Goal: Task Accomplishment & Management: Manage account settings

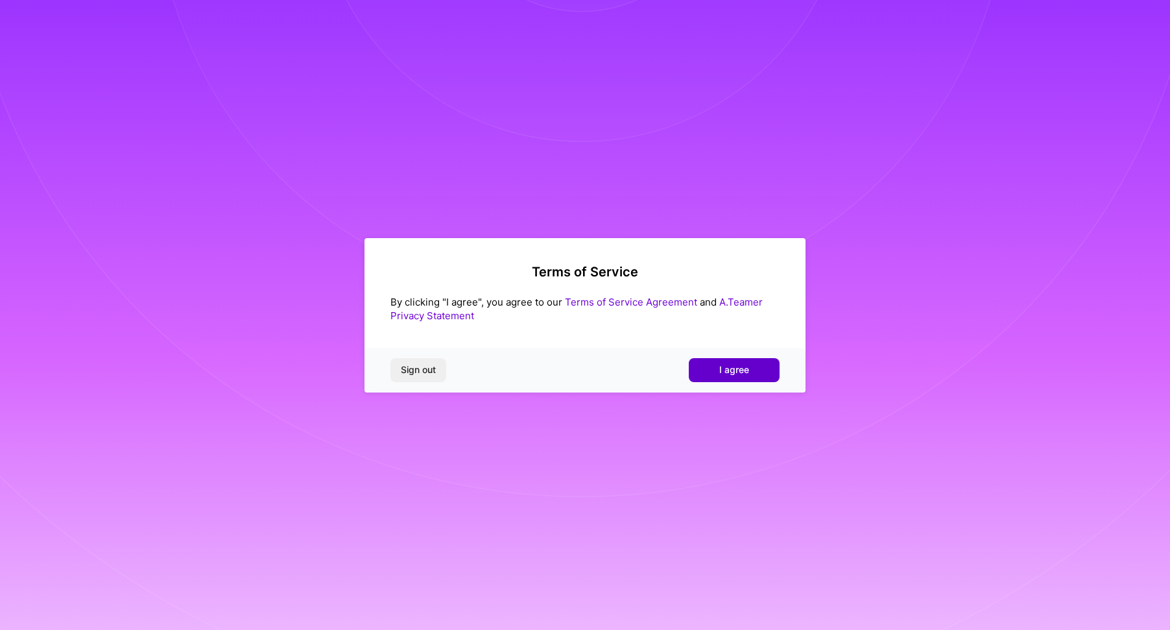
click at [731, 368] on span "I agree" at bounding box center [734, 369] width 30 height 13
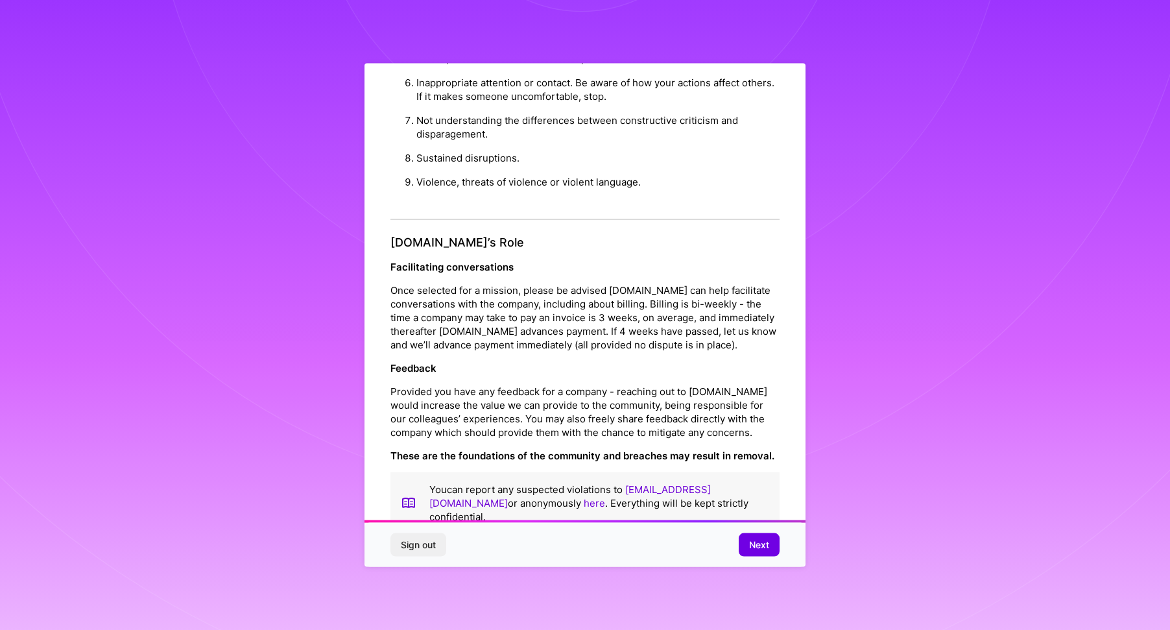
scroll to position [9, 0]
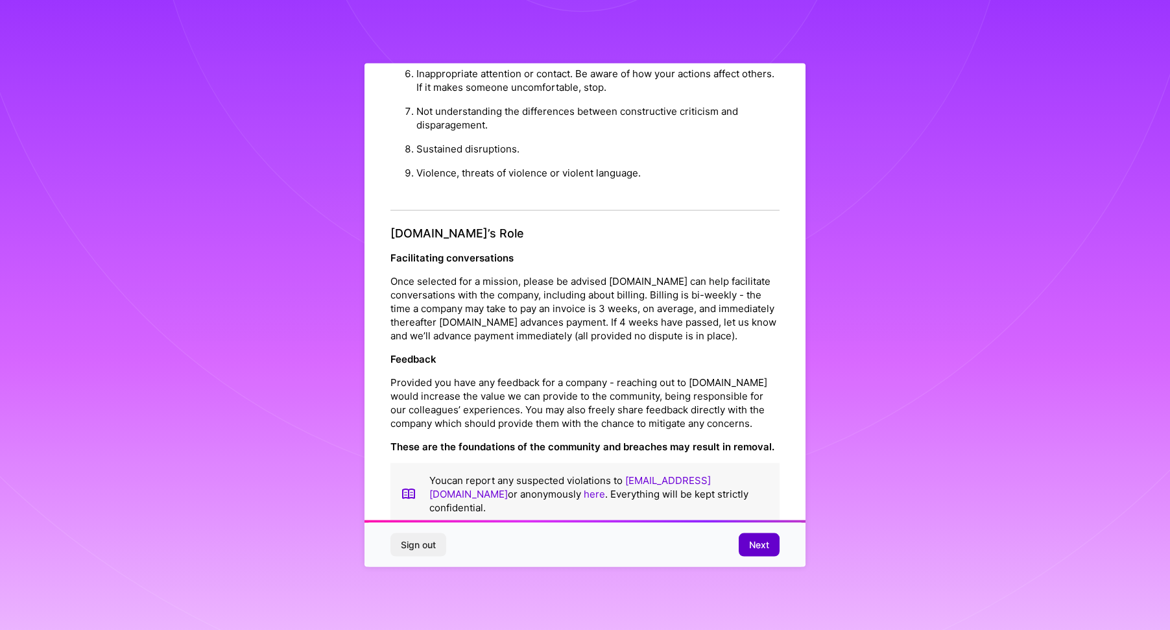
click at [754, 544] on span "Next" at bounding box center [759, 544] width 20 height 13
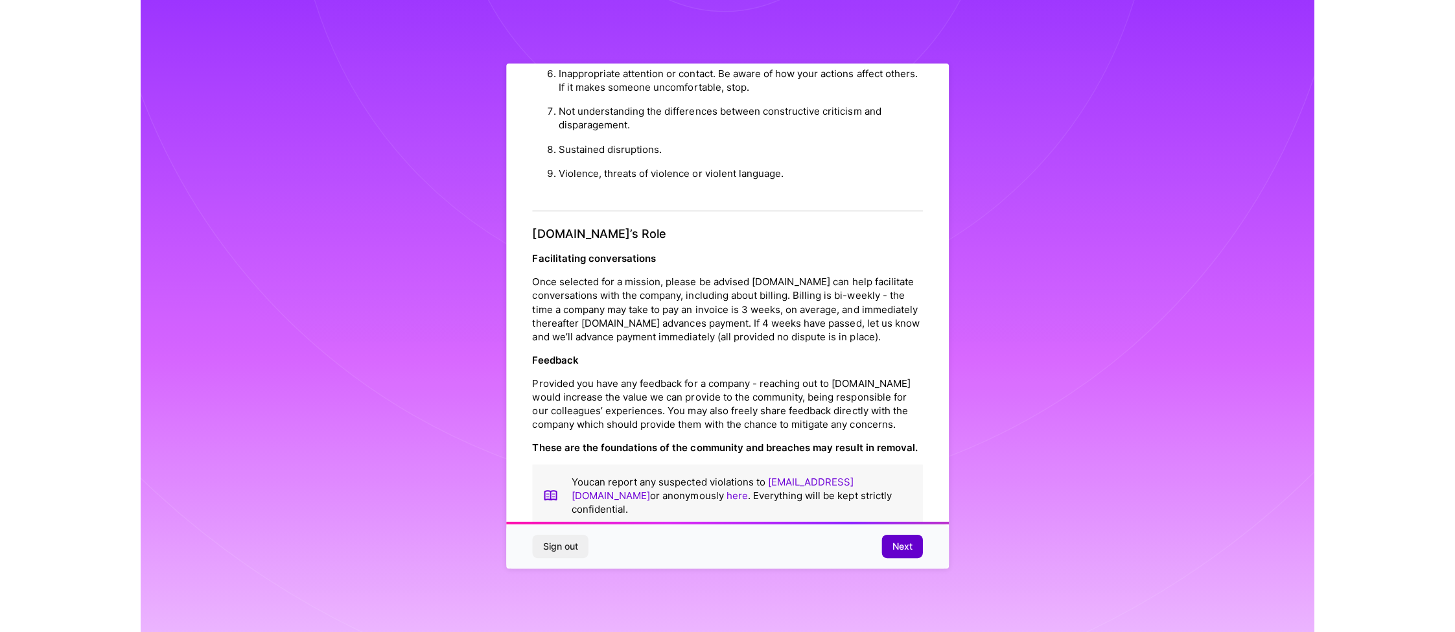
scroll to position [0, 0]
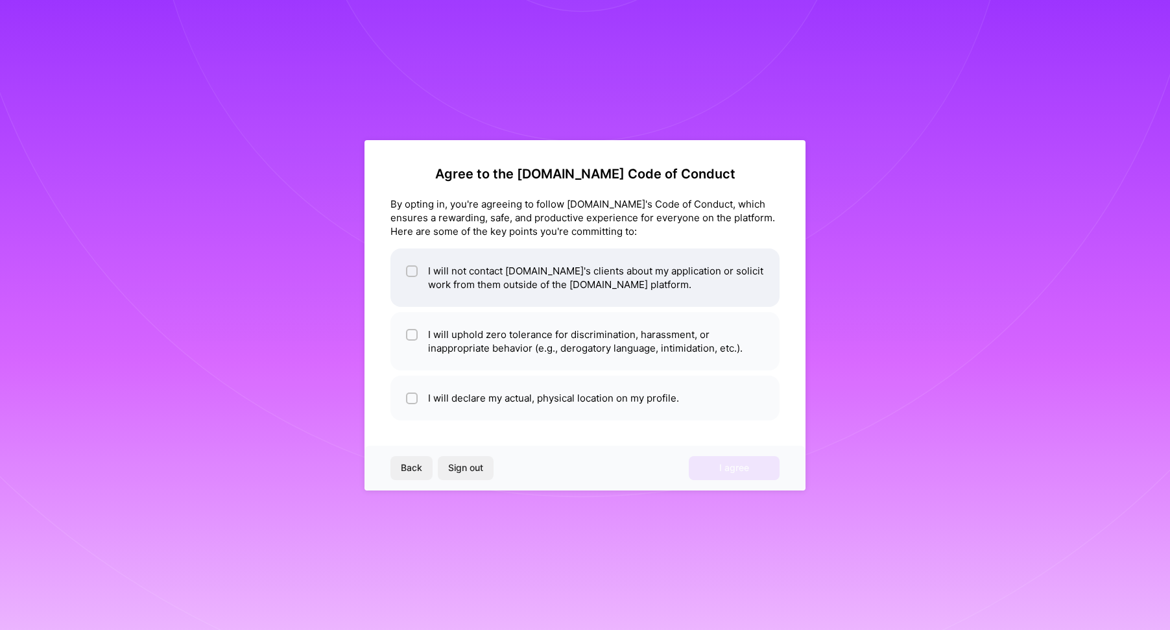
click at [410, 270] on input "checkbox" at bounding box center [412, 271] width 9 height 9
checkbox input "true"
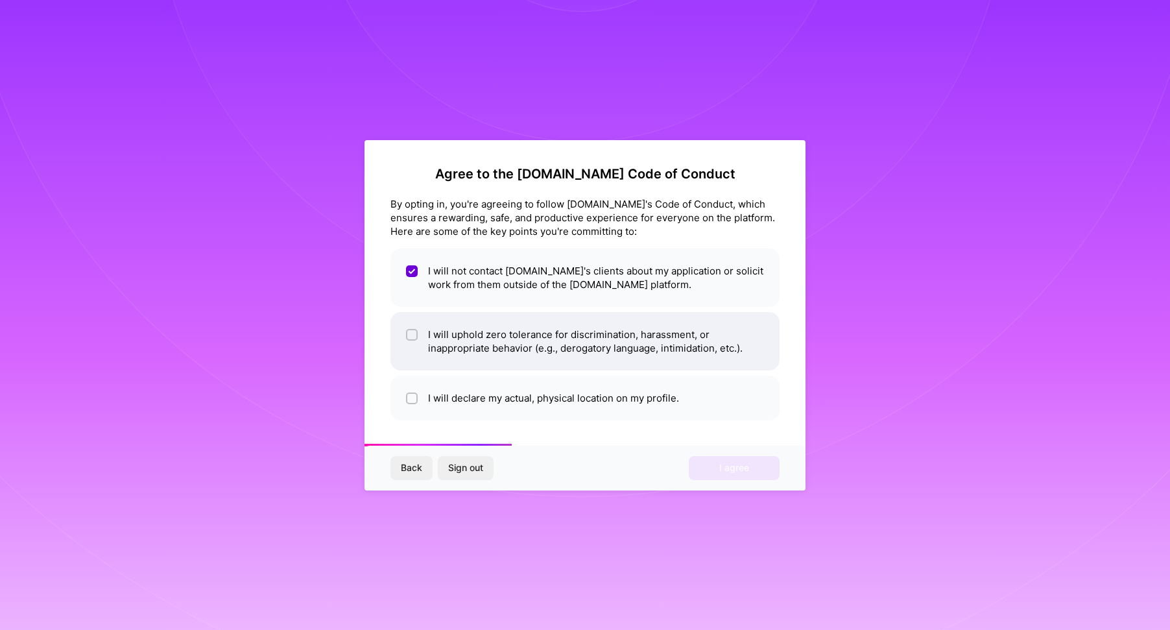
click at [411, 332] on input "checkbox" at bounding box center [412, 335] width 9 height 9
checkbox input "true"
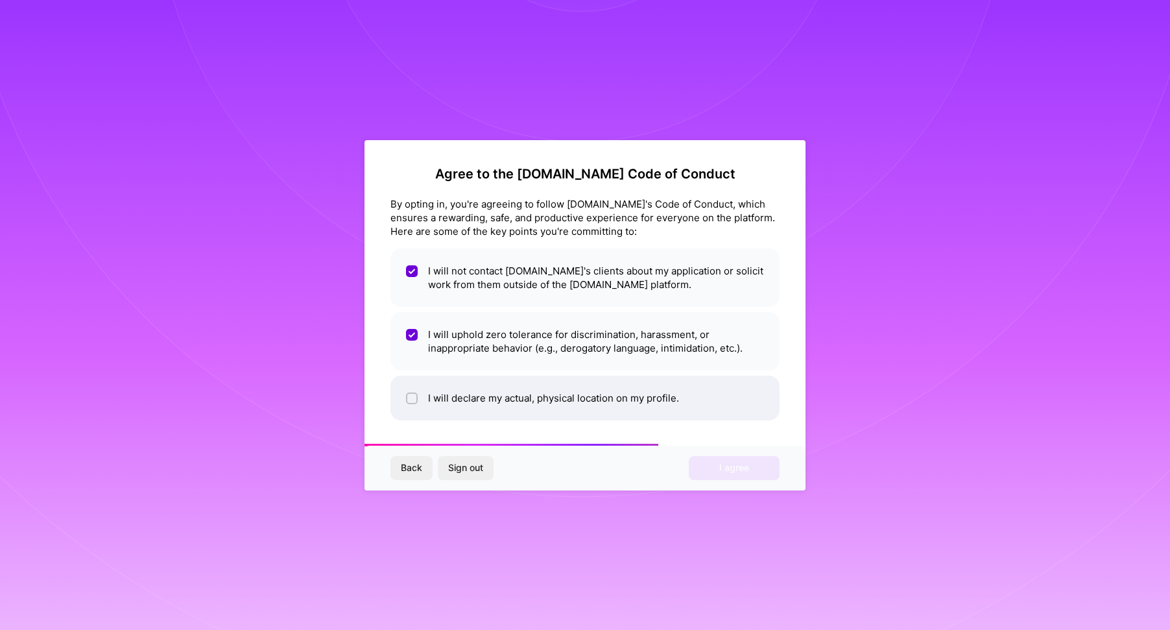
click at [409, 394] on input "checkbox" at bounding box center [412, 398] width 9 height 9
checkbox input "true"
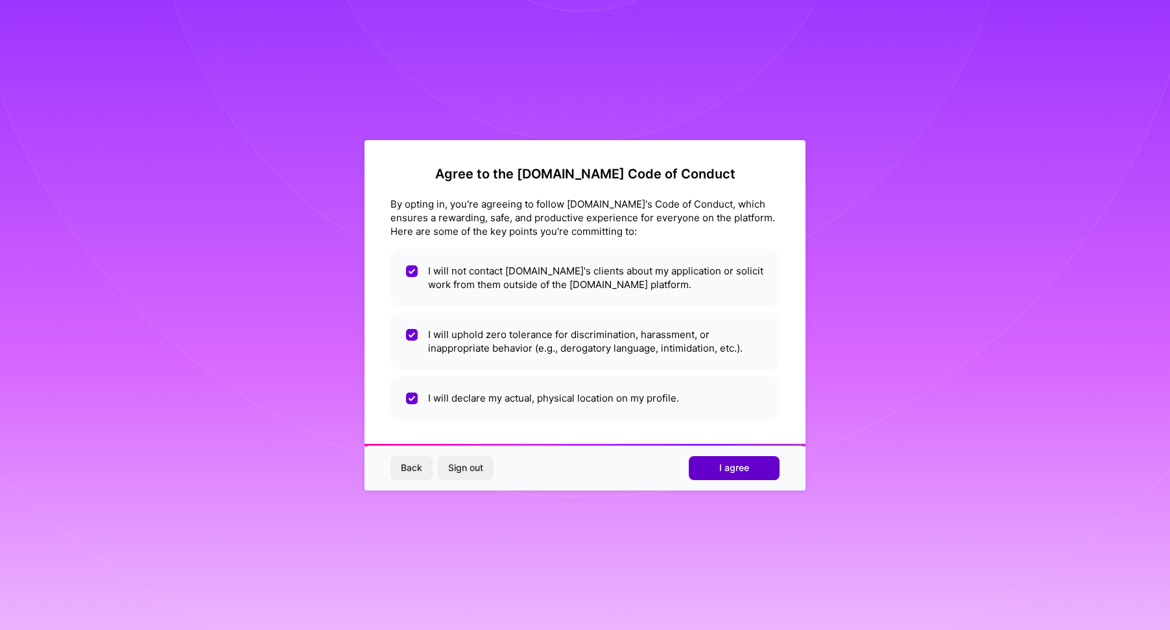
click at [736, 461] on span "I agree" at bounding box center [734, 467] width 30 height 13
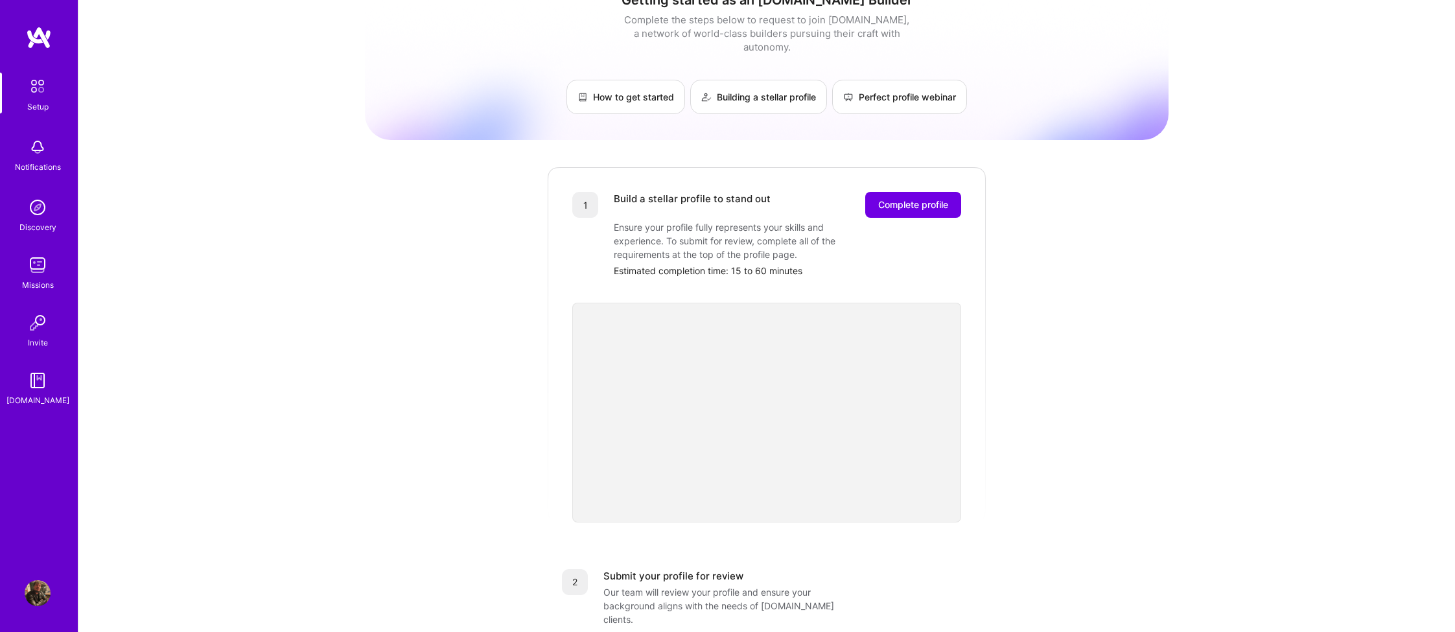
scroll to position [43, 0]
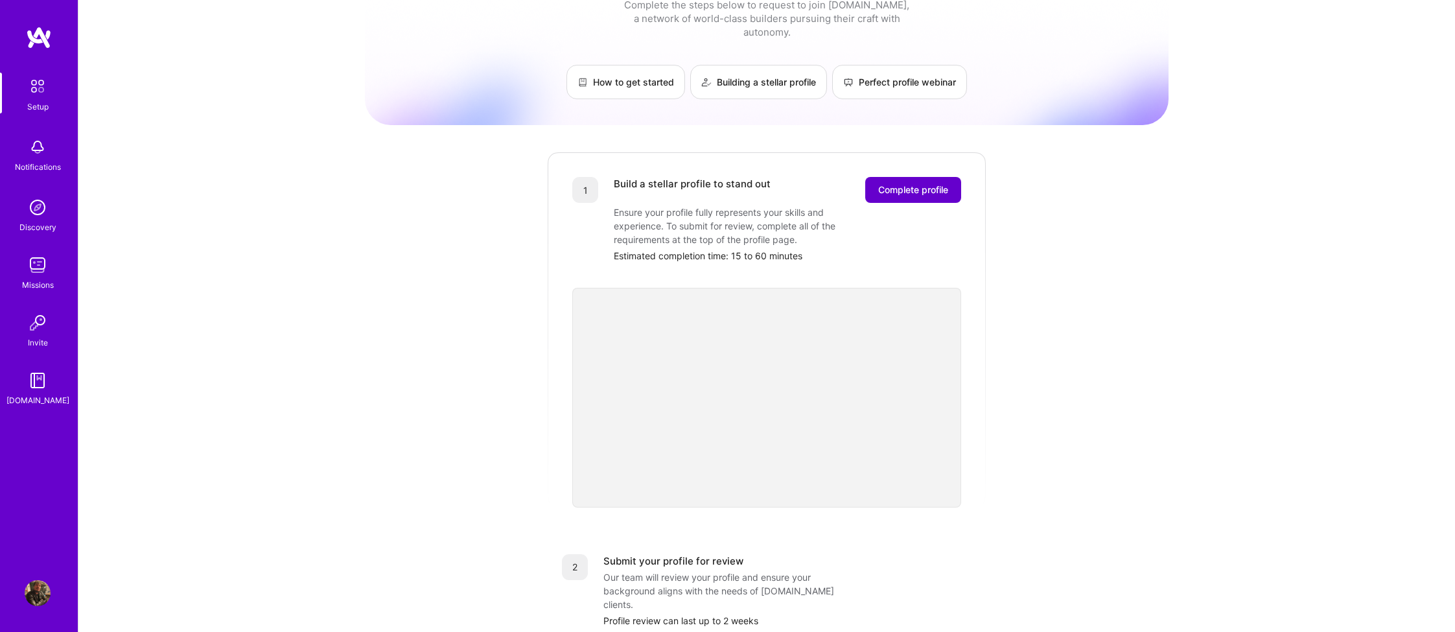
click at [910, 183] on span "Complete profile" at bounding box center [913, 189] width 70 height 13
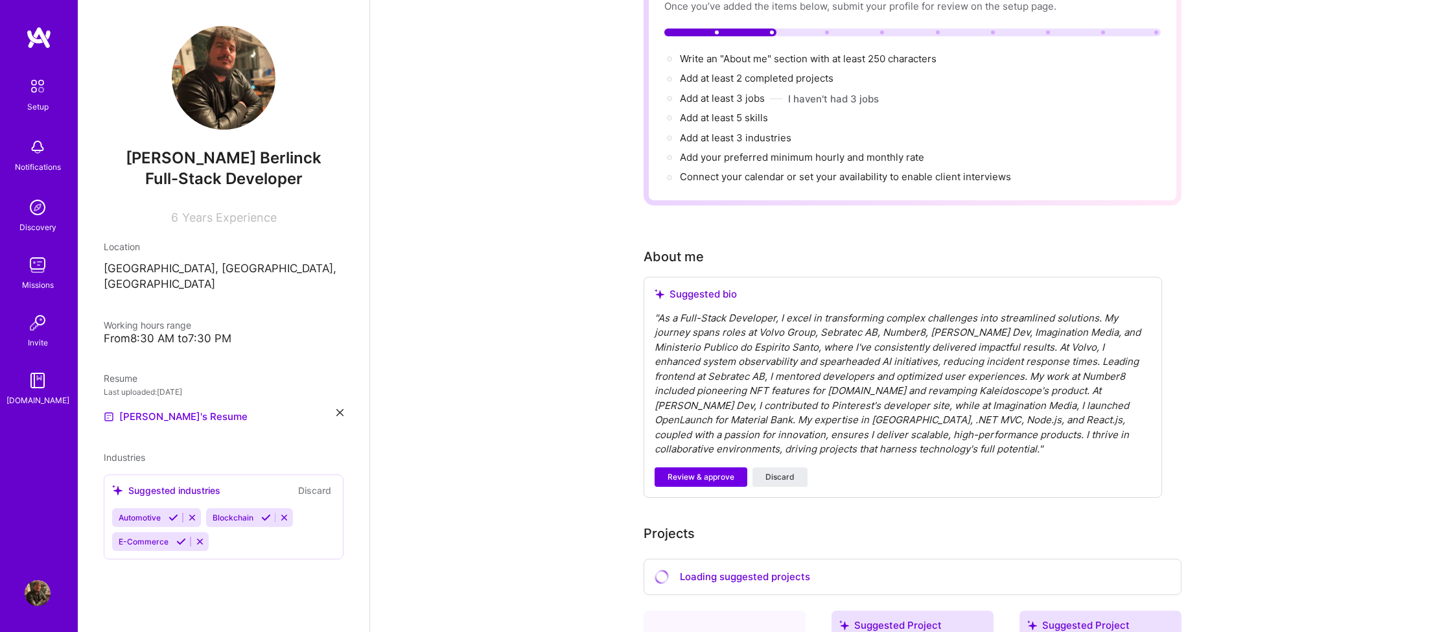
scroll to position [126, 0]
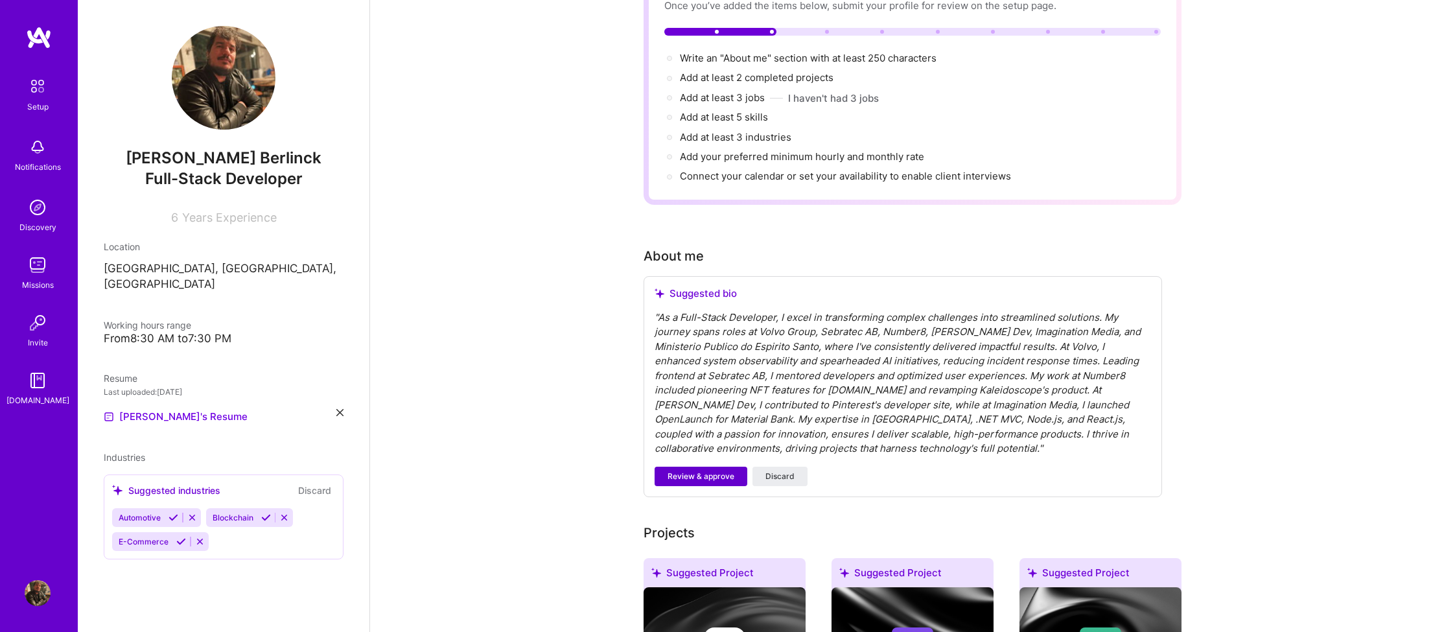
click at [673, 471] on span "Review & approve" at bounding box center [701, 477] width 67 height 12
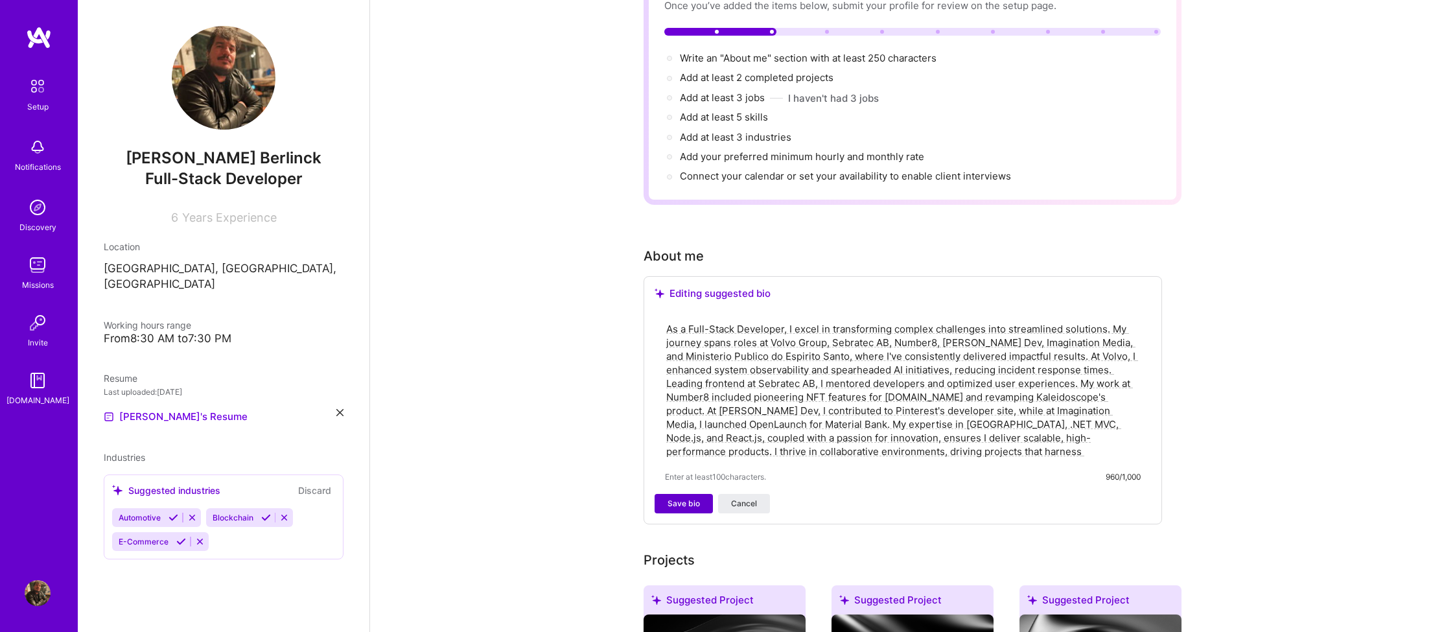
click at [666, 494] on button "Save bio" at bounding box center [684, 503] width 58 height 19
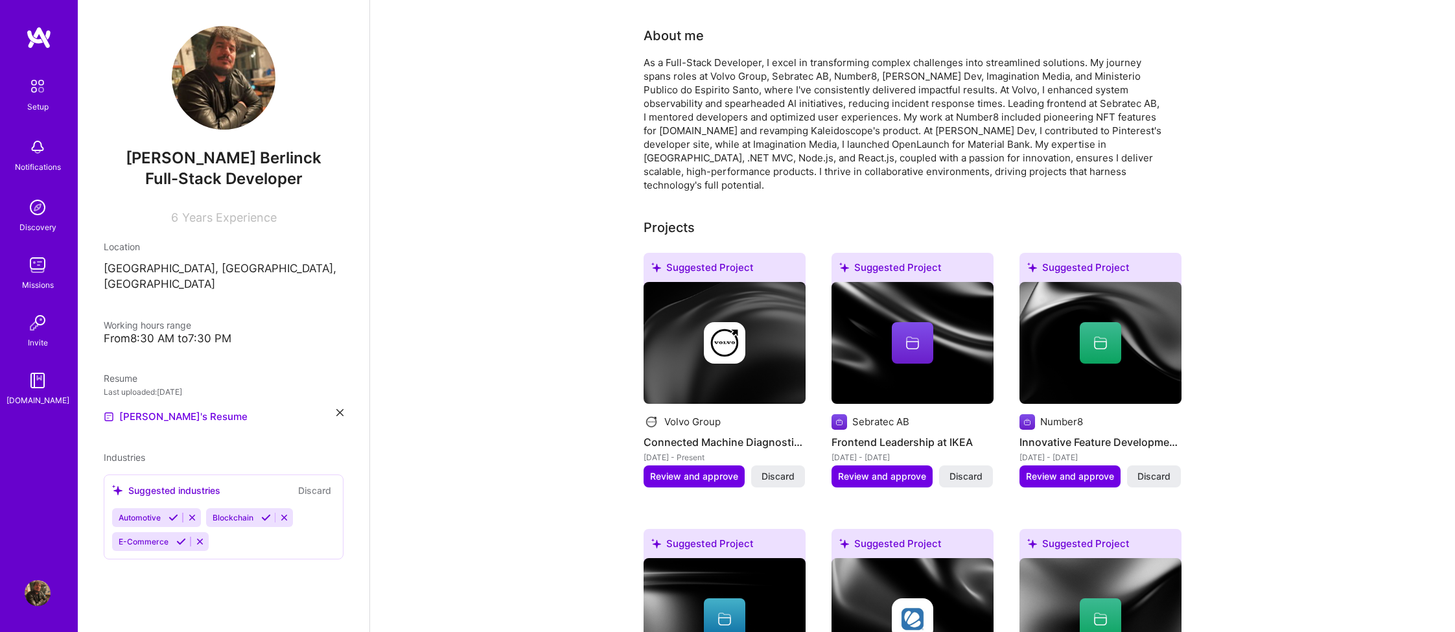
scroll to position [322, 0]
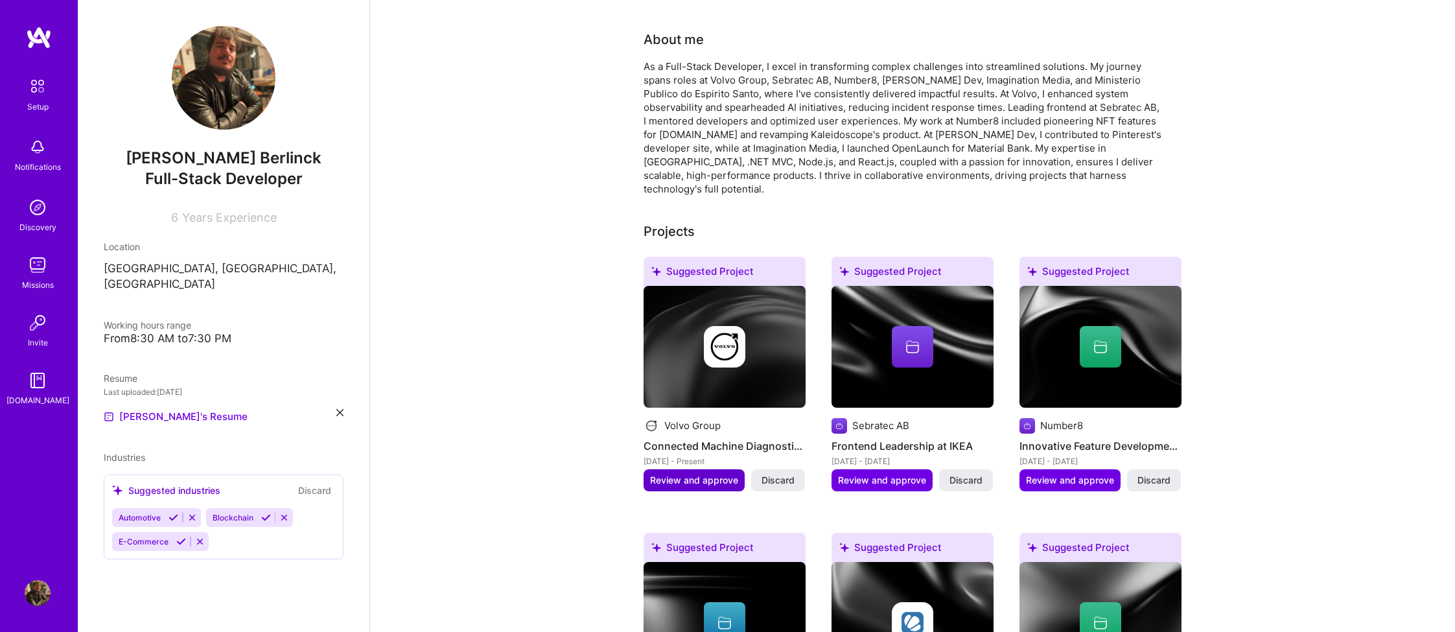
click at [686, 474] on span "Review and approve" at bounding box center [694, 480] width 88 height 13
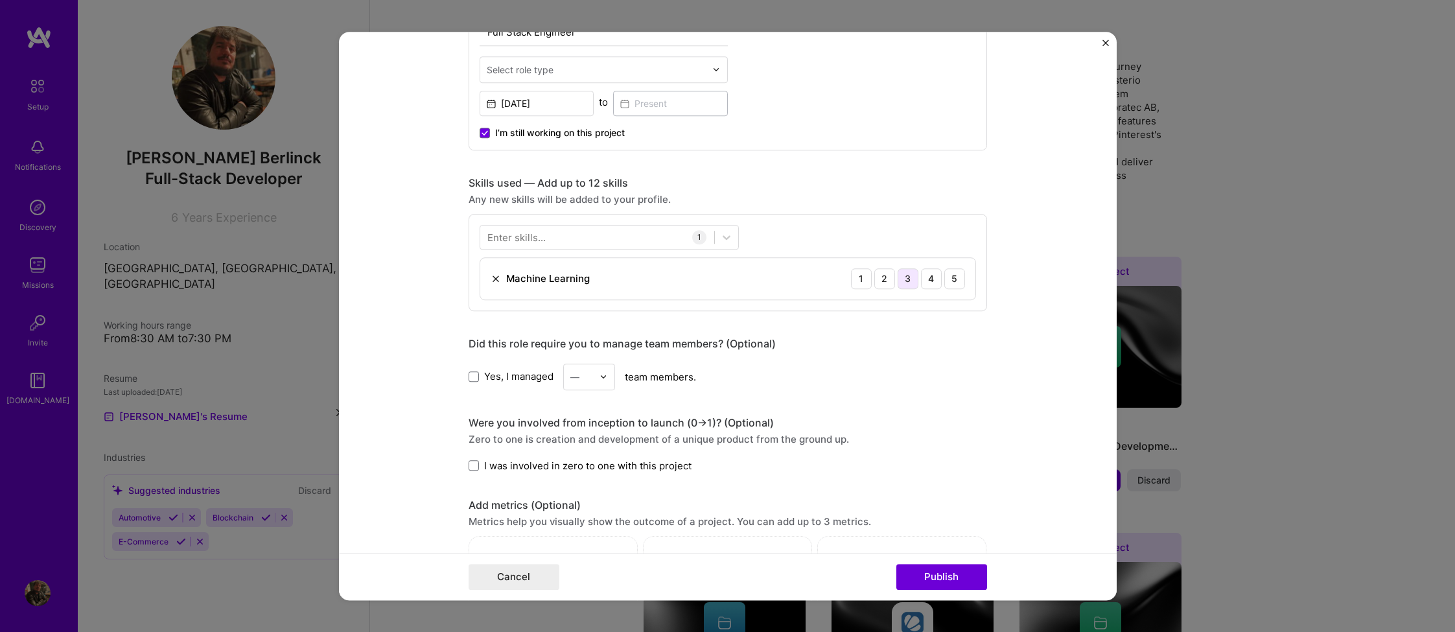
scroll to position [508, 0]
click at [550, 231] on div at bounding box center [597, 232] width 234 height 21
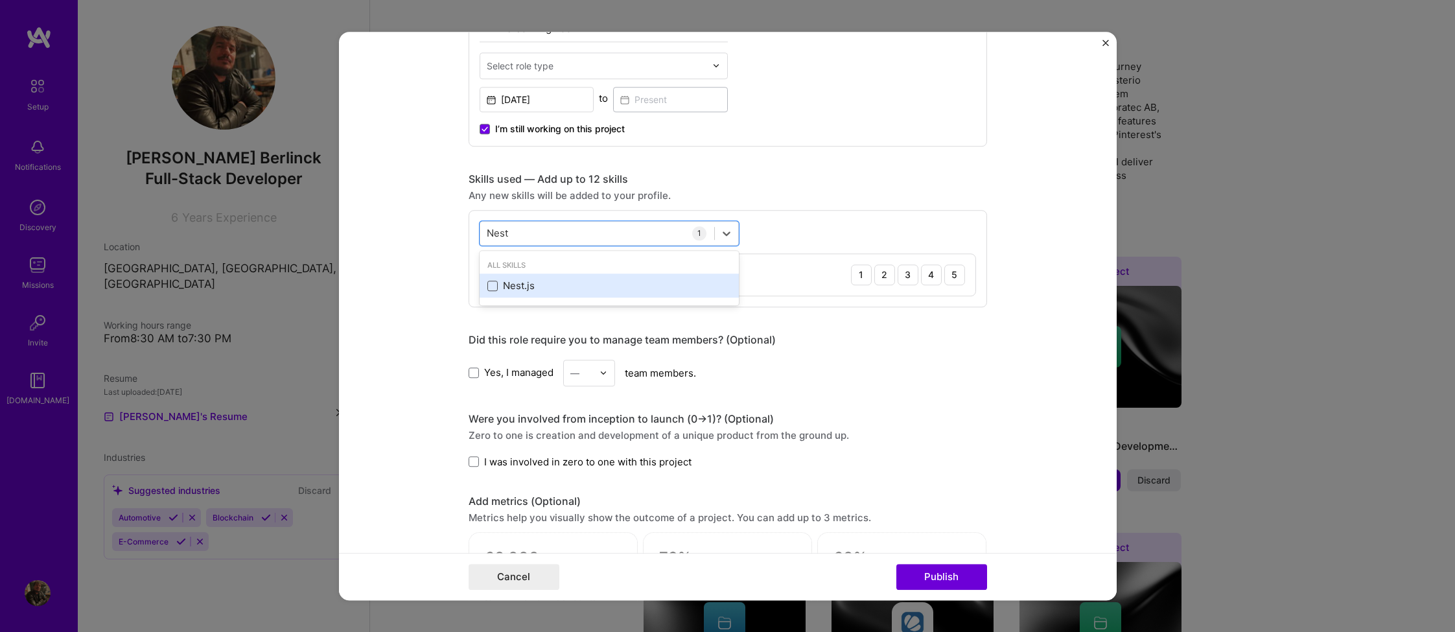
click at [497, 285] on span at bounding box center [493, 286] width 10 height 10
click at [0, 0] on input "checkbox" at bounding box center [0, 0] width 0 height 0
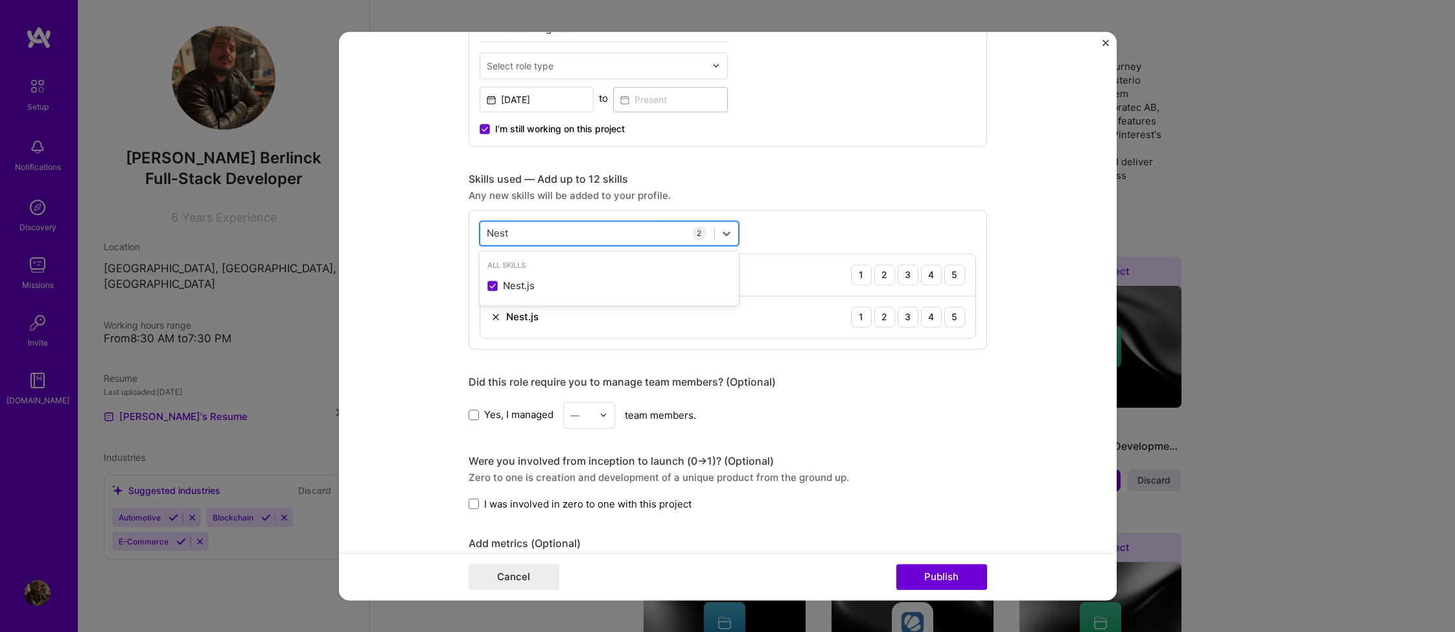
click at [555, 230] on div "Nest Nest" at bounding box center [597, 232] width 234 height 21
type input "N"
click at [495, 303] on div "TypeScript" at bounding box center [610, 310] width 244 height 14
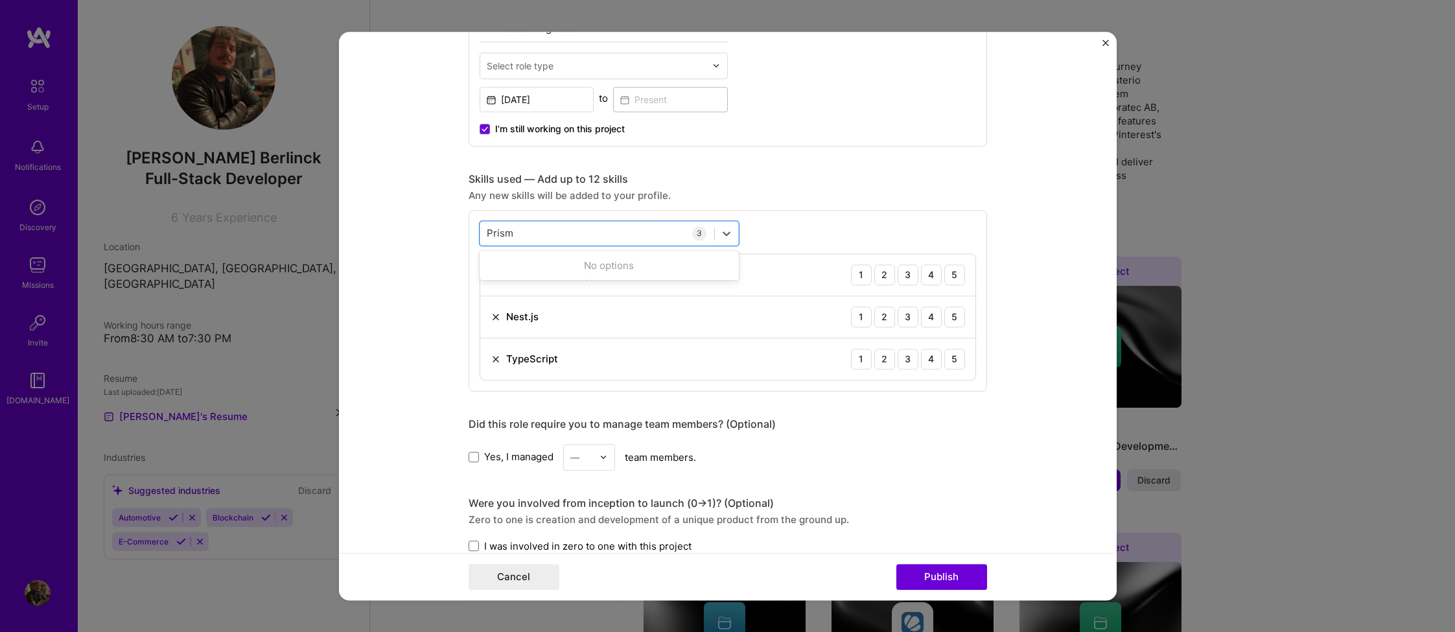
type input "Prisma"
click at [489, 314] on label at bounding box center [493, 310] width 10 height 10
click at [0, 0] on input "checkbox" at bounding box center [0, 0] width 0 height 0
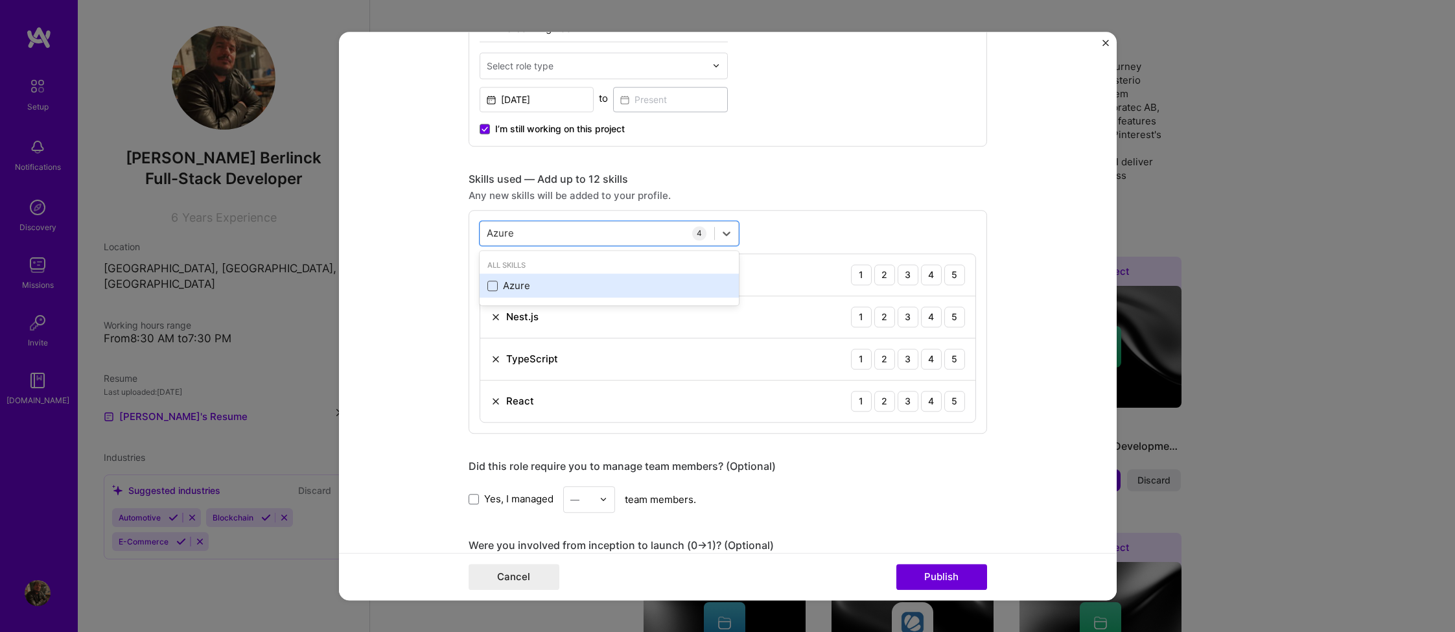
click at [493, 289] on span at bounding box center [493, 286] width 10 height 10
click at [0, 0] on input "checkbox" at bounding box center [0, 0] width 0 height 0
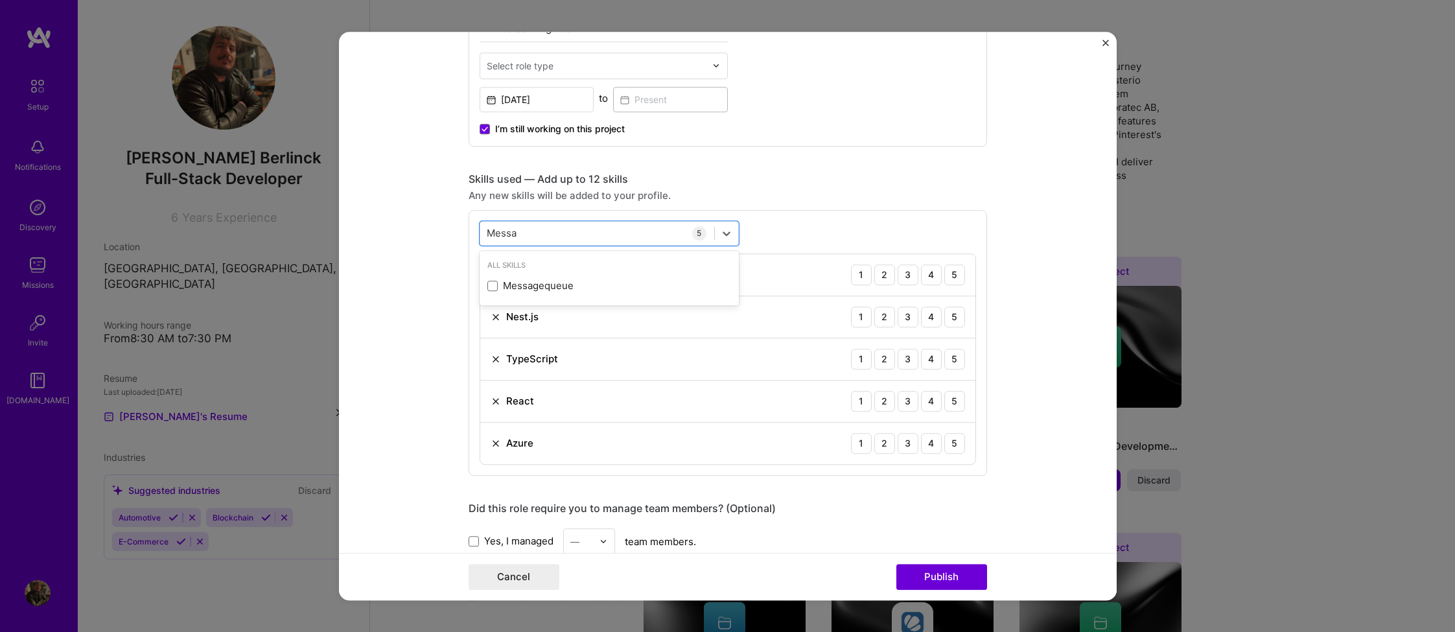
type input "Messag"
click at [495, 290] on label at bounding box center [493, 286] width 10 height 10
click at [0, 0] on input "checkbox" at bounding box center [0, 0] width 0 height 0
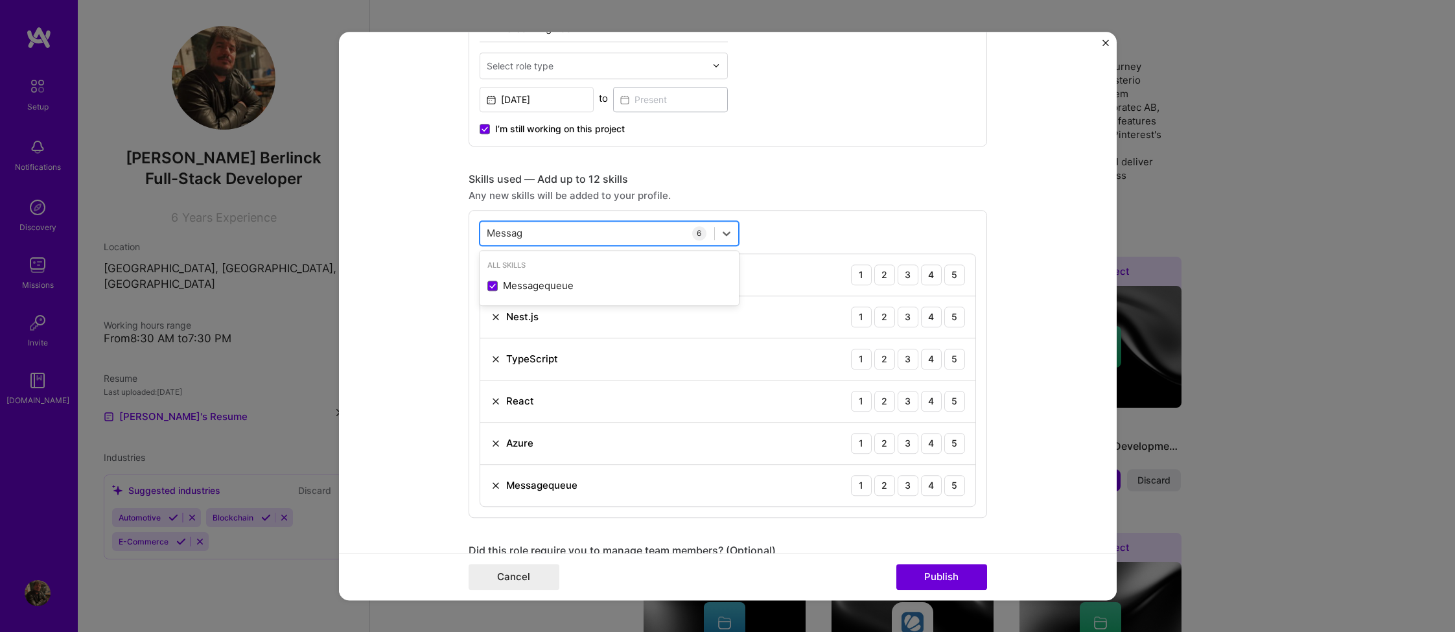
click at [532, 235] on div "Messag Messag" at bounding box center [597, 232] width 234 height 21
click at [495, 283] on span at bounding box center [493, 286] width 10 height 10
click at [0, 0] on input "checkbox" at bounding box center [0, 0] width 0 height 0
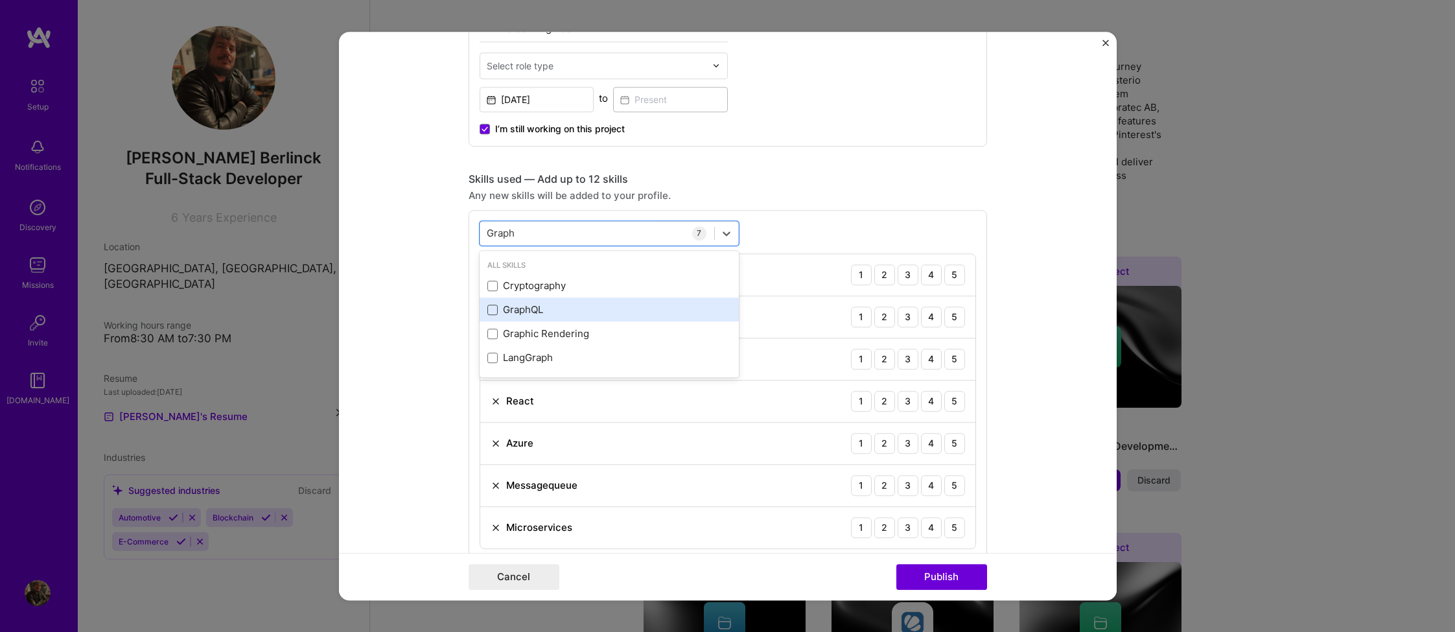
click at [492, 309] on span at bounding box center [493, 310] width 10 height 10
click at [0, 0] on input "checkbox" at bounding box center [0, 0] width 0 height 0
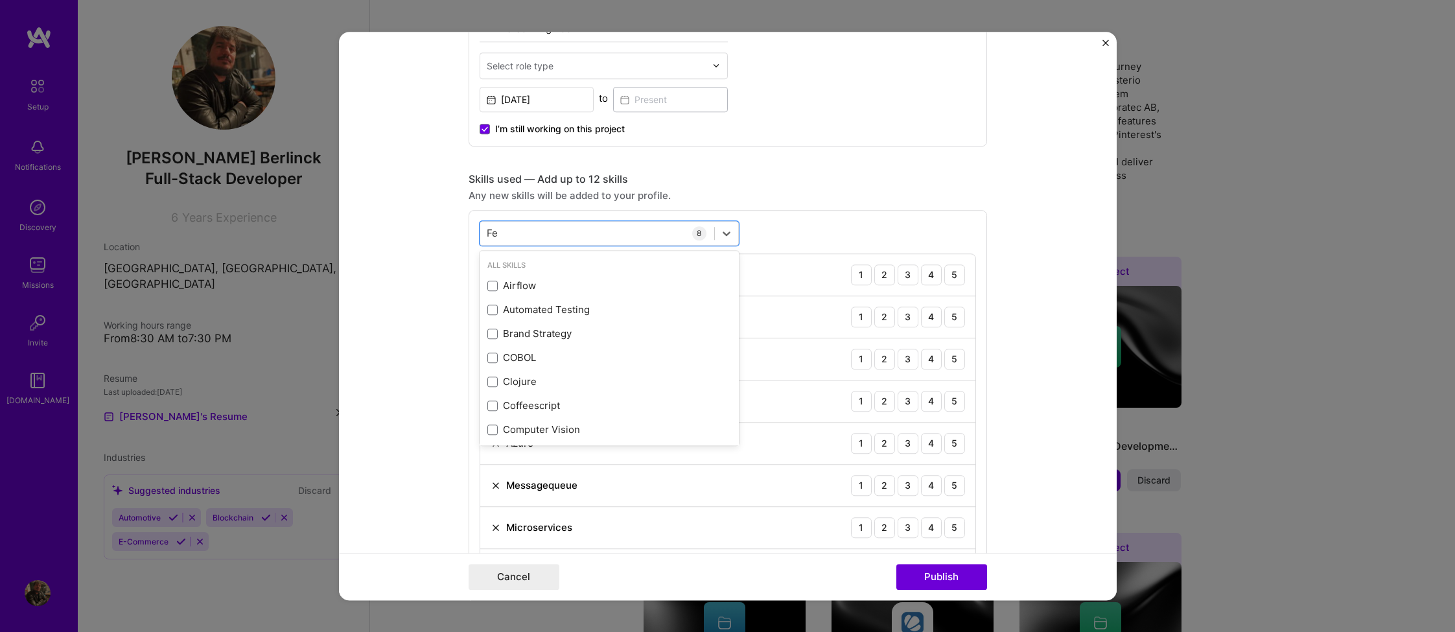
type input "F"
type input "S"
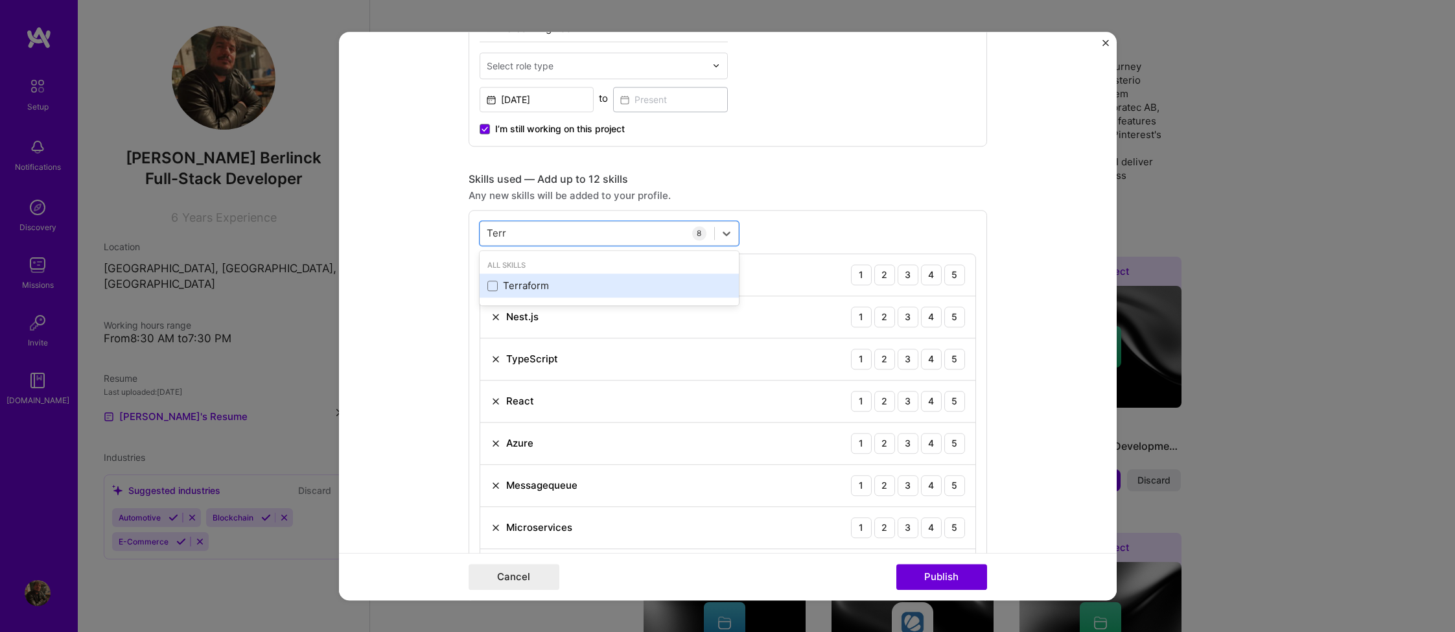
click at [498, 288] on div "Terraform" at bounding box center [610, 286] width 244 height 14
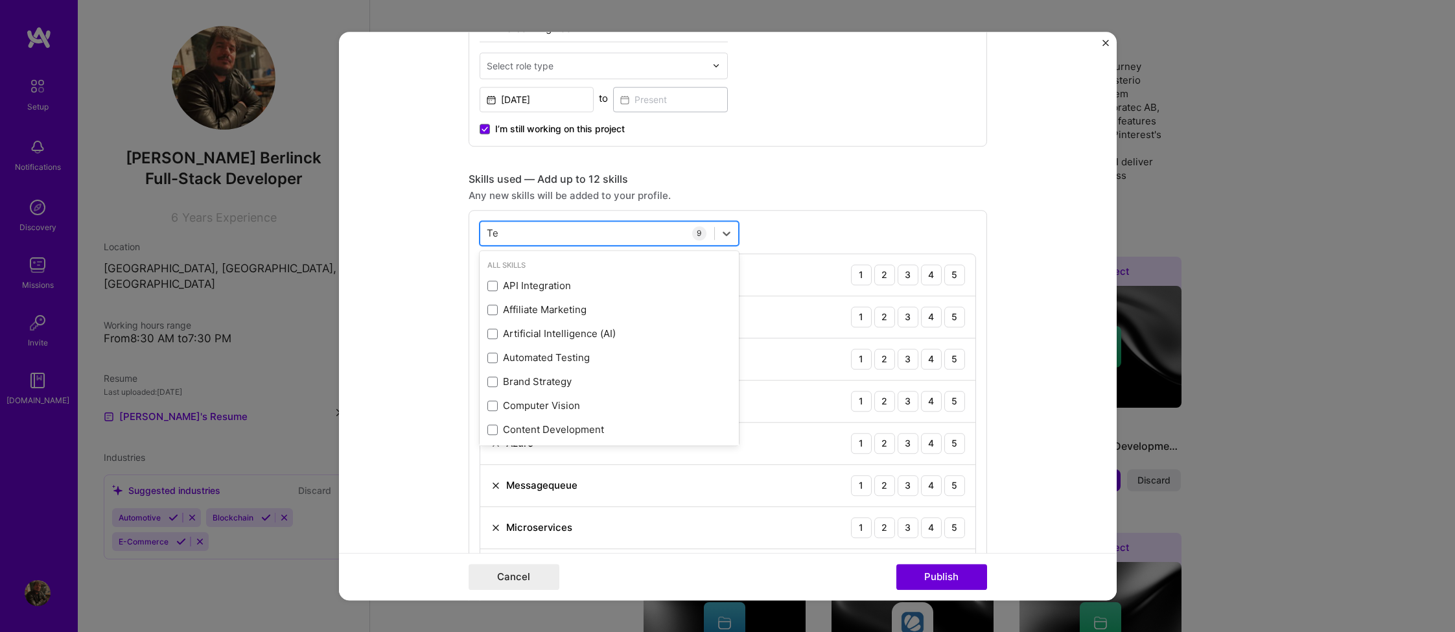
type input "T"
type input "A"
click at [1018, 274] on form "Editing suggested project This project is suggested based on your LinkedIn, res…" at bounding box center [728, 316] width 778 height 569
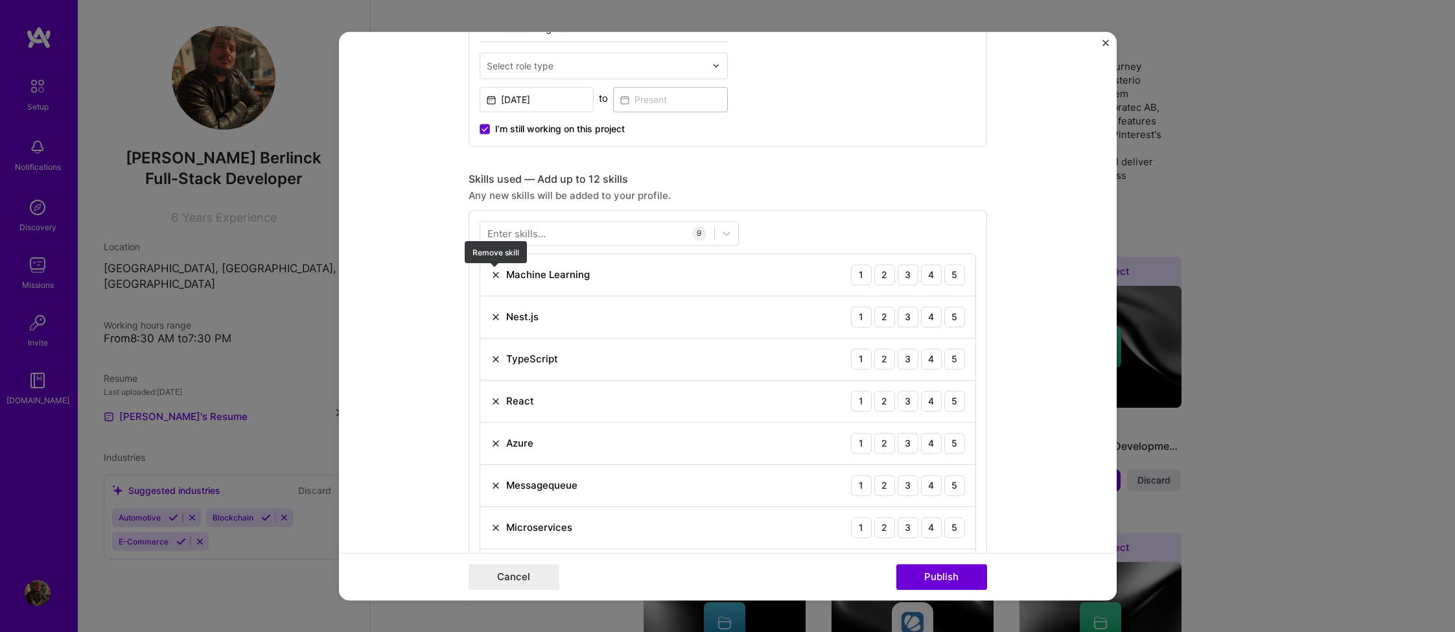
click at [495, 278] on img at bounding box center [496, 275] width 10 height 10
click at [961, 279] on div "5" at bounding box center [955, 275] width 21 height 21
click at [950, 316] on div "5" at bounding box center [955, 317] width 21 height 21
click at [949, 358] on div "5" at bounding box center [955, 359] width 21 height 21
click at [915, 403] on div "3" at bounding box center [908, 401] width 21 height 21
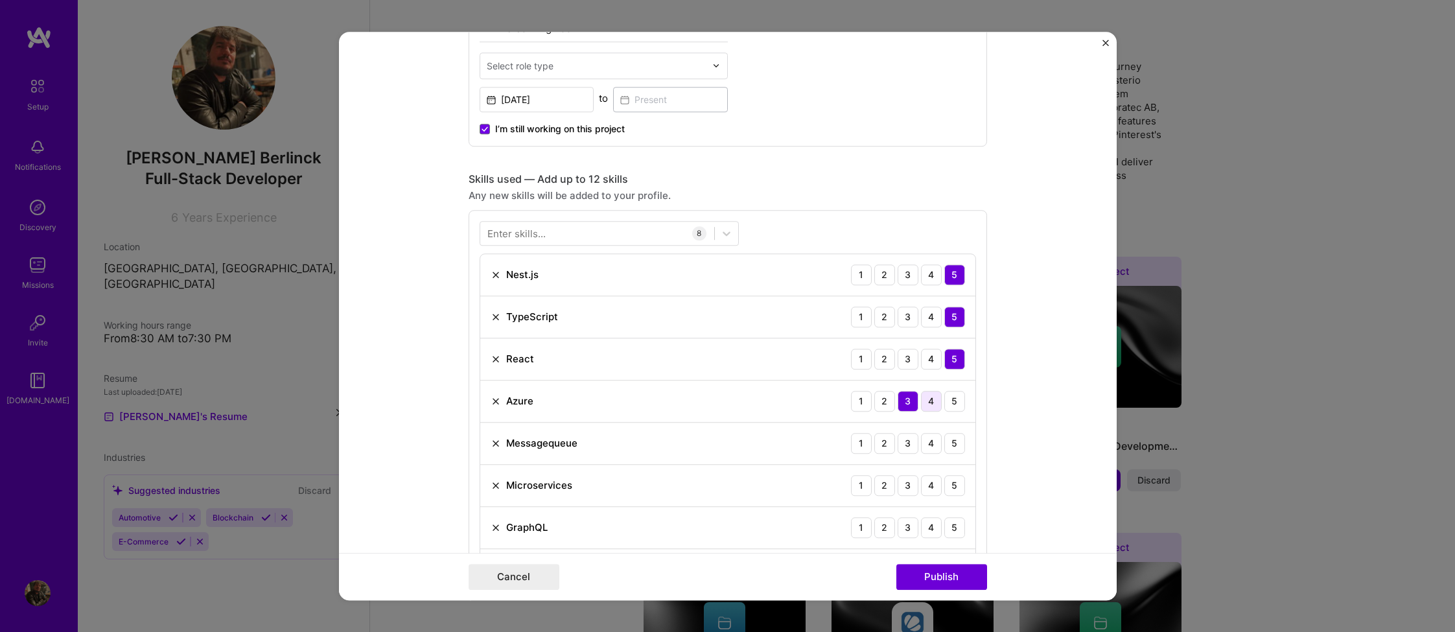
click at [928, 403] on div "4" at bounding box center [931, 401] width 21 height 21
click at [949, 441] on div "5" at bounding box center [955, 443] width 21 height 21
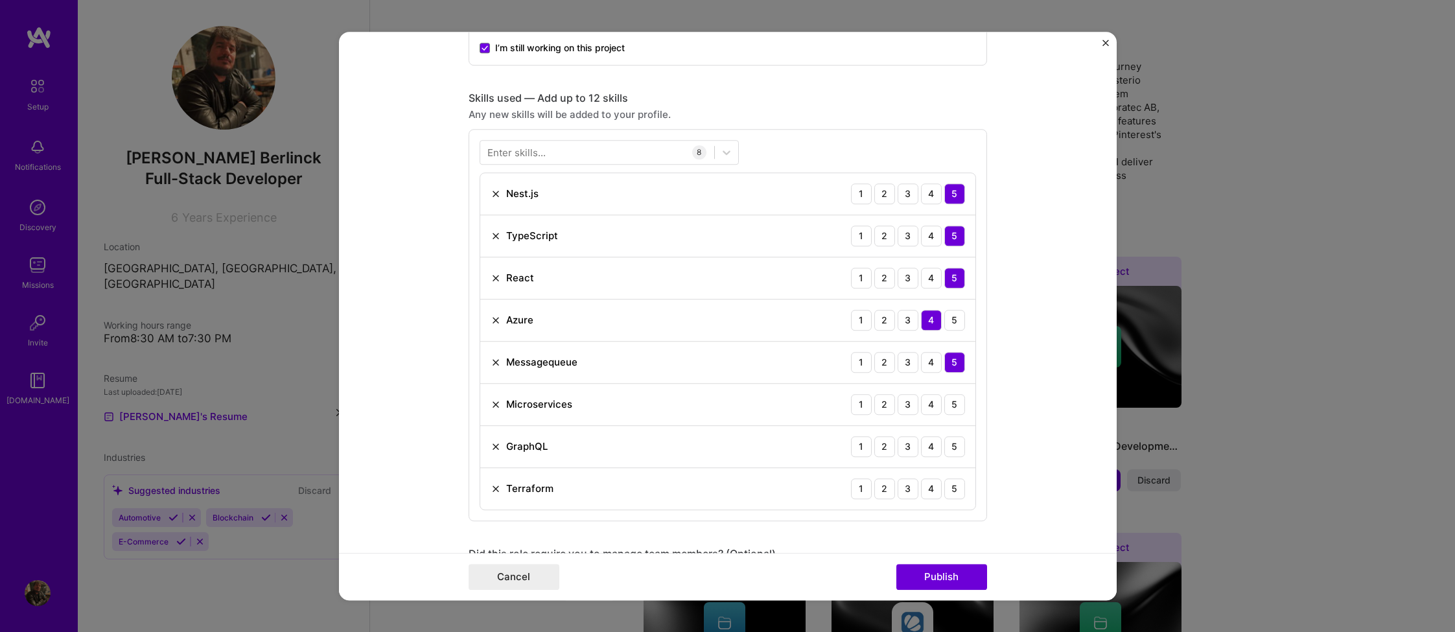
scroll to position [595, 0]
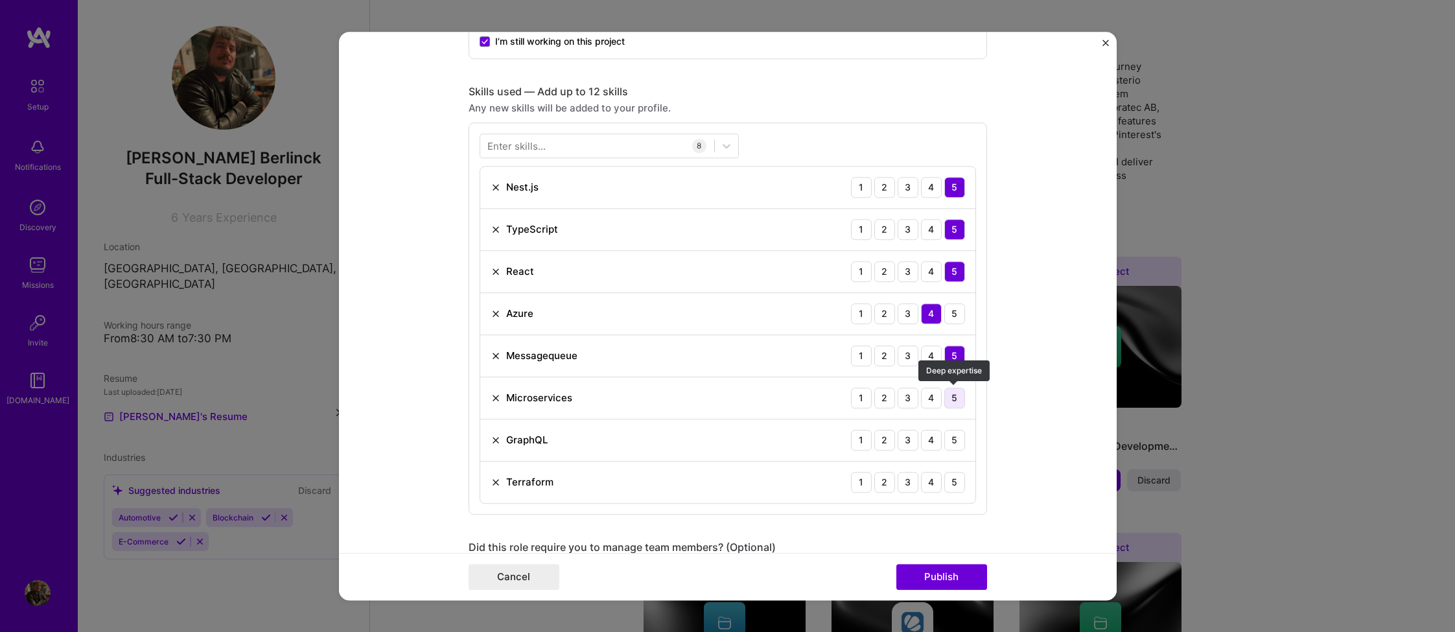
click at [954, 394] on div "5" at bounding box center [955, 398] width 21 height 21
click at [953, 441] on div "5" at bounding box center [955, 440] width 21 height 21
click at [913, 484] on div "3" at bounding box center [908, 482] width 21 height 21
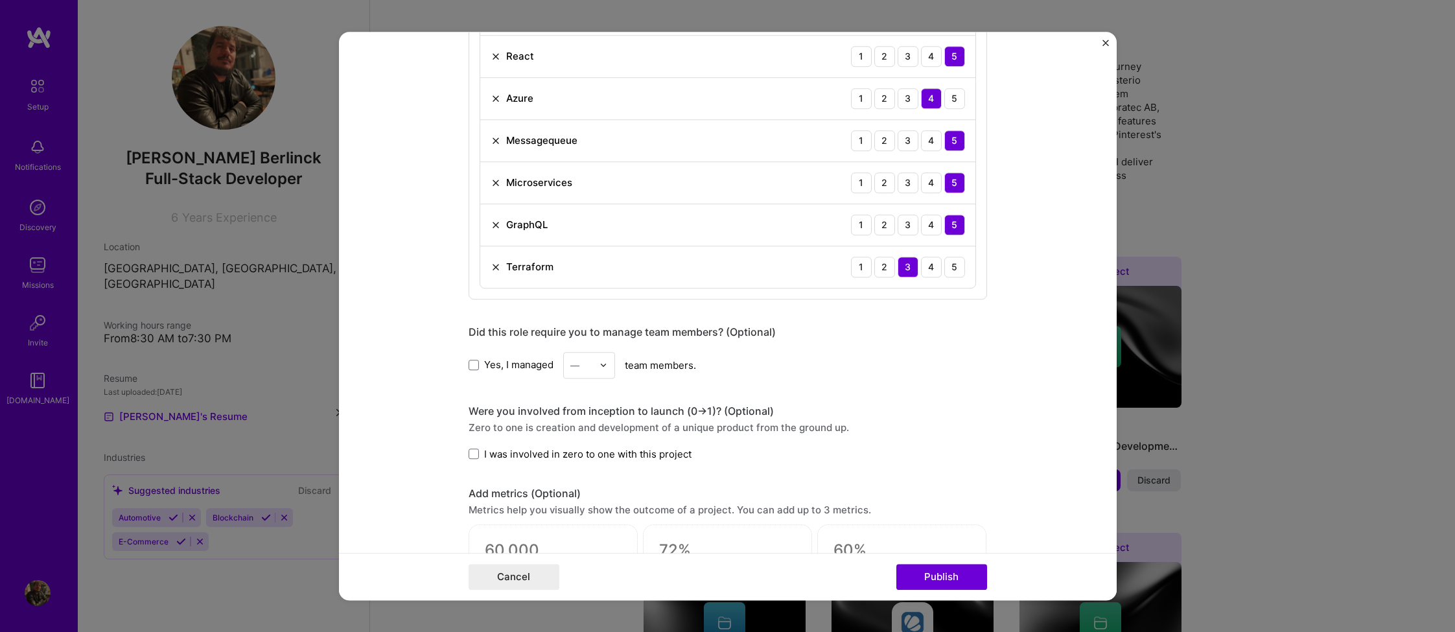
scroll to position [814, 0]
click at [475, 364] on span at bounding box center [474, 362] width 10 height 10
click at [0, 0] on input "Yes, I managed" at bounding box center [0, 0] width 0 height 0
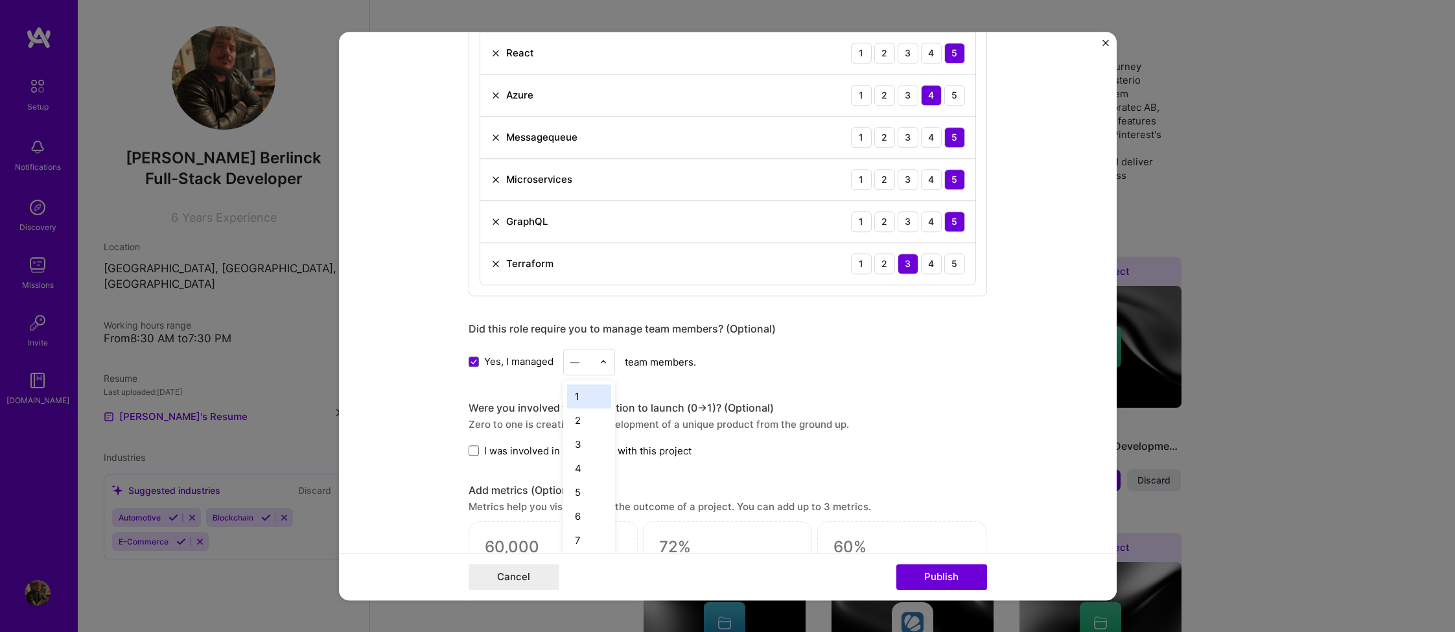
click at [600, 363] on img at bounding box center [604, 362] width 8 height 8
click at [586, 462] on div "4" at bounding box center [589, 468] width 44 height 24
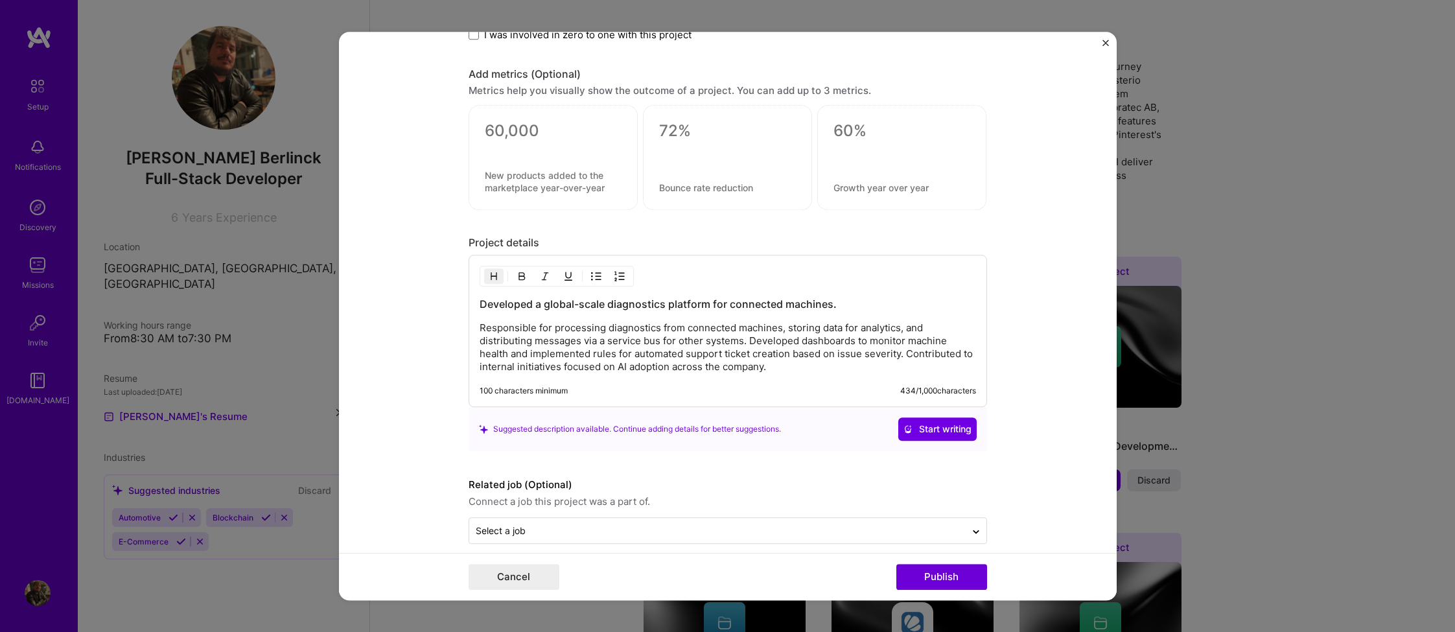
scroll to position [1243, 0]
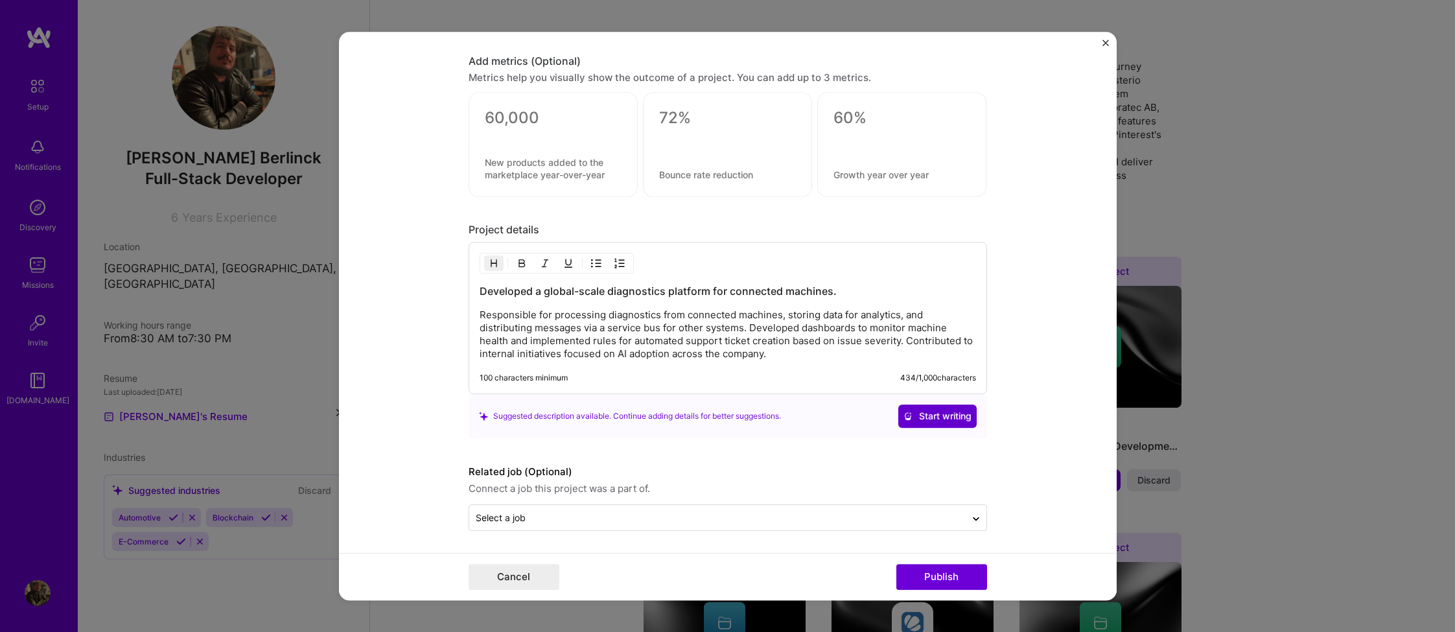
click at [947, 417] on span "Start writing" at bounding box center [938, 416] width 68 height 13
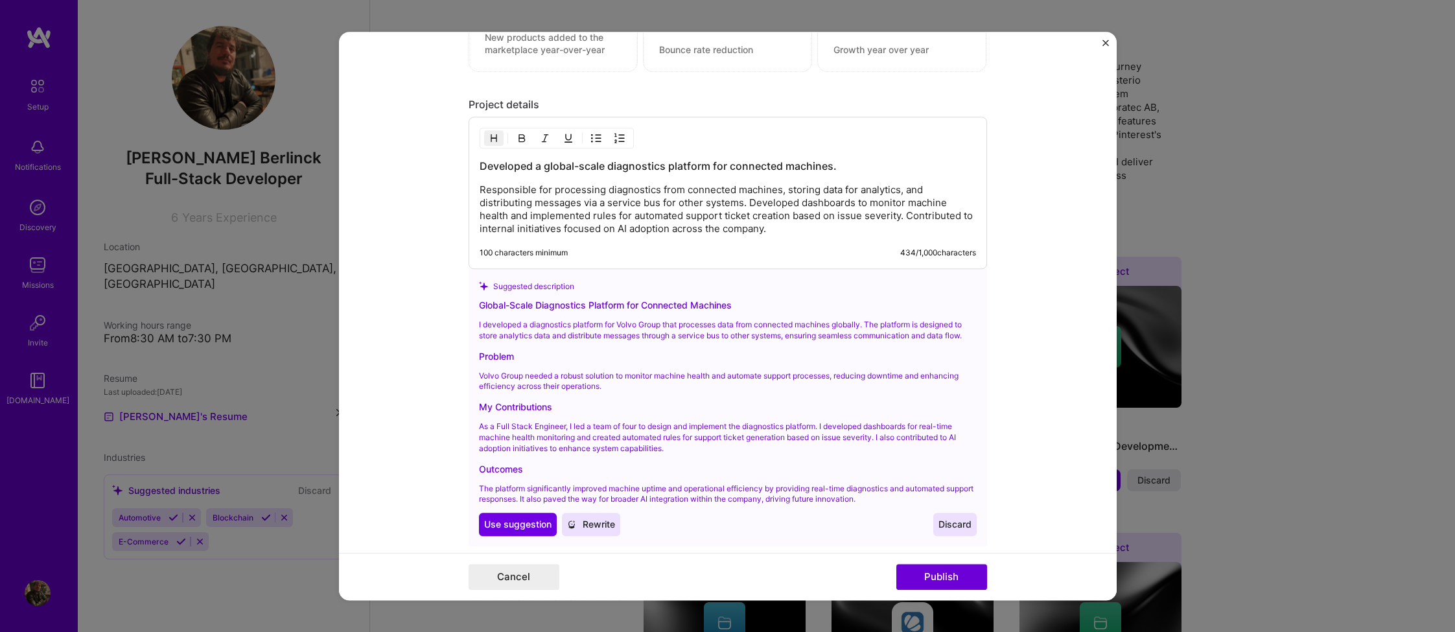
scroll to position [1400, 0]
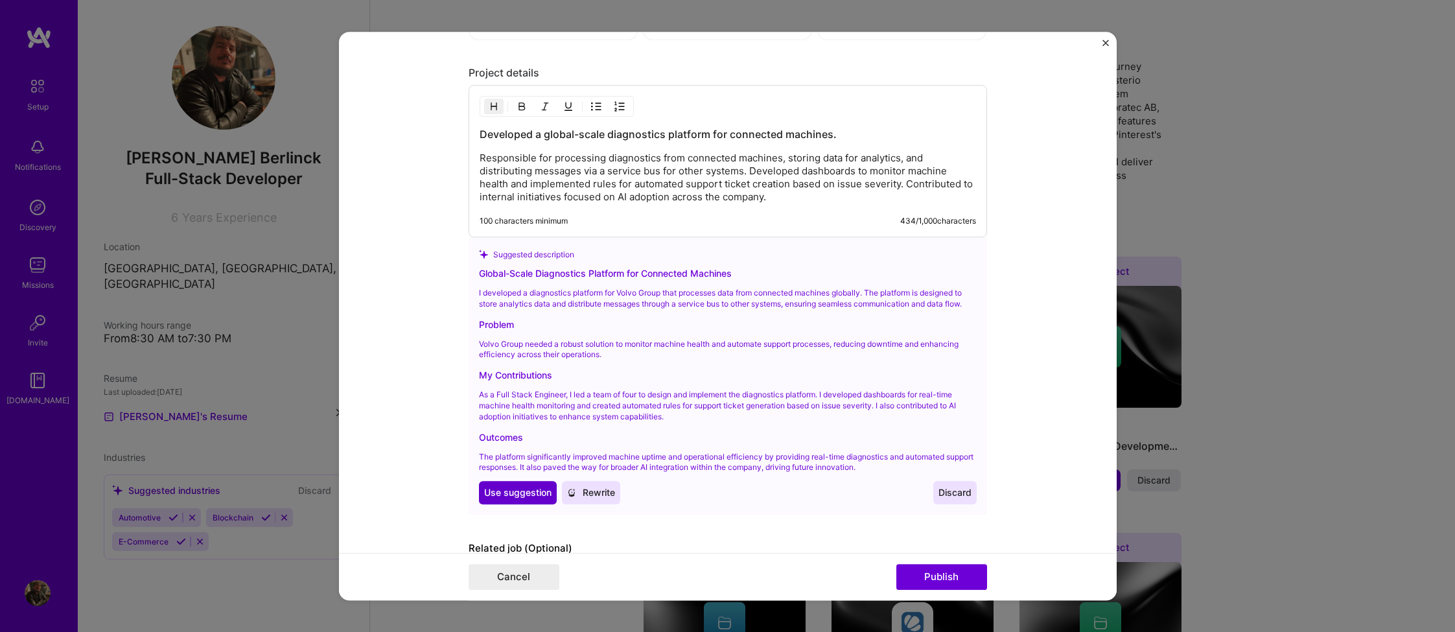
click at [515, 498] on span "Use suggestion" at bounding box center [517, 492] width 67 height 13
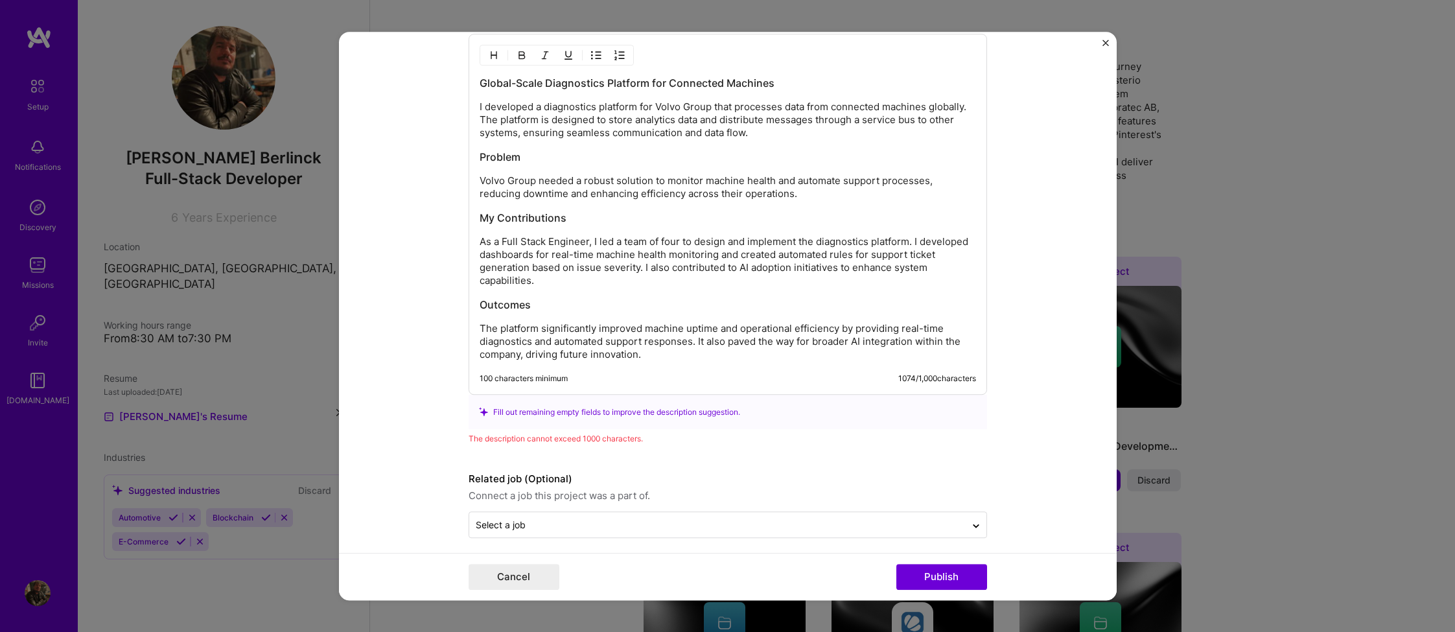
scroll to position [1442, 0]
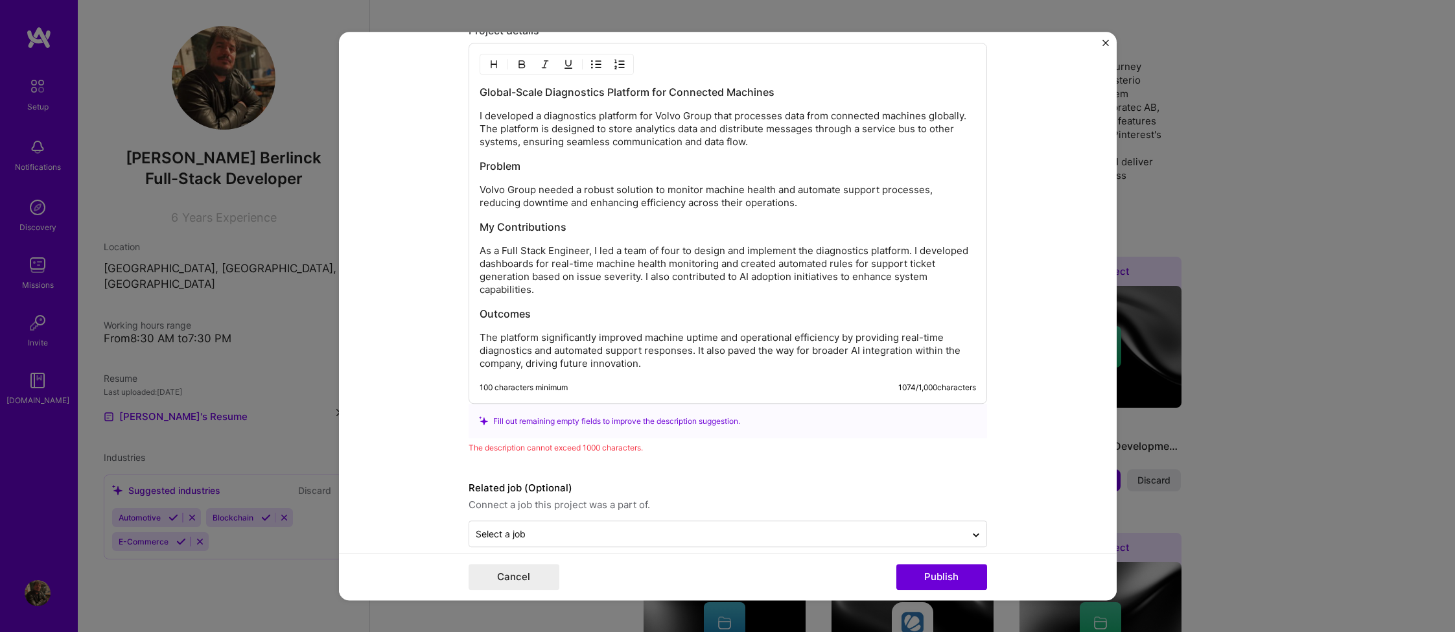
click at [652, 362] on p "The platform significantly improved machine uptime and operational efficiency b…" at bounding box center [728, 350] width 497 height 39
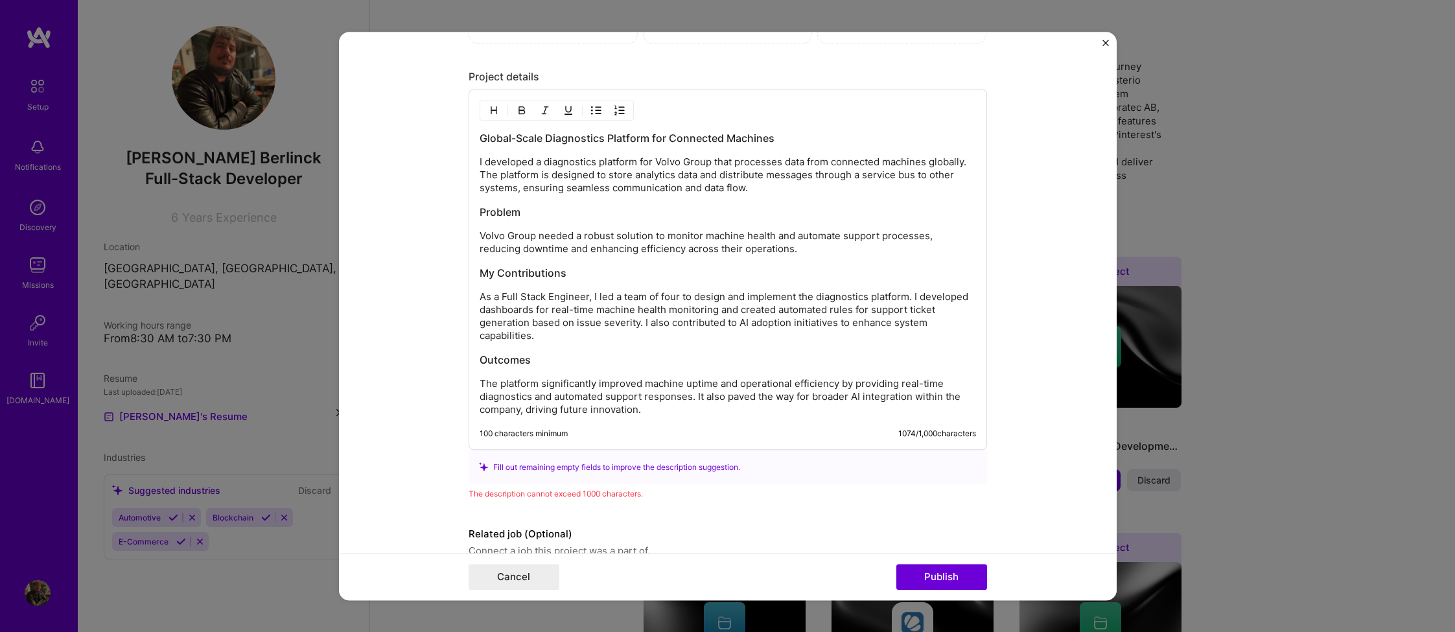
scroll to position [1459, 0]
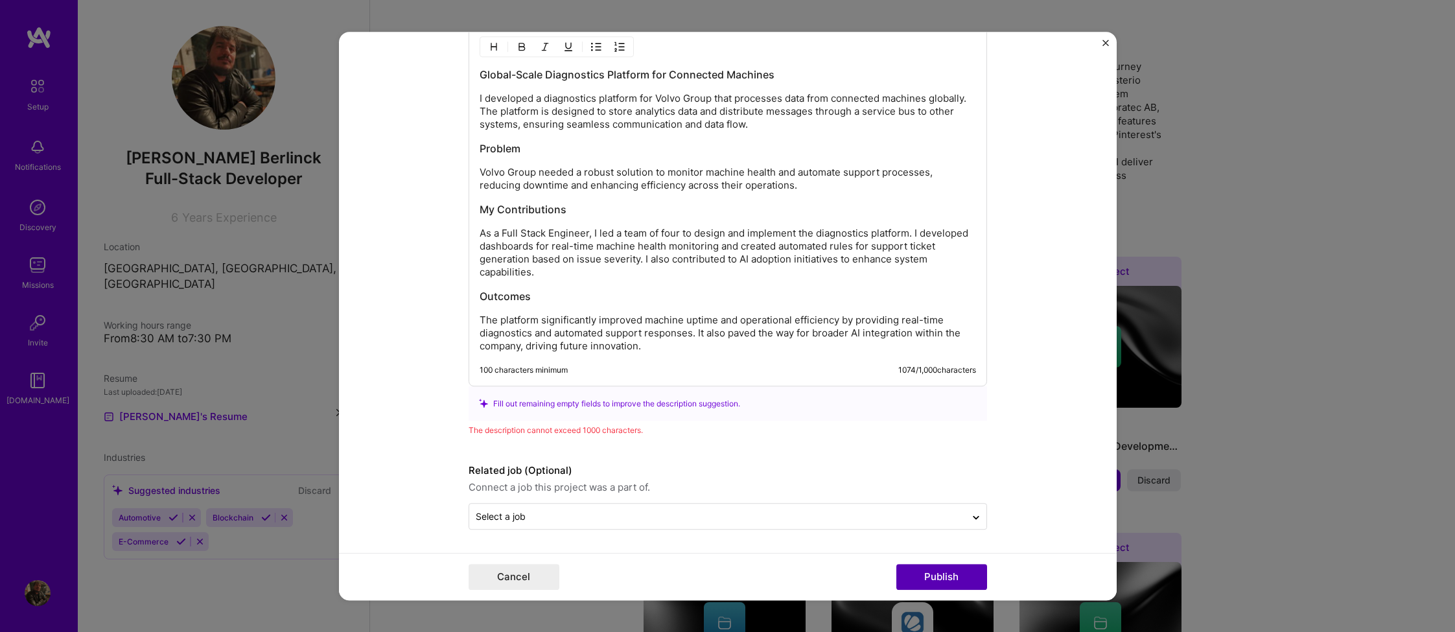
click at [939, 575] on button "Publish" at bounding box center [942, 577] width 91 height 26
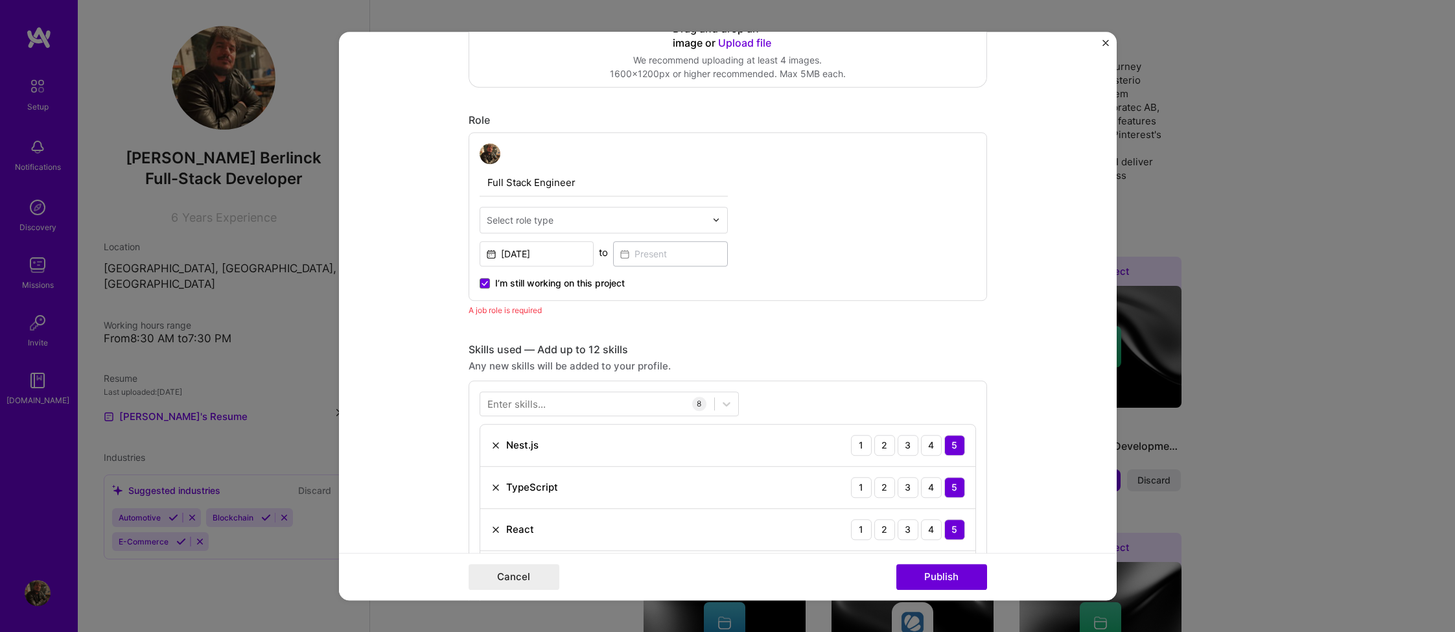
scroll to position [347, 0]
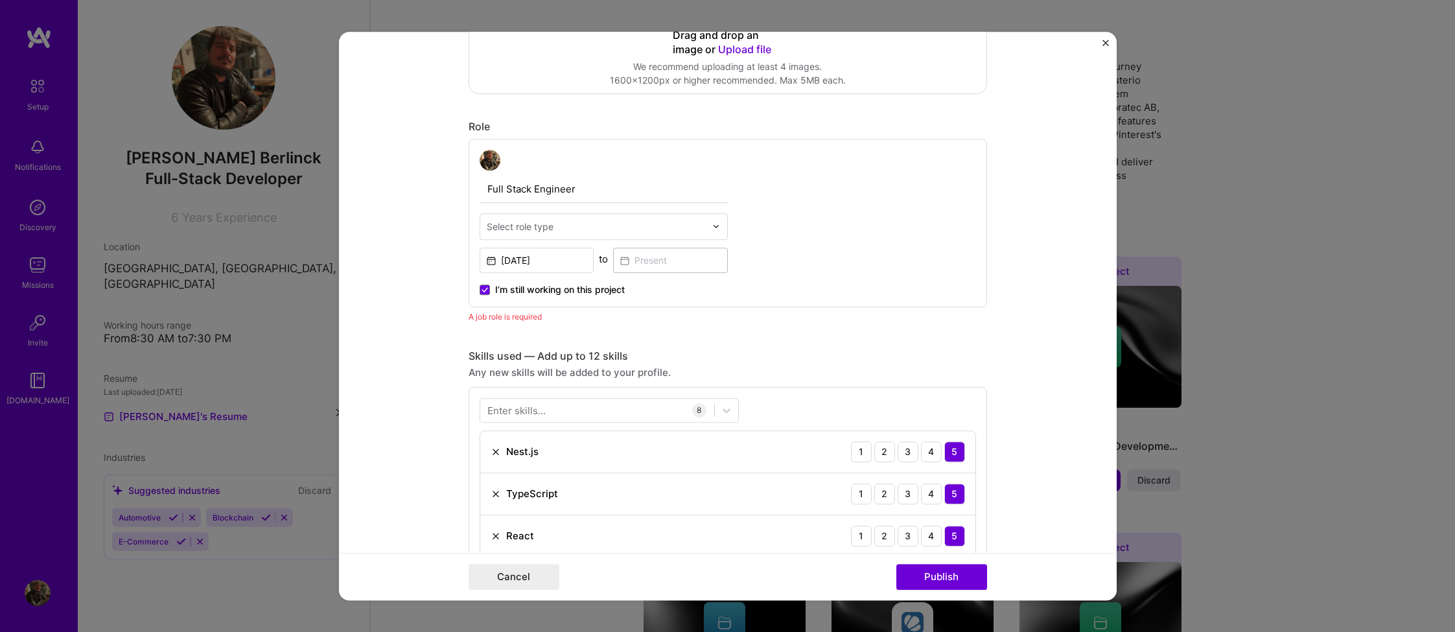
click at [498, 225] on div "Select role type" at bounding box center [520, 227] width 67 height 14
type input "Full"
click at [528, 261] on div "Full-Stack Developer" at bounding box center [604, 261] width 241 height 24
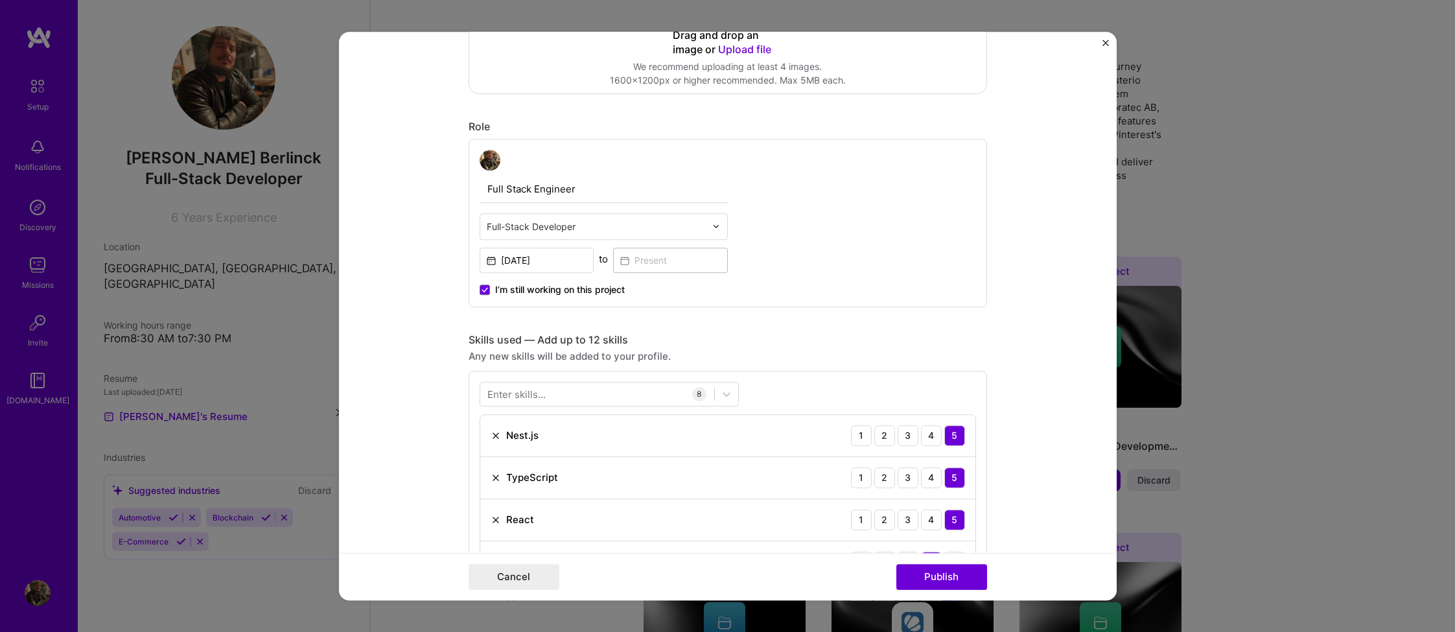
click at [575, 193] on input "Full Stack Engineer" at bounding box center [604, 189] width 248 height 27
drag, startPoint x: 575, startPoint y: 193, endPoint x: 459, endPoint y: 193, distance: 116.0
click at [459, 193] on form "Editing suggested project This project is suggested based on your LinkedIn, res…" at bounding box center [728, 316] width 778 height 569
type input "F"
click at [538, 189] on input "Senior Fullstack Developer" at bounding box center [604, 189] width 248 height 27
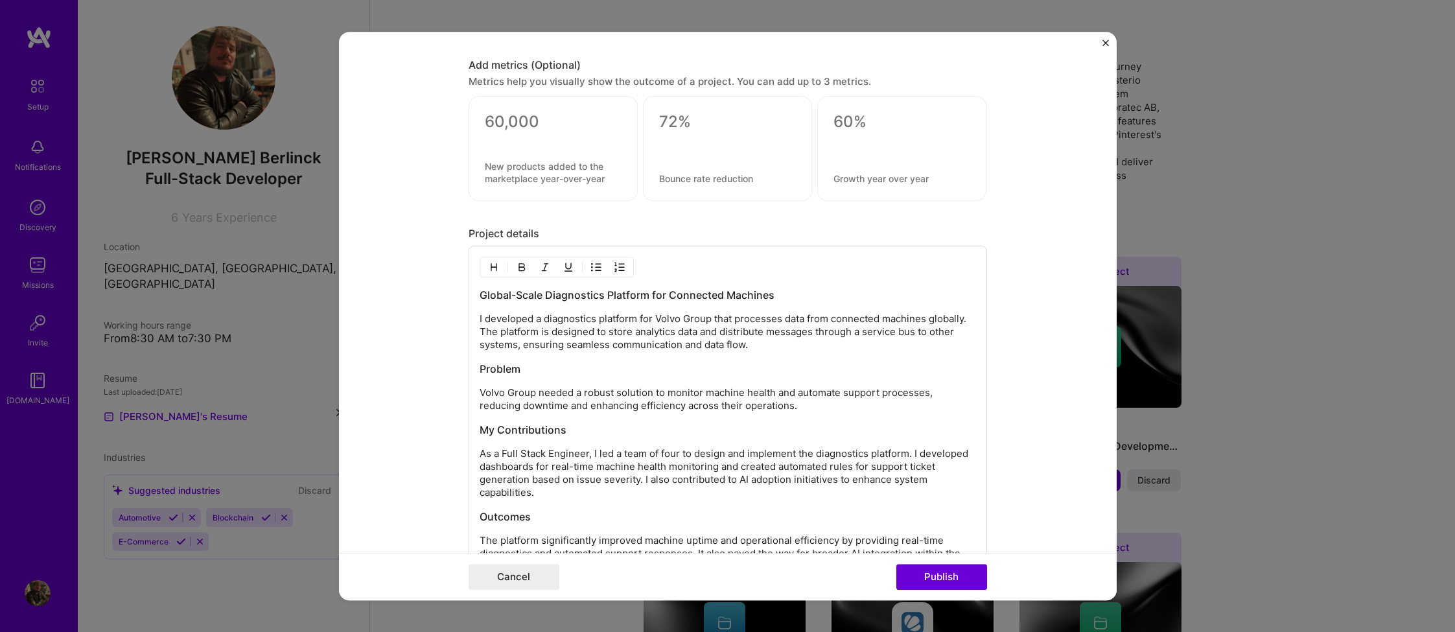
scroll to position [1469, 0]
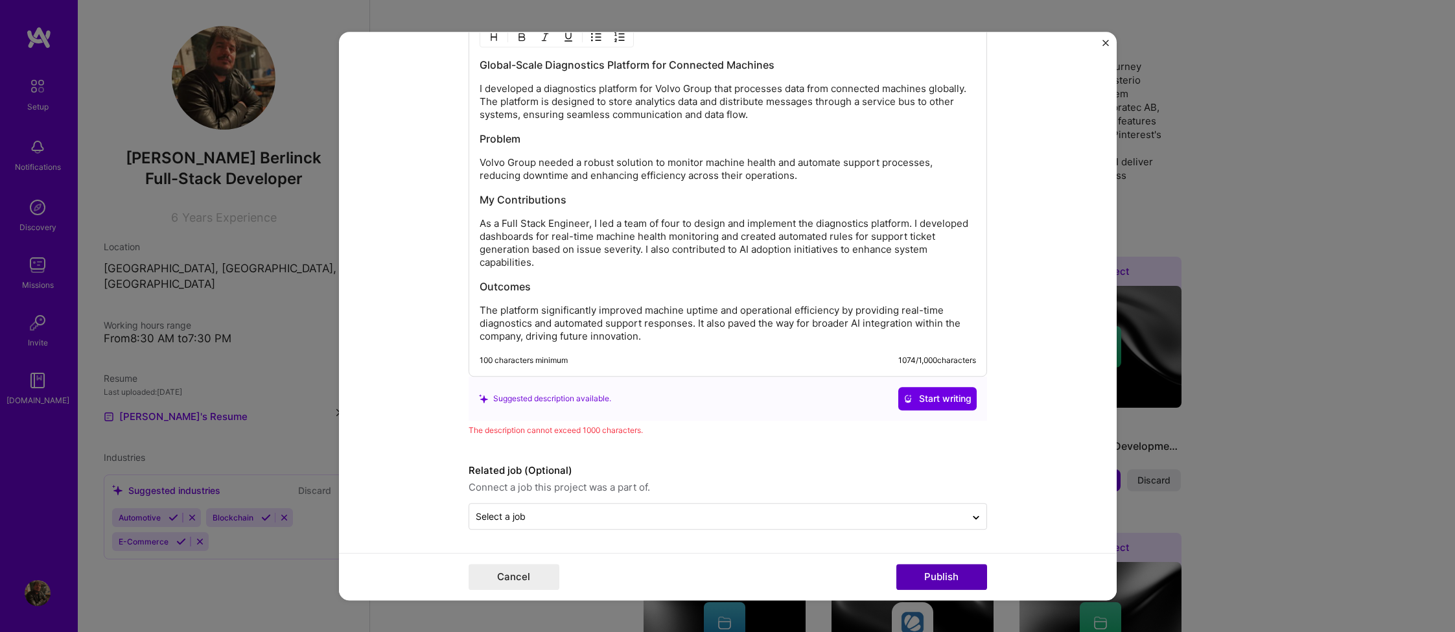
type input "Senior Full-stack Developer"
click at [961, 574] on button "Publish" at bounding box center [942, 577] width 91 height 26
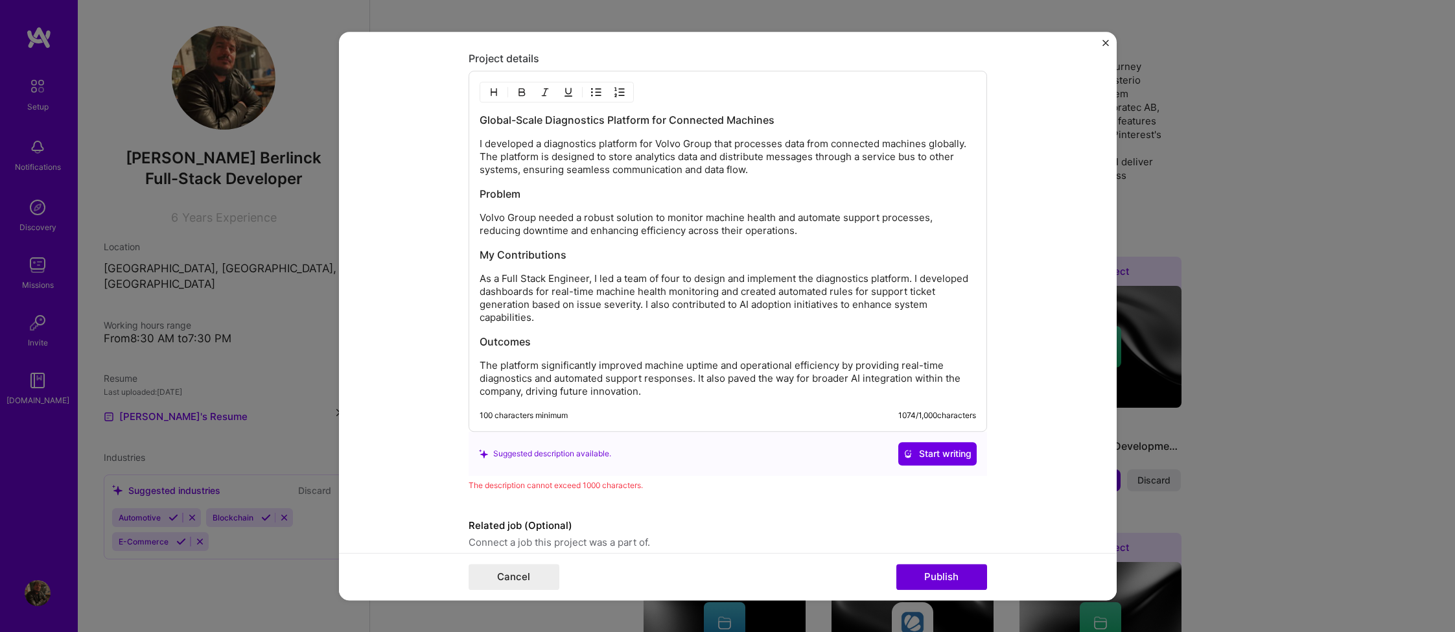
scroll to position [1415, 0]
click at [652, 388] on p "The platform significantly improved machine uptime and operational efficiency b…" at bounding box center [728, 377] width 497 height 39
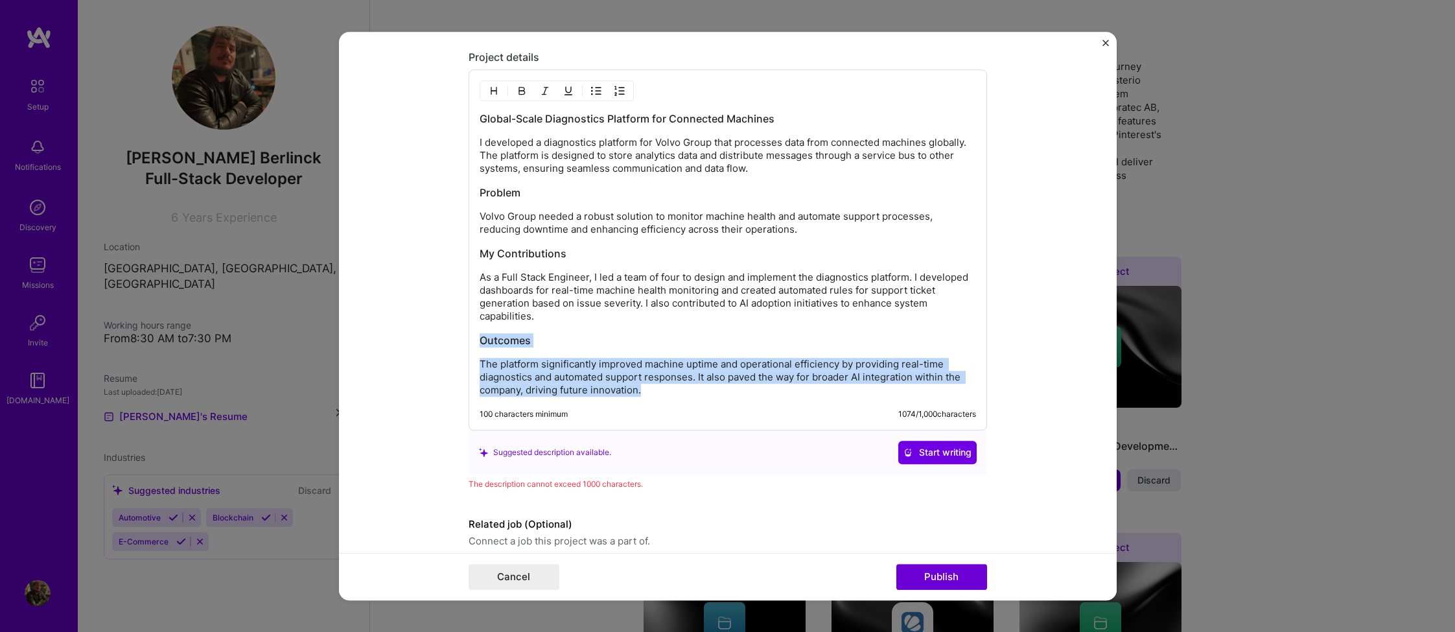
drag, startPoint x: 645, startPoint y: 390, endPoint x: 472, endPoint y: 341, distance: 180.0
click at [472, 341] on div "Global-Scale Diagnostics Platform for Connected Machines I developed a diagnost…" at bounding box center [728, 249] width 519 height 361
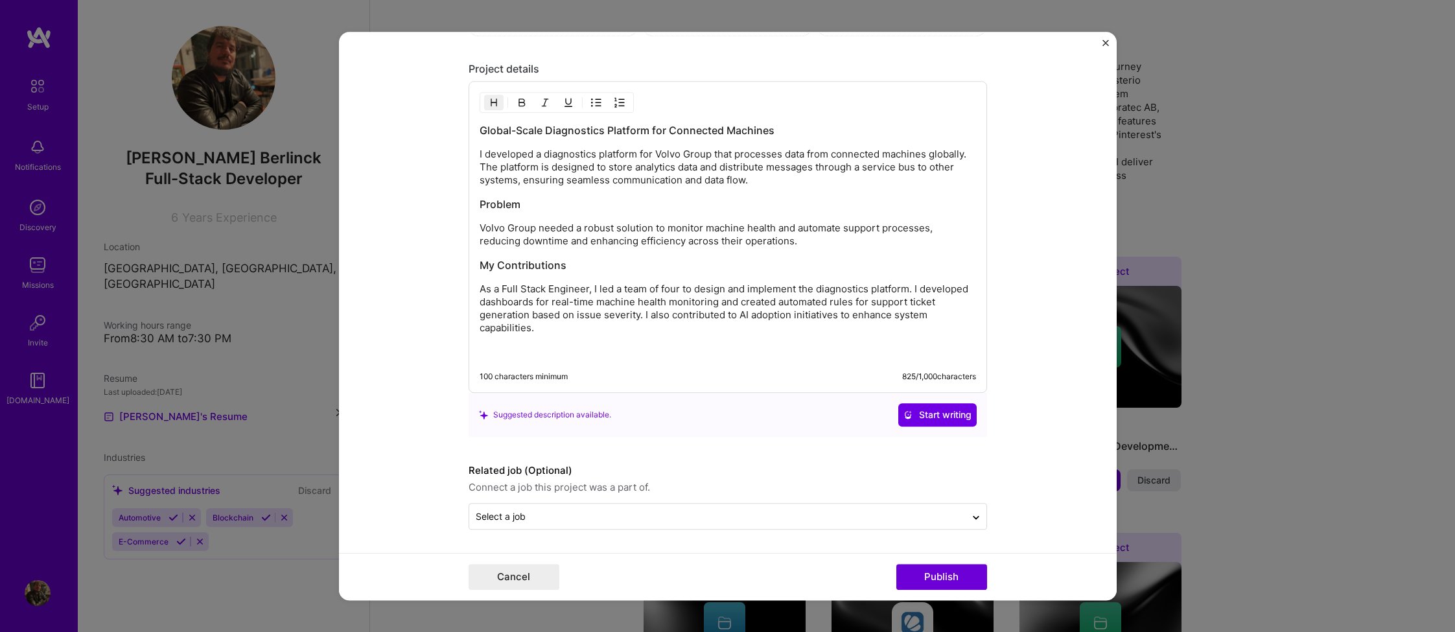
scroll to position [1379, 0]
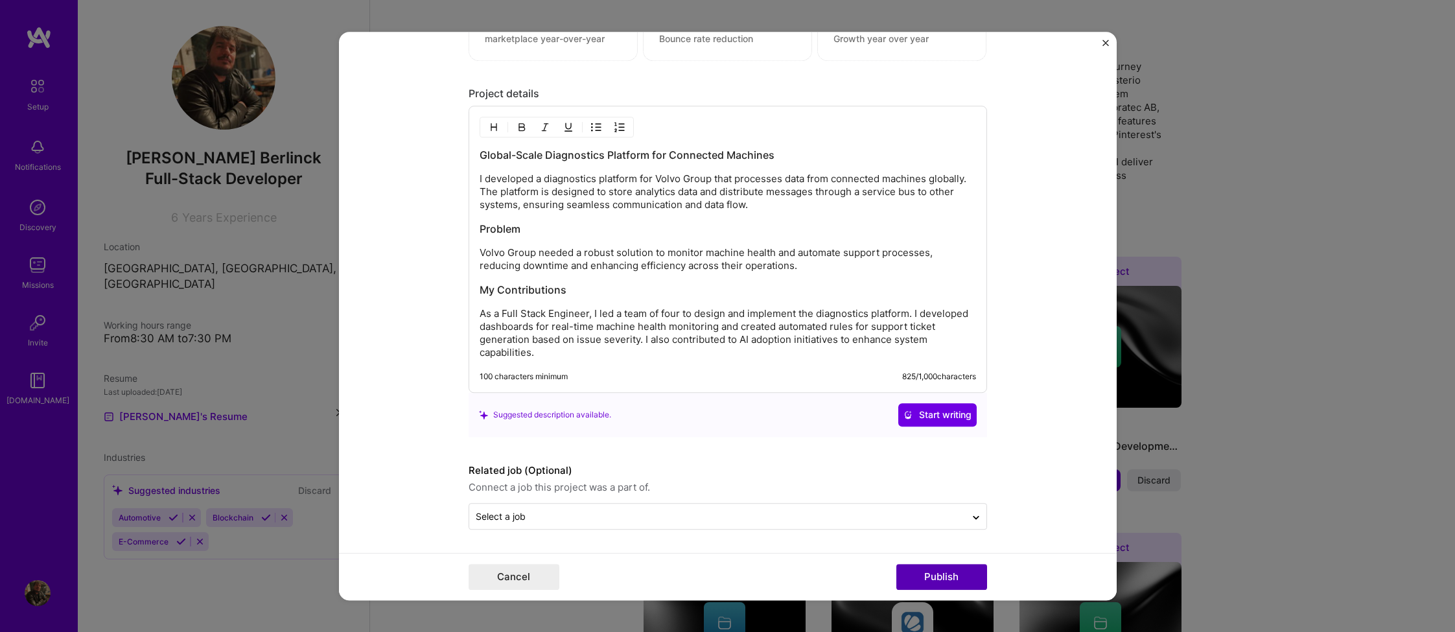
click at [941, 582] on button "Publish" at bounding box center [942, 577] width 91 height 26
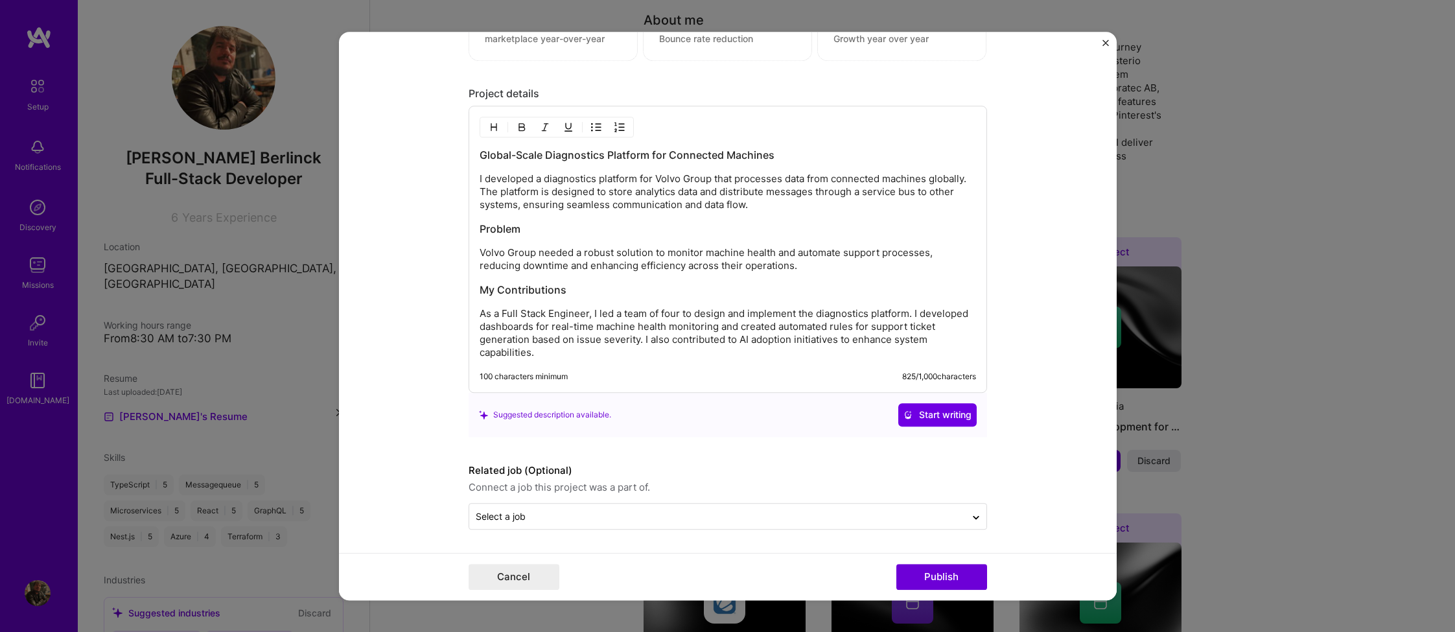
scroll to position [1320, 0]
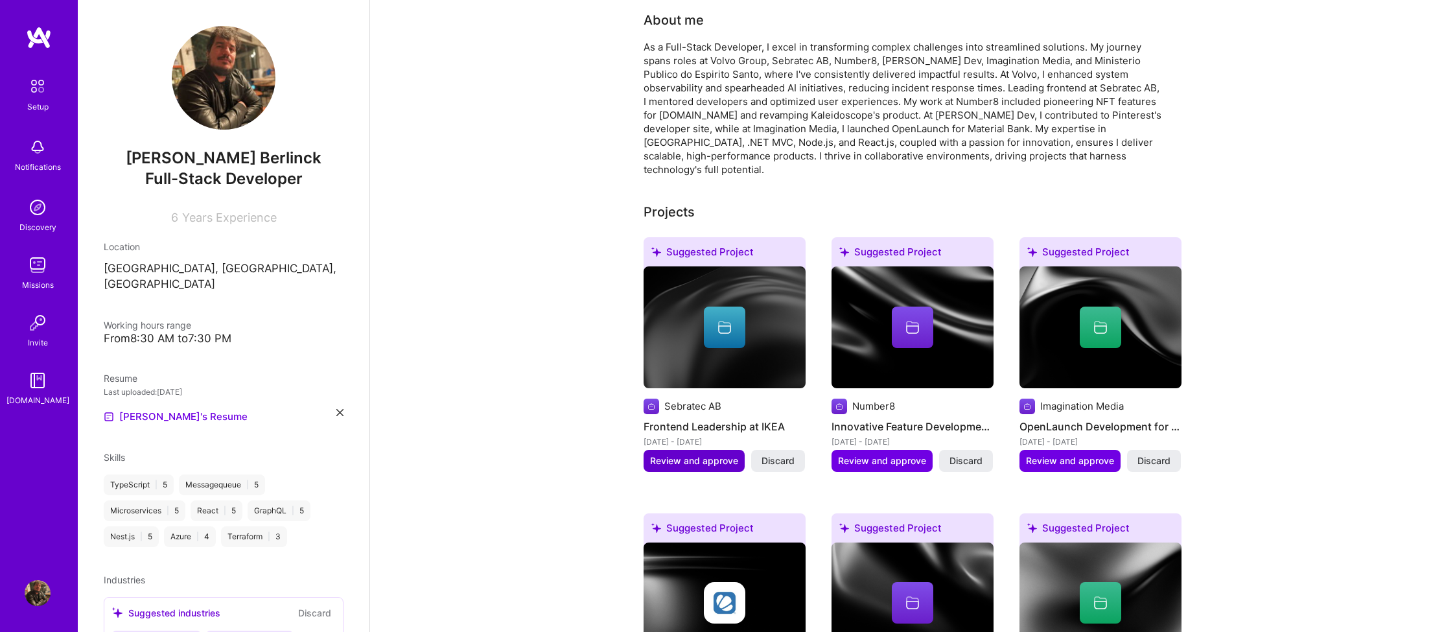
click at [685, 454] on span "Review and approve" at bounding box center [694, 460] width 88 height 13
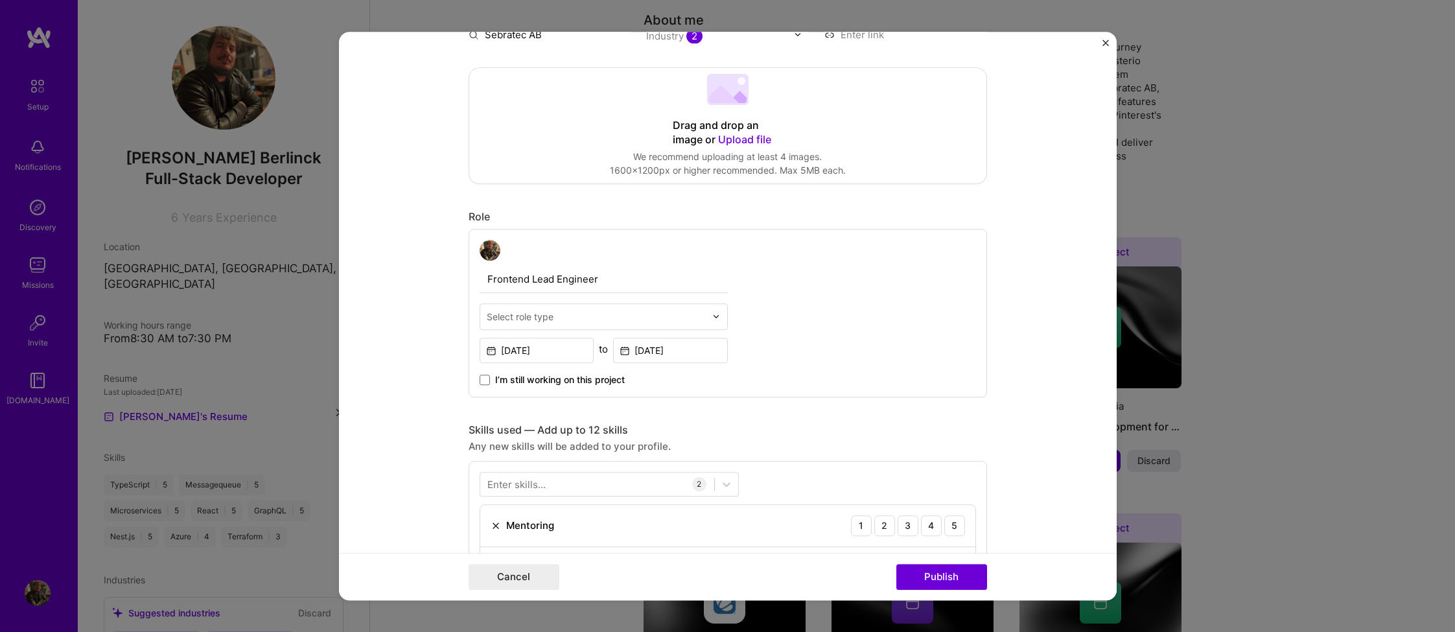
scroll to position [261, 0]
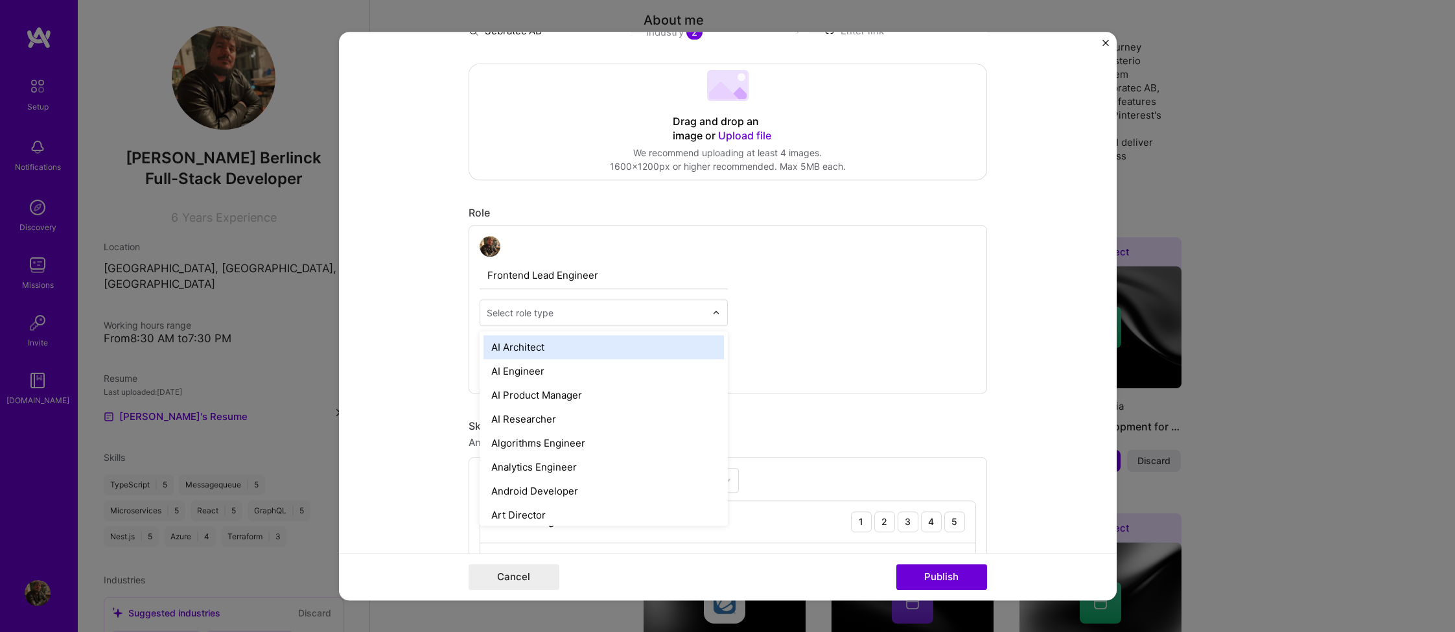
click at [588, 309] on input "text" at bounding box center [596, 313] width 219 height 14
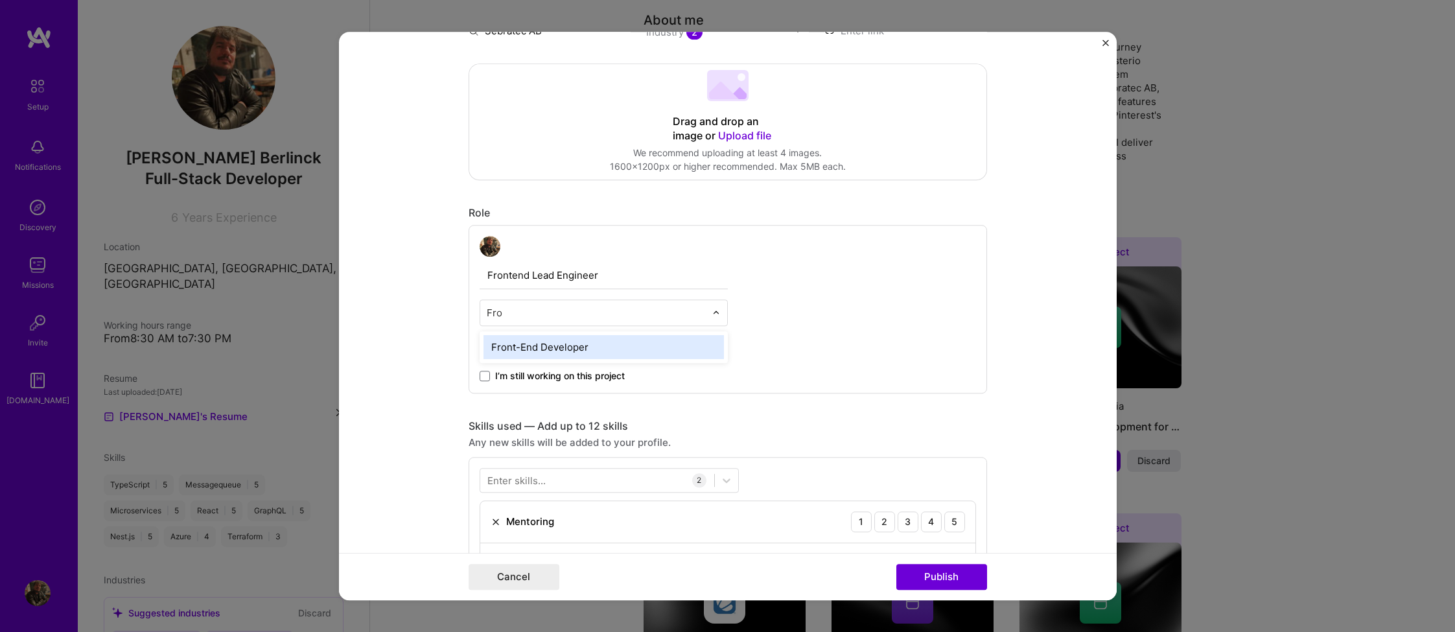
type input "Fron"
click at [574, 353] on div "Front-End Developer" at bounding box center [604, 347] width 241 height 24
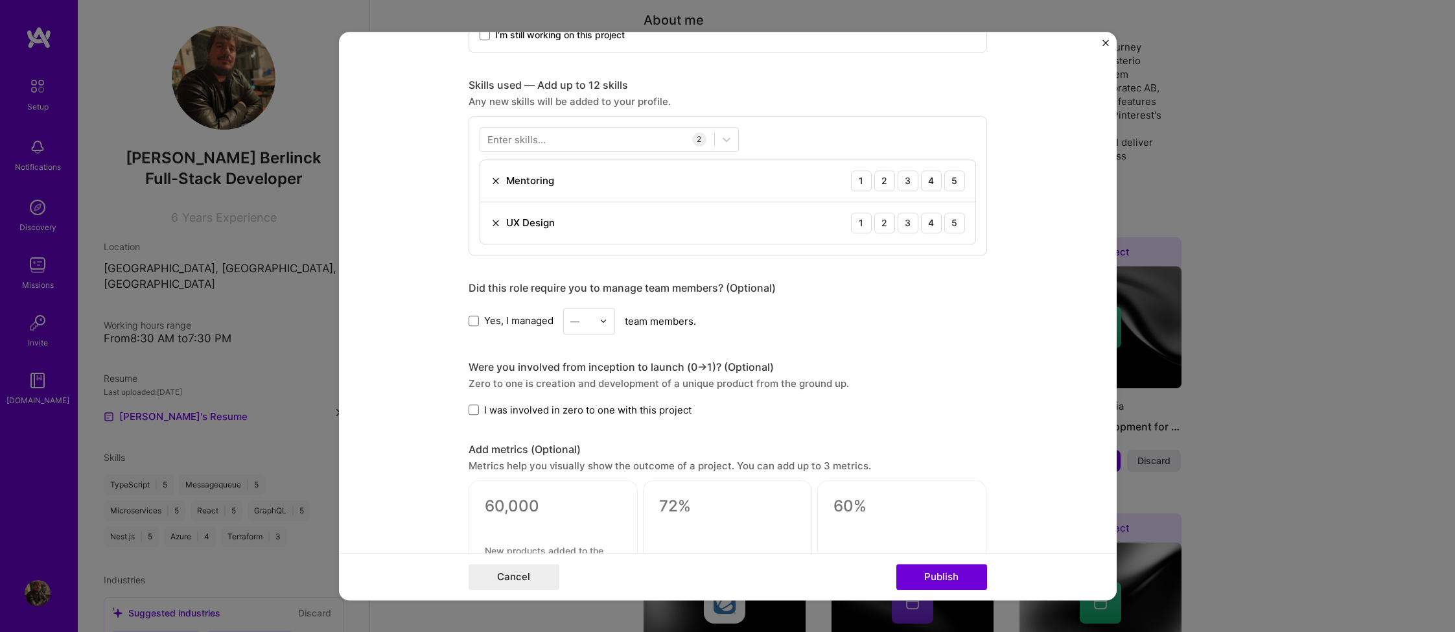
scroll to position [431, 0]
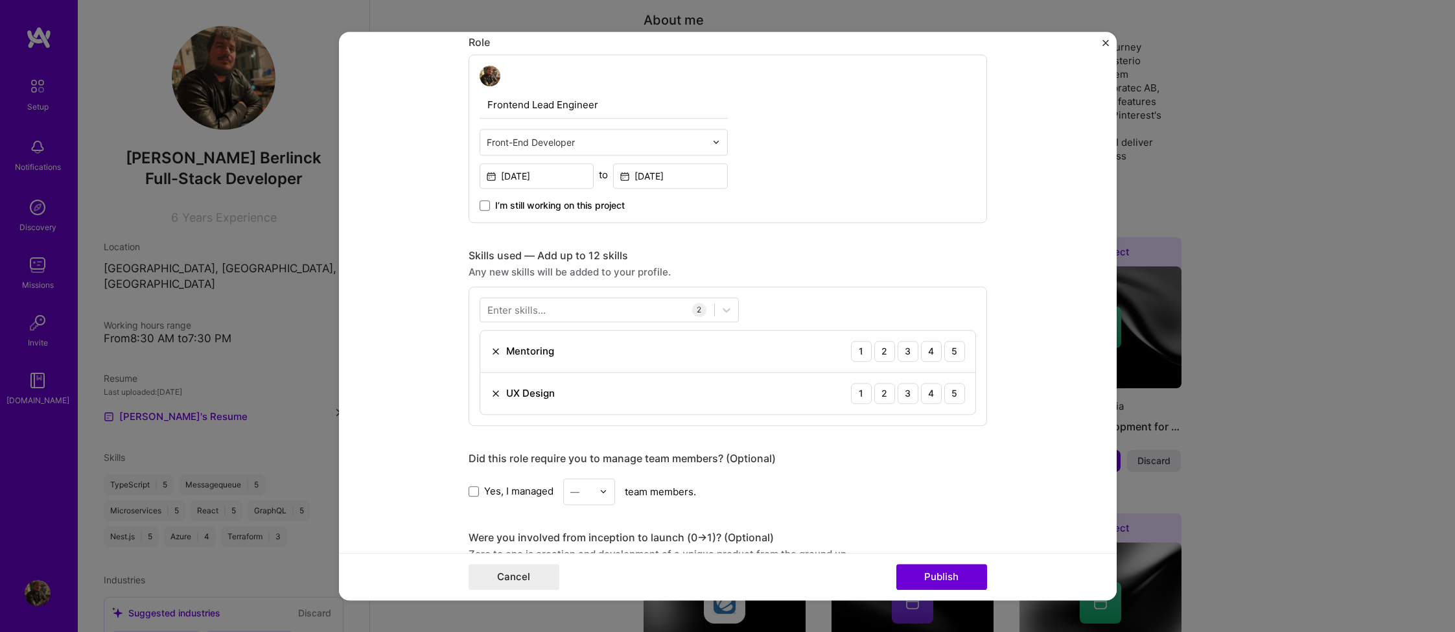
click at [534, 314] on div "Enter skills..." at bounding box center [517, 310] width 58 height 14
click at [534, 312] on div "Enter skills..." at bounding box center [517, 310] width 58 height 14
click at [539, 312] on div "Enter skills..." at bounding box center [517, 310] width 58 height 14
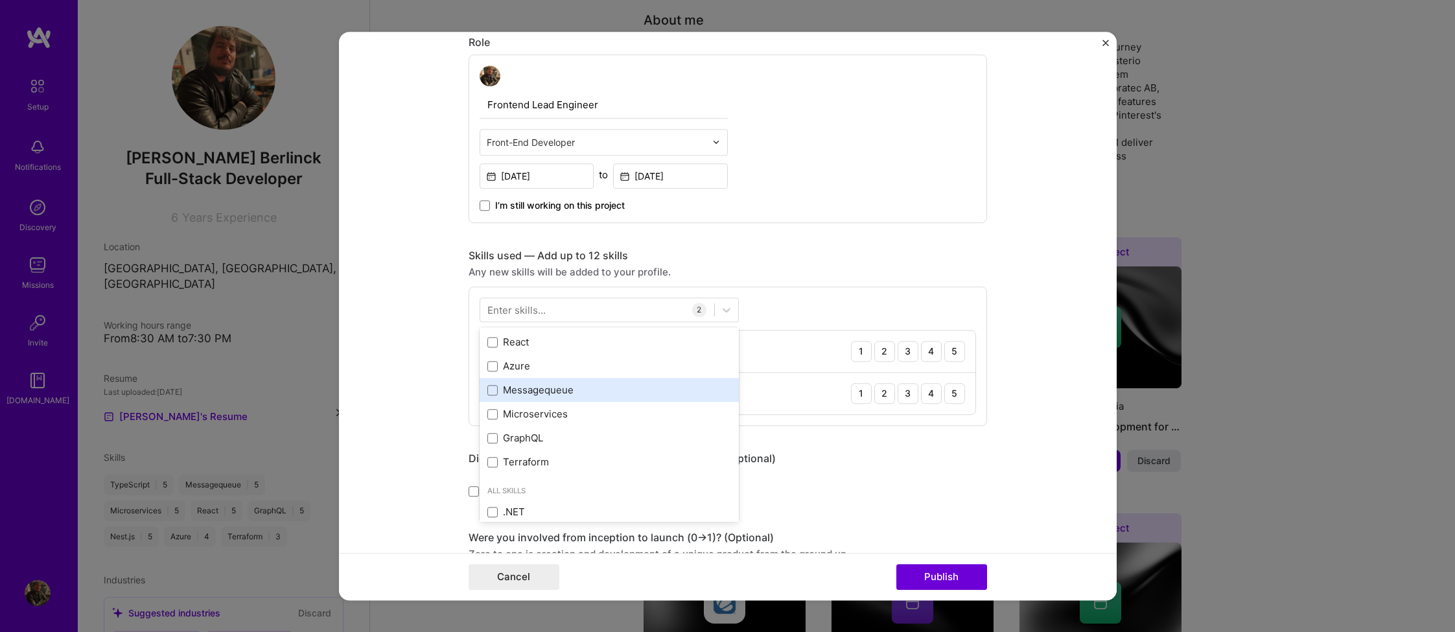
scroll to position [0, 0]
click at [515, 347] on div "Your Skills" at bounding box center [609, 342] width 259 height 14
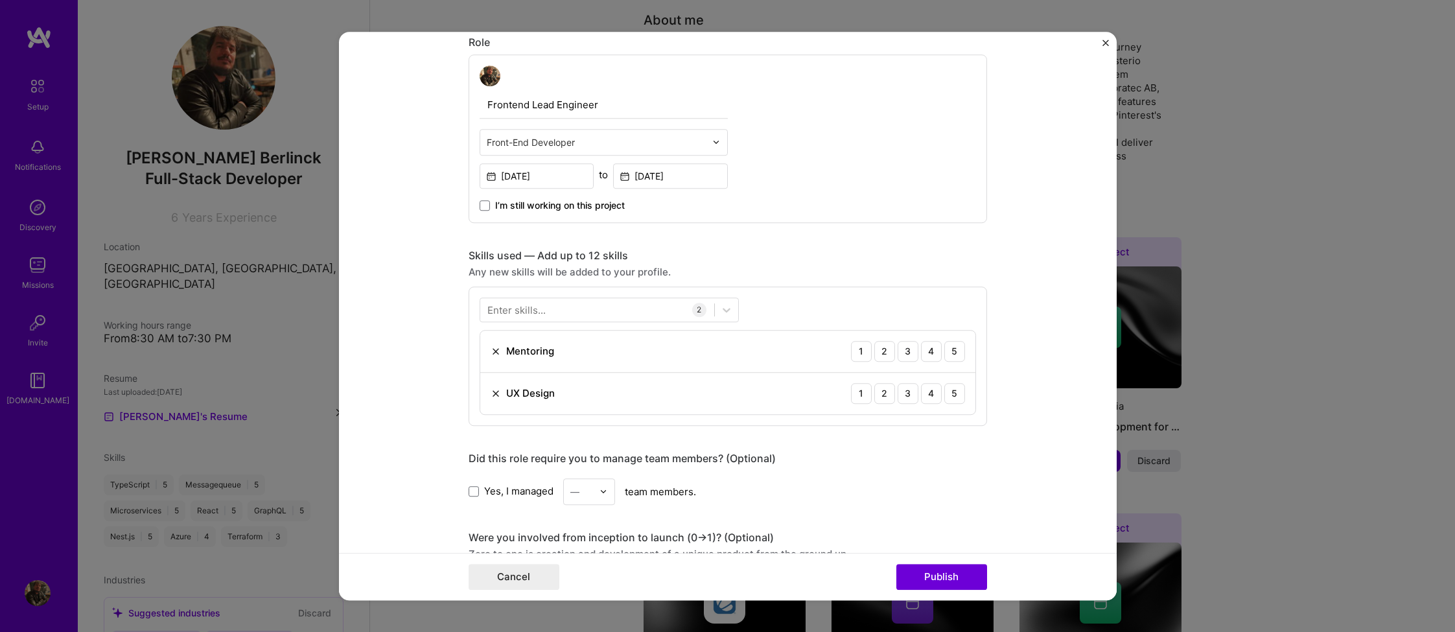
click at [372, 310] on form "Editing suggested project This project is suggested based on your LinkedIn, res…" at bounding box center [728, 316] width 778 height 569
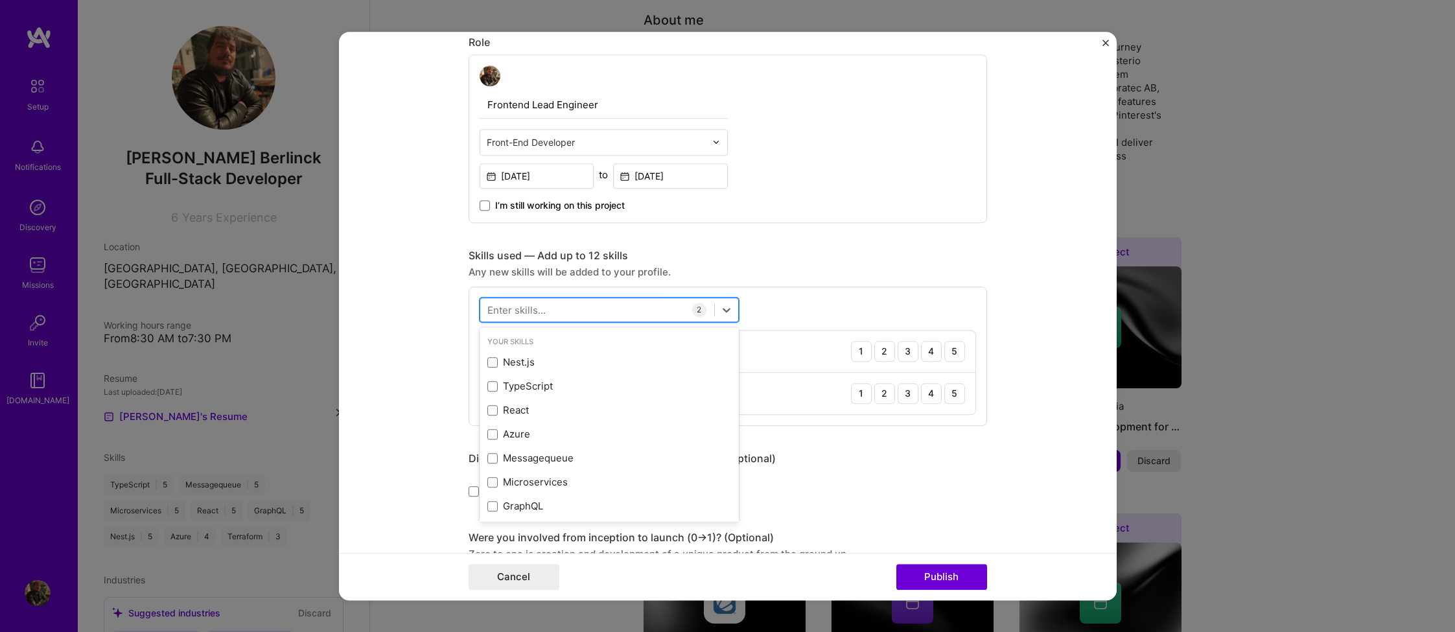
click at [585, 308] on div at bounding box center [597, 309] width 234 height 21
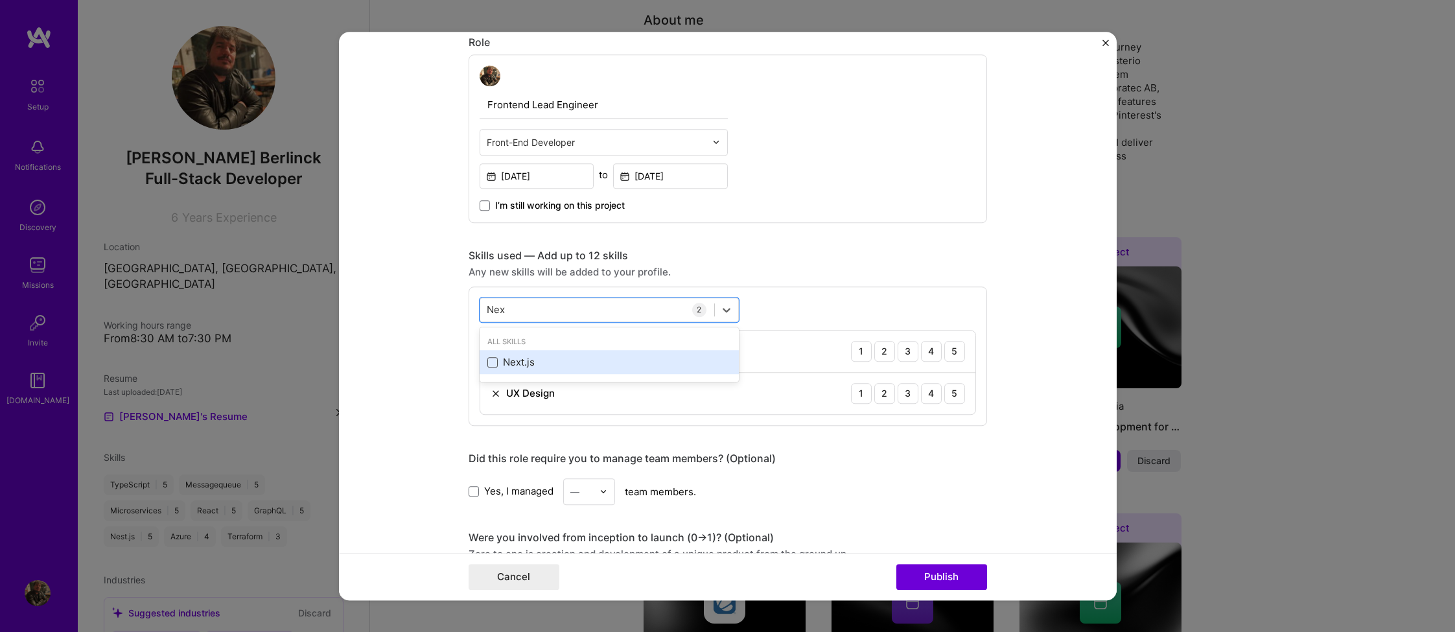
click at [493, 359] on span at bounding box center [493, 362] width 10 height 10
click at [0, 0] on input "checkbox" at bounding box center [0, 0] width 0 height 0
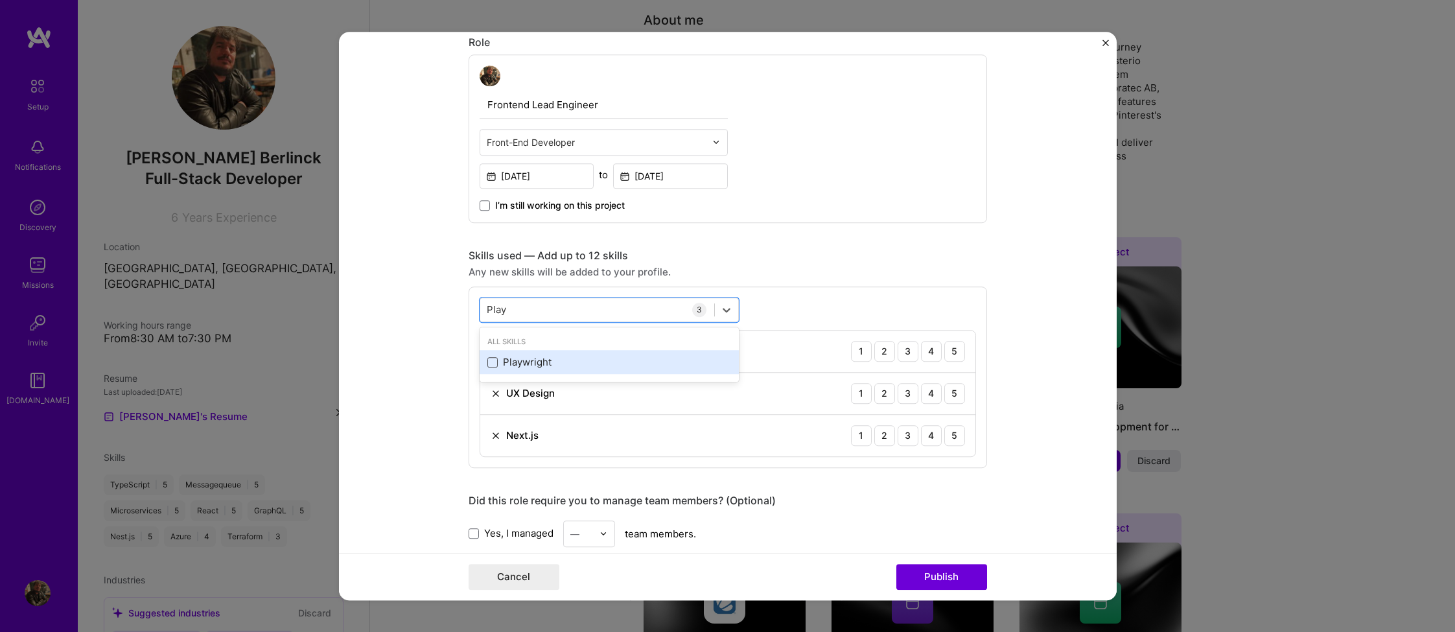
click at [493, 361] on span at bounding box center [493, 362] width 10 height 10
click at [0, 0] on input "checkbox" at bounding box center [0, 0] width 0 height 0
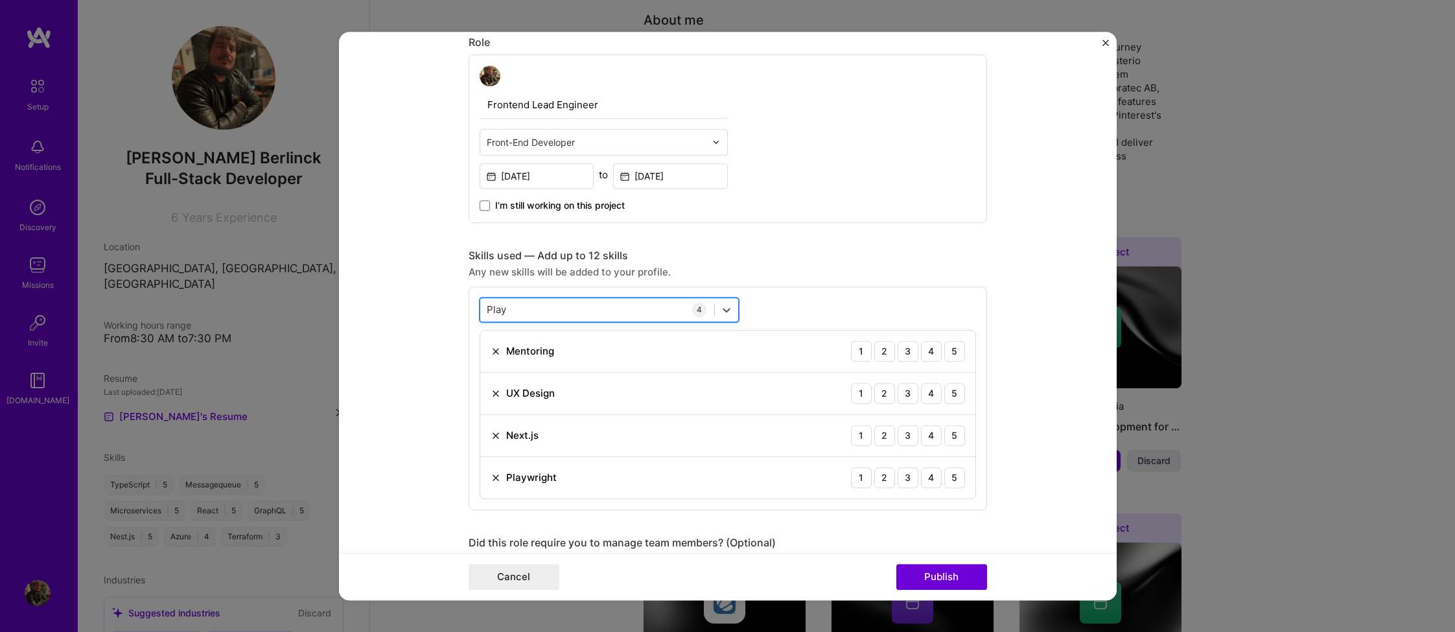
click at [525, 307] on div "Play Play" at bounding box center [597, 309] width 234 height 21
type input "P"
click at [437, 307] on form "Editing suggested project This project is suggested based on your LinkedIn, res…" at bounding box center [728, 316] width 778 height 569
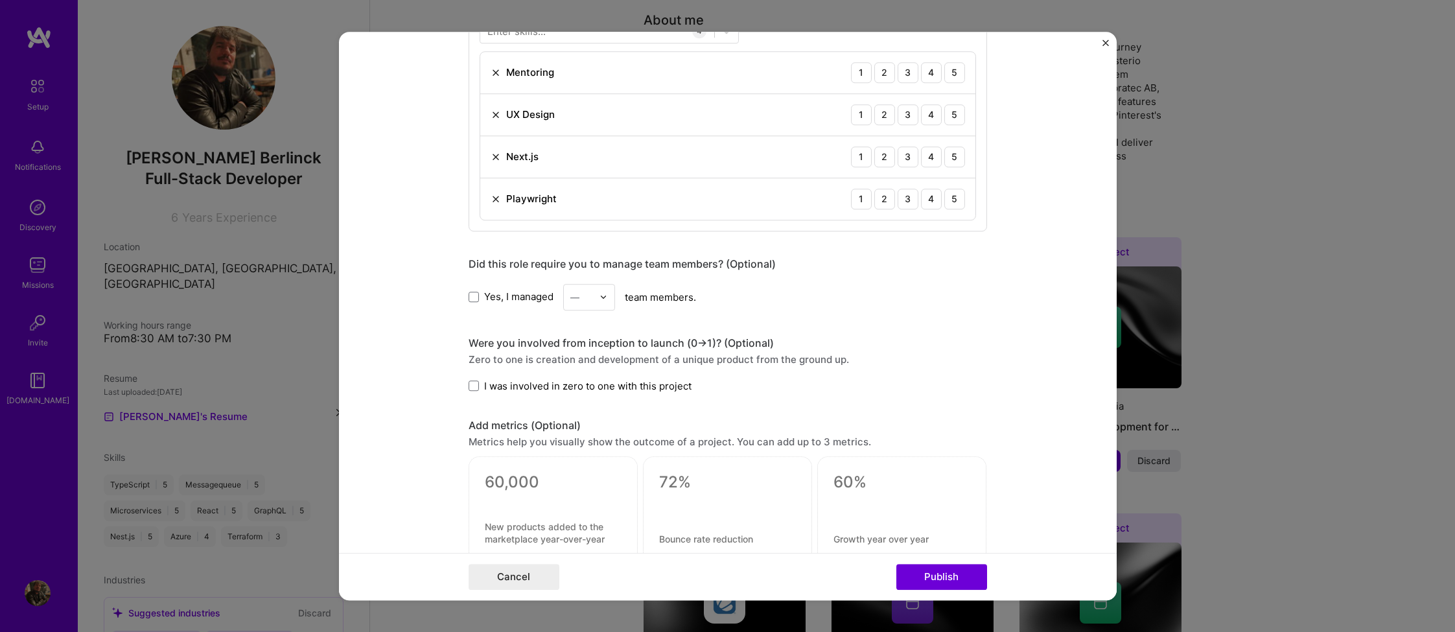
scroll to position [711, 0]
click at [473, 298] on span at bounding box center [474, 296] width 10 height 10
click at [0, 0] on input "Yes, I managed" at bounding box center [0, 0] width 0 height 0
click at [601, 295] on img at bounding box center [604, 296] width 8 height 8
click at [582, 370] on div "3" at bounding box center [589, 379] width 44 height 24
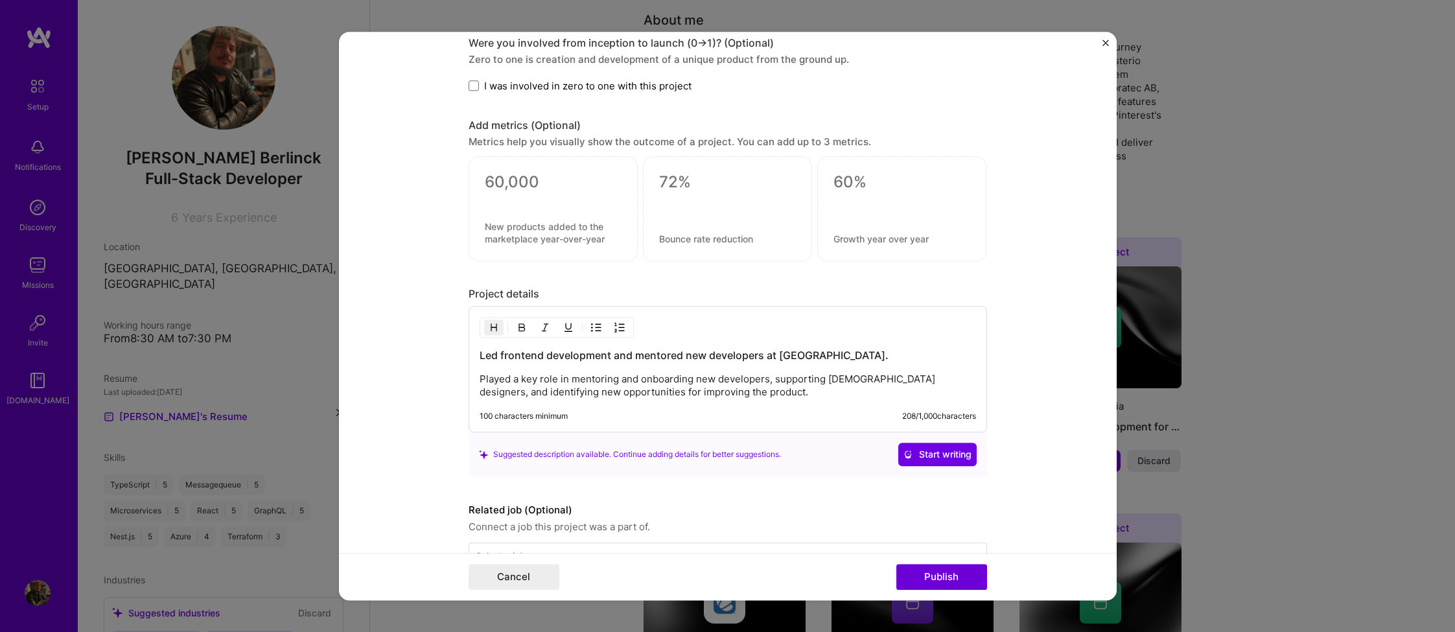
scroll to position [1050, 0]
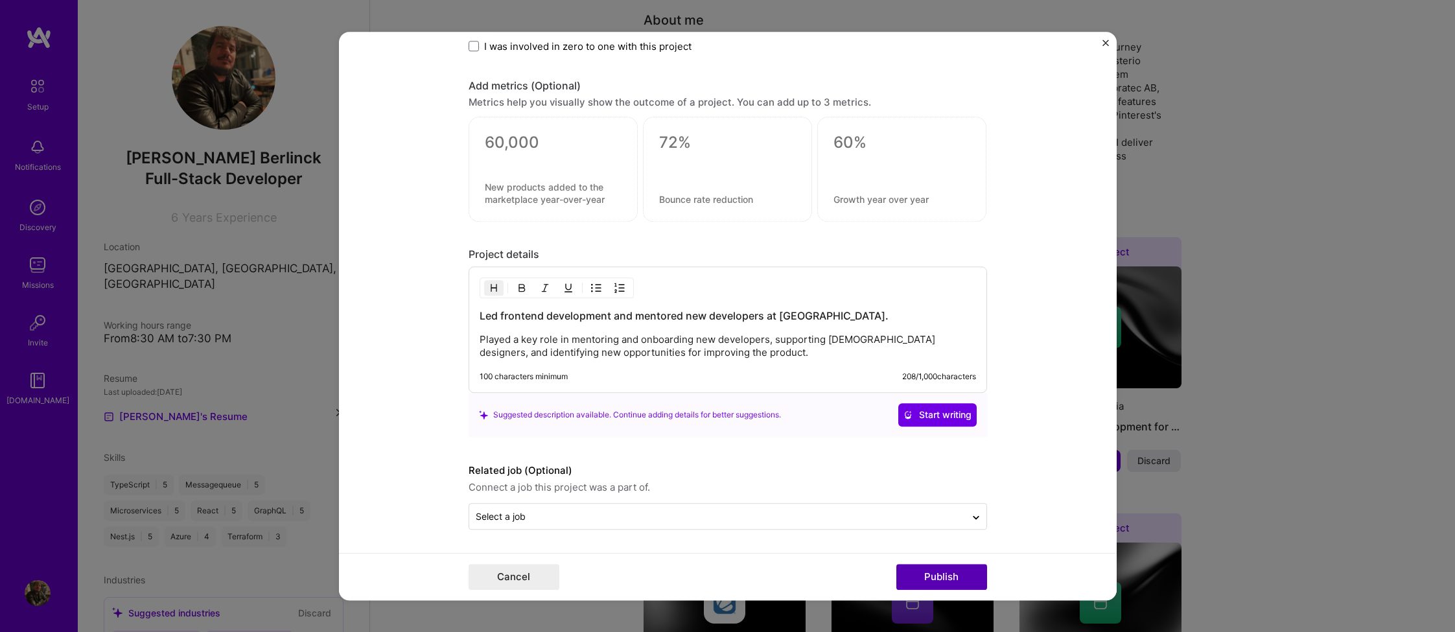
click at [943, 583] on button "Publish" at bounding box center [942, 577] width 91 height 26
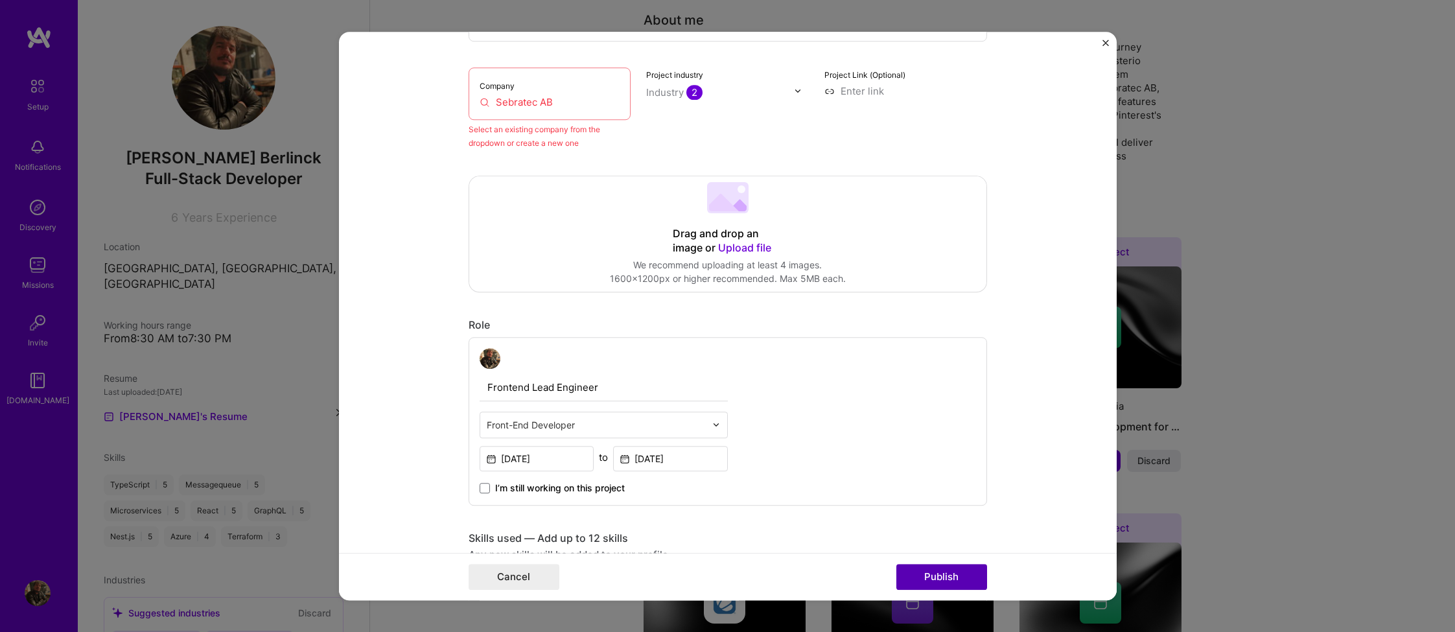
scroll to position [85, 0]
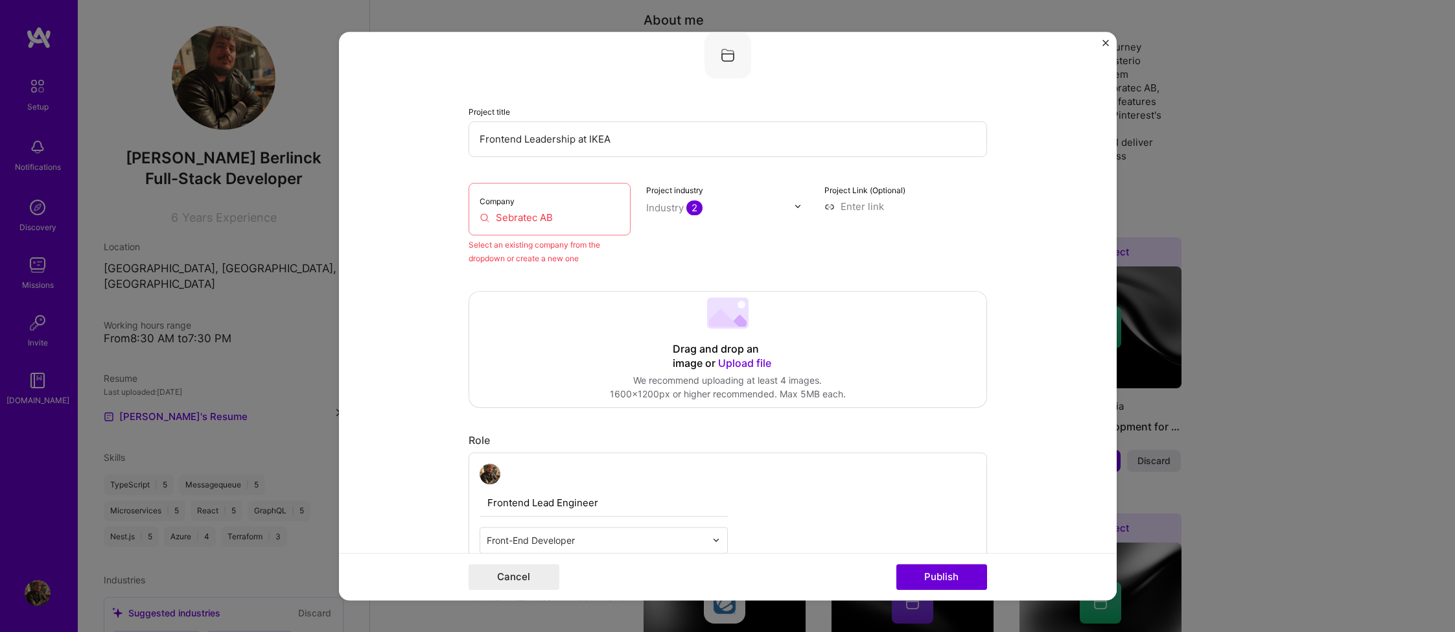
click at [539, 216] on input "Sebratec AB" at bounding box center [550, 218] width 141 height 14
click at [554, 216] on input "Sebratec AB" at bounding box center [550, 218] width 141 height 14
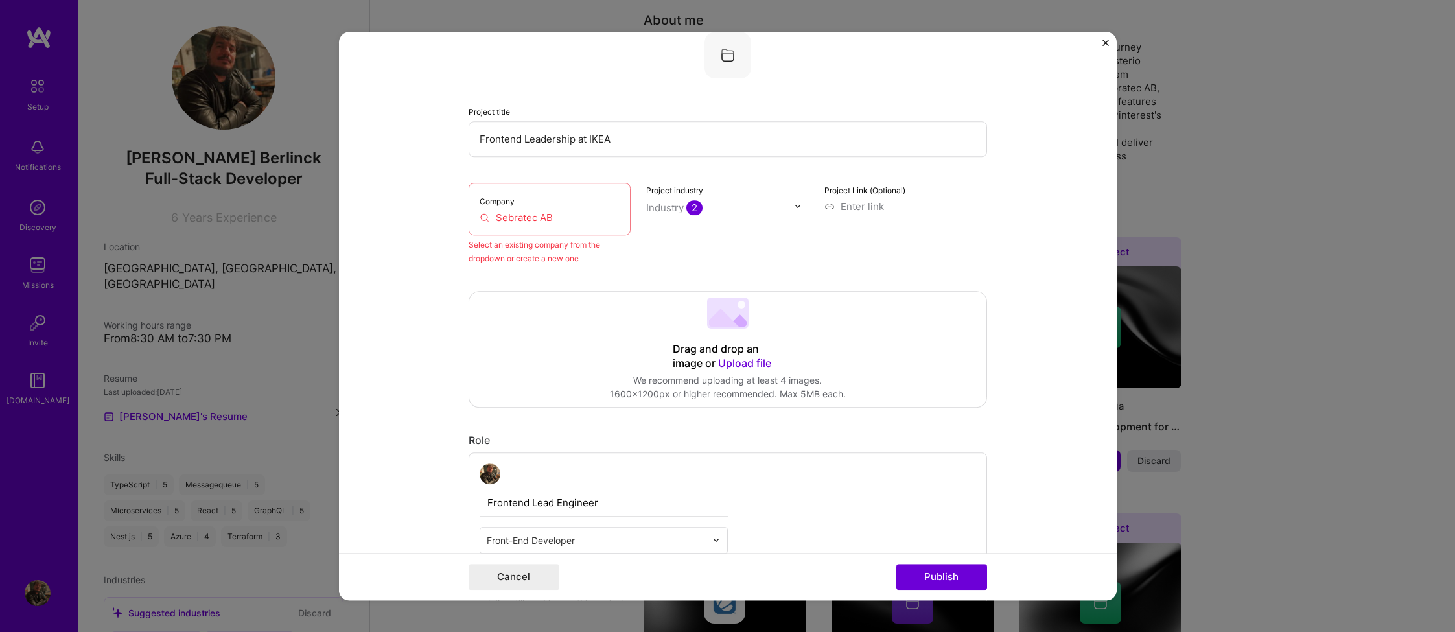
drag, startPoint x: 554, startPoint y: 216, endPoint x: 452, endPoint y: 220, distance: 102.5
click at [452, 220] on form "Editing suggested project This project is suggested based on your LinkedIn, res…" at bounding box center [728, 316] width 778 height 569
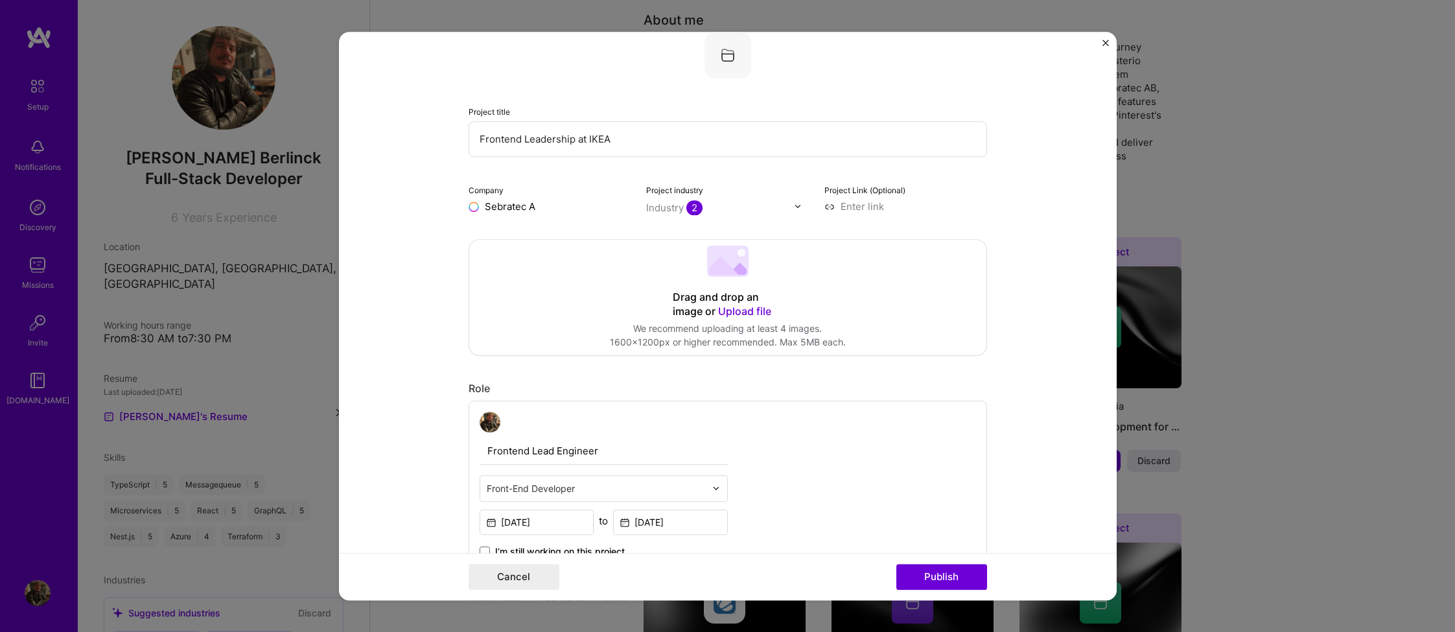
type input "Sebratec AB"
click at [567, 237] on div "Sebratec AB" at bounding box center [575, 236] width 69 height 23
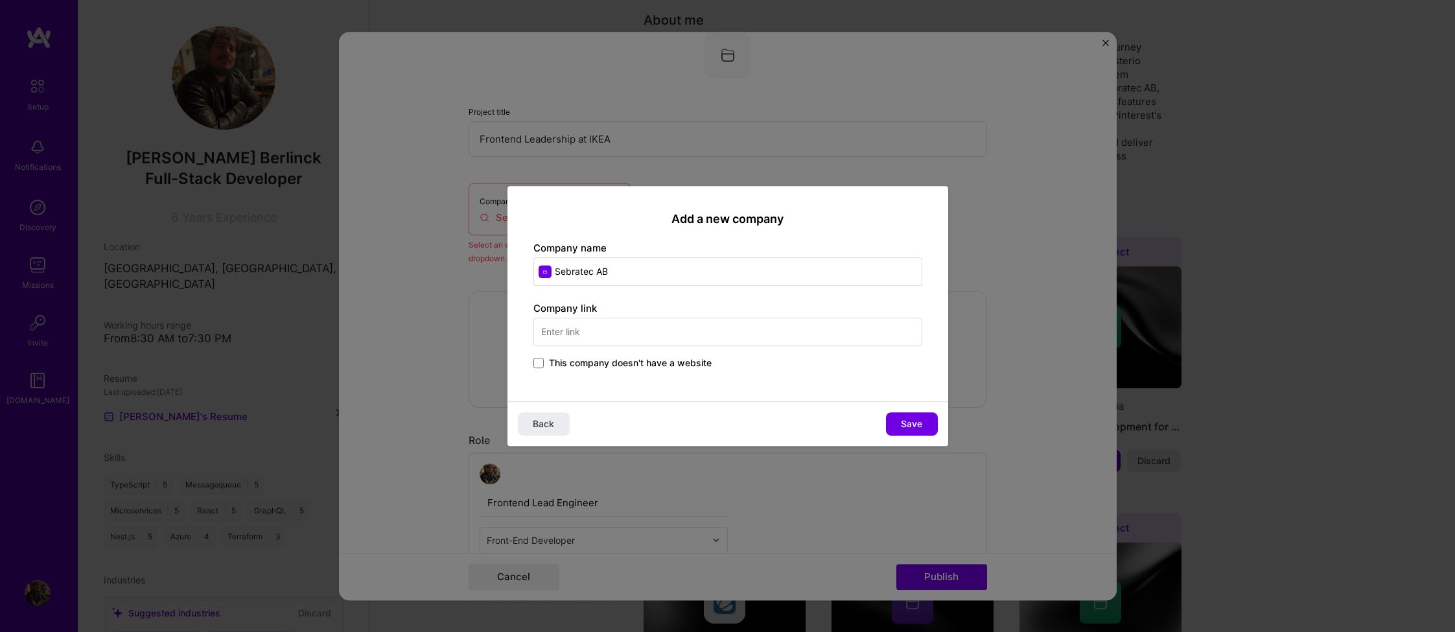
click at [631, 338] on input "text" at bounding box center [728, 332] width 389 height 29
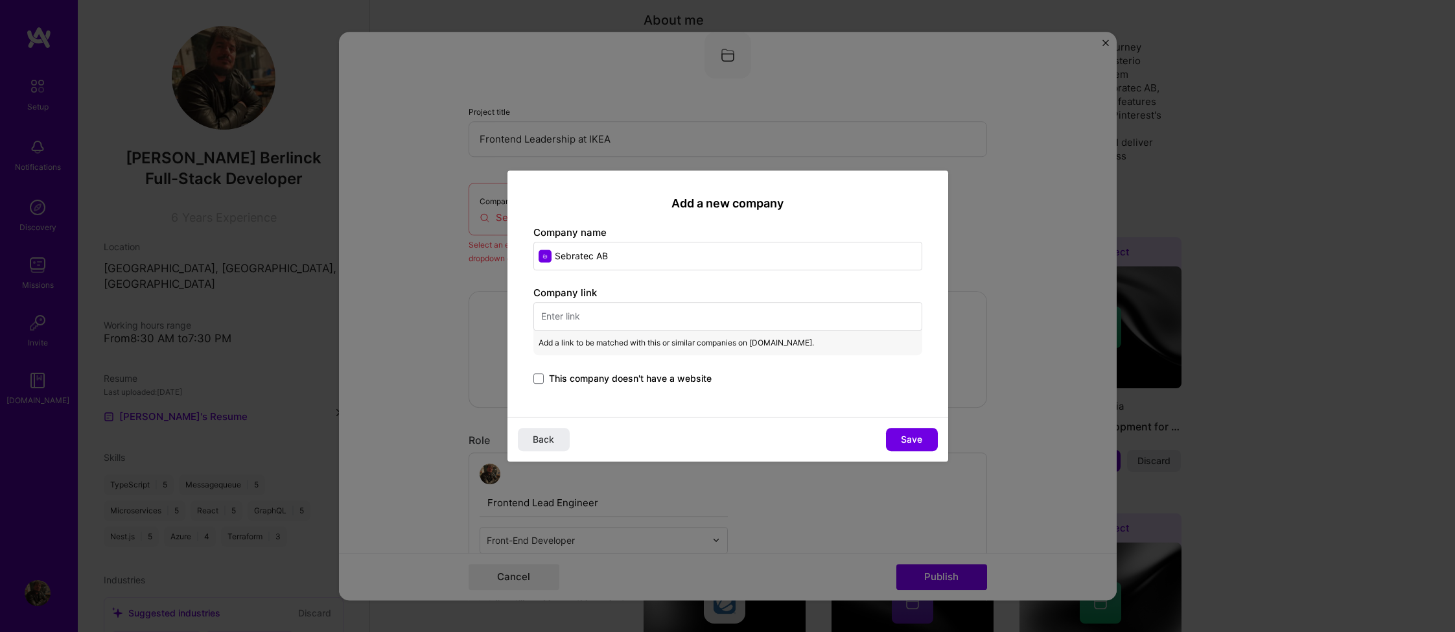
paste input "[URL][DOMAIN_NAME]"
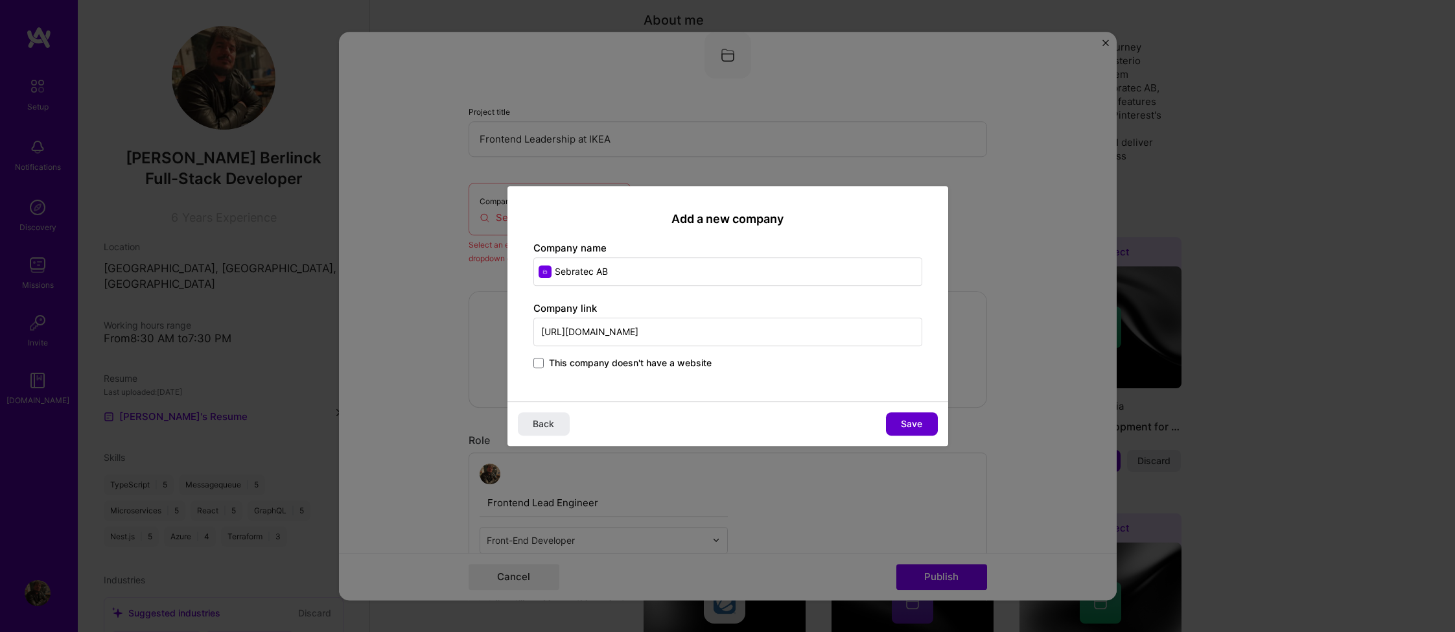
type input "[URL][DOMAIN_NAME]"
click at [902, 420] on span "Save" at bounding box center [911, 424] width 21 height 13
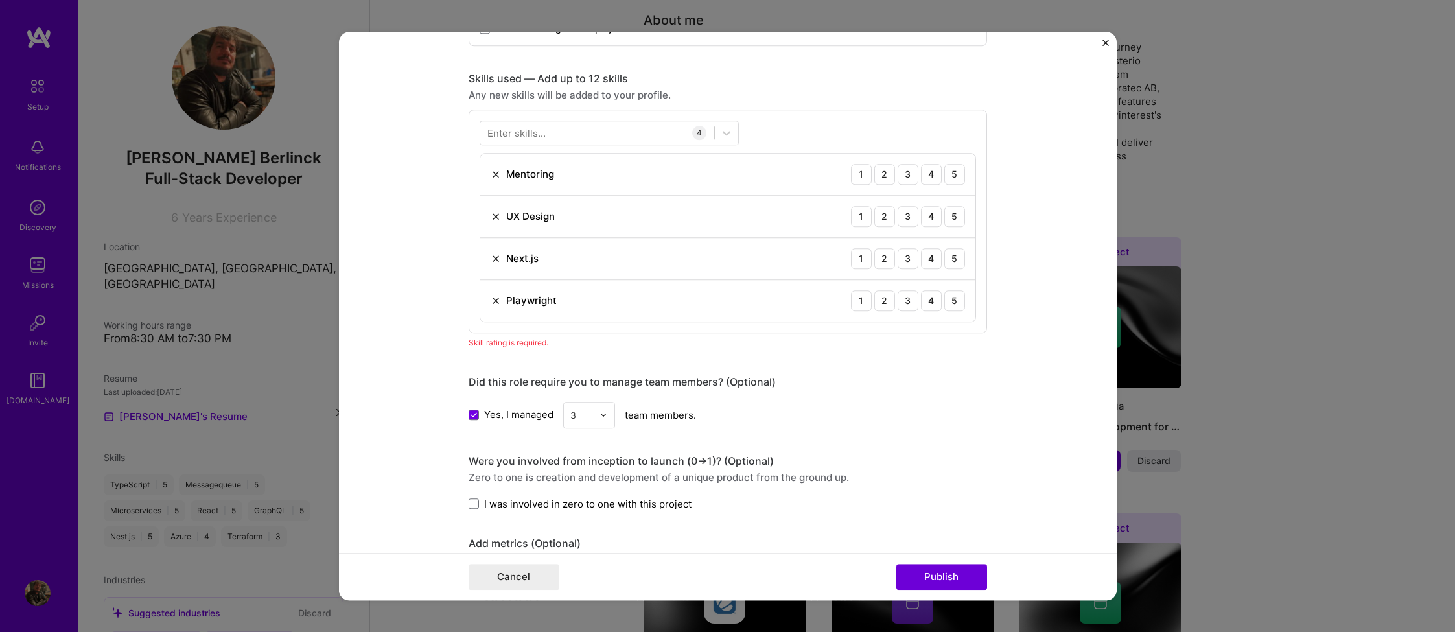
scroll to position [607, 0]
click at [958, 172] on div "5" at bounding box center [955, 175] width 21 height 21
click at [952, 220] on div "5" at bounding box center [955, 217] width 21 height 21
click at [952, 262] on div "5" at bounding box center [955, 259] width 21 height 21
click at [956, 303] on div "5" at bounding box center [955, 301] width 21 height 21
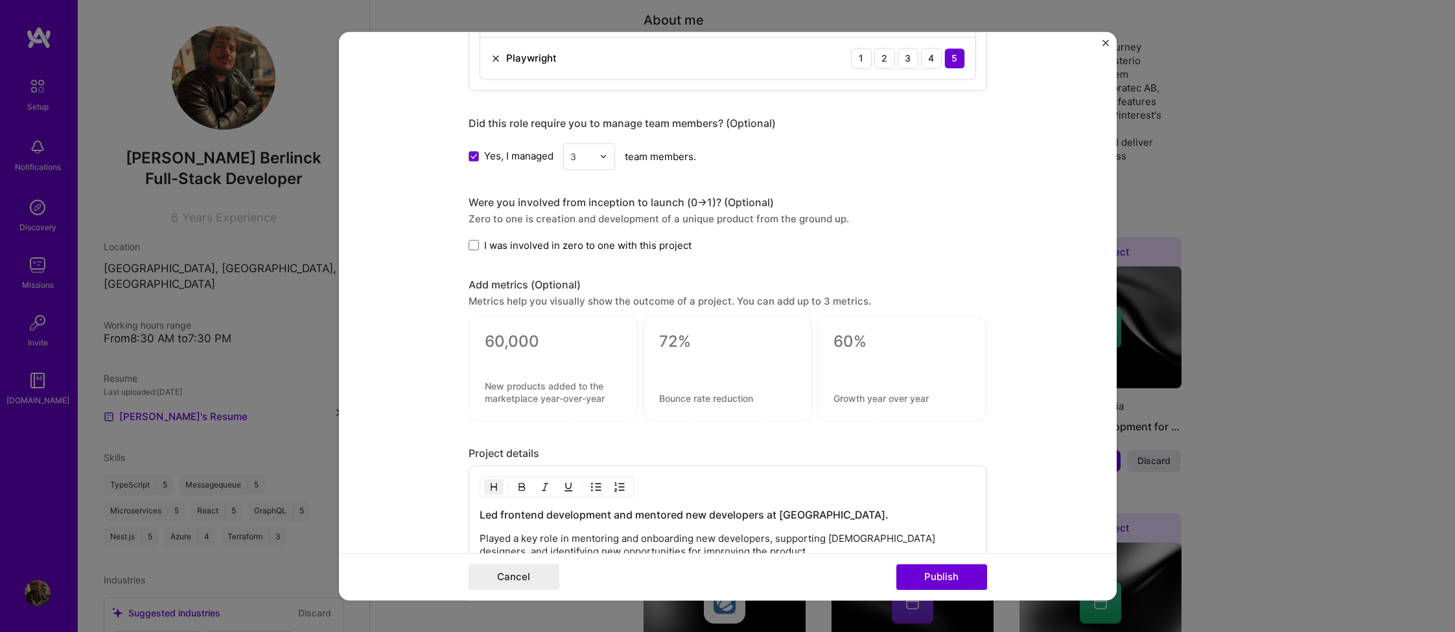
scroll to position [1050, 0]
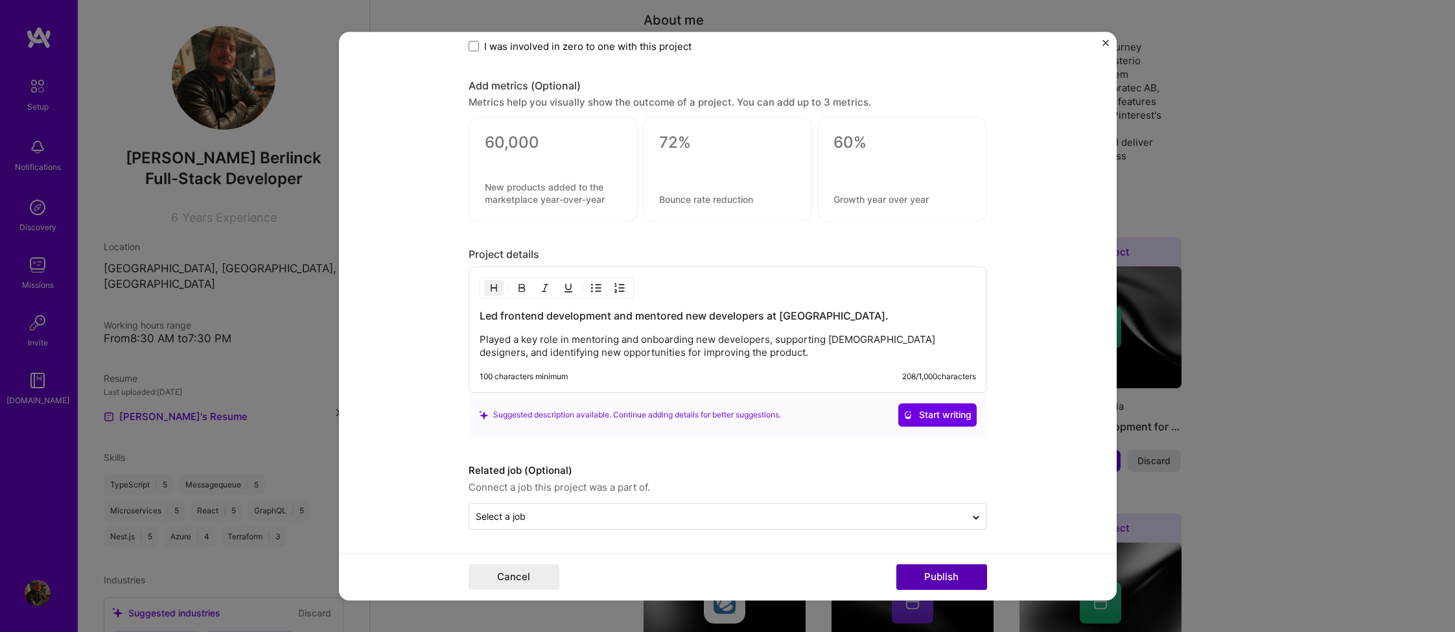
click at [929, 574] on button "Publish" at bounding box center [942, 577] width 91 height 26
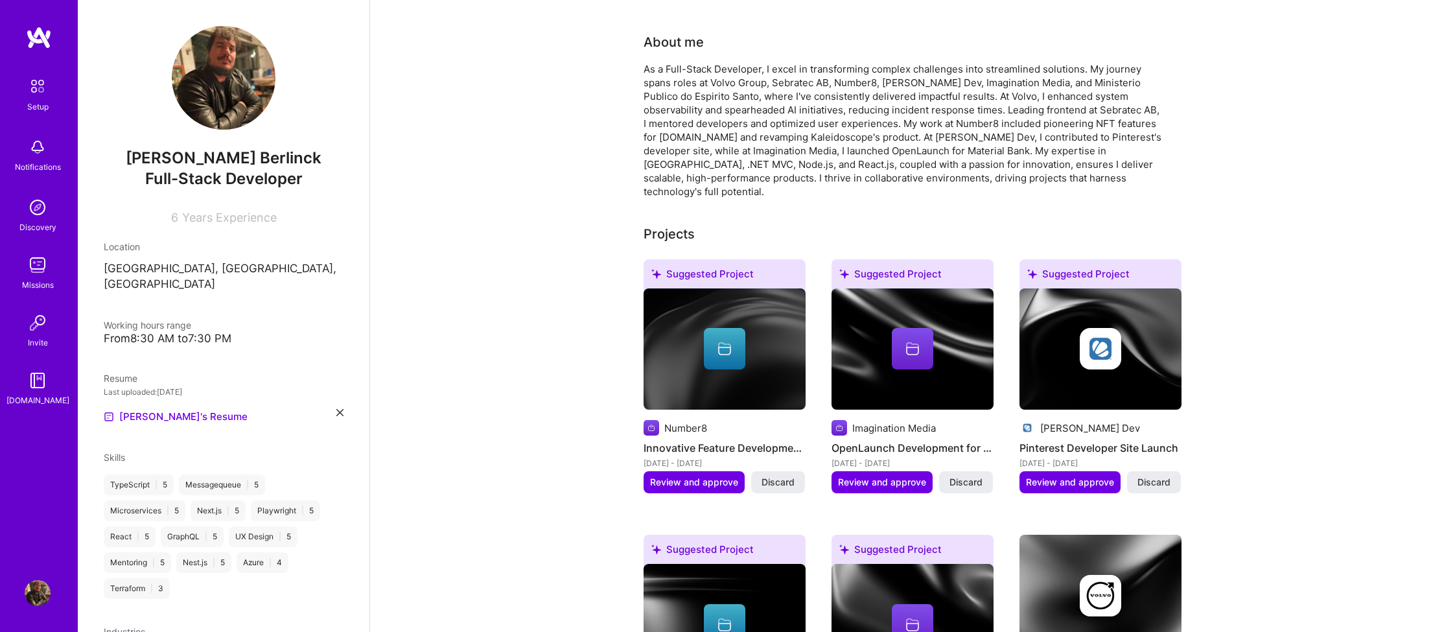
scroll to position [253, 0]
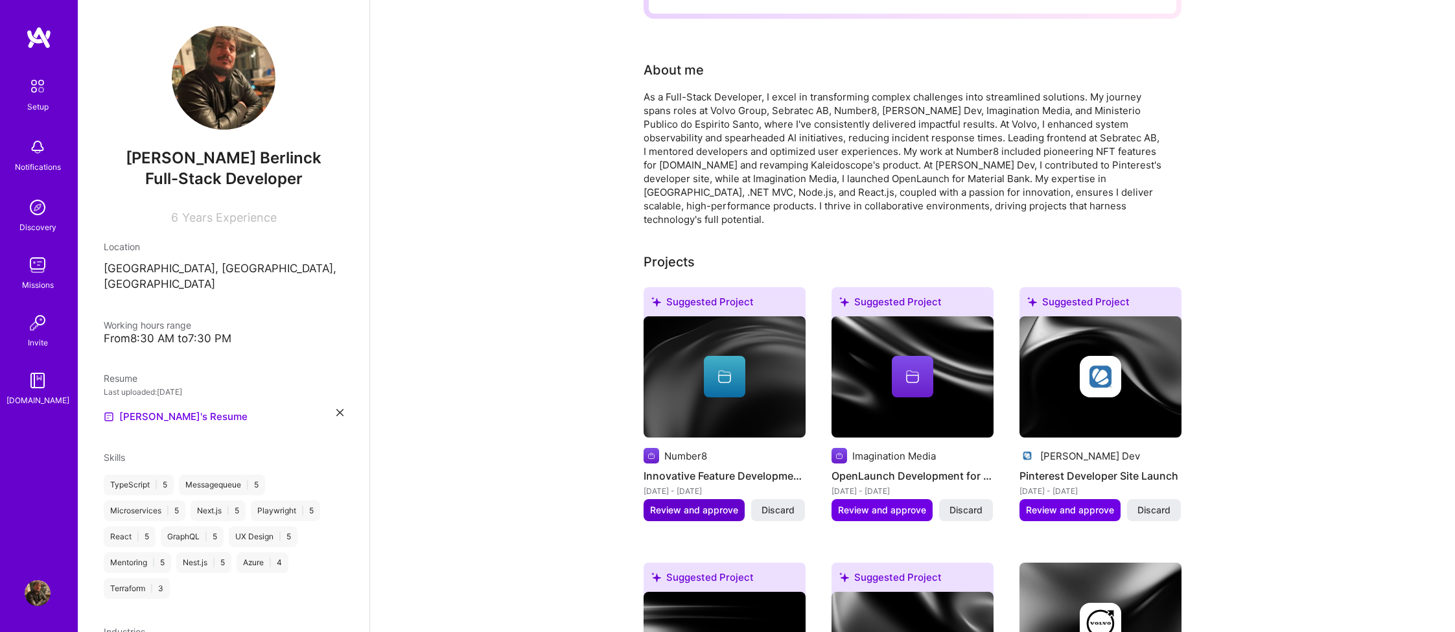
click at [681, 504] on span "Review and approve" at bounding box center [694, 510] width 88 height 13
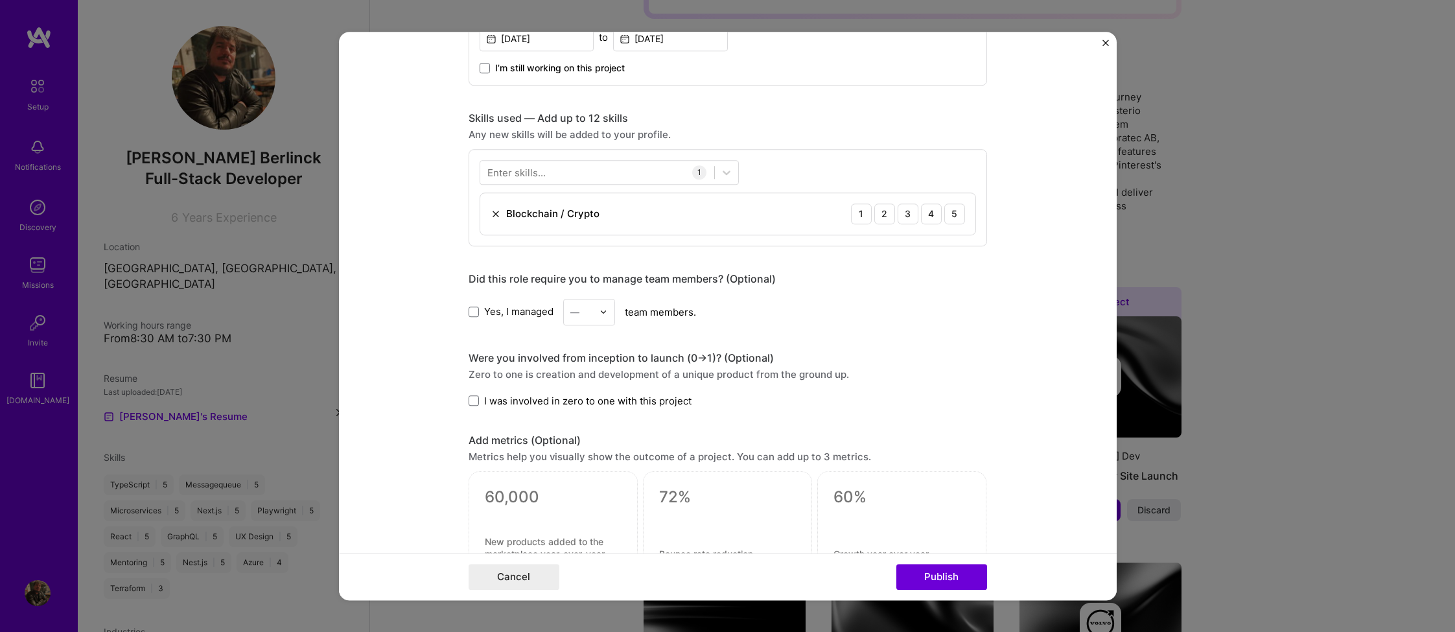
scroll to position [579, 0]
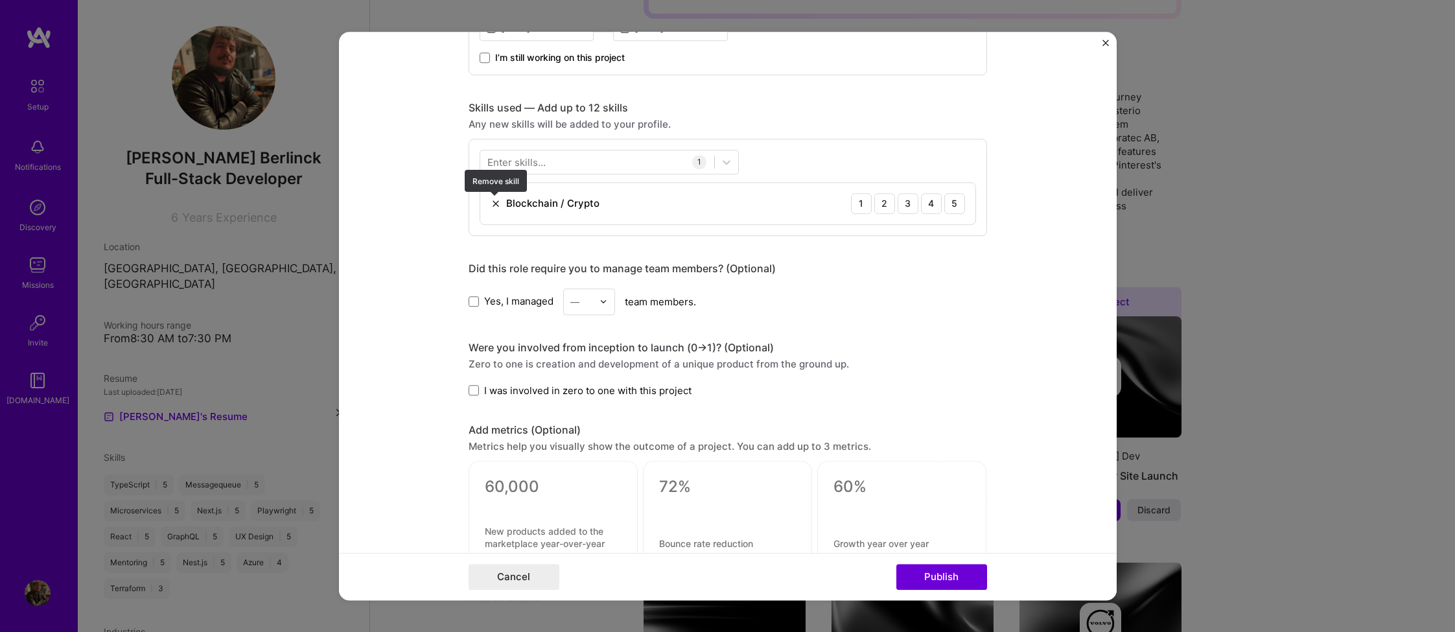
click at [497, 205] on img at bounding box center [496, 203] width 10 height 10
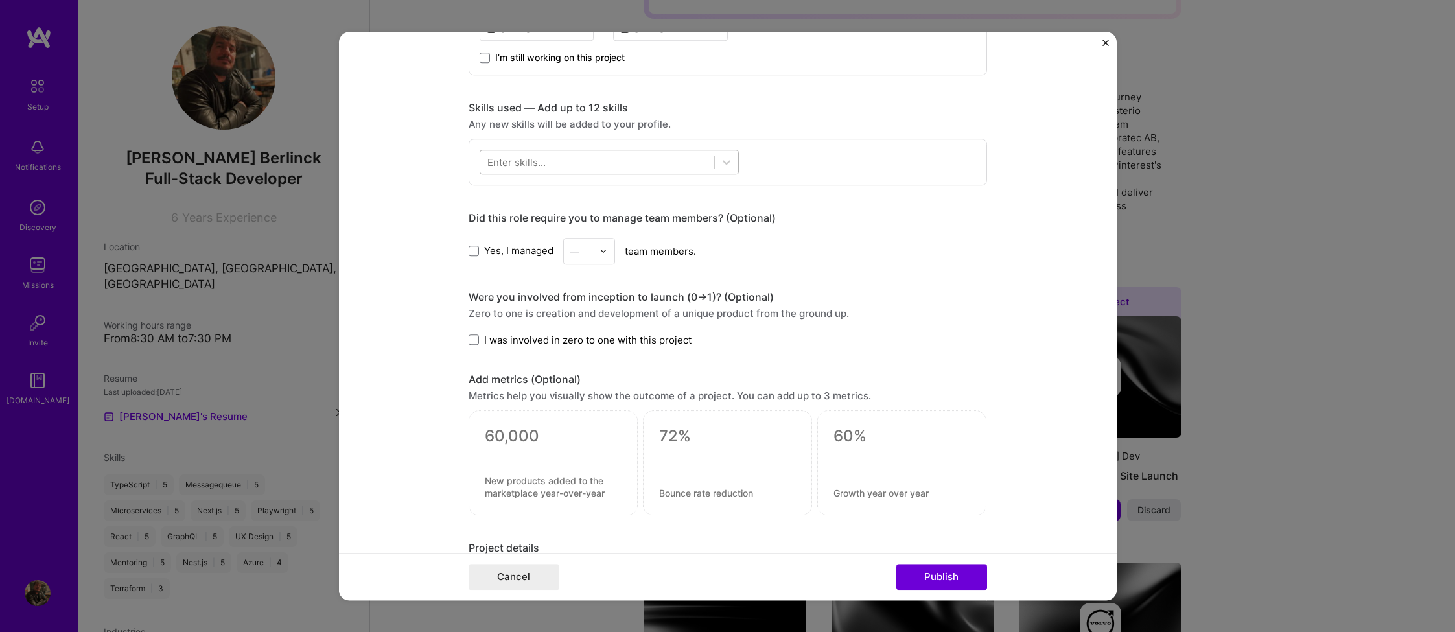
click at [526, 171] on div at bounding box center [597, 161] width 234 height 21
click at [491, 219] on label at bounding box center [493, 214] width 10 height 10
click at [0, 0] on input "checkbox" at bounding box center [0, 0] width 0 height 0
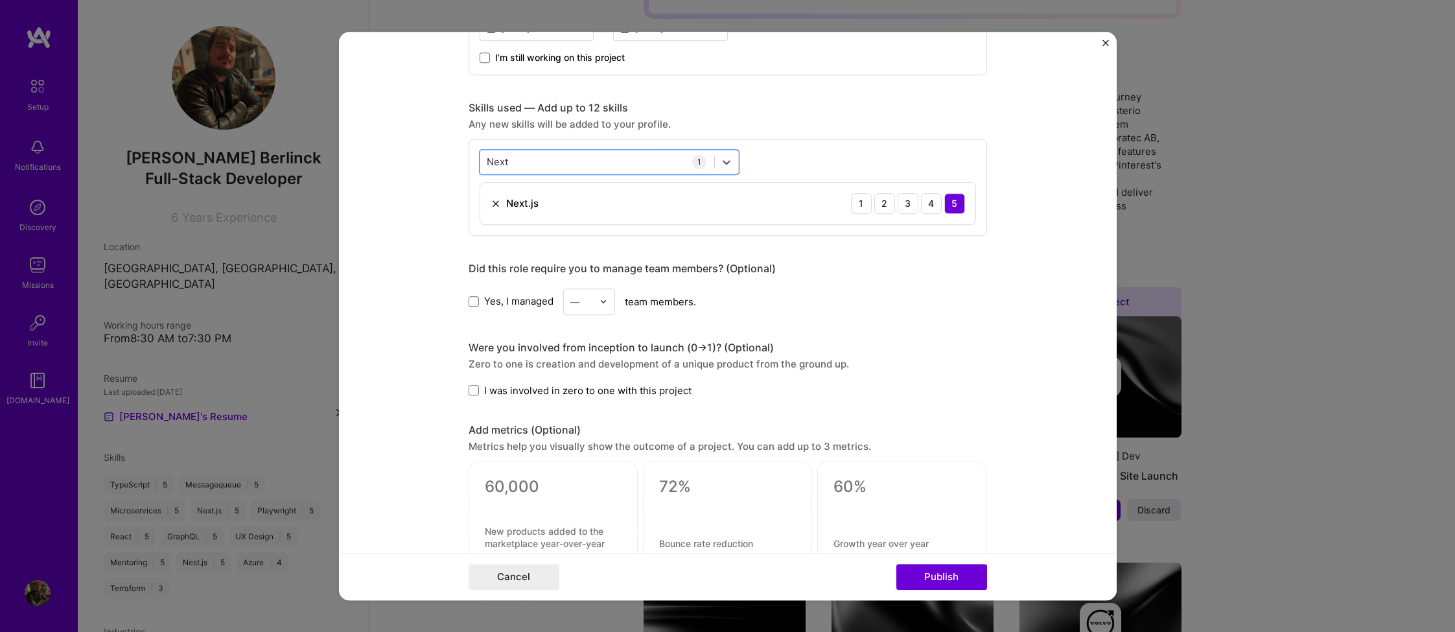
drag, startPoint x: 536, startPoint y: 162, endPoint x: 466, endPoint y: 162, distance: 70.0
click at [466, 161] on form "Editing suggested project This project is suggested based on your LinkedIn, res…" at bounding box center [728, 316] width 778 height 569
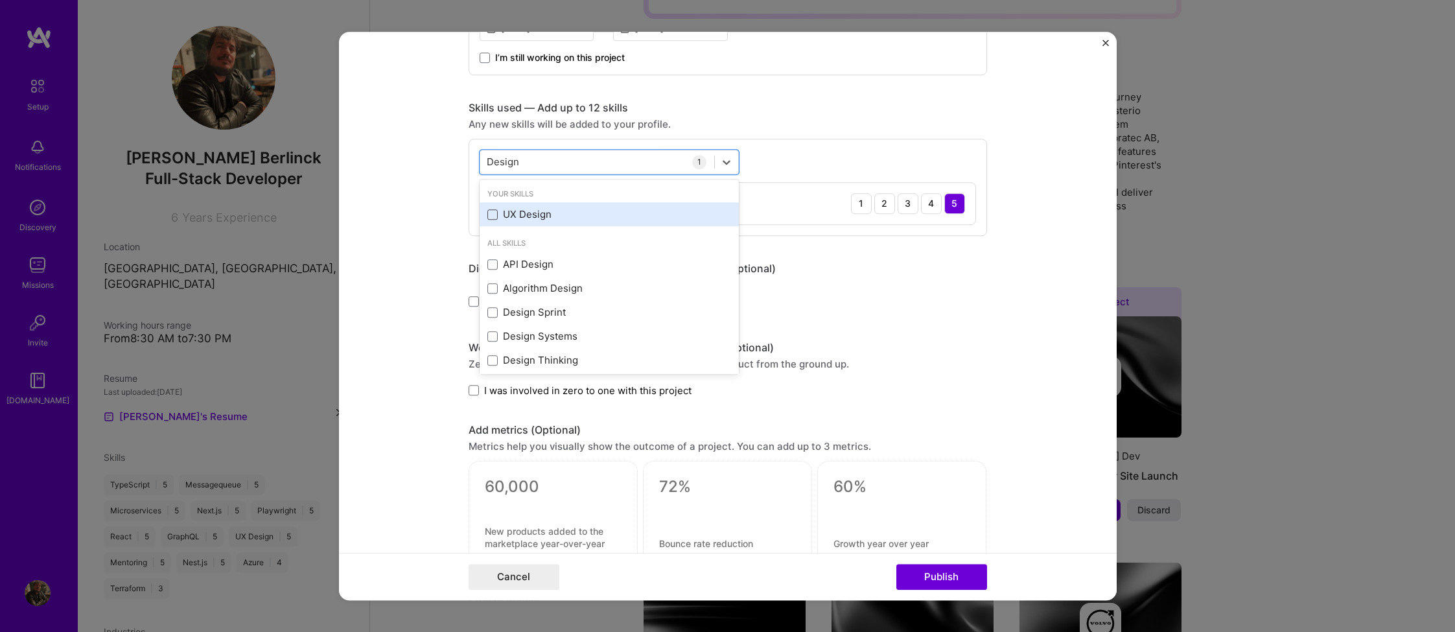
click at [493, 210] on span at bounding box center [493, 214] width 10 height 10
click at [0, 0] on input "checkbox" at bounding box center [0, 0] width 0 height 0
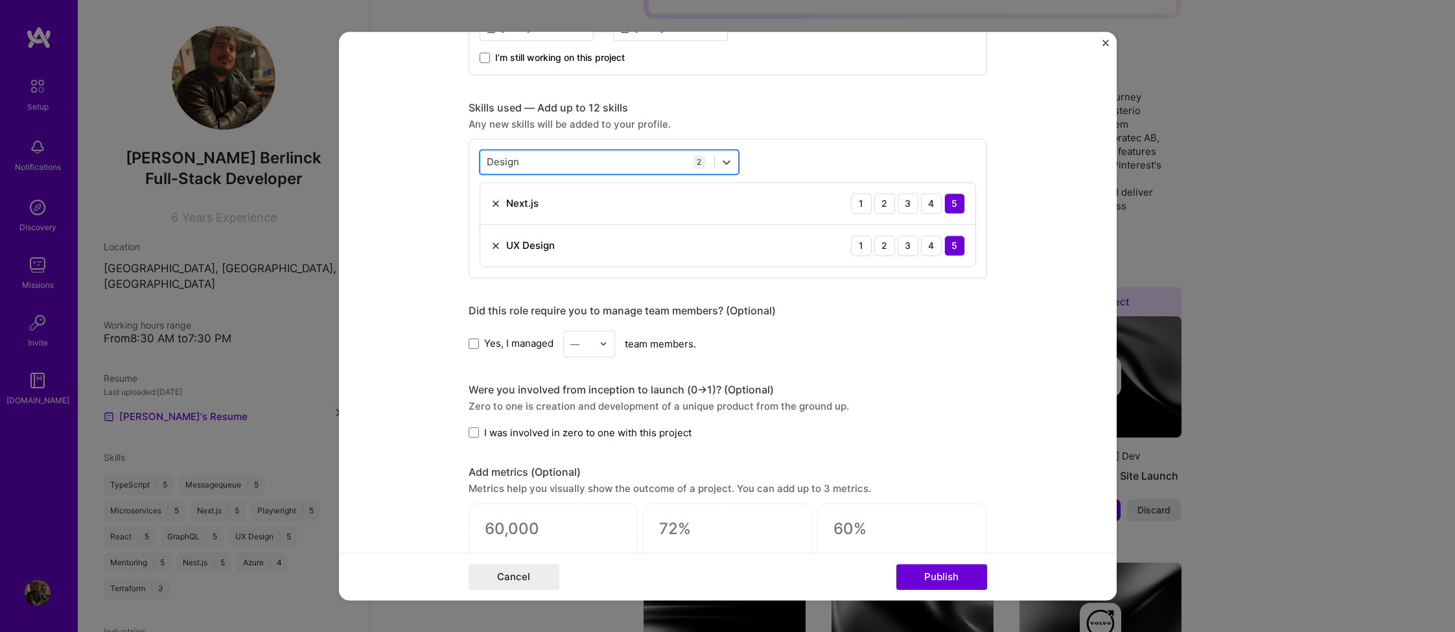
click at [526, 158] on div "Design Design" at bounding box center [597, 161] width 234 height 21
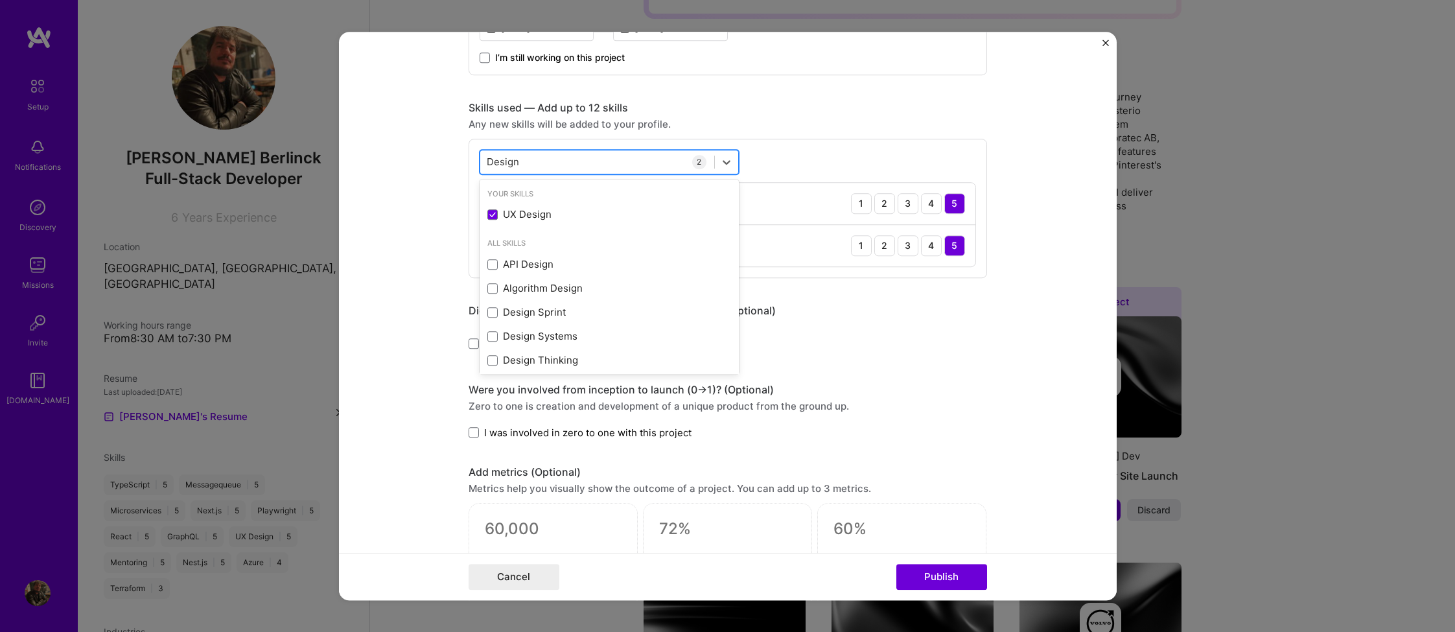
click at [526, 158] on div "Design Design" at bounding box center [597, 161] width 234 height 21
type input "D"
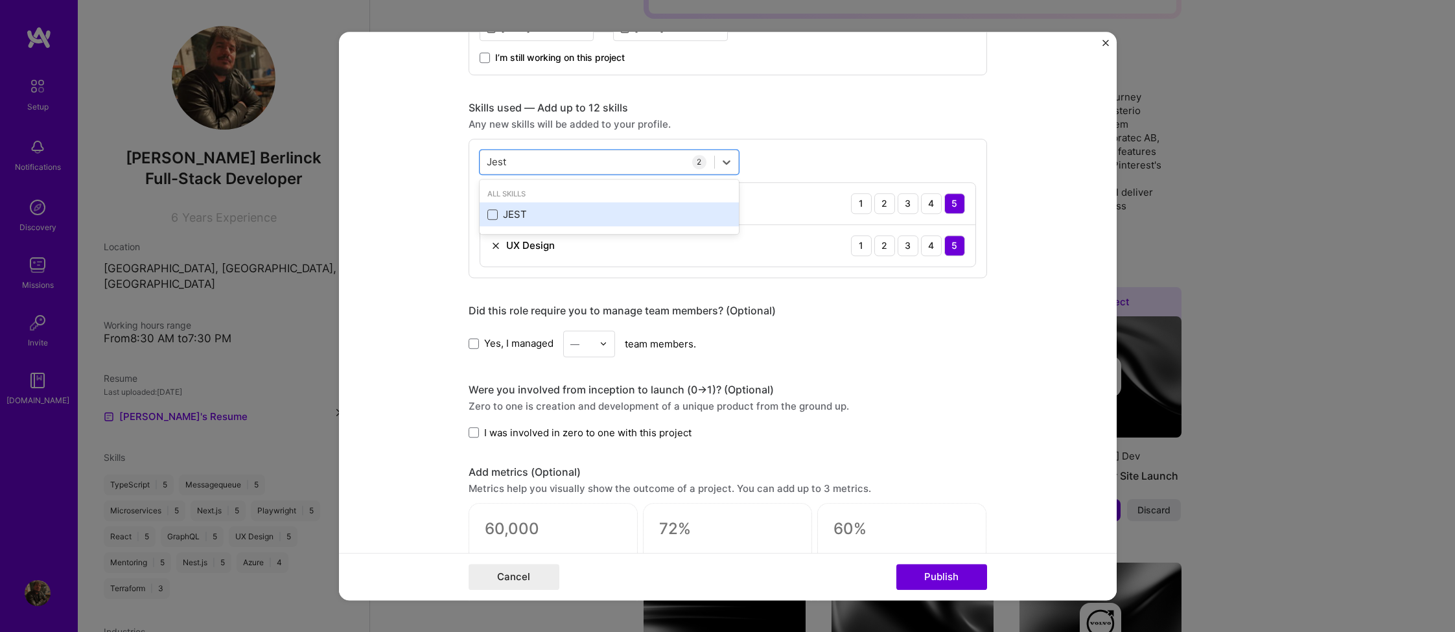
click at [493, 215] on span at bounding box center [493, 214] width 10 height 10
click at [0, 0] on input "checkbox" at bounding box center [0, 0] width 0 height 0
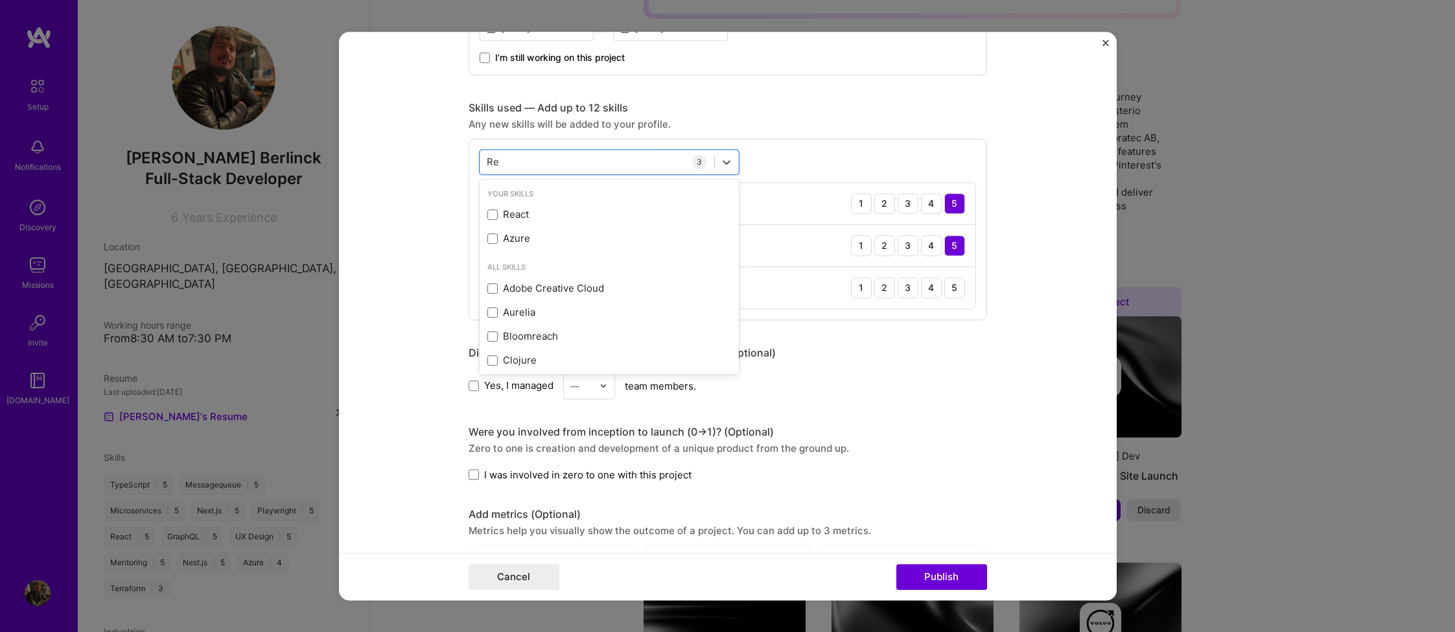
type input "R"
type input "Testing"
click at [1030, 248] on form "Editing suggested project This project is suggested based on your LinkedIn, res…" at bounding box center [728, 316] width 778 height 569
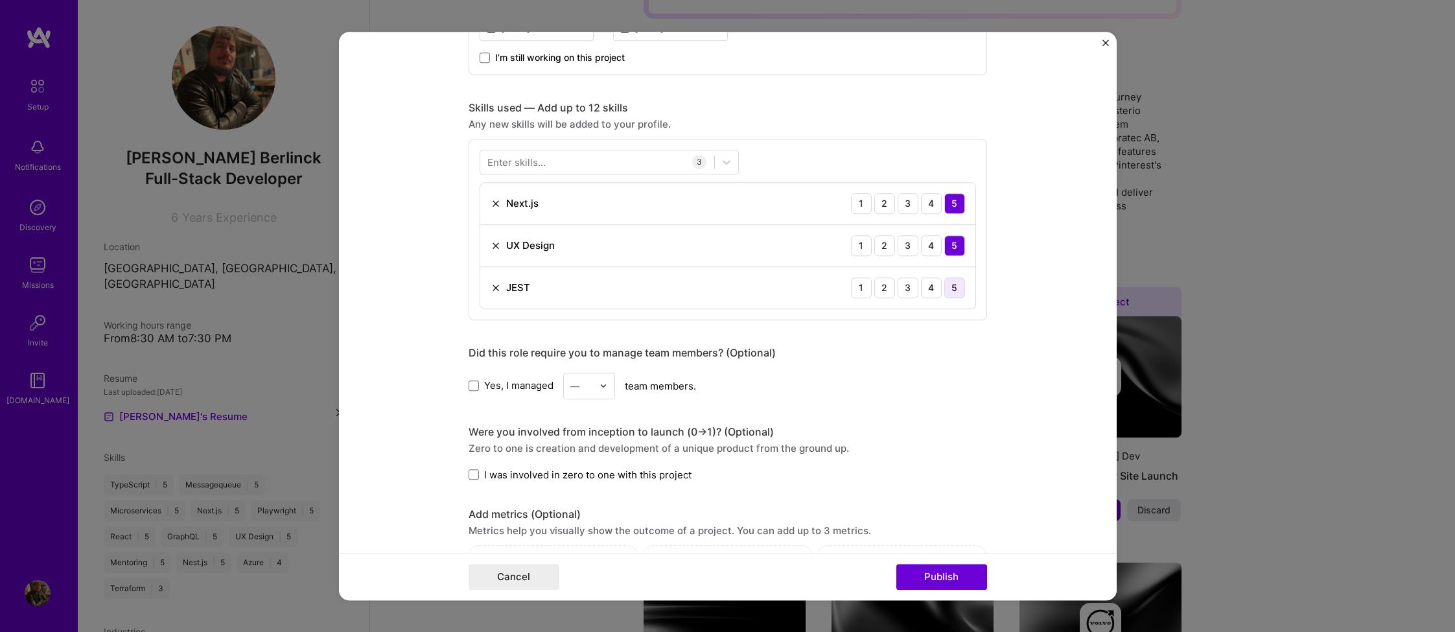
click at [952, 285] on div "5" at bounding box center [955, 287] width 21 height 21
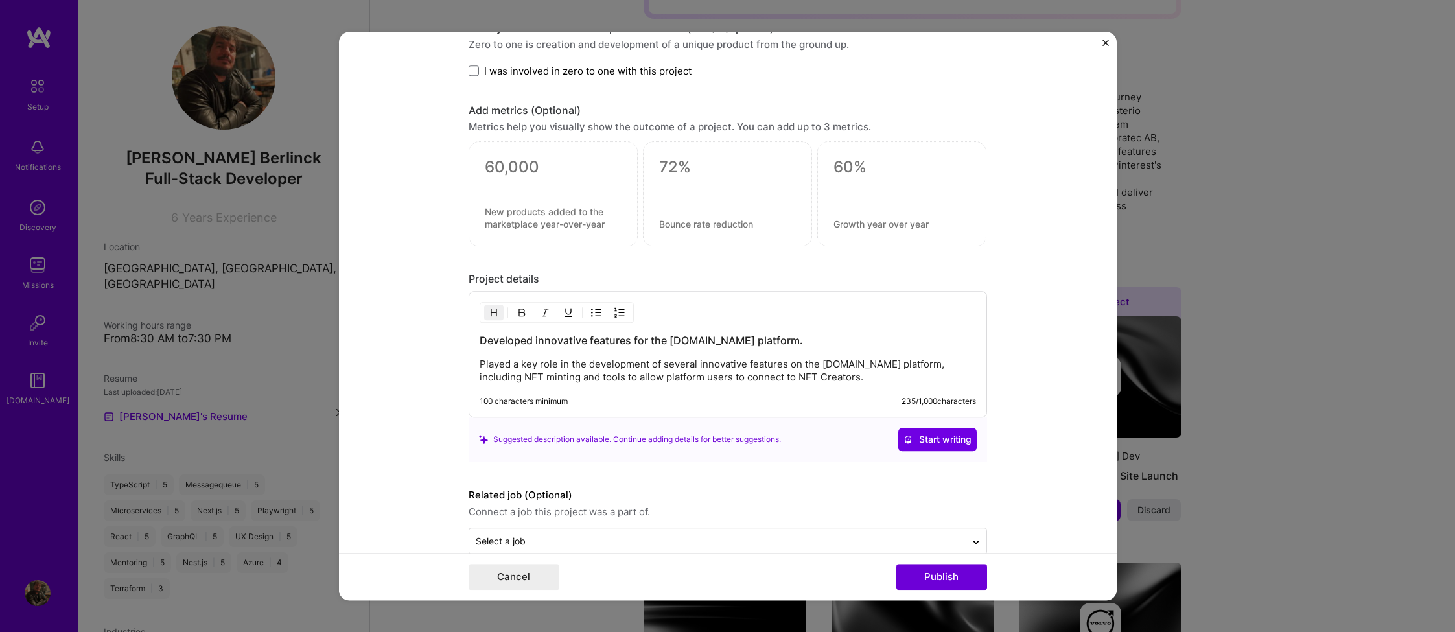
scroll to position [1007, 0]
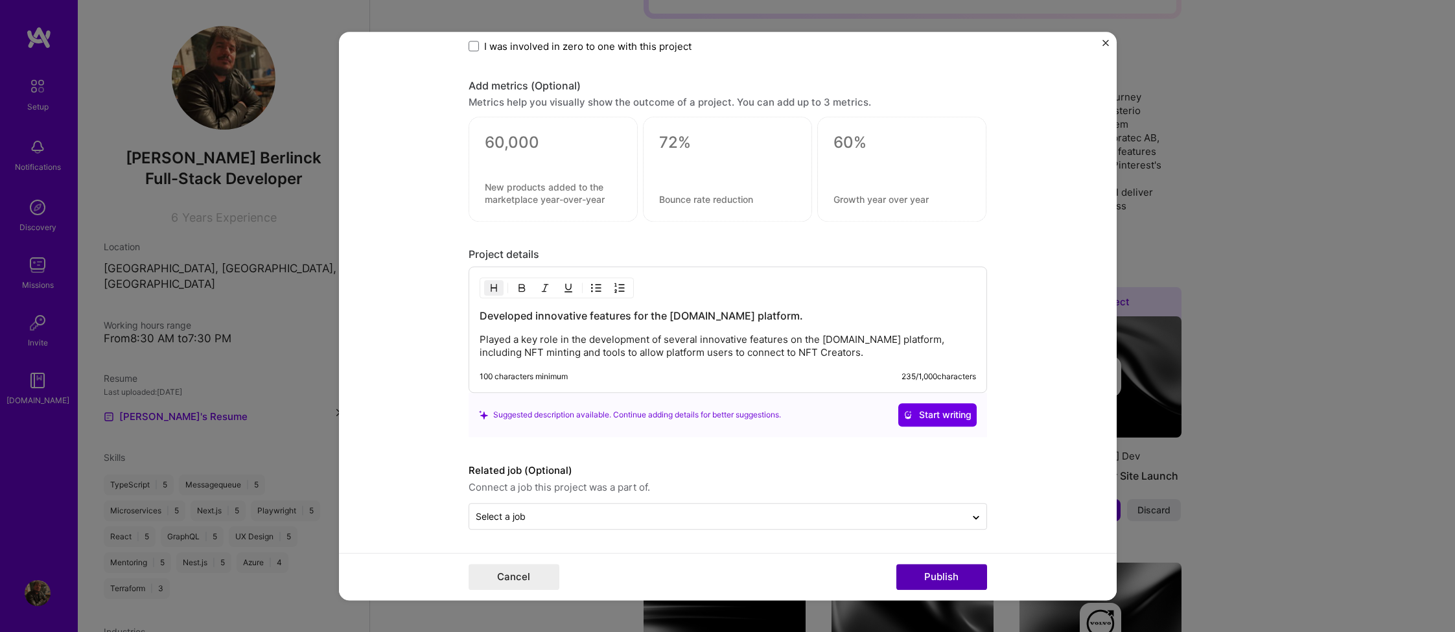
click at [937, 576] on button "Publish" at bounding box center [942, 577] width 91 height 26
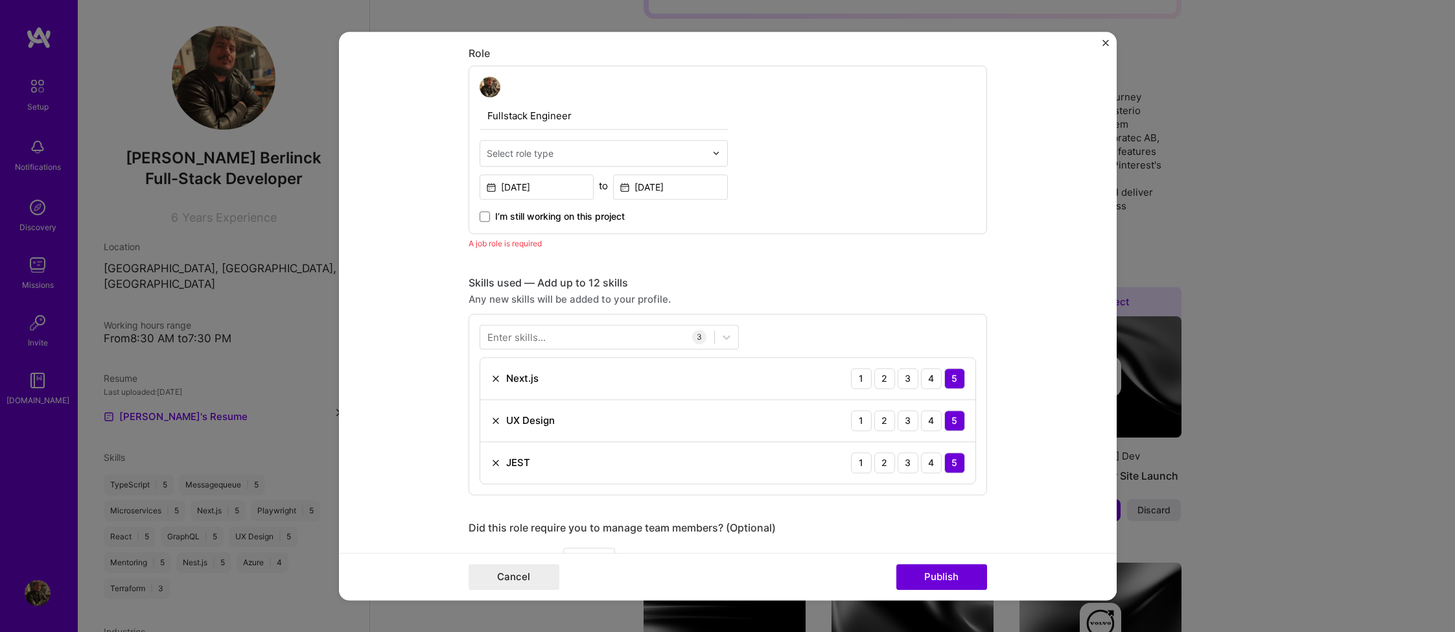
scroll to position [408, 0]
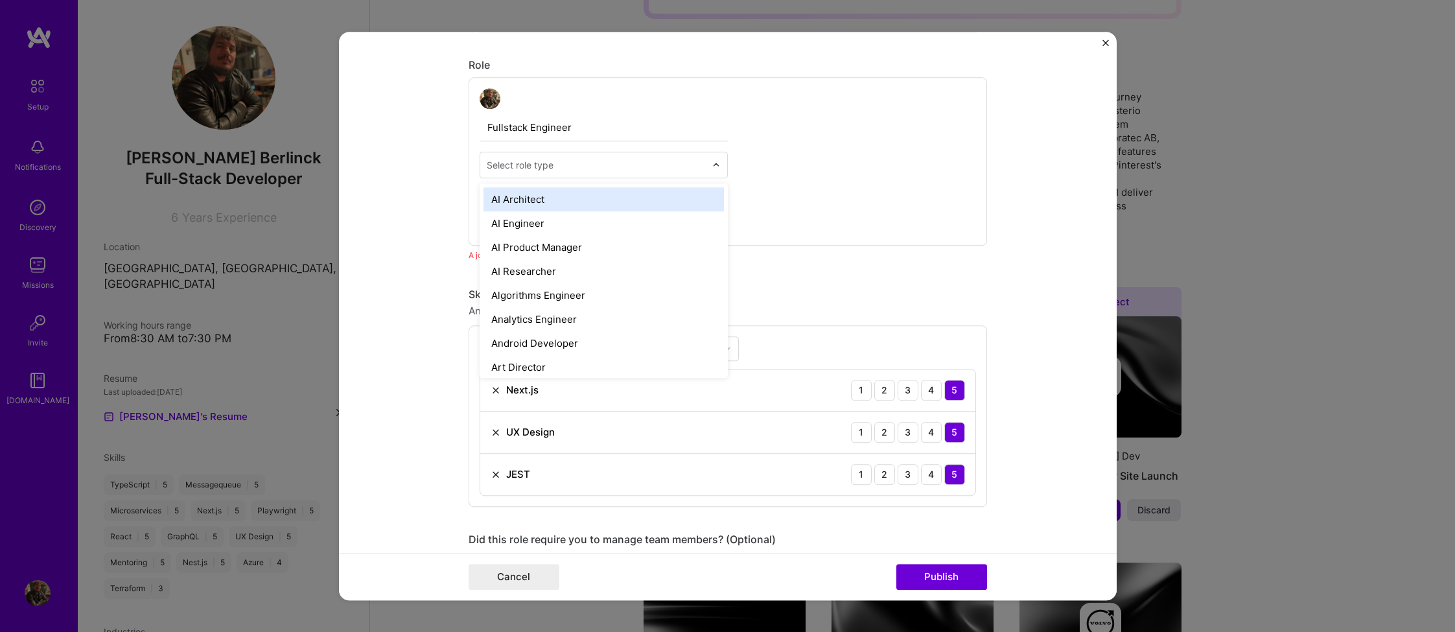
click at [508, 167] on div "Select role type" at bounding box center [520, 165] width 67 height 14
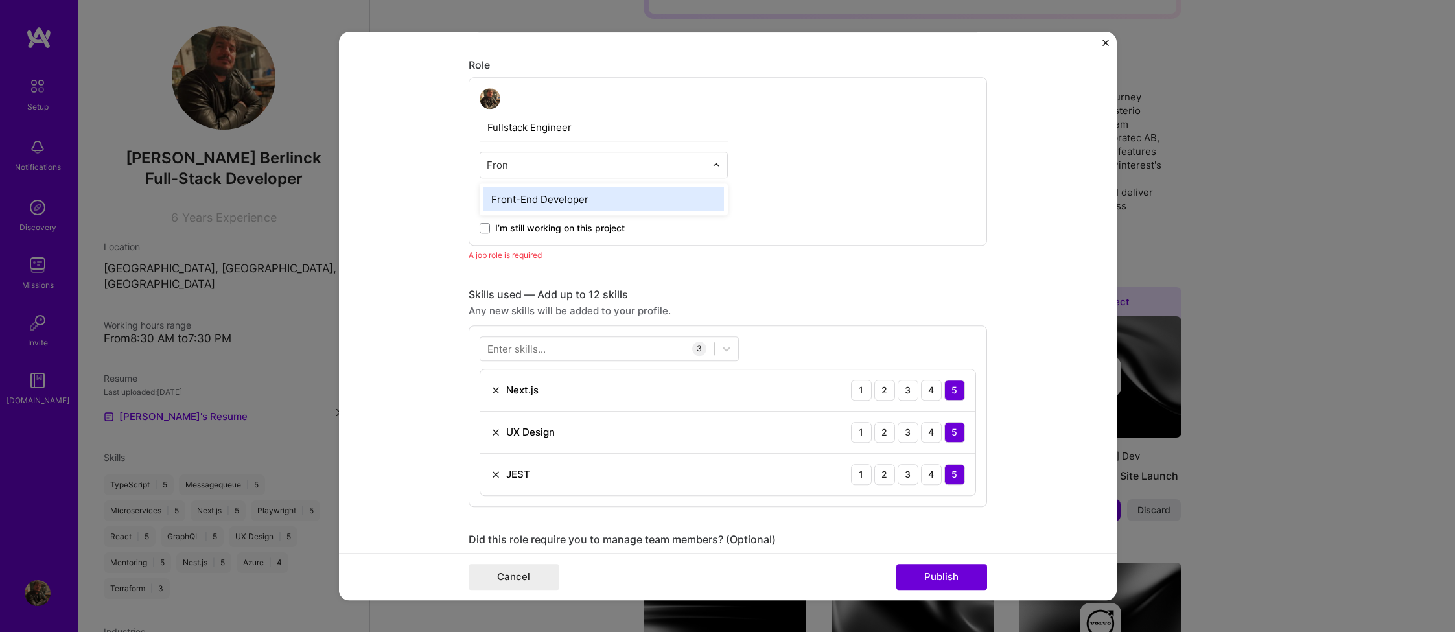
type input "Front"
click at [514, 196] on div "Front-End Developer" at bounding box center [604, 199] width 241 height 24
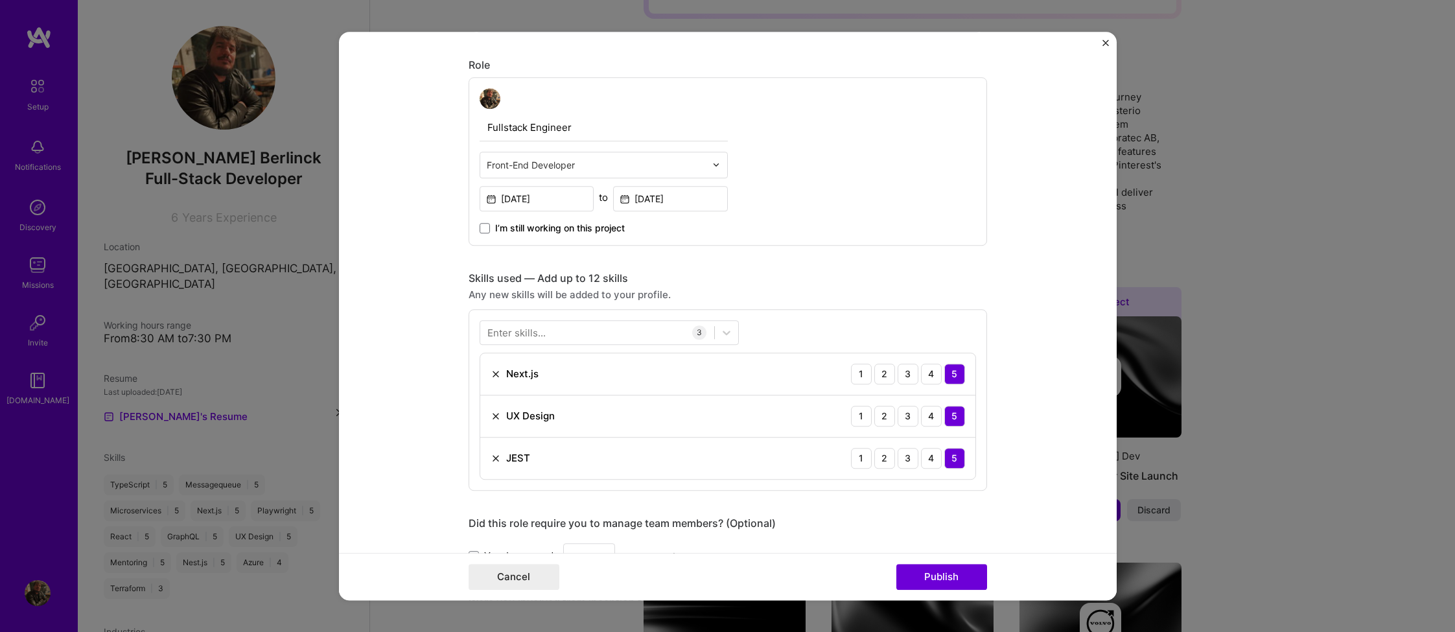
click at [523, 128] on input "Fullstack Engineer" at bounding box center [604, 127] width 248 height 27
drag, startPoint x: 528, startPoint y: 128, endPoint x: 478, endPoint y: 126, distance: 50.6
click at [478, 126] on div "Fullstack Engineer Front-End Developer [DATE] to [DATE] I’m still working on th…" at bounding box center [728, 161] width 519 height 169
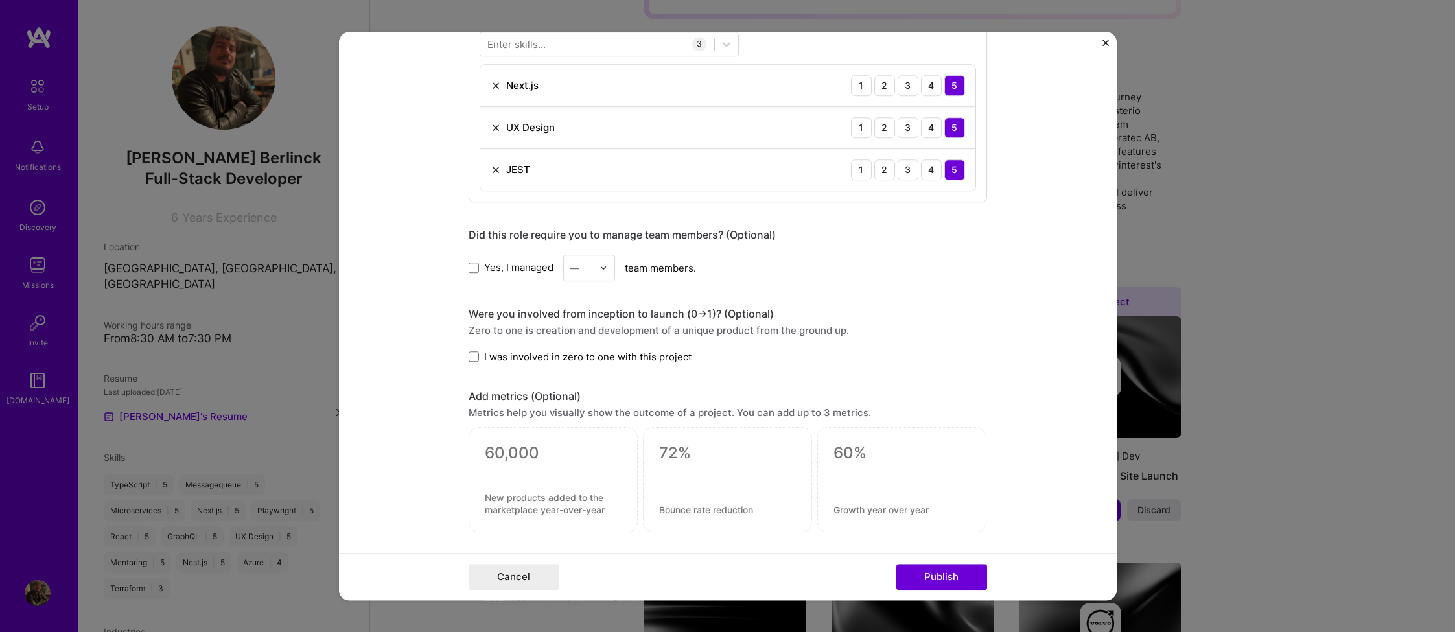
scroll to position [1007, 0]
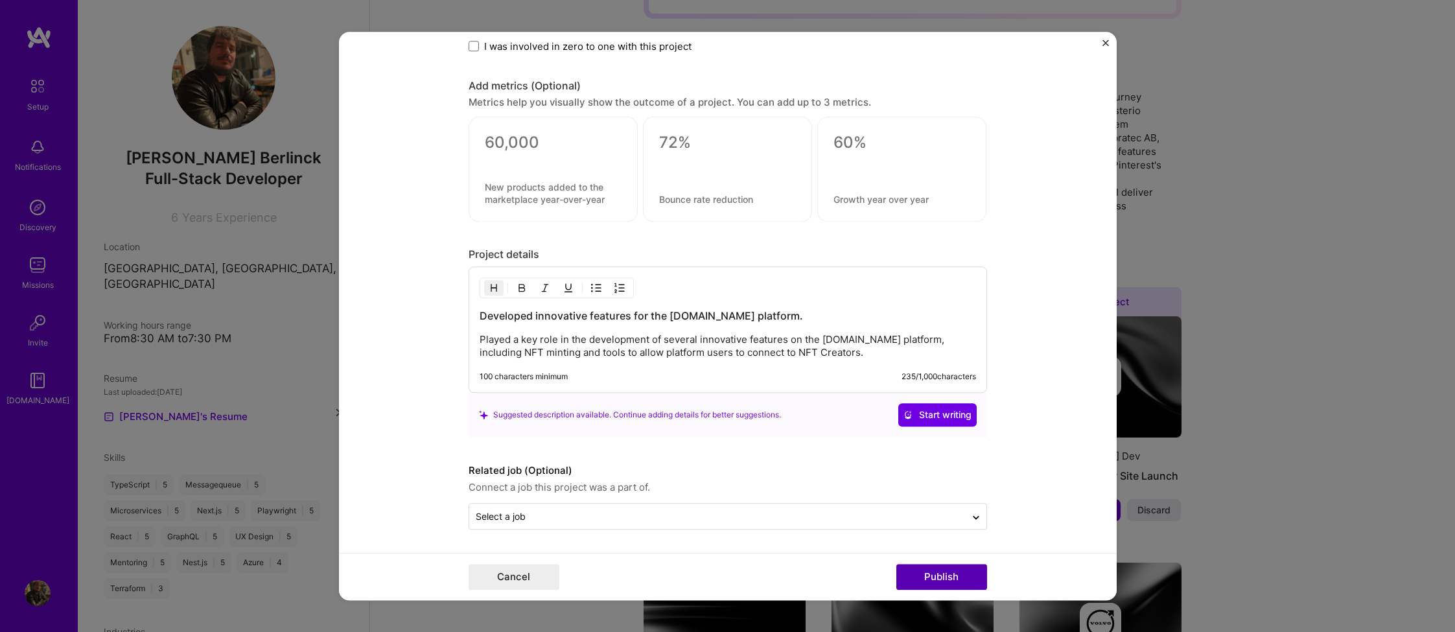
type input "Frontend Engineer"
click at [937, 579] on button "Publish" at bounding box center [942, 577] width 91 height 26
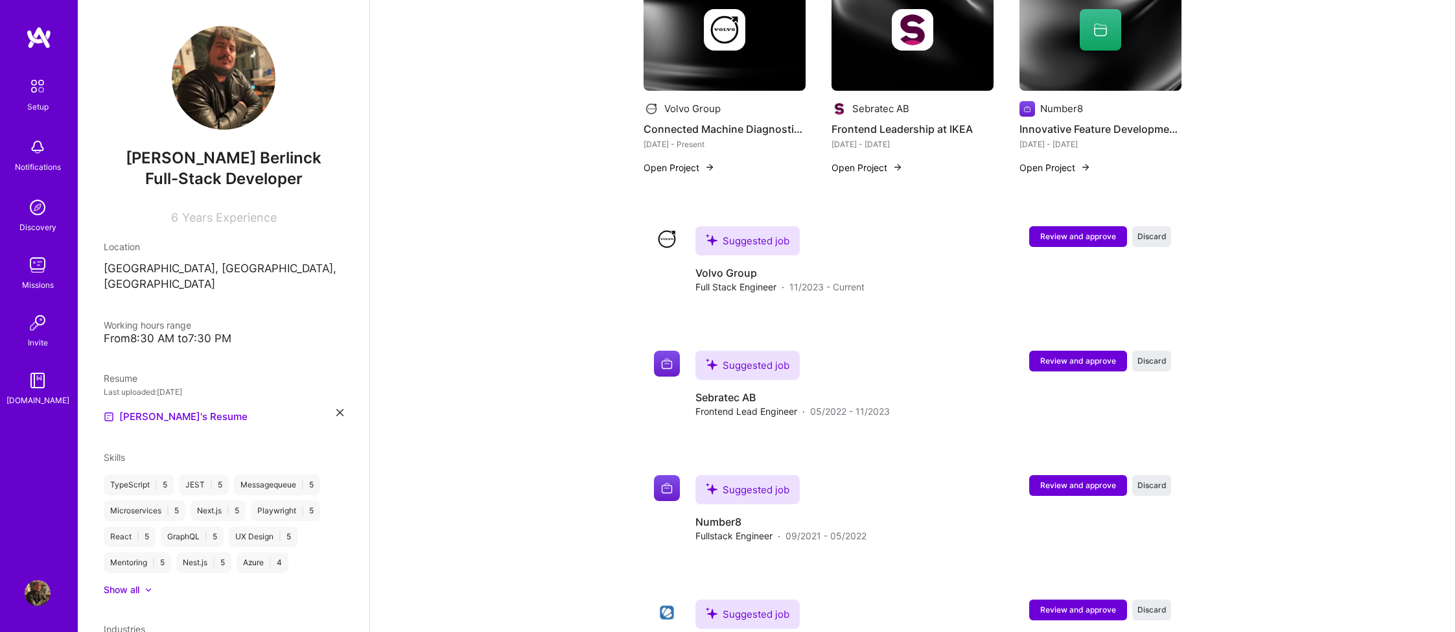
scroll to position [859, 0]
click at [1080, 230] on span "Review and approve" at bounding box center [1079, 235] width 76 height 11
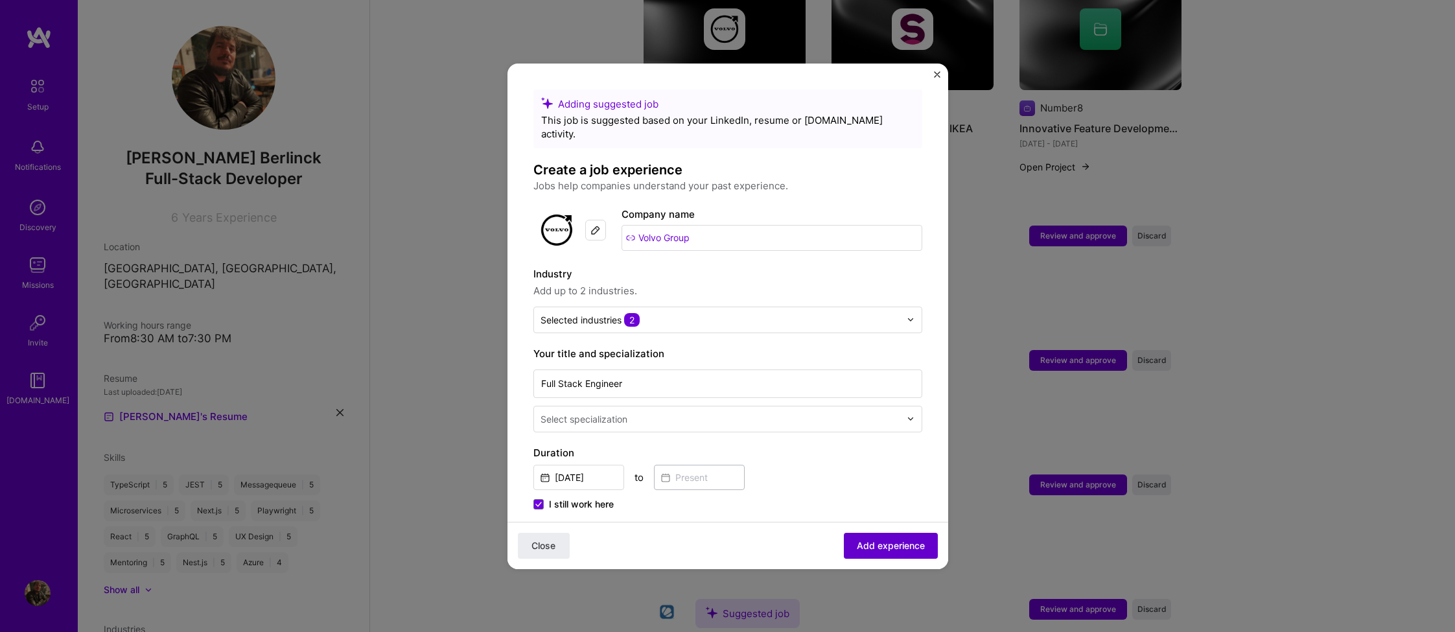
click at [892, 540] on span "Add experience" at bounding box center [891, 545] width 68 height 13
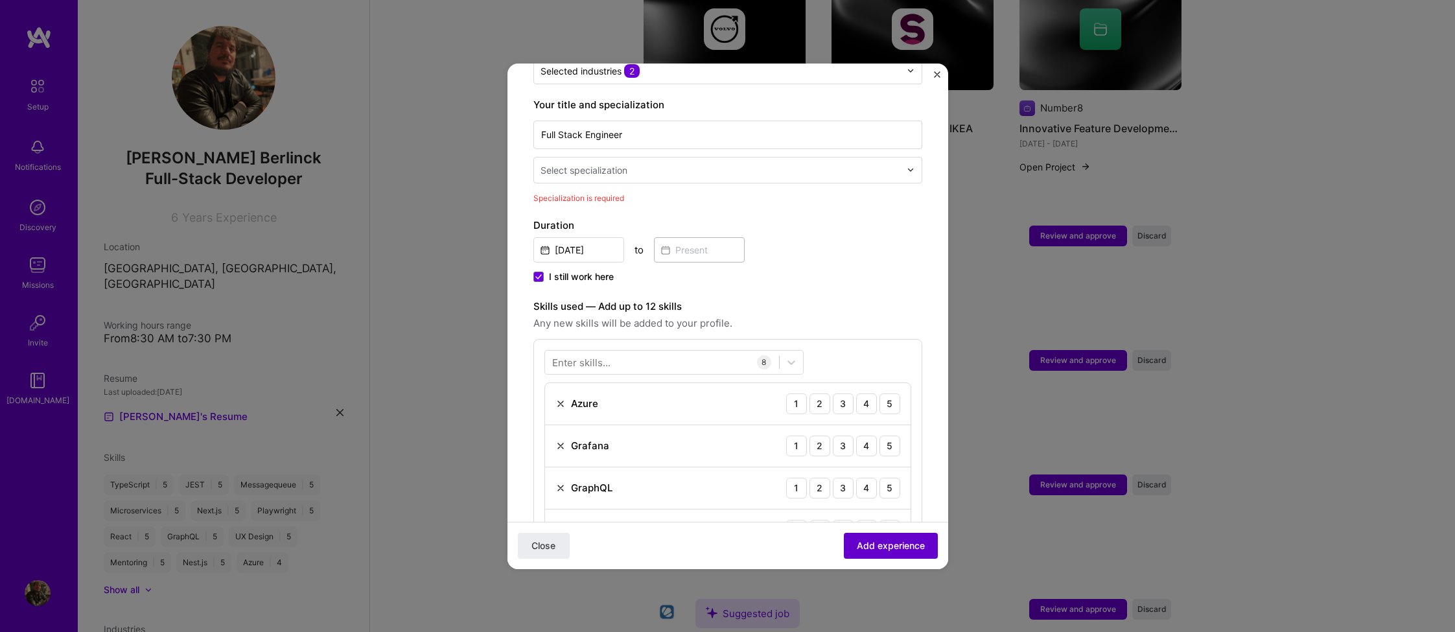
scroll to position [269, 0]
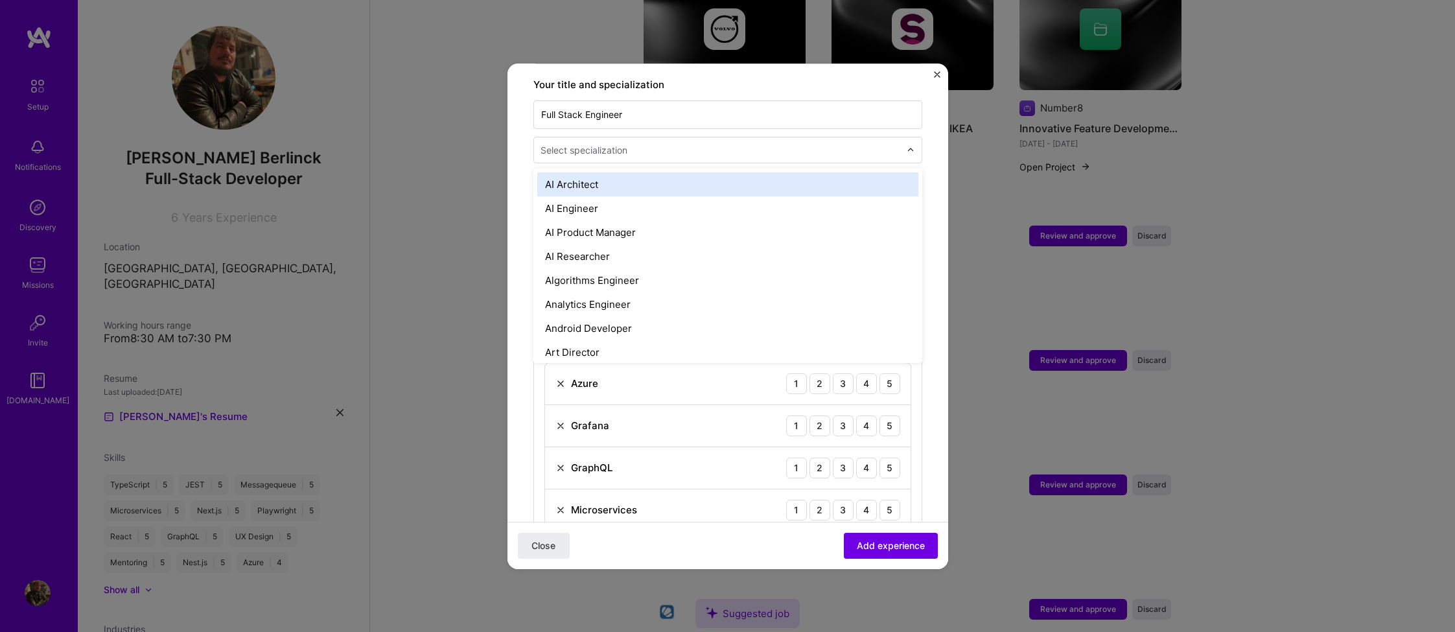
click at [685, 143] on input "text" at bounding box center [722, 150] width 362 height 14
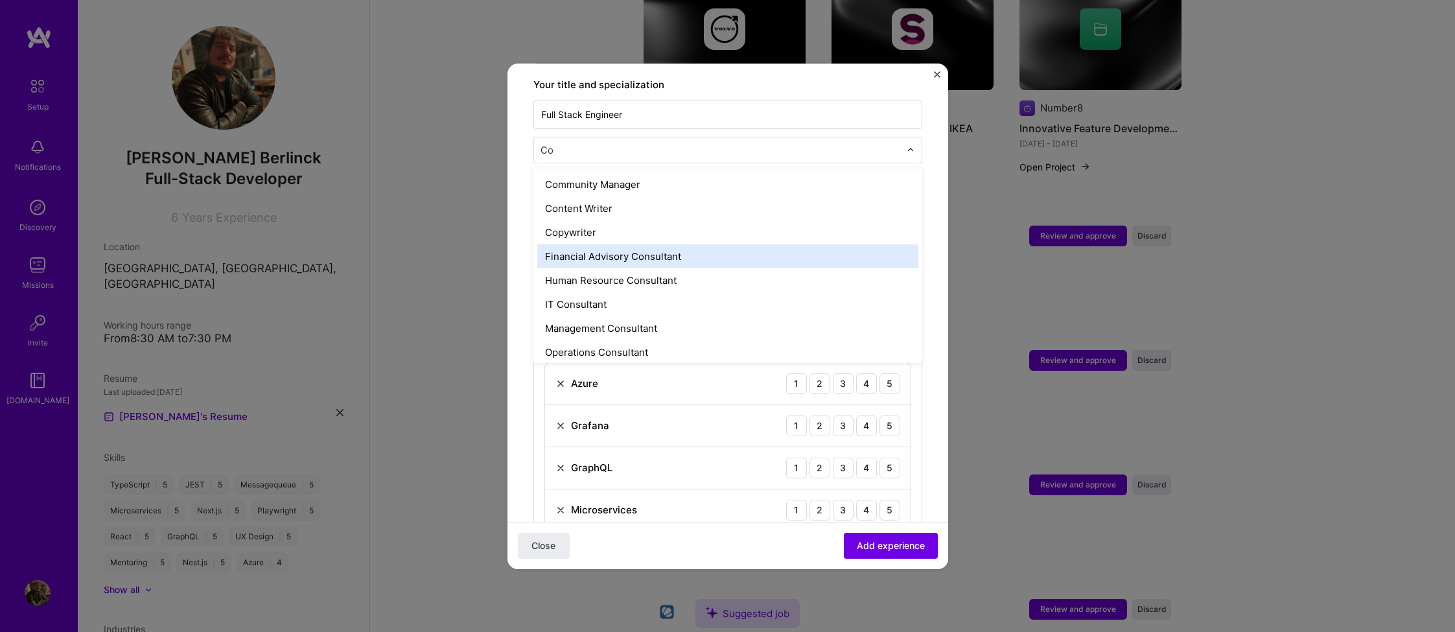
type input "C"
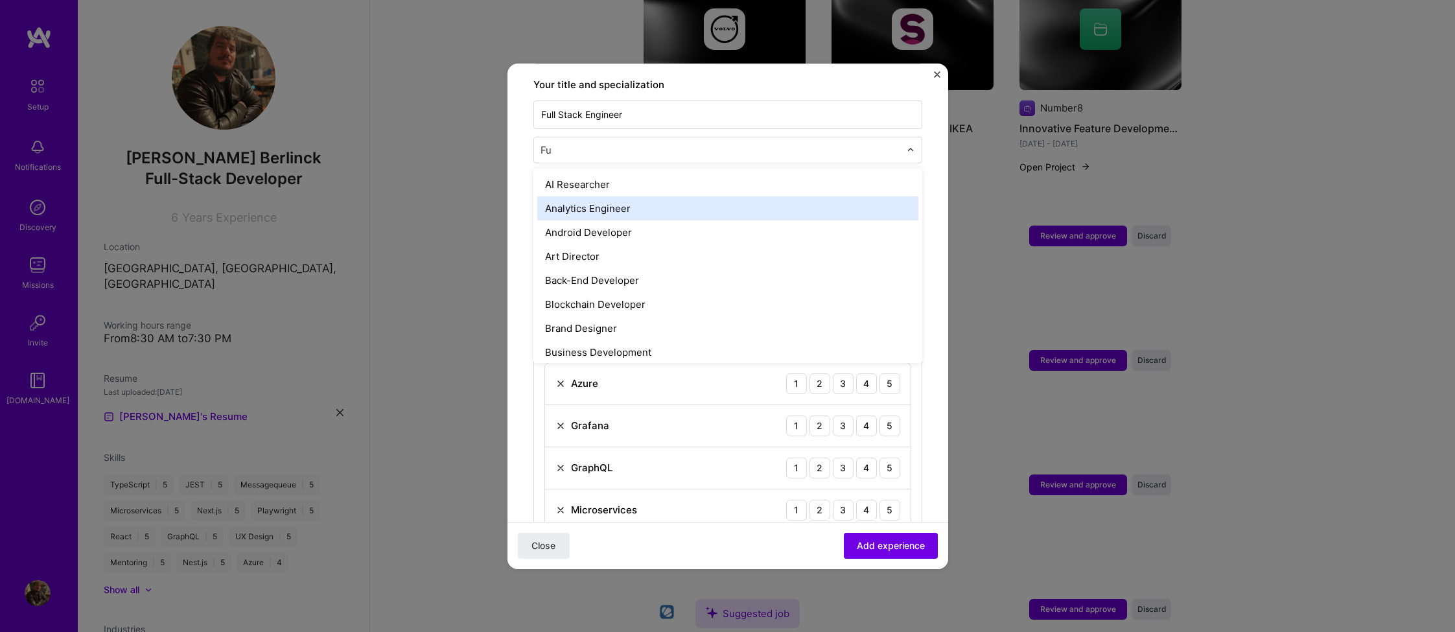
scroll to position [0, 0]
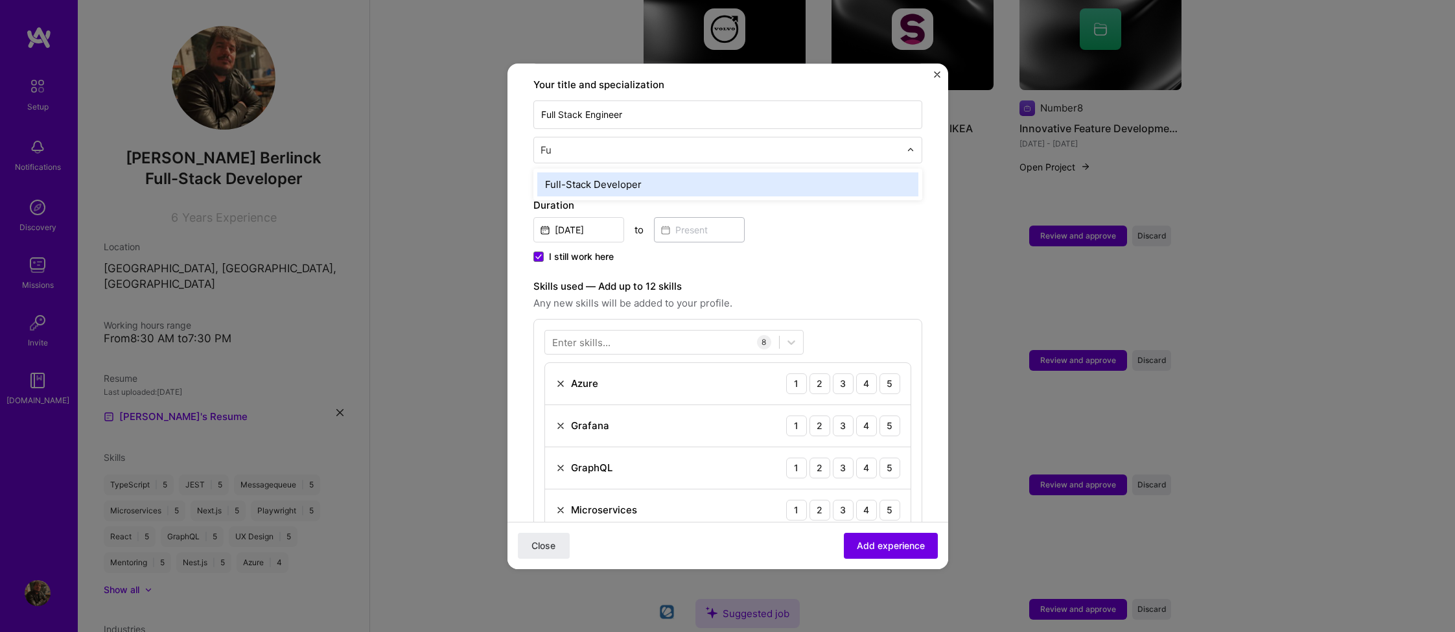
type input "Ful"
click at [613, 172] on div "Full-Stack Developer" at bounding box center [727, 184] width 381 height 24
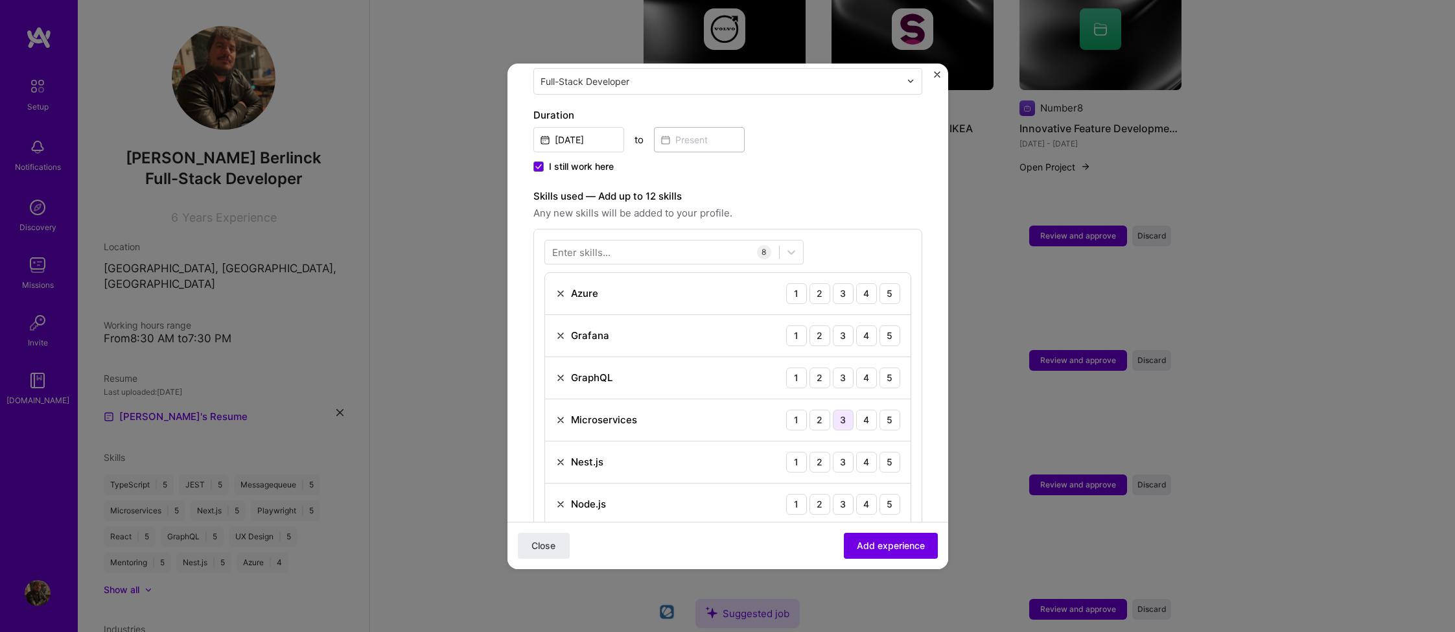
scroll to position [377, 0]
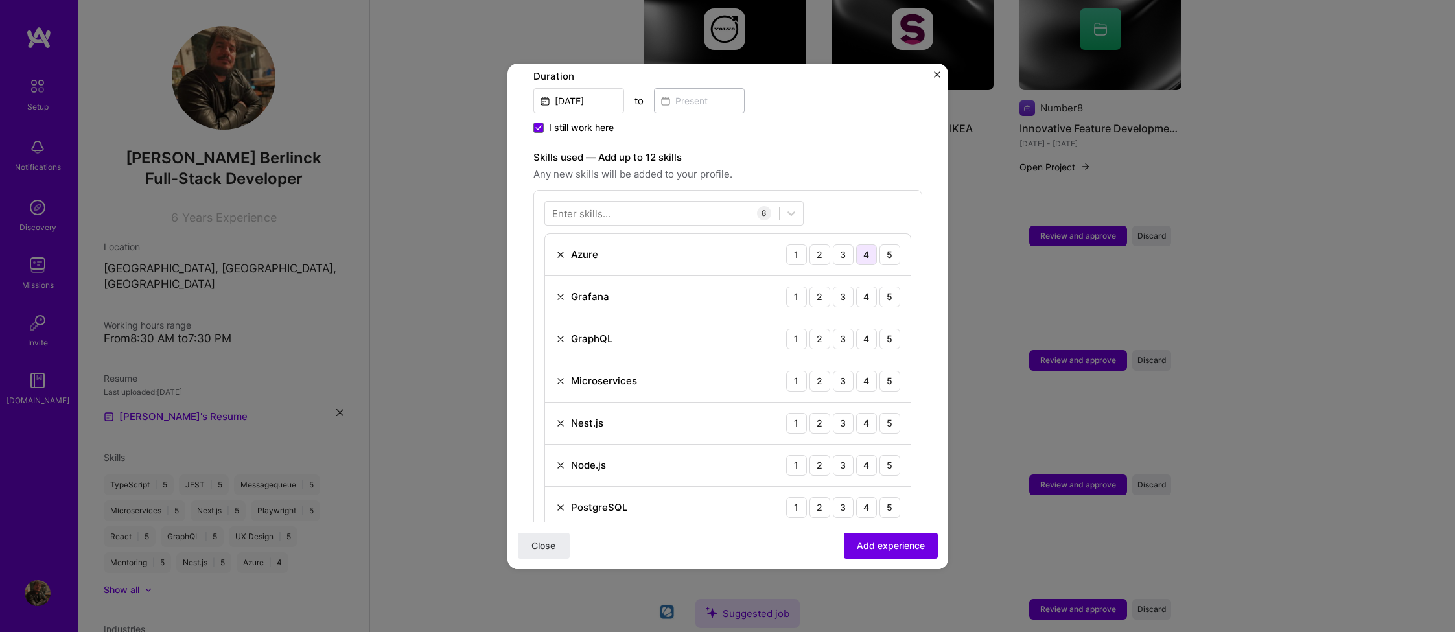
click at [860, 244] on div "4" at bounding box center [866, 254] width 21 height 21
click at [895, 287] on div "5" at bounding box center [890, 297] width 21 height 21
click at [893, 329] on div "5" at bounding box center [890, 339] width 21 height 21
click at [893, 371] on div "5" at bounding box center [890, 381] width 21 height 21
click at [891, 413] on div "5" at bounding box center [890, 423] width 21 height 21
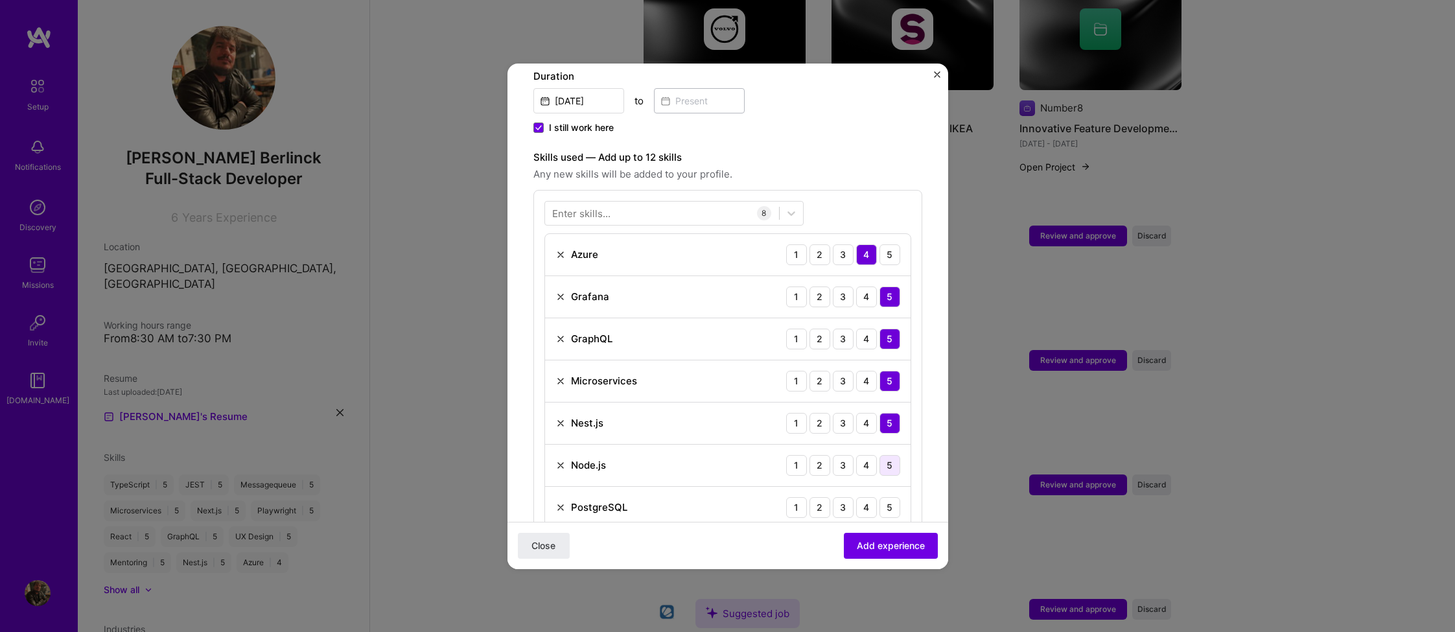
click at [891, 455] on div "5" at bounding box center [890, 465] width 21 height 21
click at [891, 497] on div "5" at bounding box center [890, 507] width 21 height 21
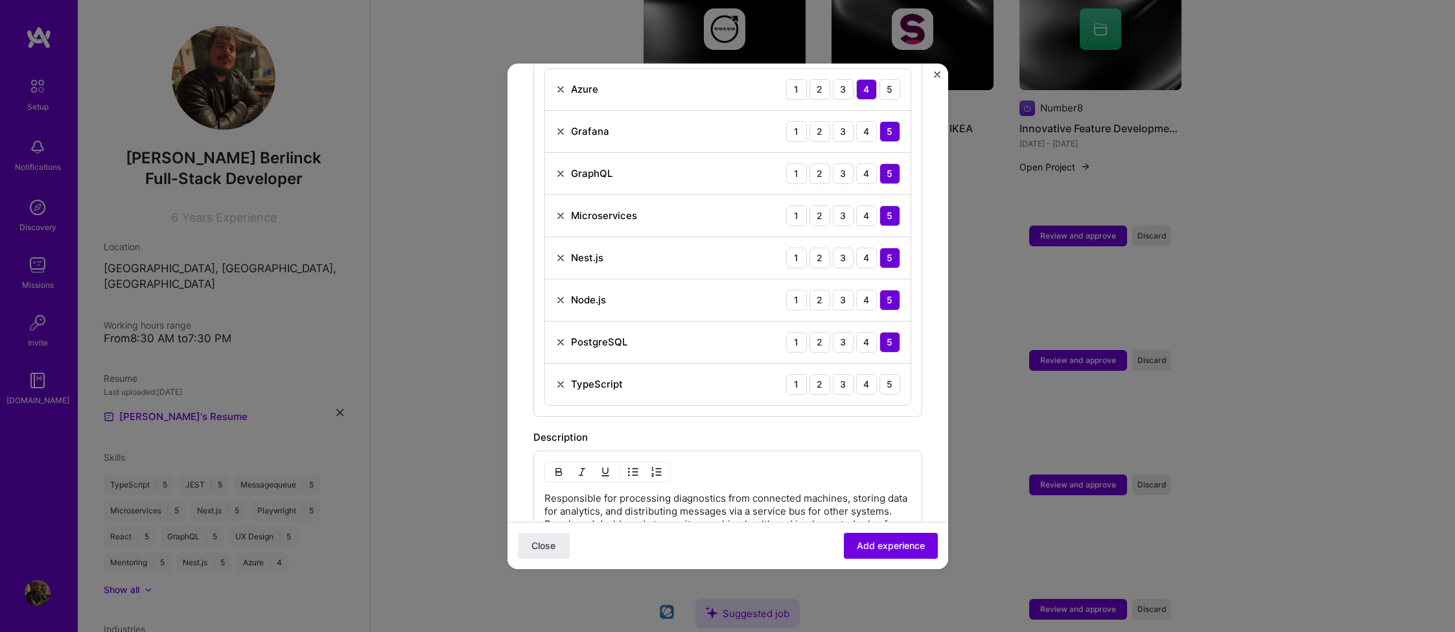
scroll to position [546, 0]
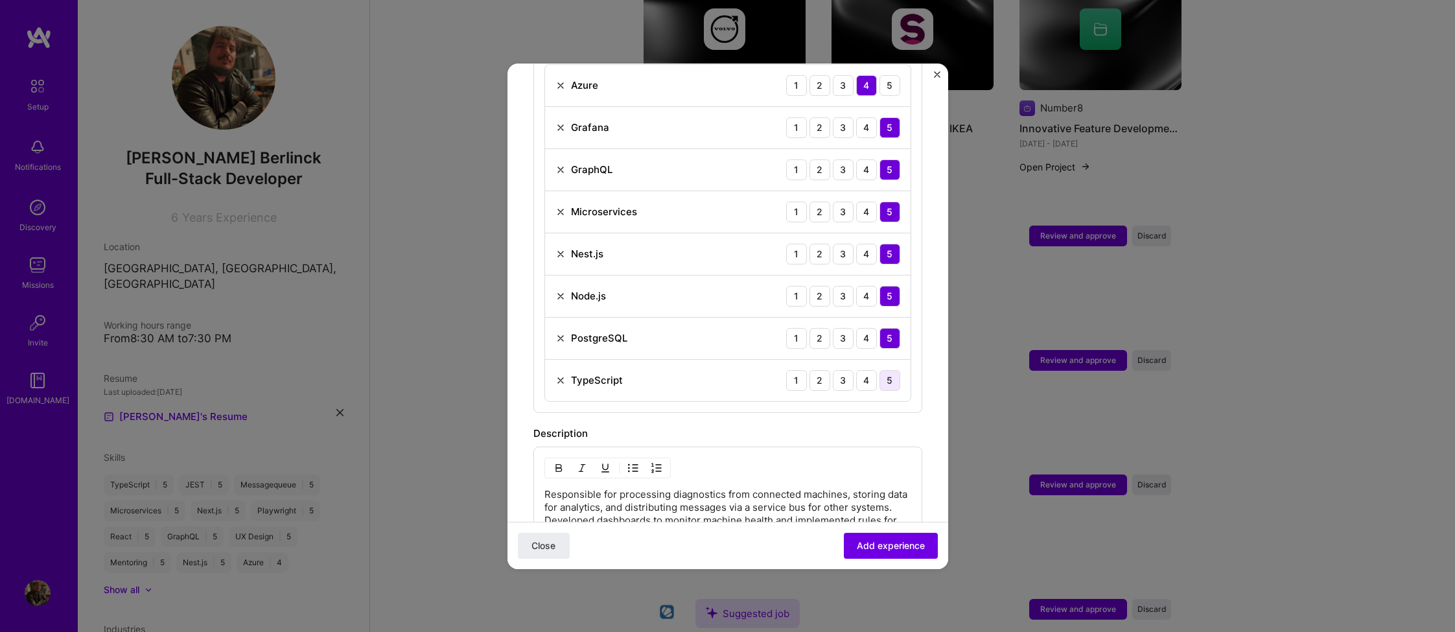
click at [892, 370] on div "5" at bounding box center [890, 380] width 21 height 21
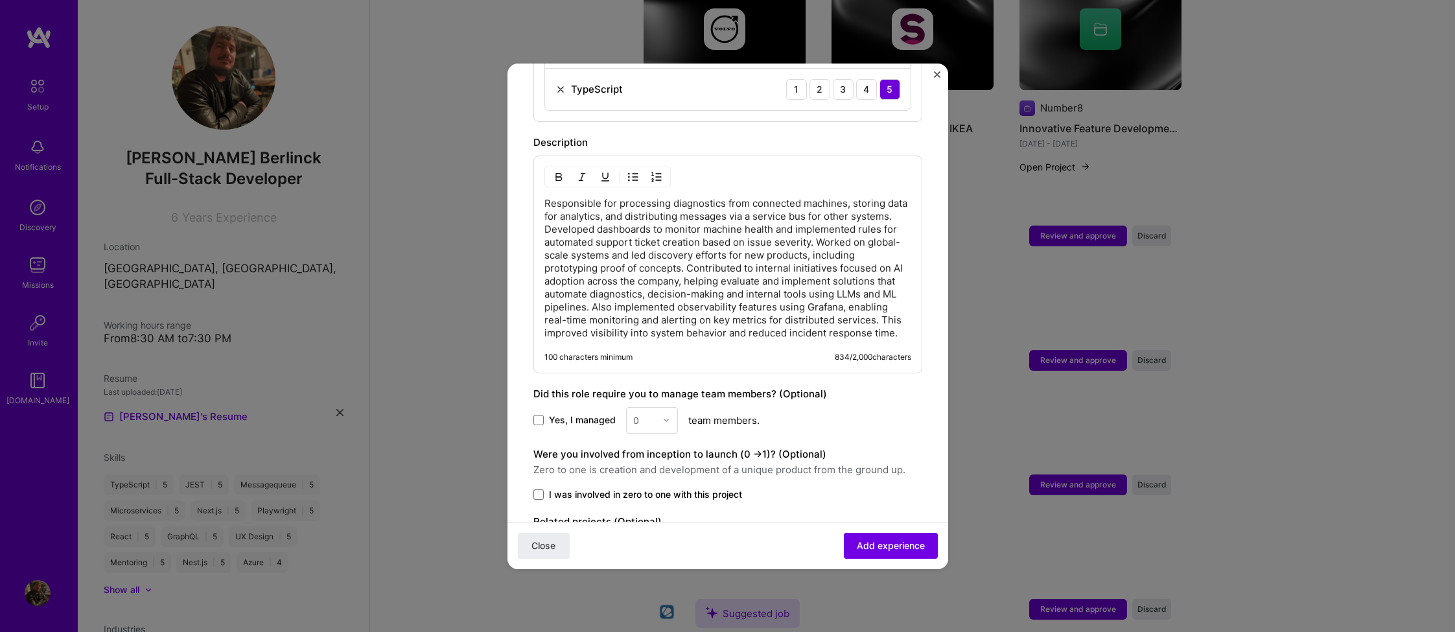
scroll to position [877, 0]
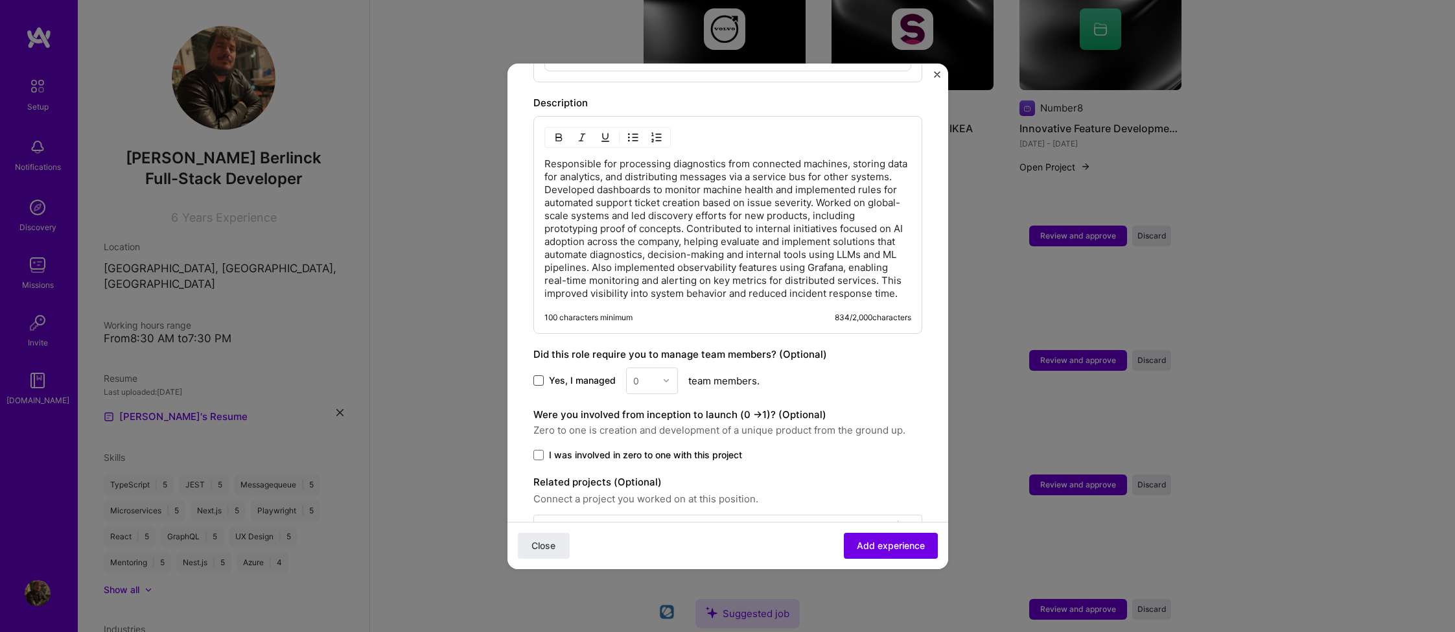
click at [540, 375] on span at bounding box center [539, 380] width 10 height 10
click at [0, 0] on input "Yes, I managed" at bounding box center [0, 0] width 0 height 0
click at [663, 377] on img at bounding box center [667, 381] width 8 height 8
click at [651, 499] on div "5" at bounding box center [652, 511] width 44 height 24
click at [879, 549] on span "Add experience" at bounding box center [891, 545] width 68 height 13
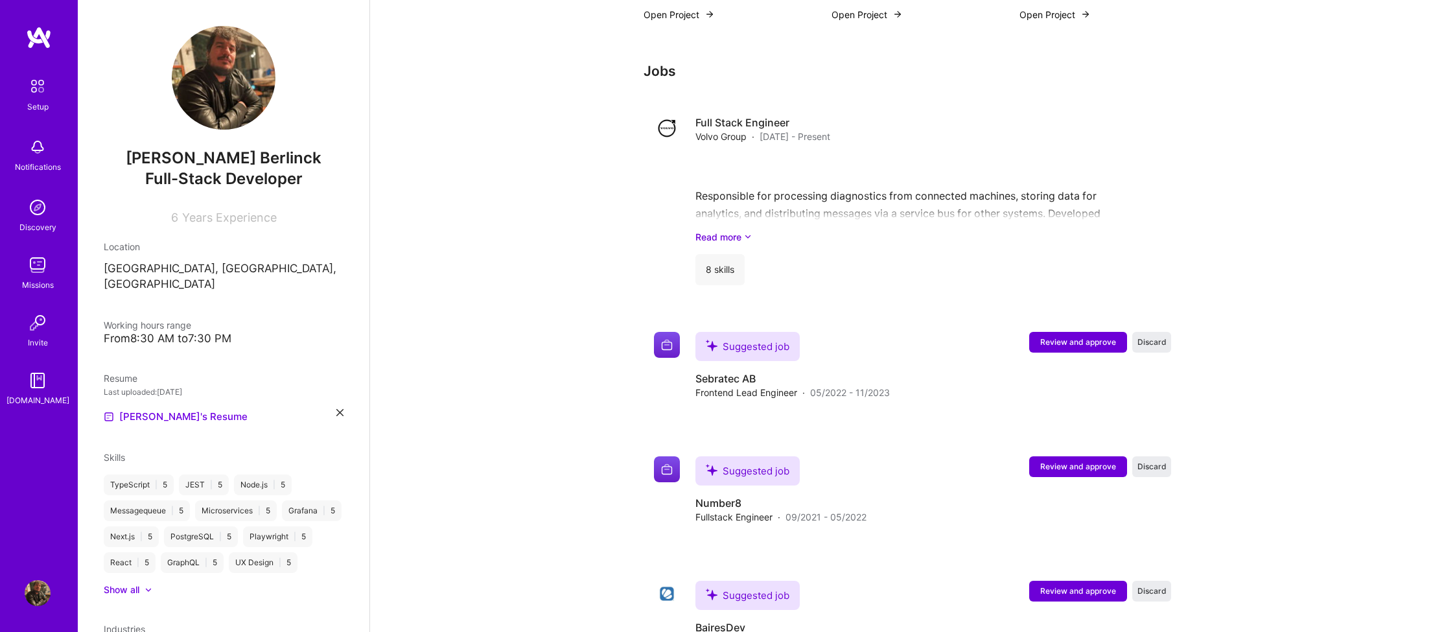
scroll to position [1023, 0]
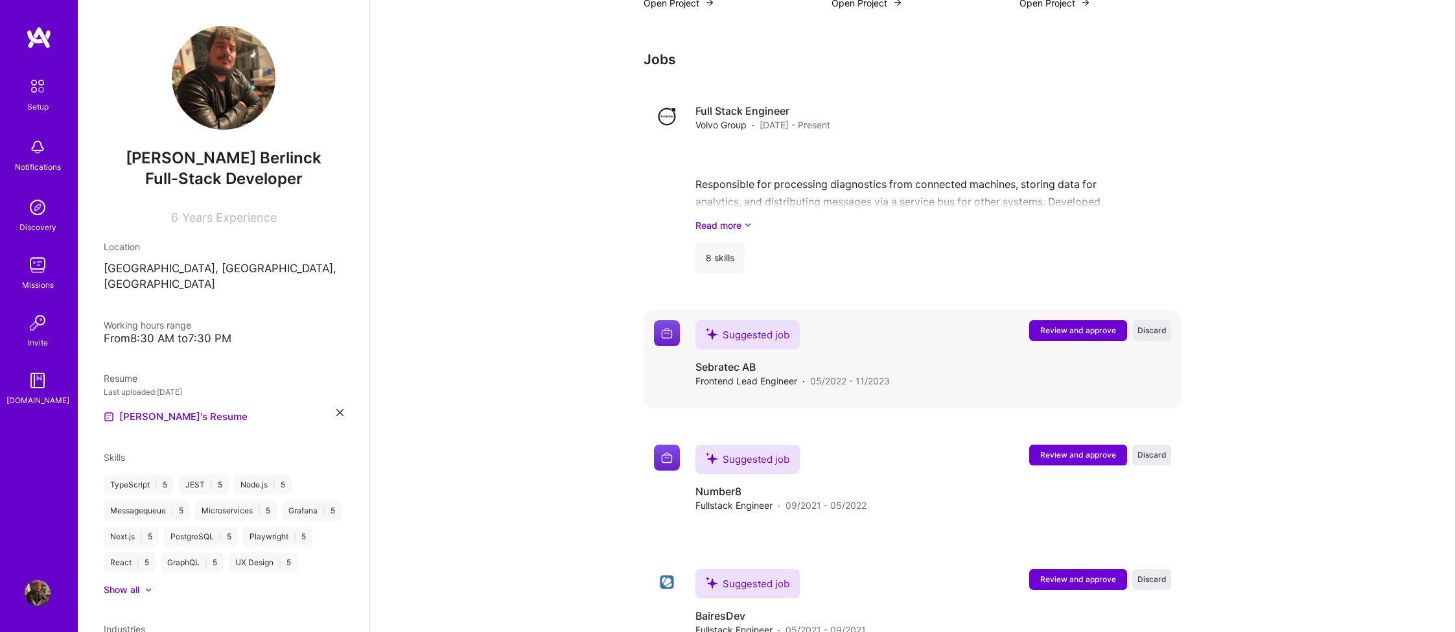
click at [1073, 325] on span "Review and approve" at bounding box center [1079, 330] width 76 height 11
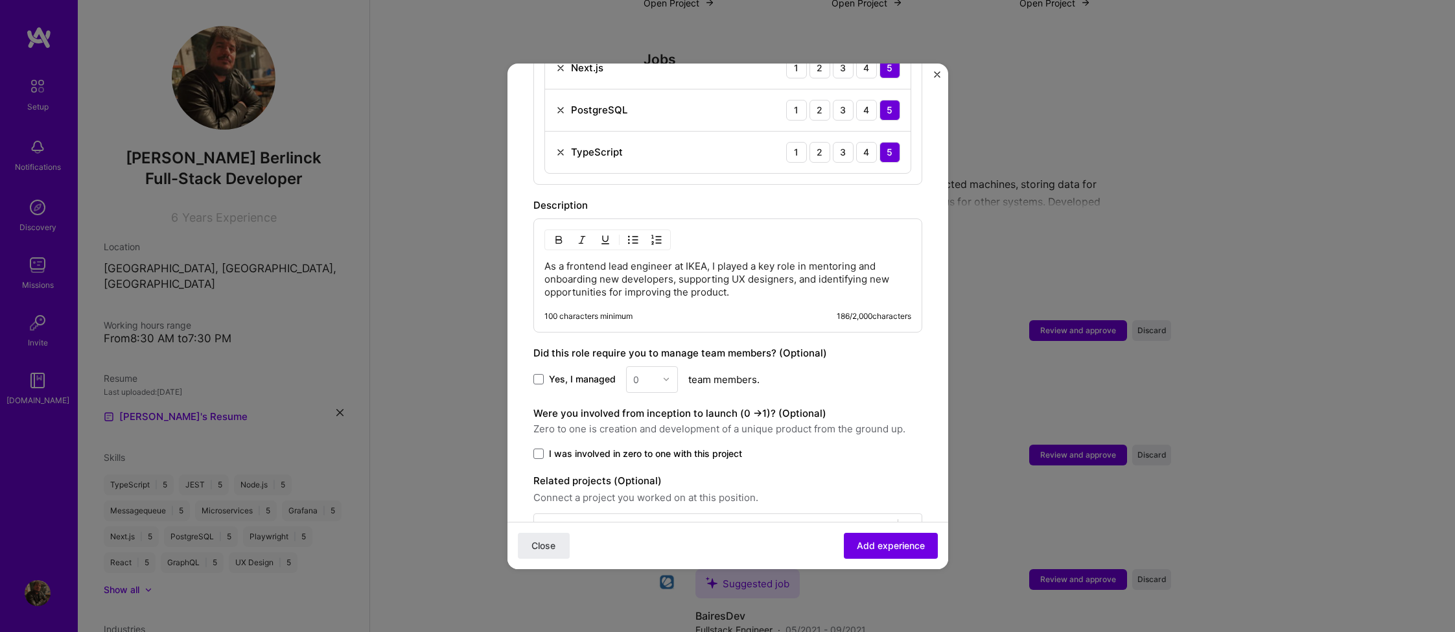
scroll to position [593, 0]
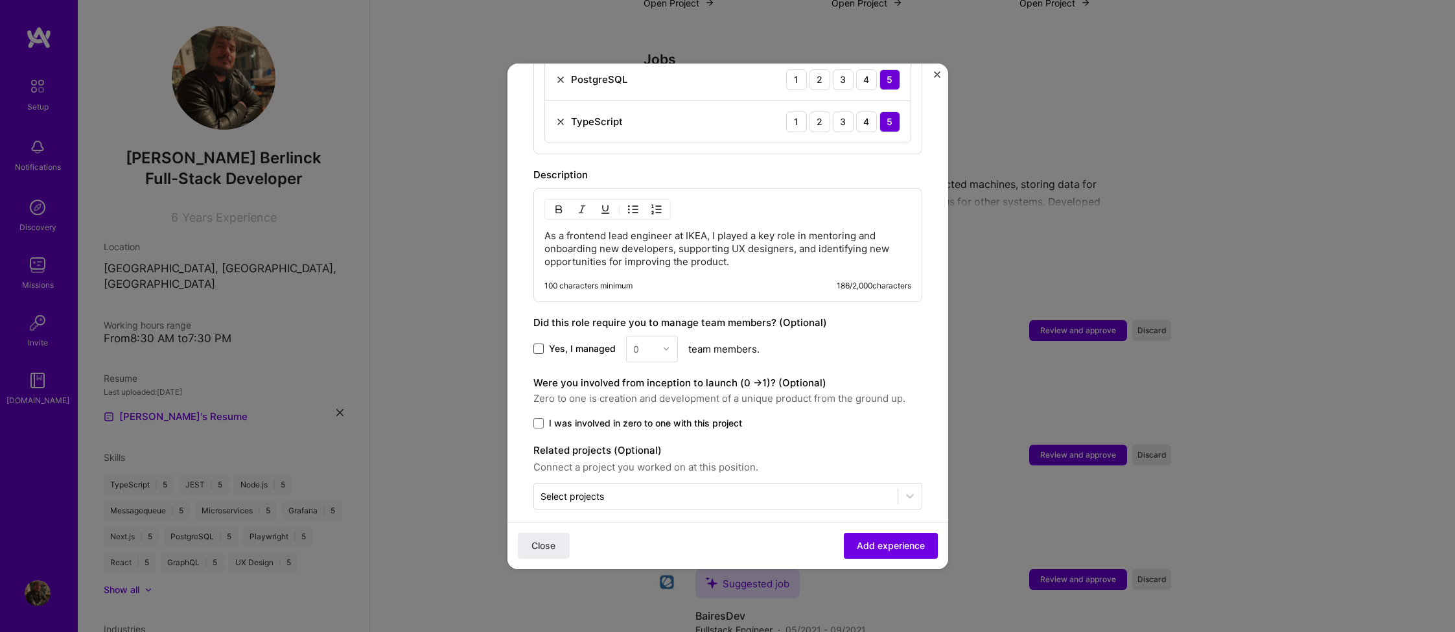
click at [539, 344] on span at bounding box center [539, 349] width 10 height 10
click at [0, 0] on input "Yes, I managed" at bounding box center [0, 0] width 0 height 0
click at [672, 341] on div at bounding box center [670, 348] width 15 height 25
click at [643, 419] on div "3" at bounding box center [652, 431] width 44 height 24
click at [897, 555] on button "Add experience" at bounding box center [891, 545] width 94 height 26
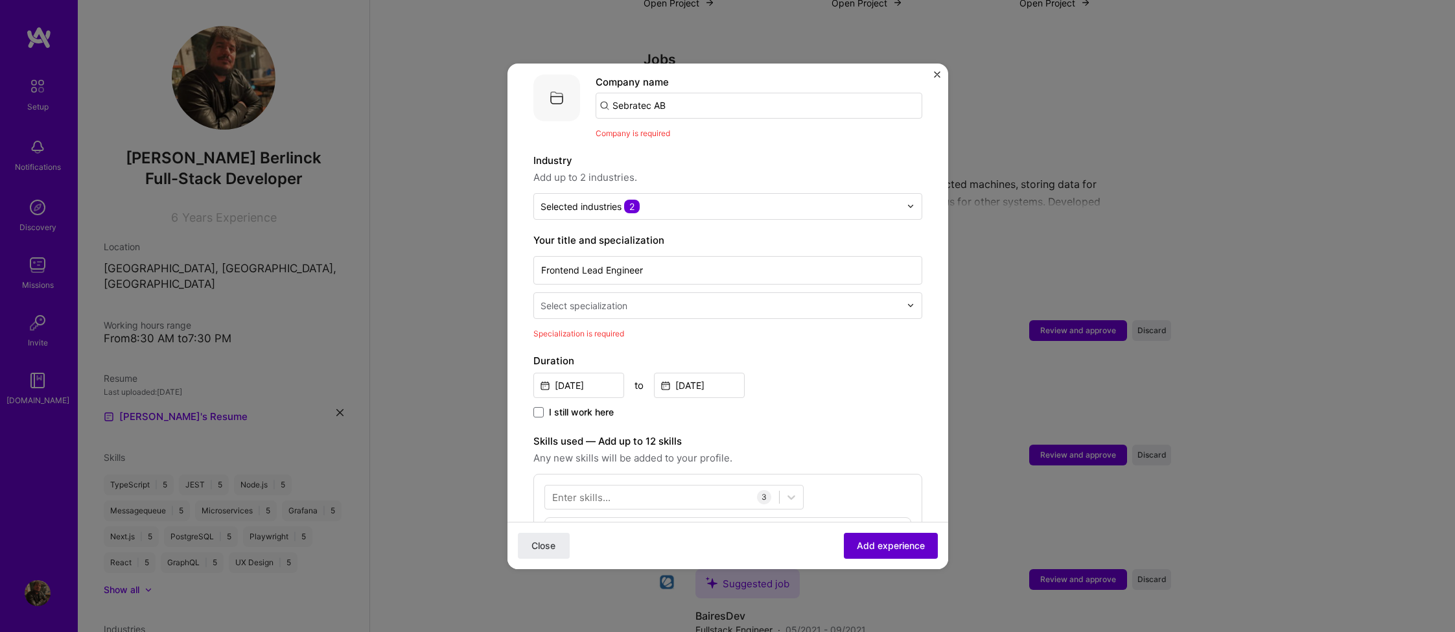
scroll to position [130, 0]
click at [646, 302] on div at bounding box center [722, 308] width 362 height 16
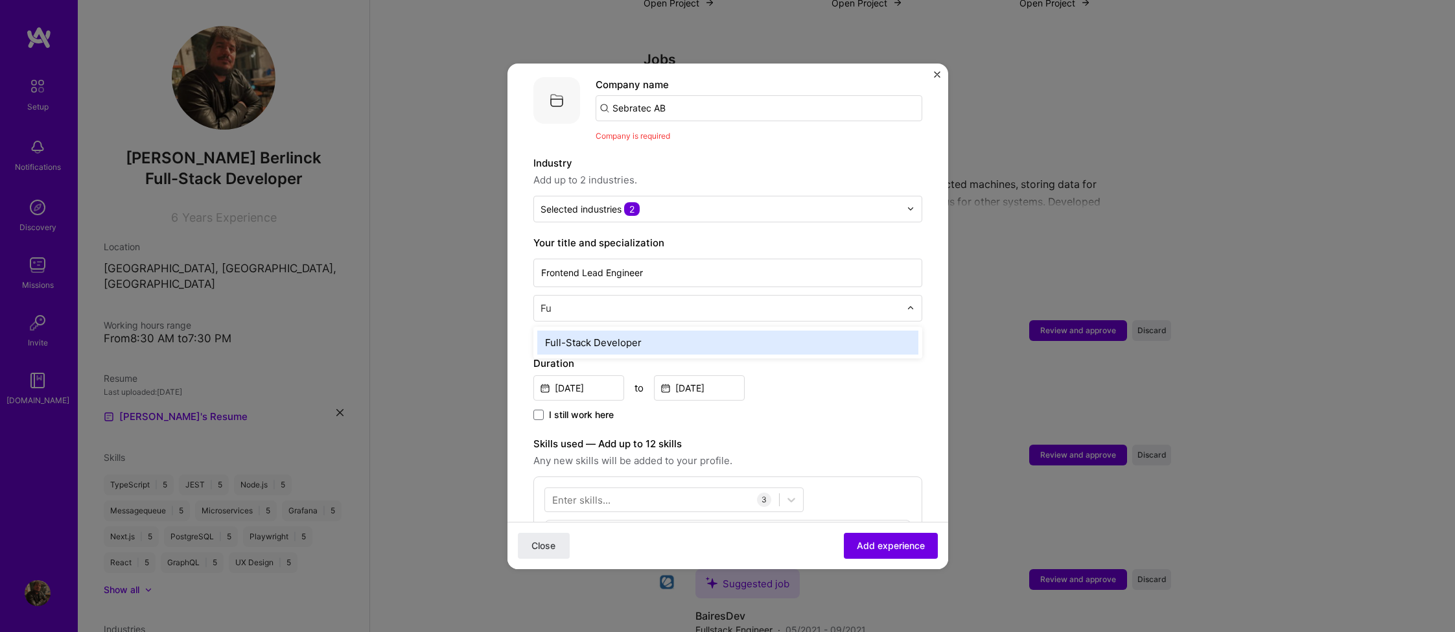
type input "Ful"
click at [624, 331] on div "Full-Stack Developer" at bounding box center [727, 343] width 381 height 24
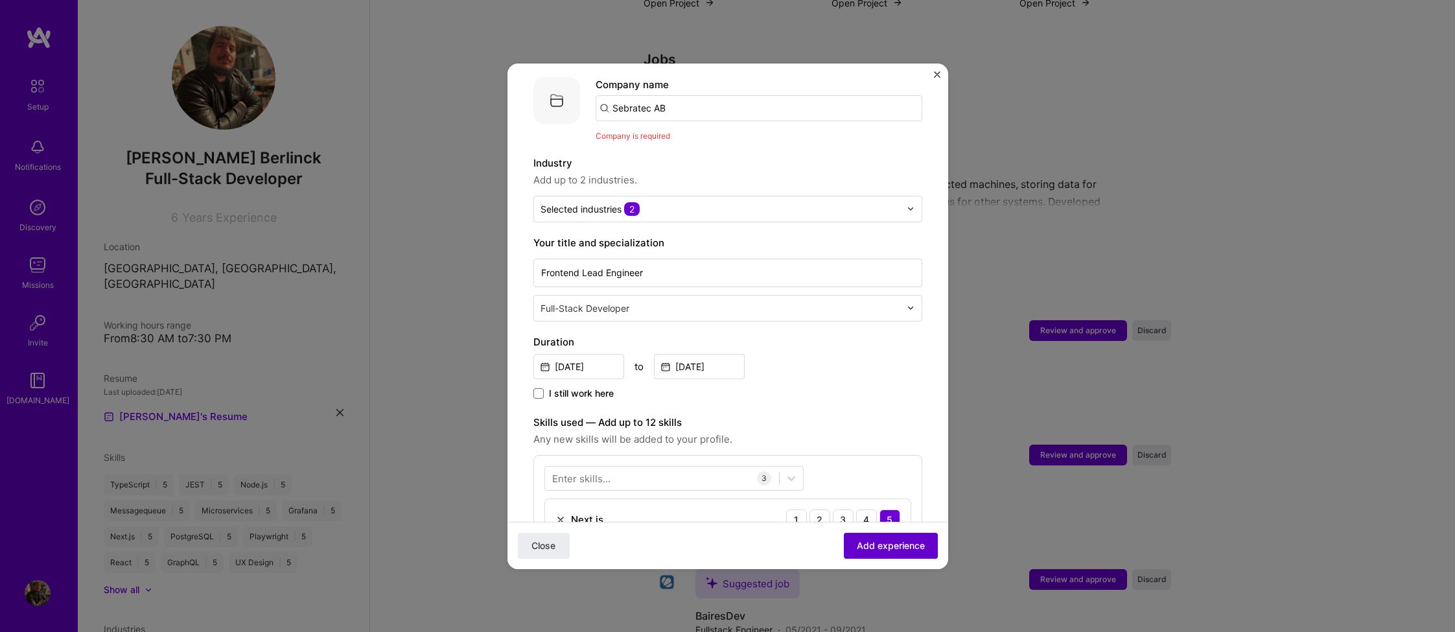
click at [897, 545] on span "Add experience" at bounding box center [891, 545] width 68 height 13
click at [882, 552] on button "Add experience" at bounding box center [891, 545] width 94 height 26
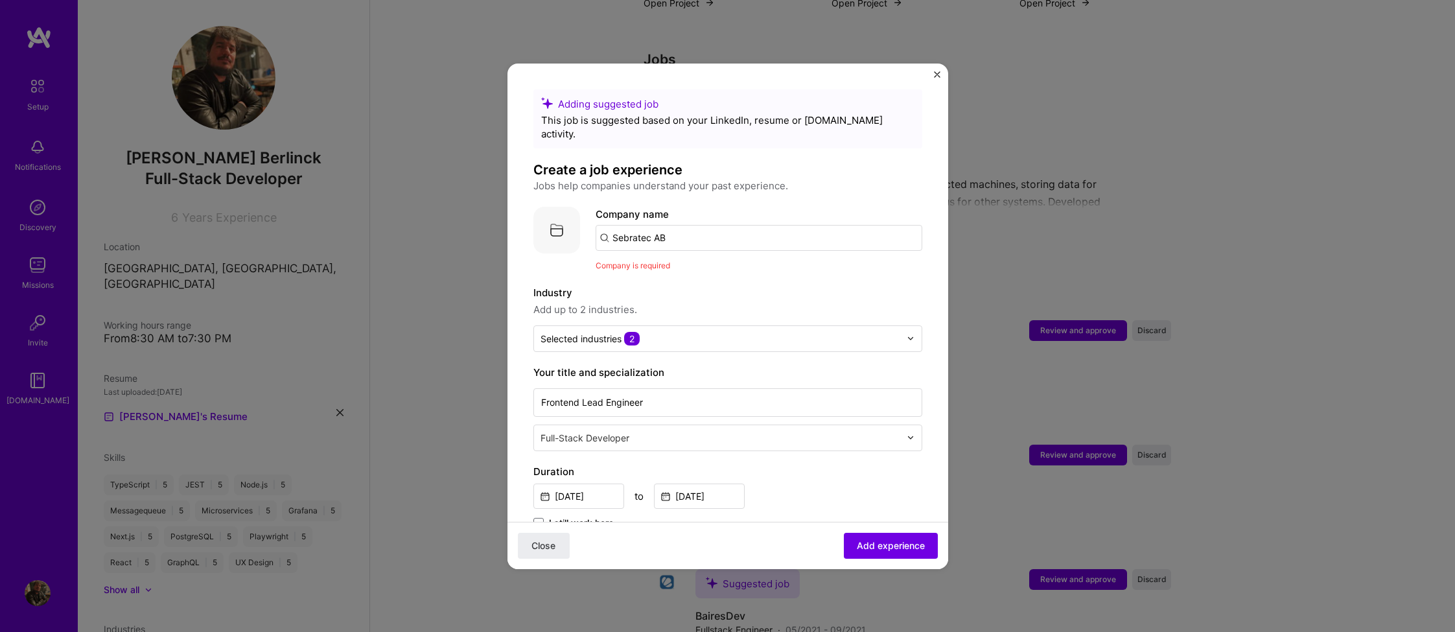
click at [676, 225] on input "Sebratec AB" at bounding box center [759, 238] width 327 height 26
type input "Sebratec"
click at [696, 300] on div "Sebratec" at bounding box center [695, 310] width 54 height 23
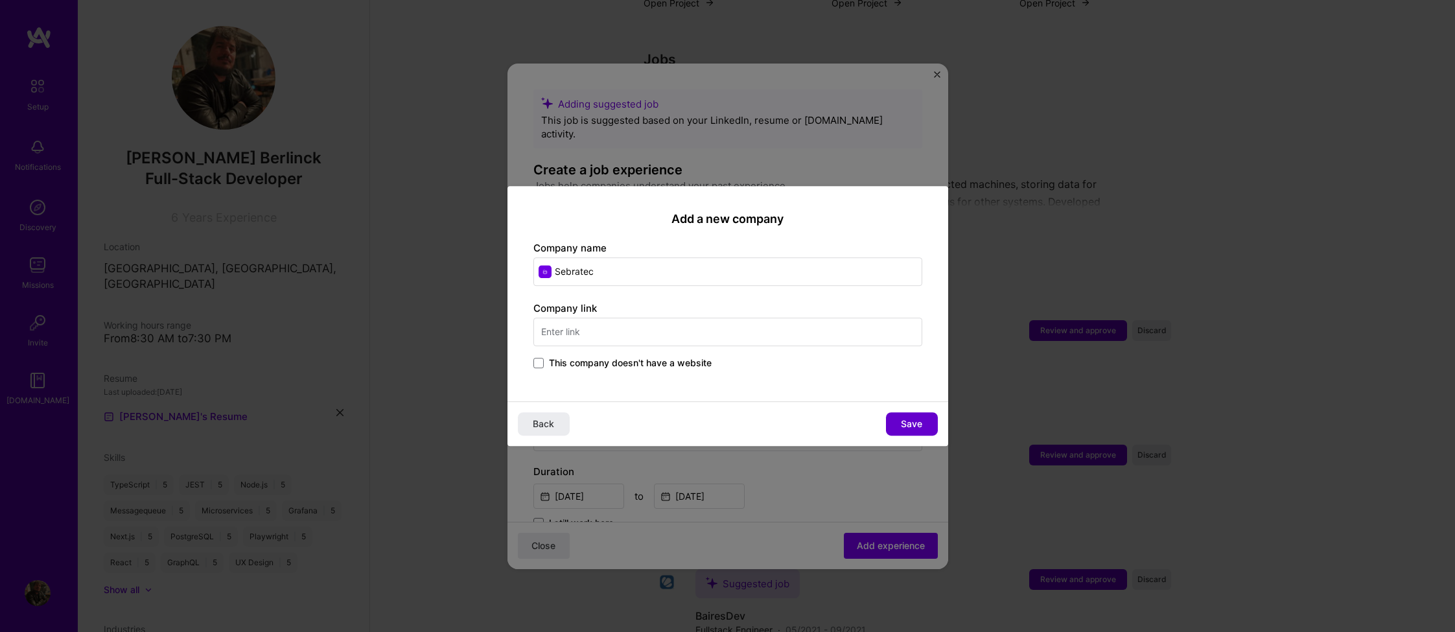
click at [915, 428] on span "Save" at bounding box center [911, 424] width 21 height 13
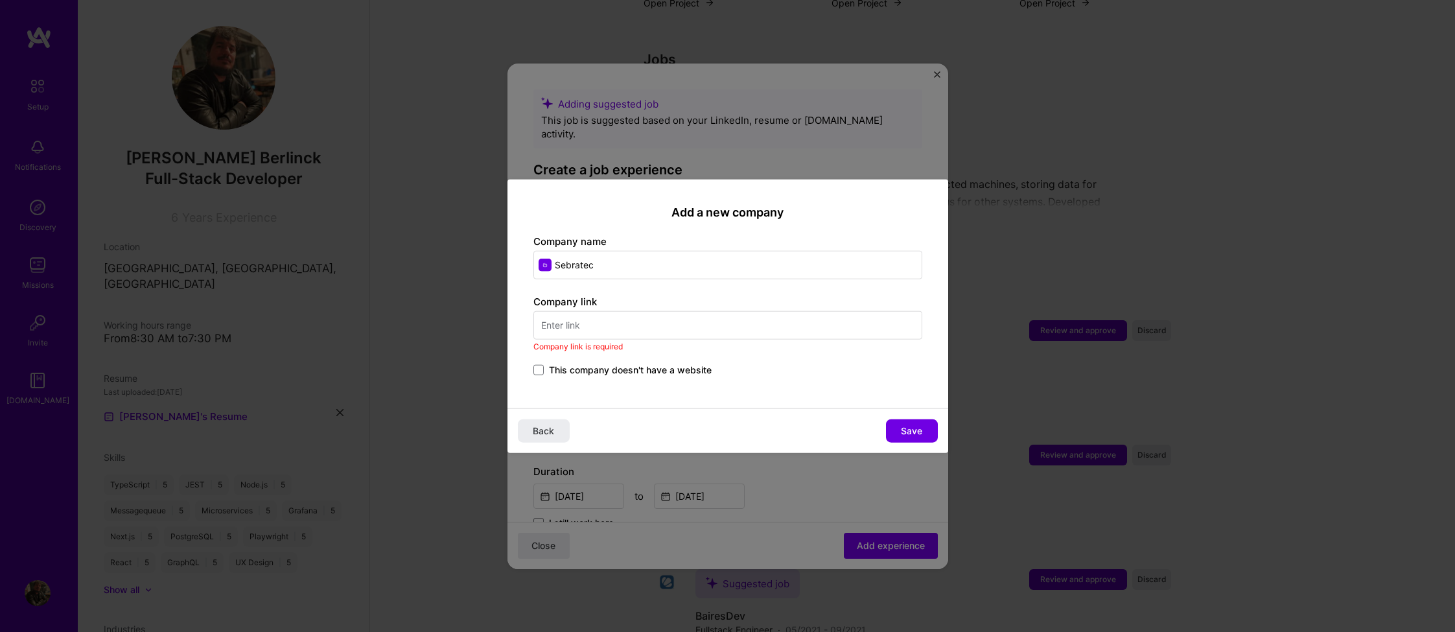
click at [596, 325] on input "text" at bounding box center [728, 325] width 389 height 29
paste input "[URL][DOMAIN_NAME]"
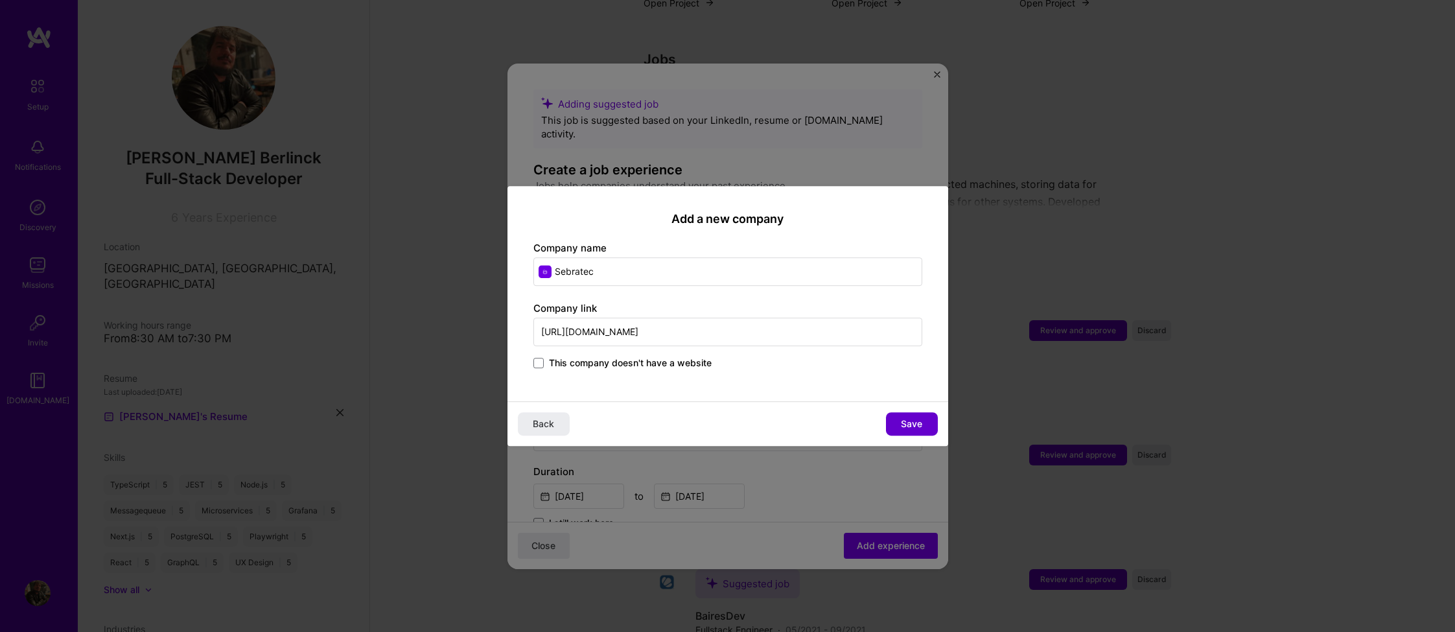
type input "[URL][DOMAIN_NAME]"
click at [910, 427] on span "Save" at bounding box center [911, 424] width 21 height 13
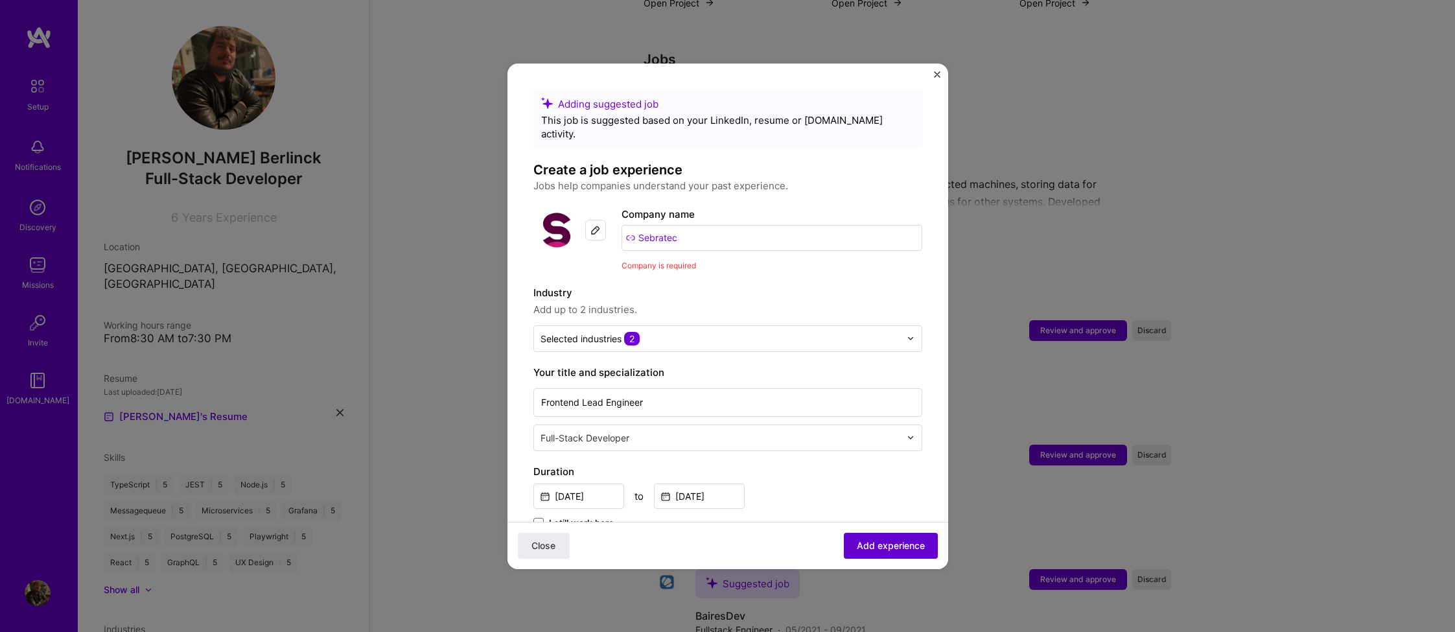
click at [884, 550] on span "Add experience" at bounding box center [891, 545] width 68 height 13
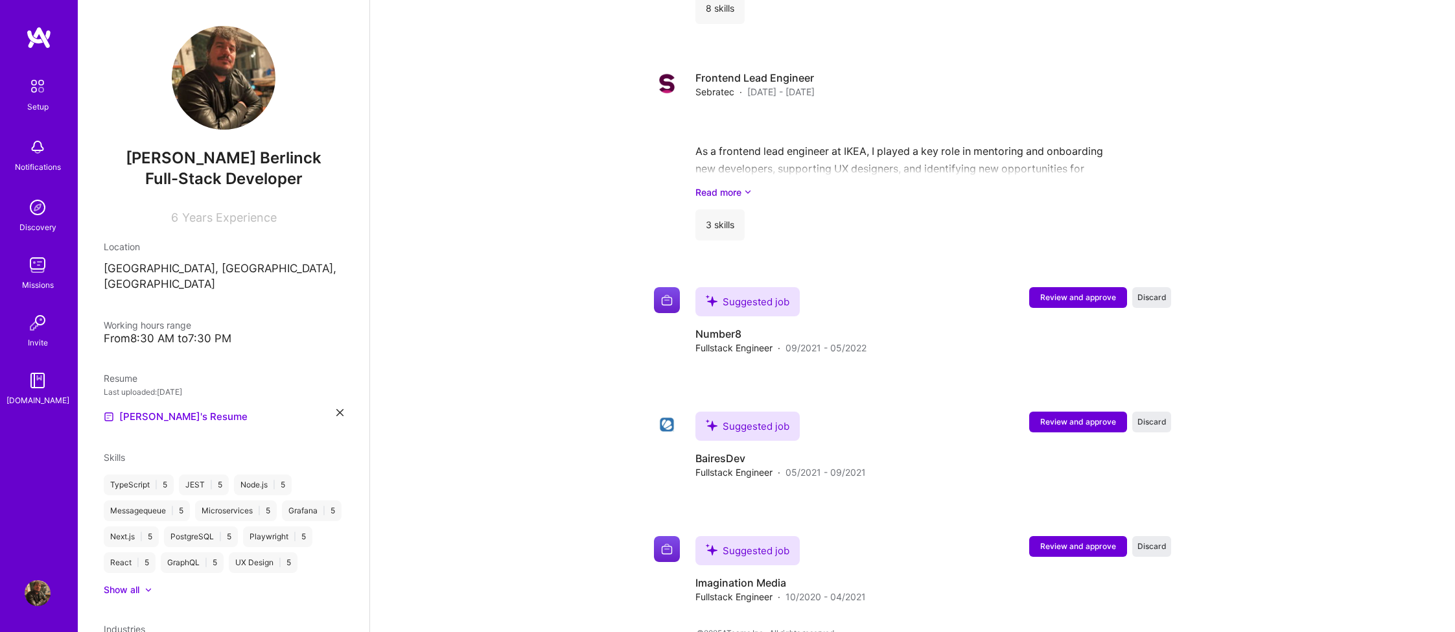
scroll to position [1267, 0]
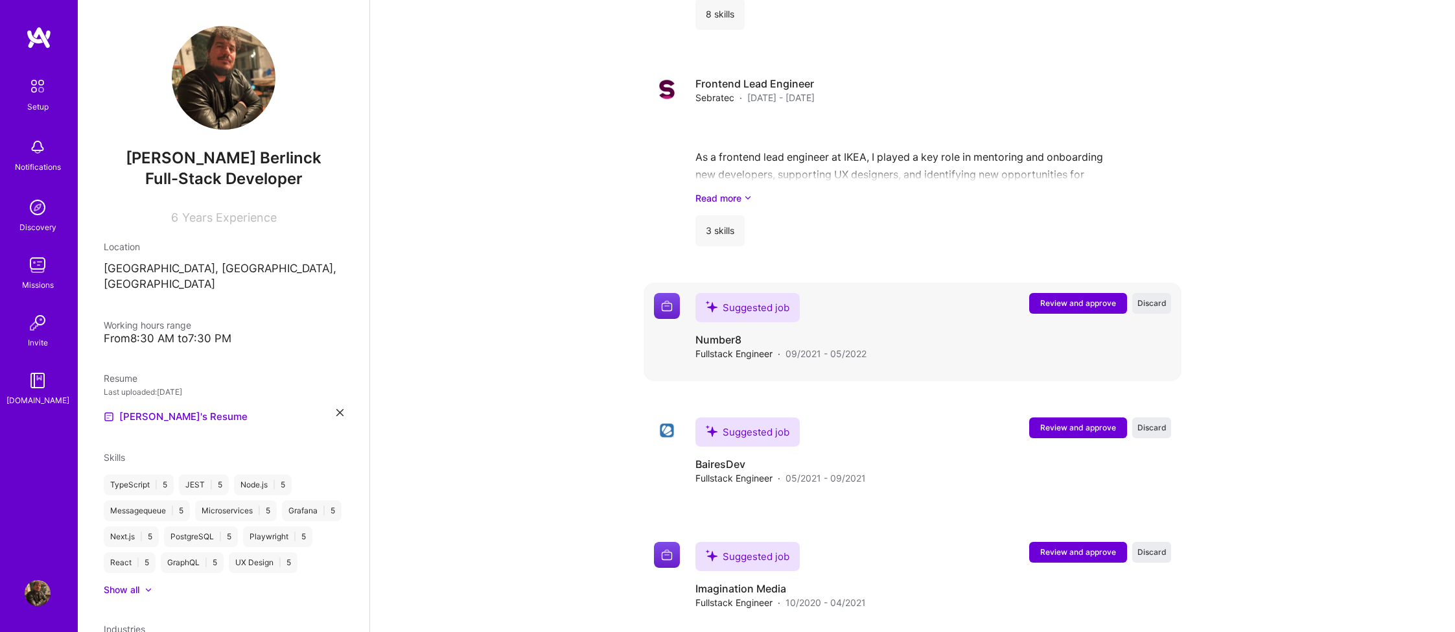
click at [1069, 298] on span "Review and approve" at bounding box center [1079, 303] width 76 height 11
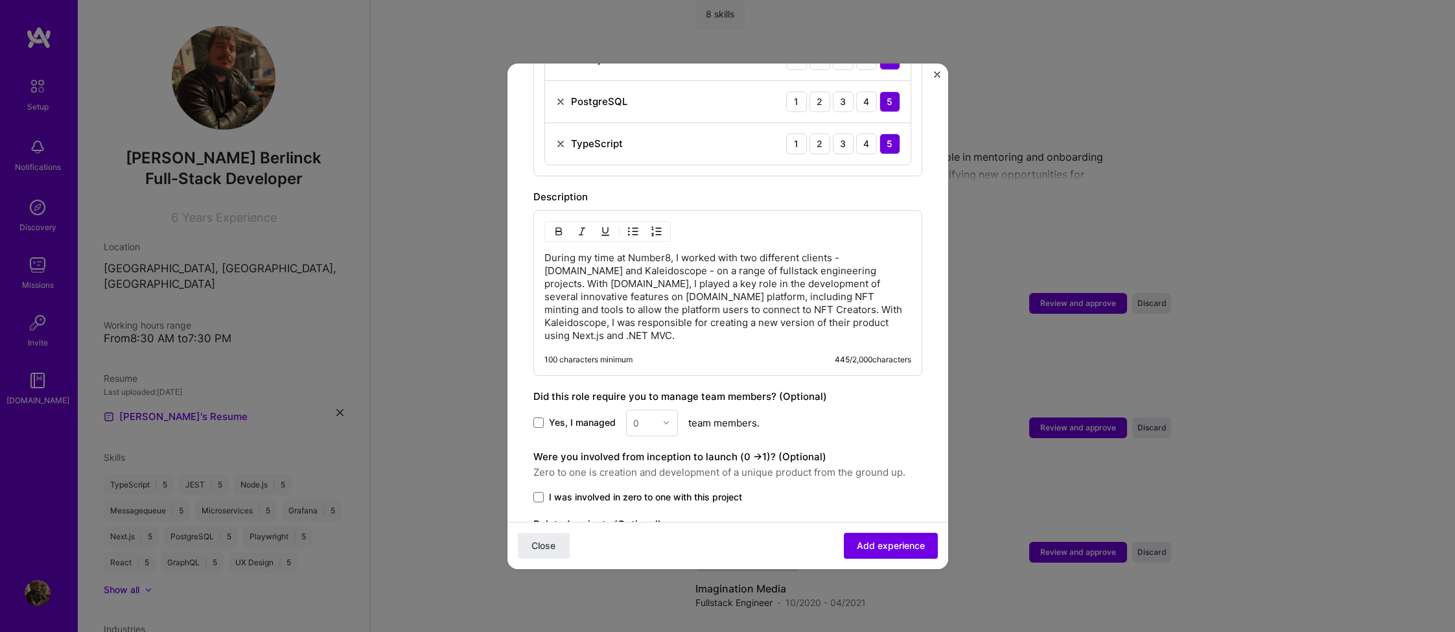
scroll to position [687, 0]
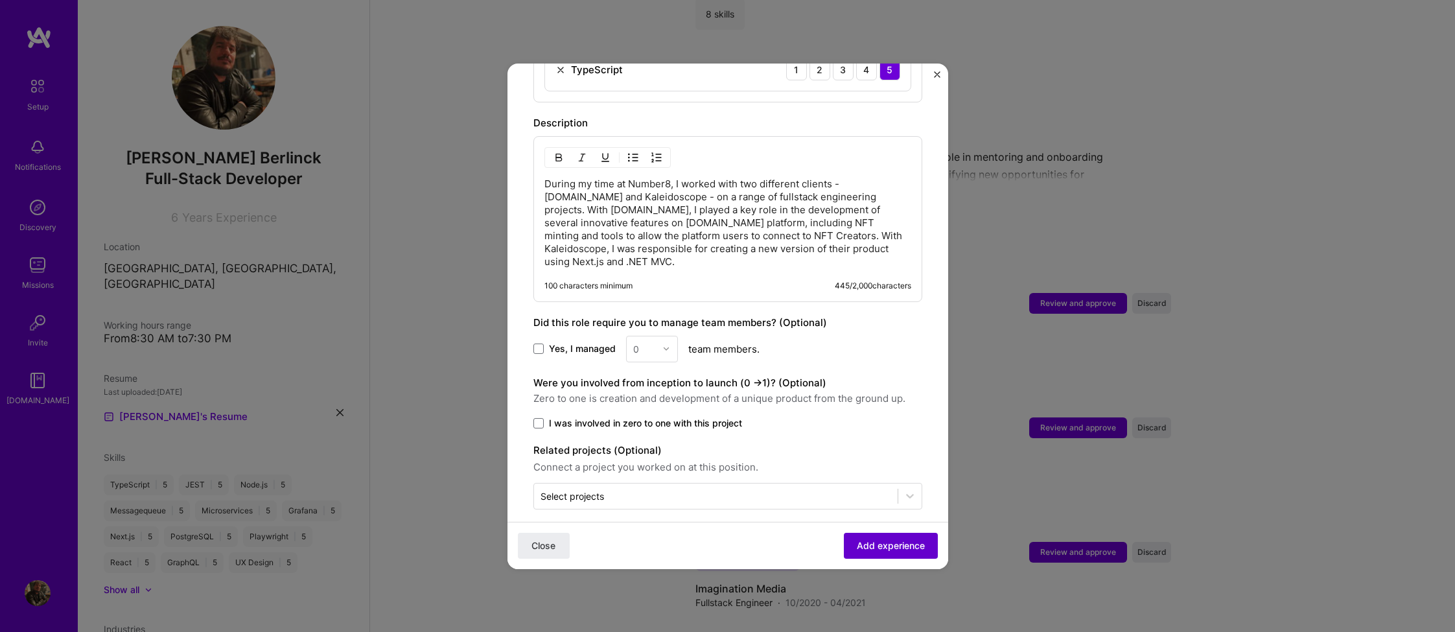
click at [897, 545] on span "Add experience" at bounding box center [891, 545] width 68 height 13
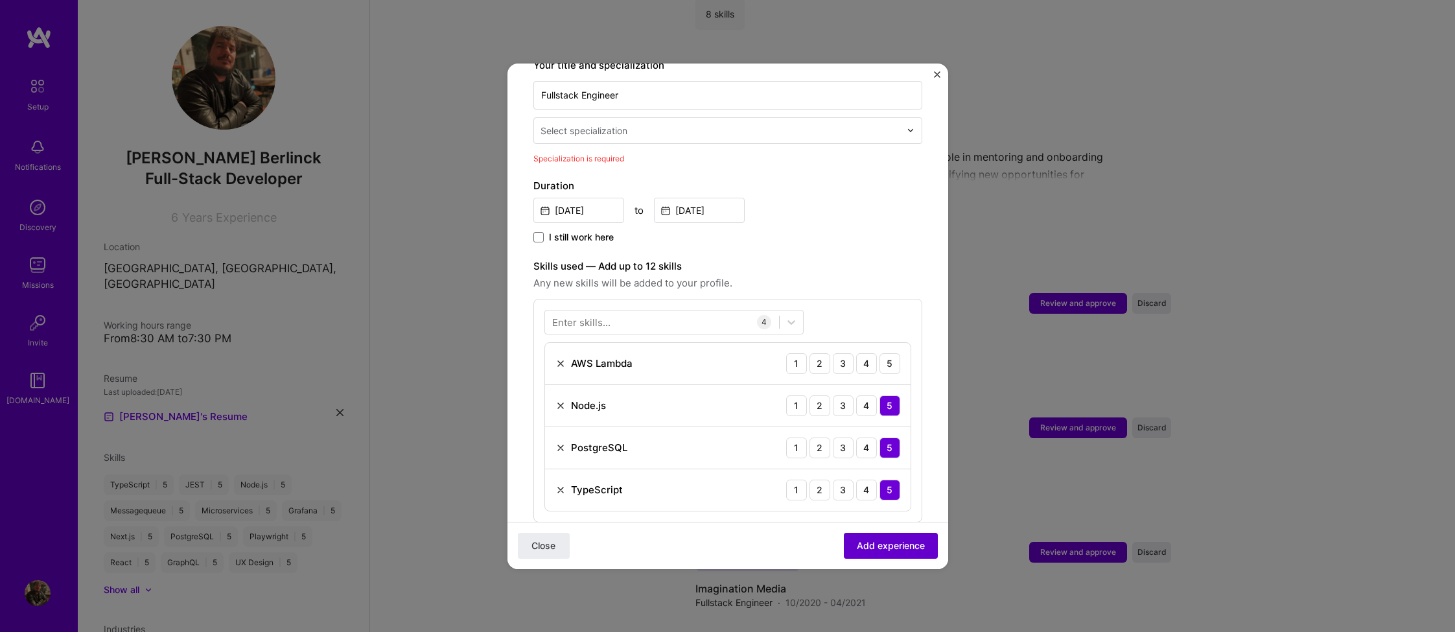
scroll to position [269, 0]
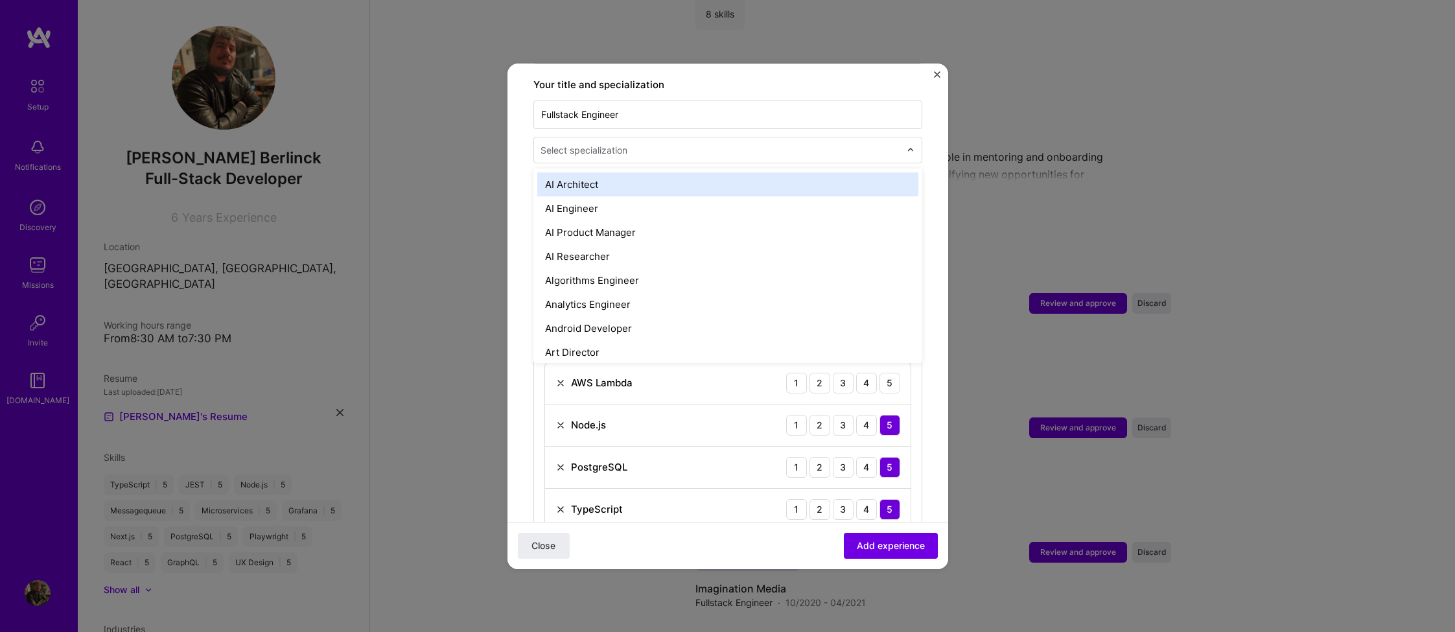
click at [655, 143] on input "text" at bounding box center [722, 150] width 362 height 14
type input "FU"
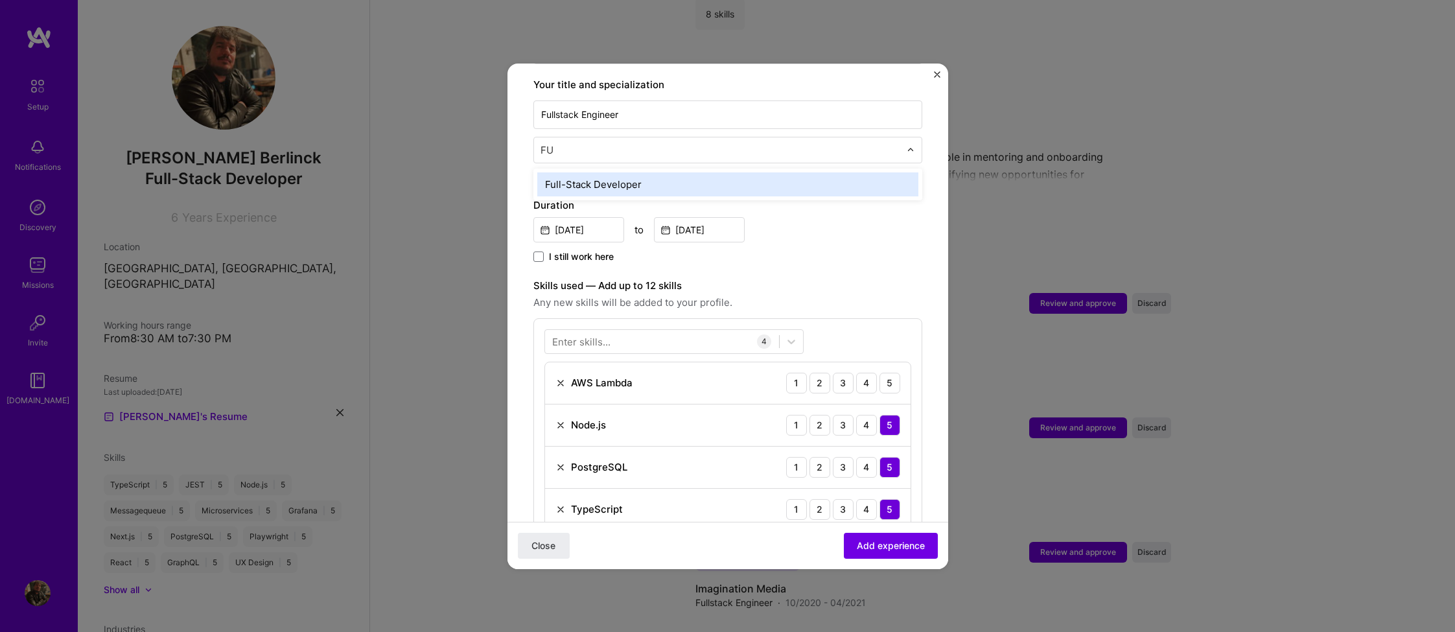
click at [612, 172] on div "Full-Stack Developer" at bounding box center [727, 184] width 381 height 24
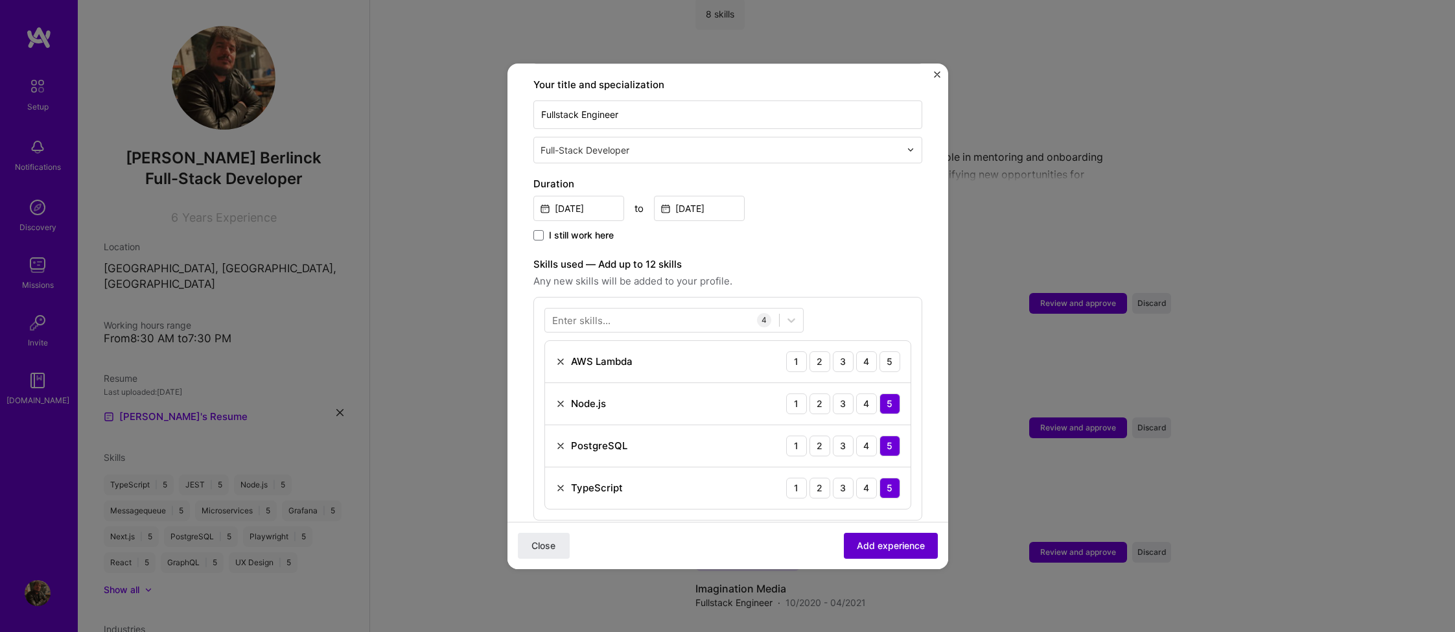
click at [886, 541] on span "Add experience" at bounding box center [891, 545] width 68 height 13
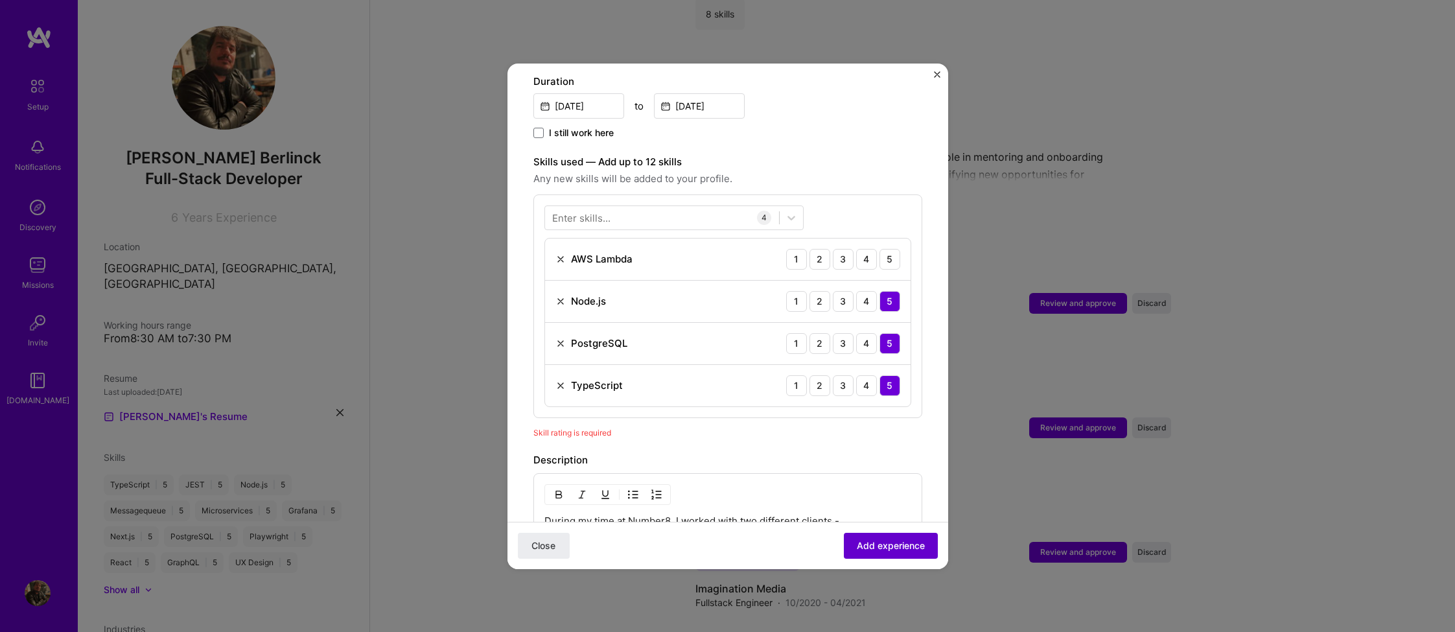
scroll to position [449, 0]
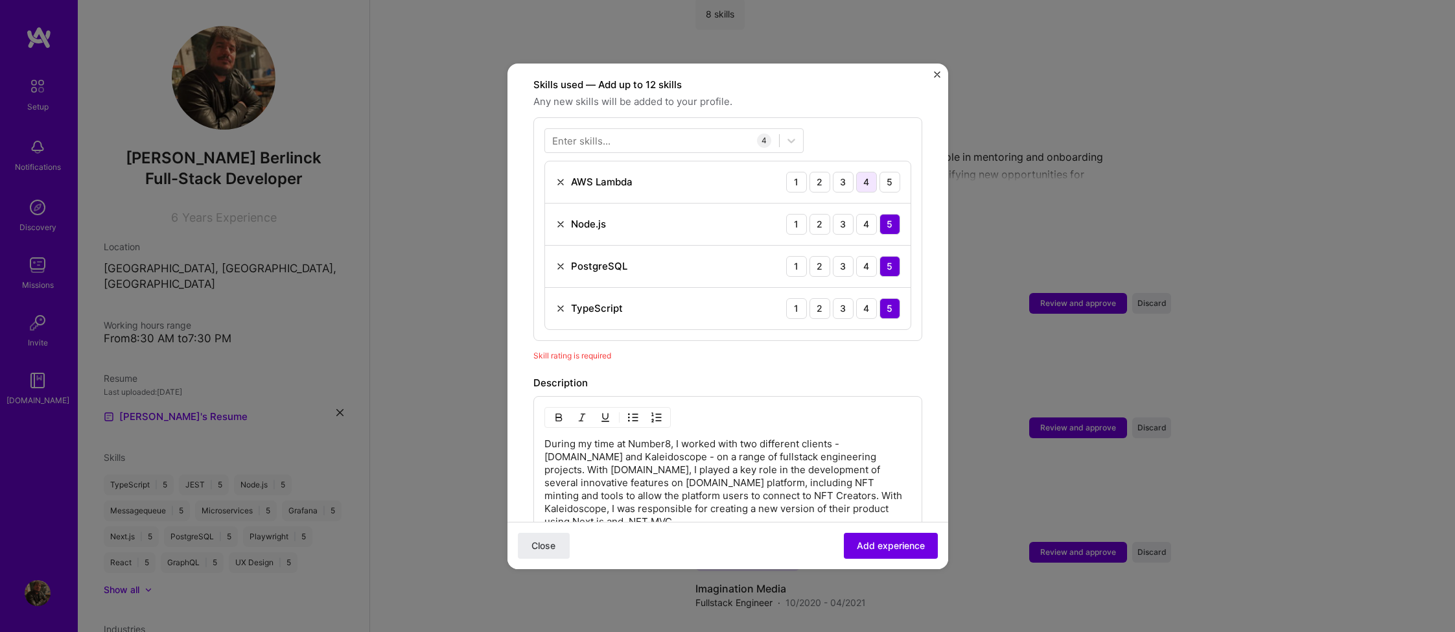
click at [865, 172] on div "4" at bounding box center [866, 182] width 21 height 21
click at [877, 545] on span "Add experience" at bounding box center [891, 545] width 68 height 13
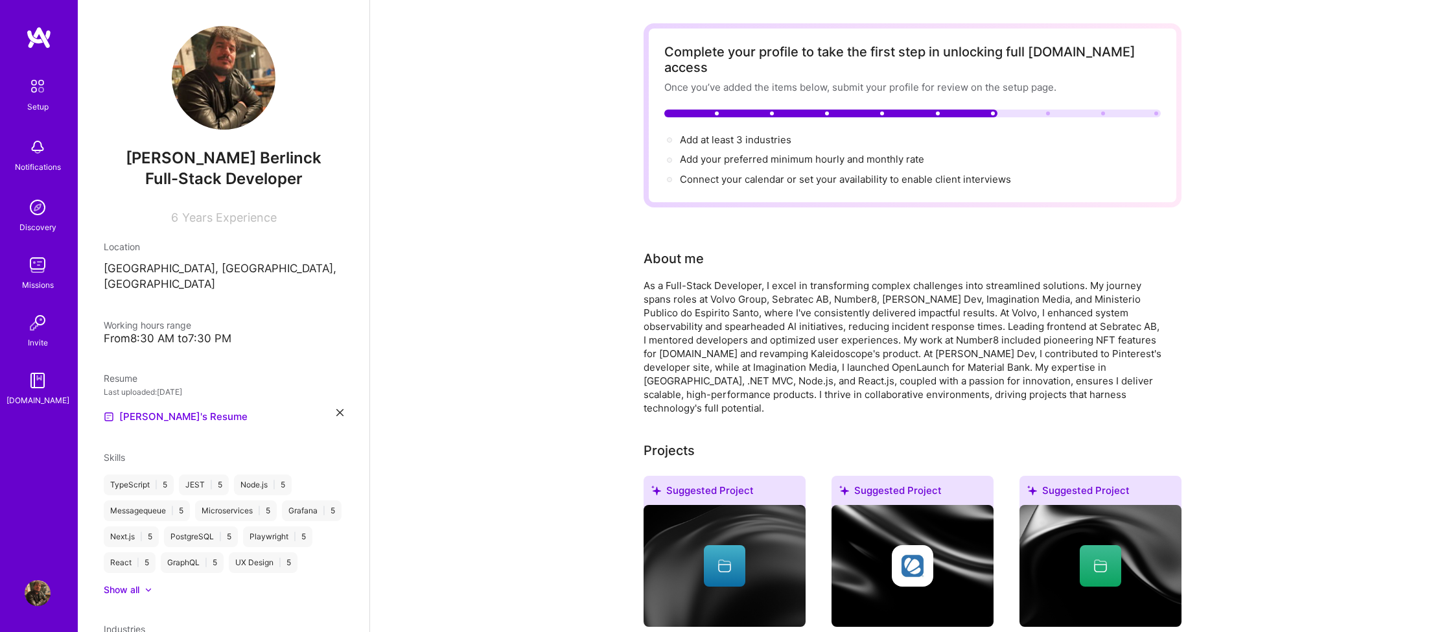
scroll to position [0, 0]
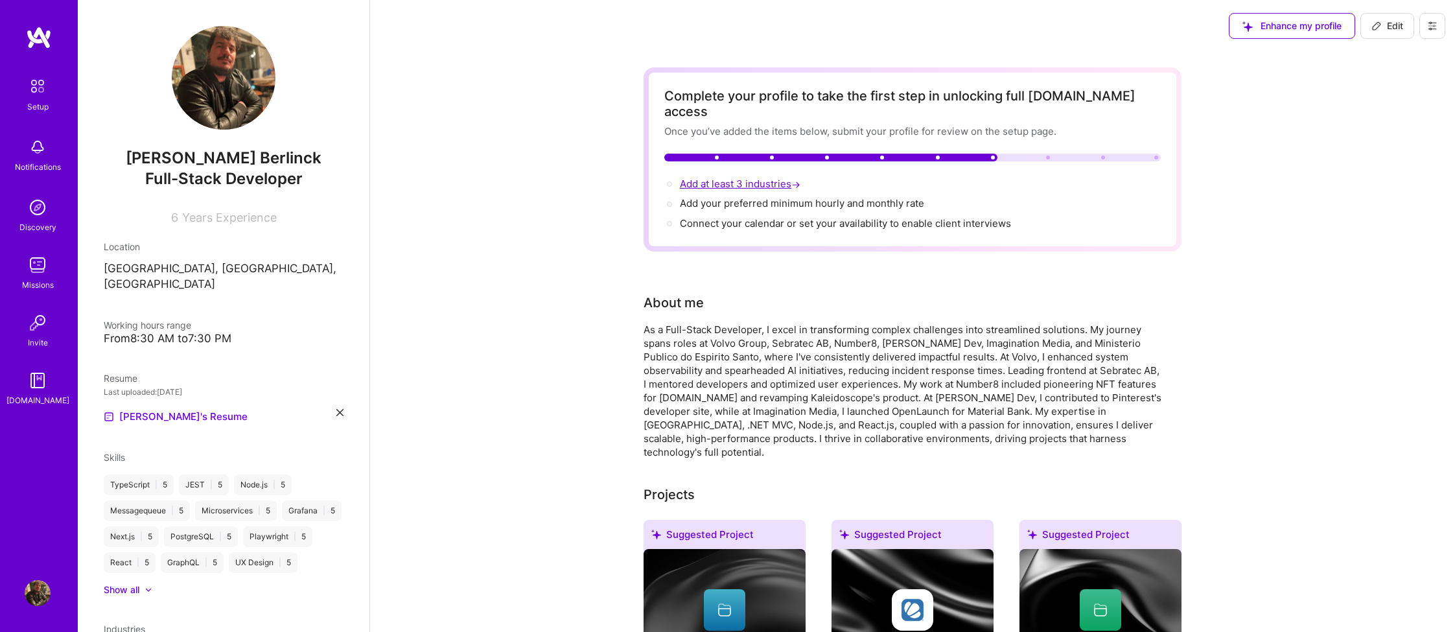
click at [703, 178] on span "Add at least 3 industries →" at bounding box center [741, 184] width 123 height 12
select select "US"
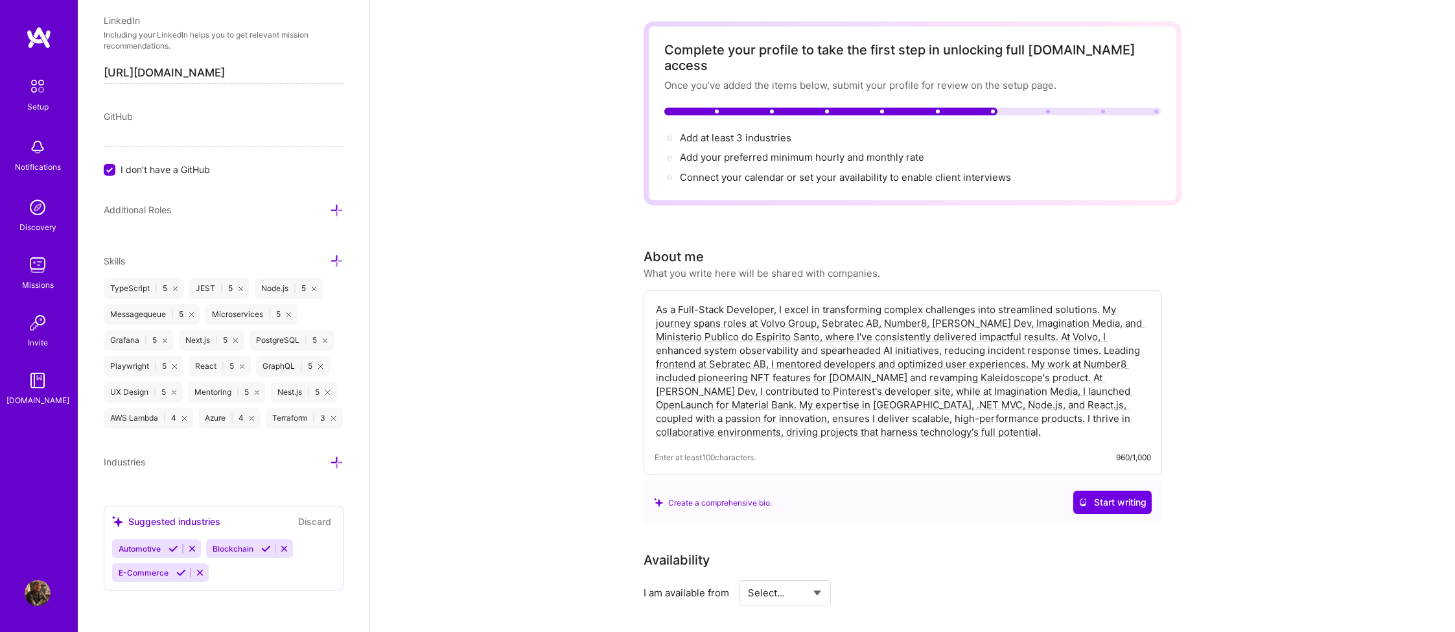
scroll to position [49, 0]
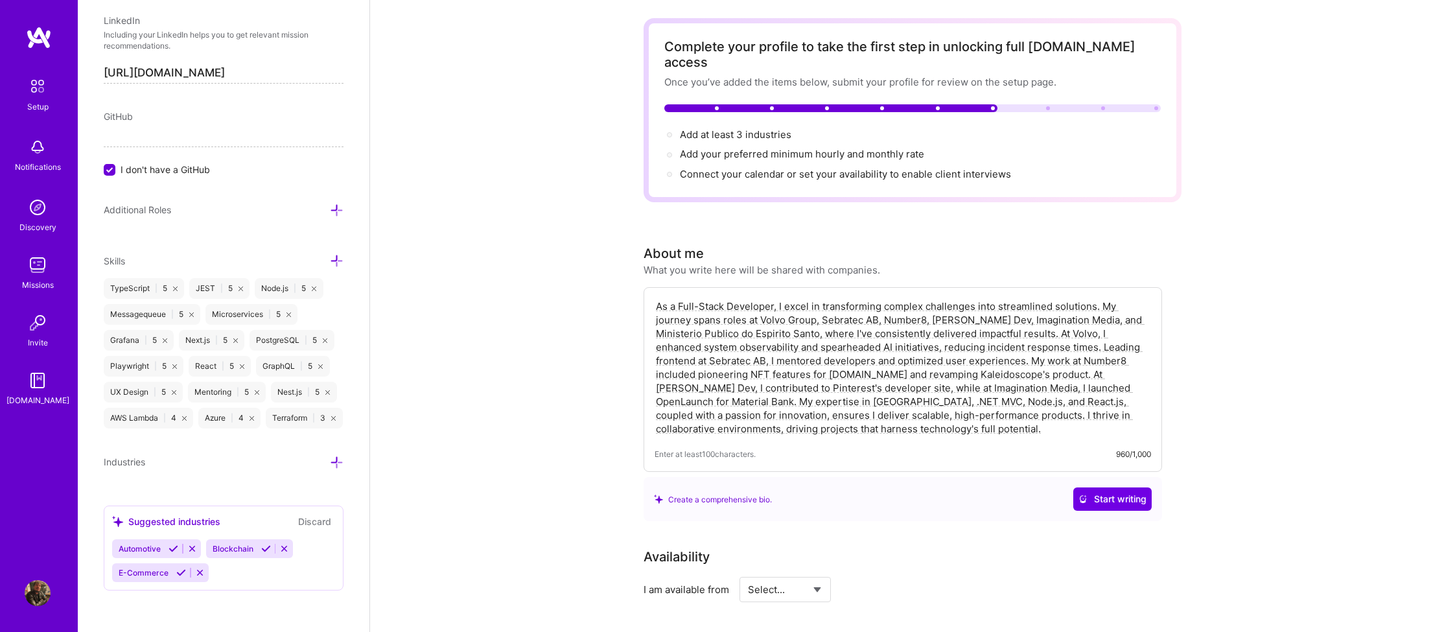
click at [284, 550] on icon at bounding box center [284, 549] width 10 height 10
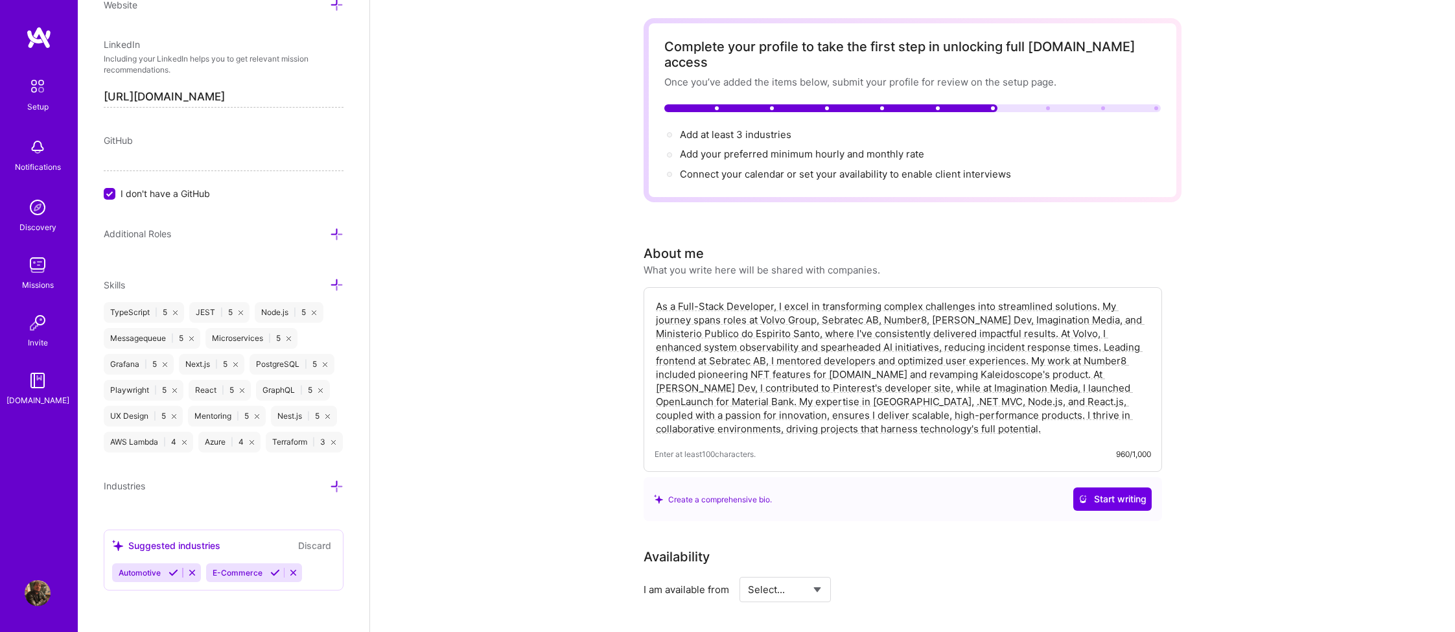
scroll to position [688, 0]
click at [312, 575] on div "Automotive E-Commerce" at bounding box center [223, 572] width 223 height 19
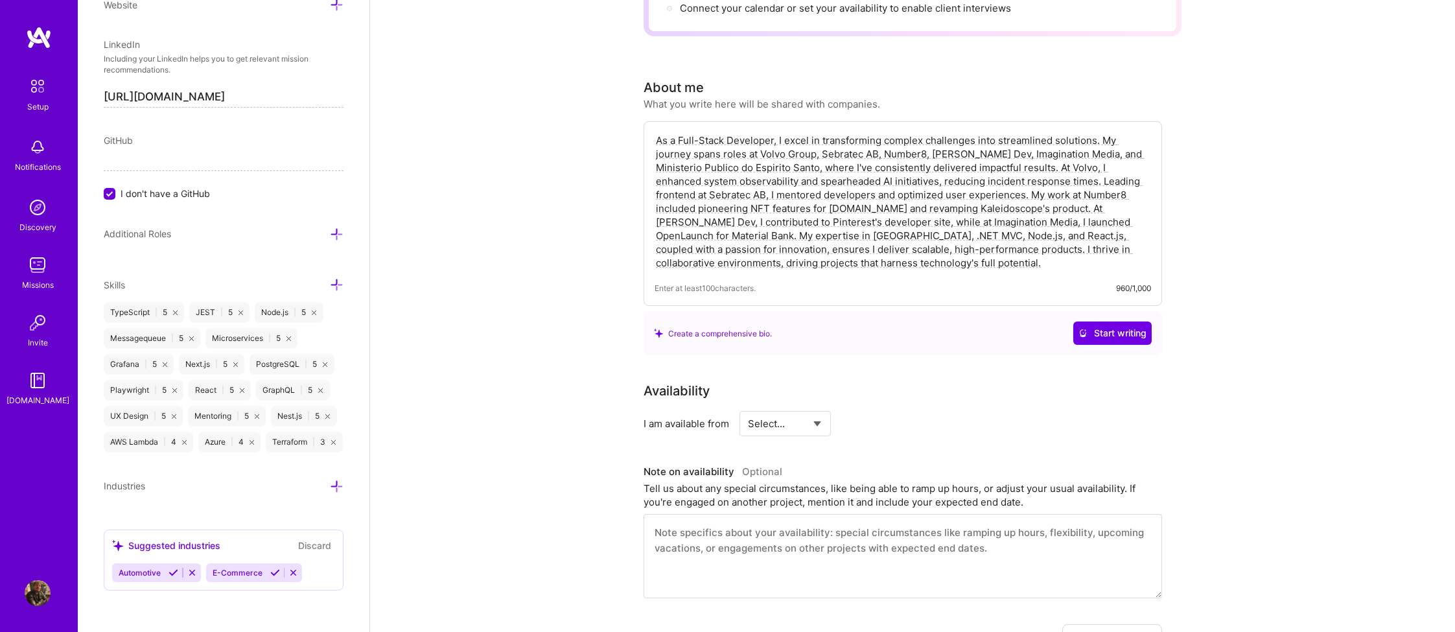
scroll to position [243, 0]
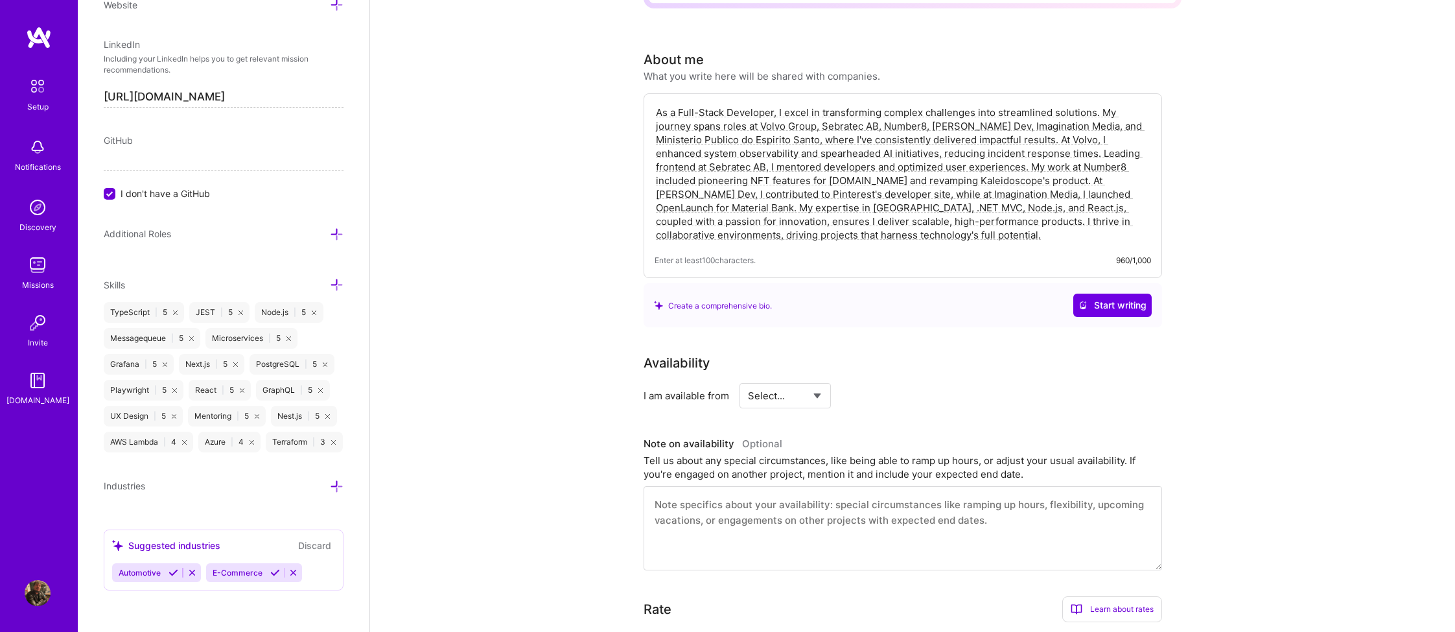
click at [338, 485] on icon at bounding box center [337, 487] width 14 height 14
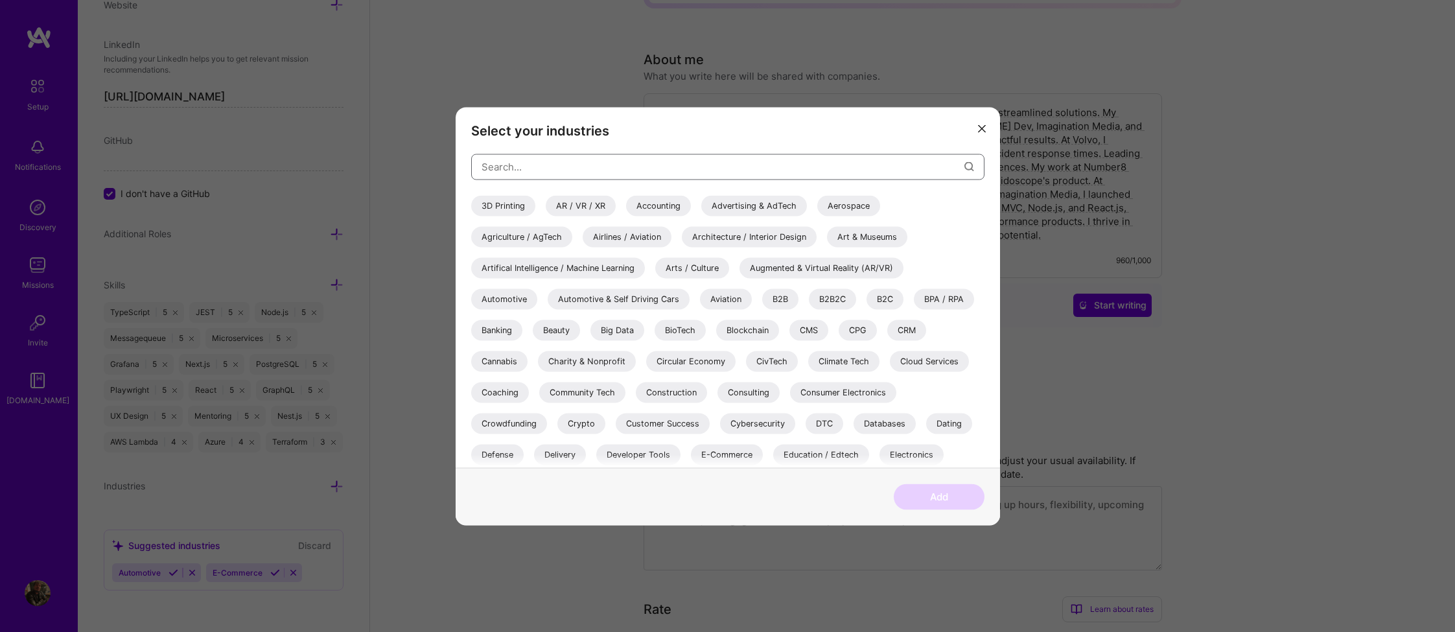
click at [526, 165] on input "modal" at bounding box center [723, 166] width 483 height 33
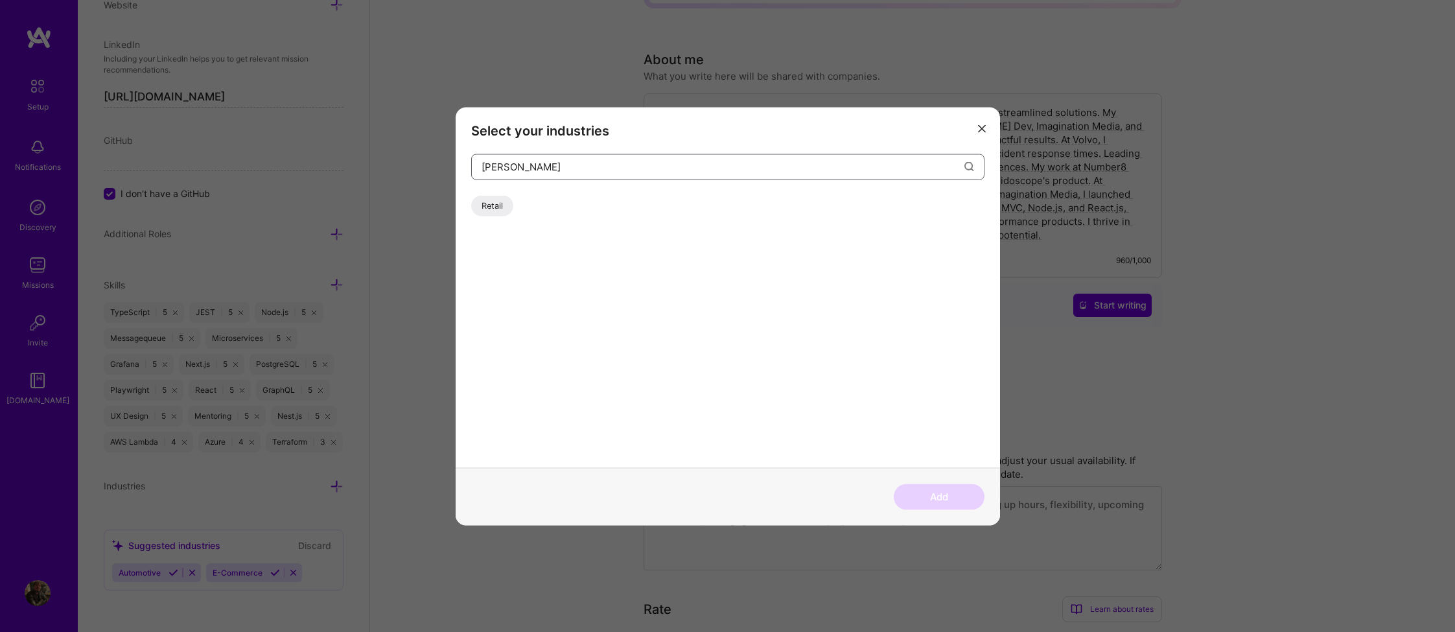
type input "[PERSON_NAME]"
click at [493, 207] on div "Retail" at bounding box center [492, 205] width 42 height 21
click at [920, 497] on button "Add" at bounding box center [939, 497] width 91 height 26
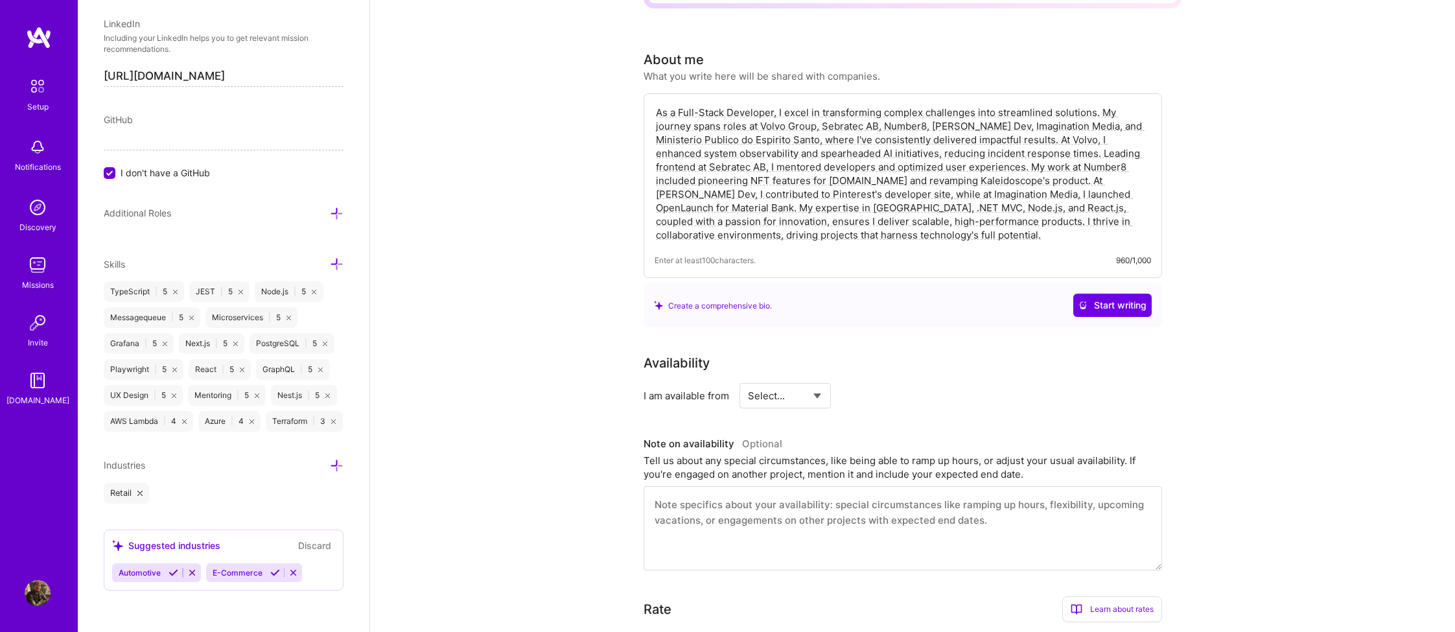
scroll to position [709, 0]
click at [173, 576] on icon at bounding box center [174, 573] width 10 height 10
click at [179, 574] on icon at bounding box center [181, 573] width 10 height 10
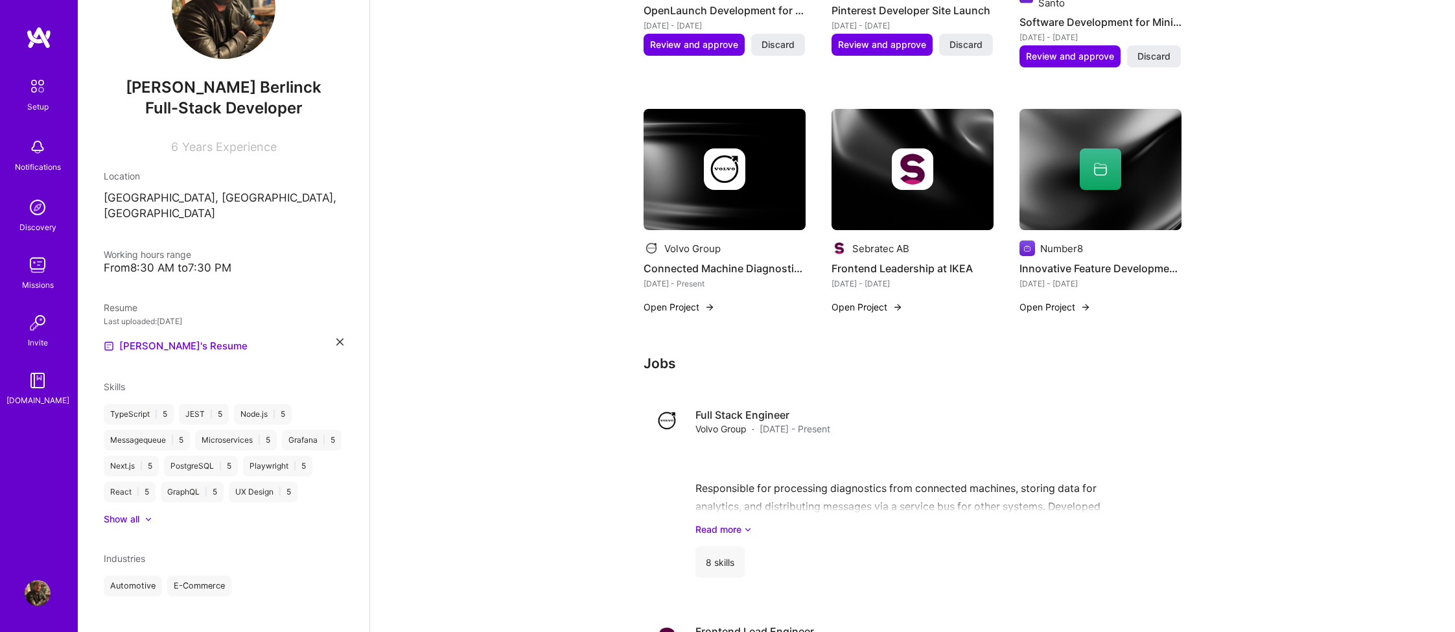
scroll to position [87, 0]
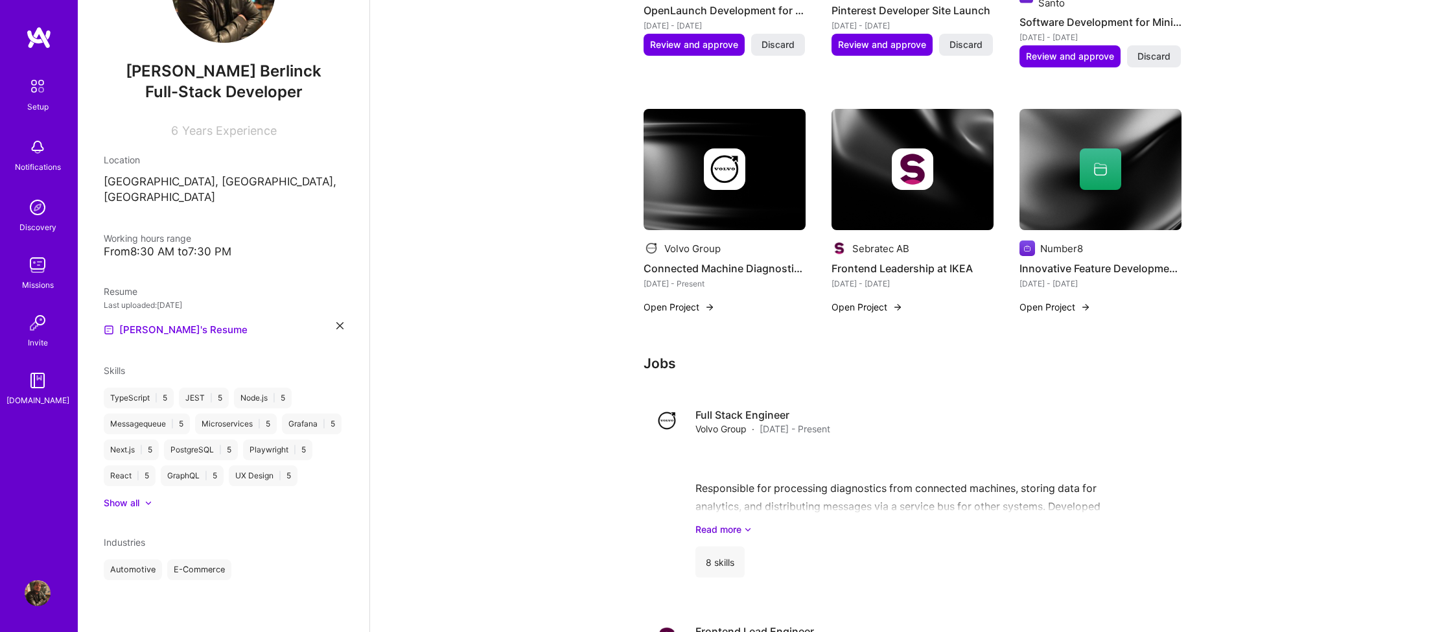
click at [134, 547] on span "Industries" at bounding box center [124, 542] width 41 height 11
click at [265, 549] on div "Industries Automotive E-Commerce" at bounding box center [224, 557] width 240 height 45
click at [141, 506] on div at bounding box center [141, 503] width 5 height 13
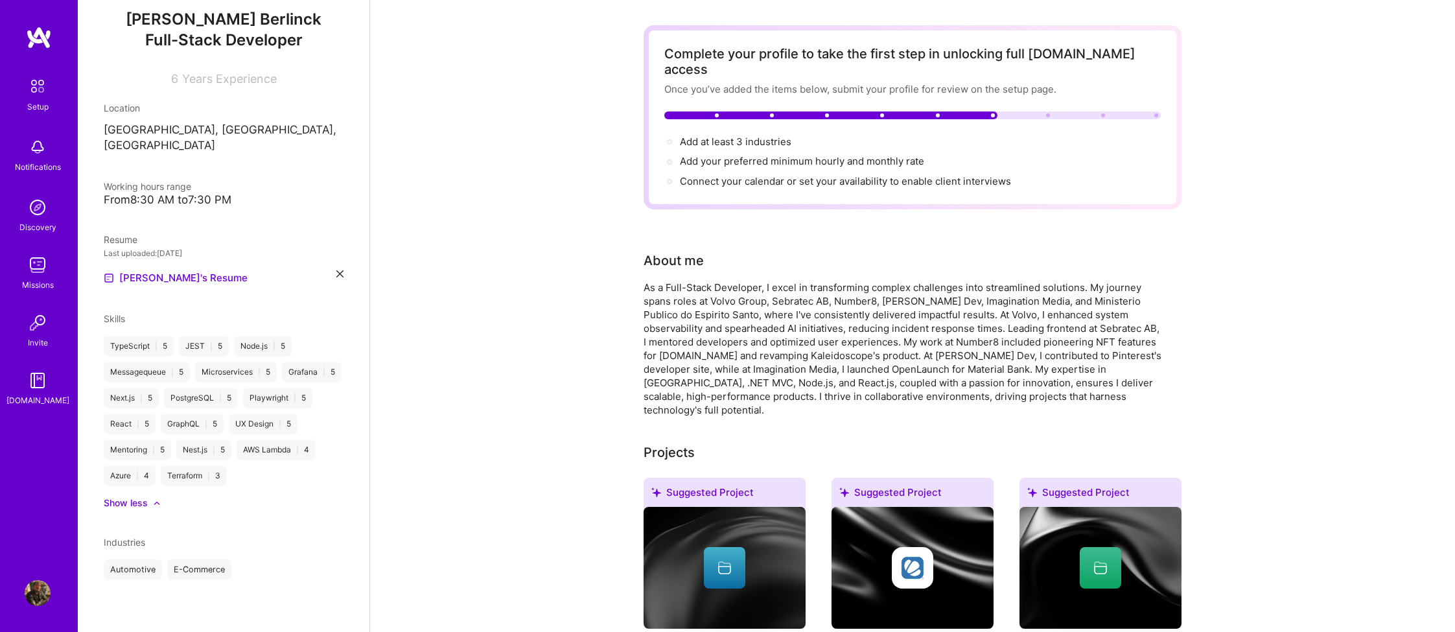
scroll to position [0, 0]
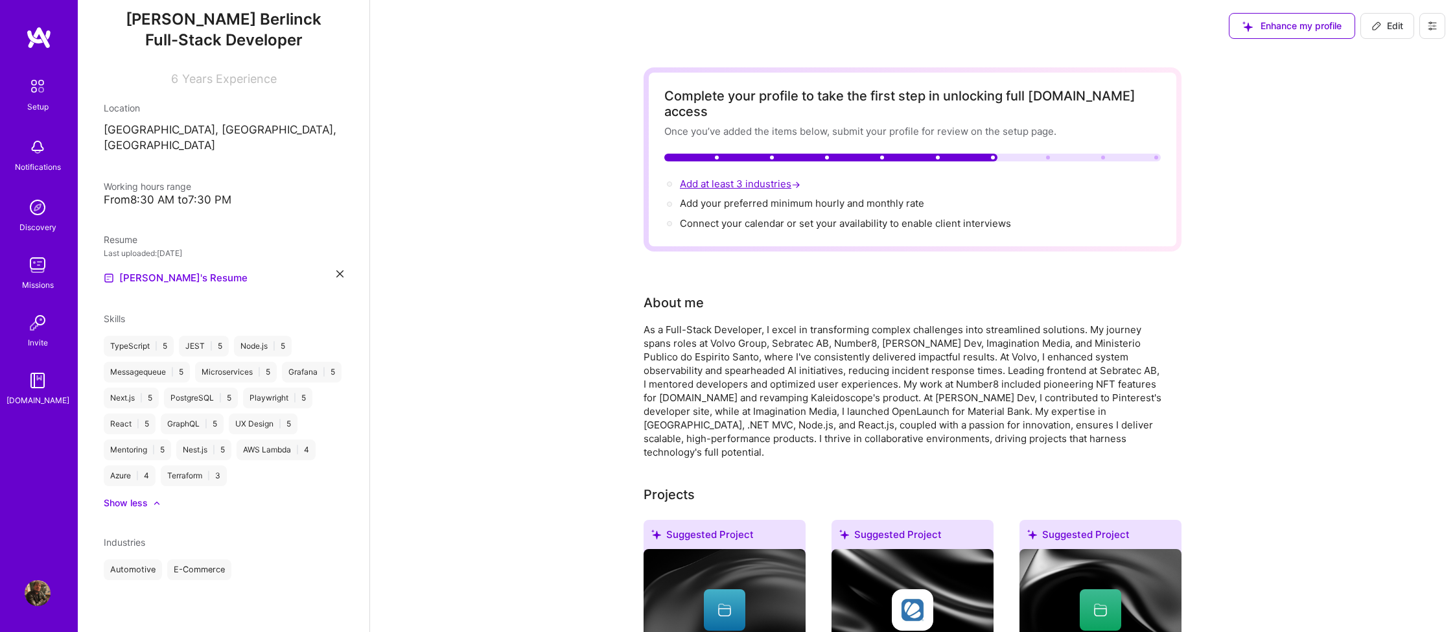
click at [725, 178] on span "Add at least 3 industries →" at bounding box center [741, 184] width 123 height 12
select select "US"
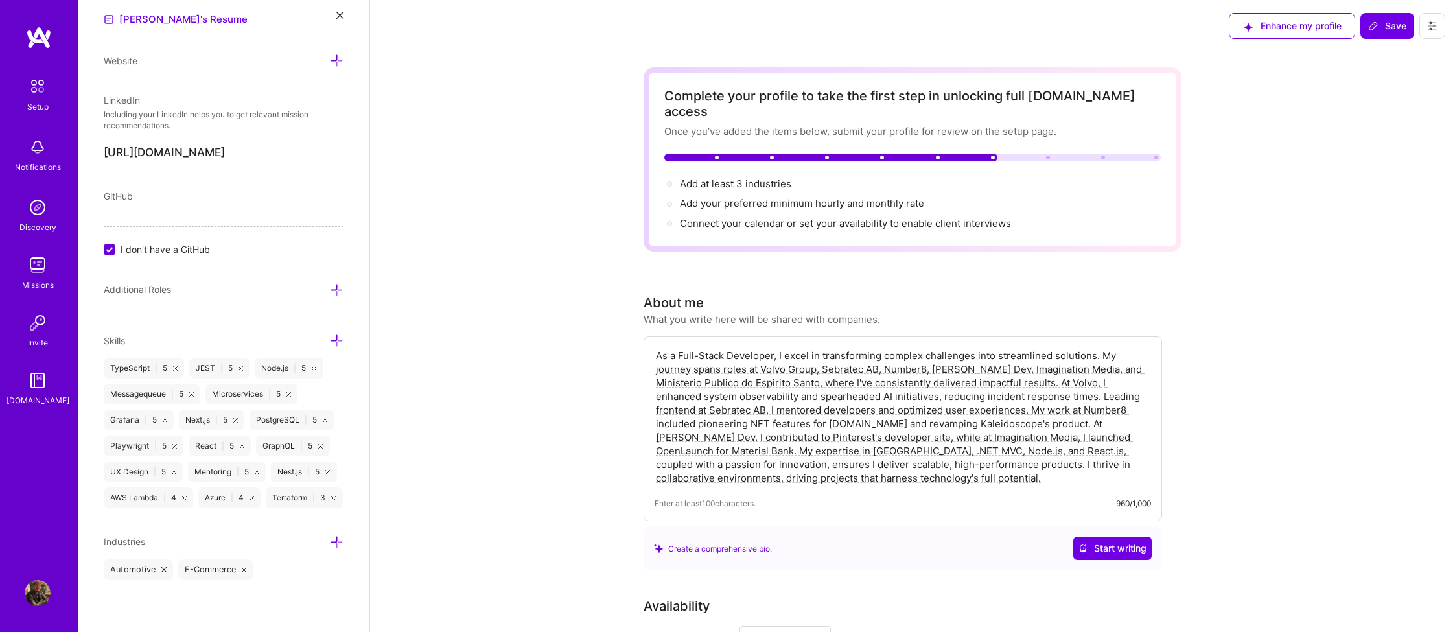
scroll to position [632, 0]
click at [341, 541] on icon at bounding box center [337, 542] width 14 height 14
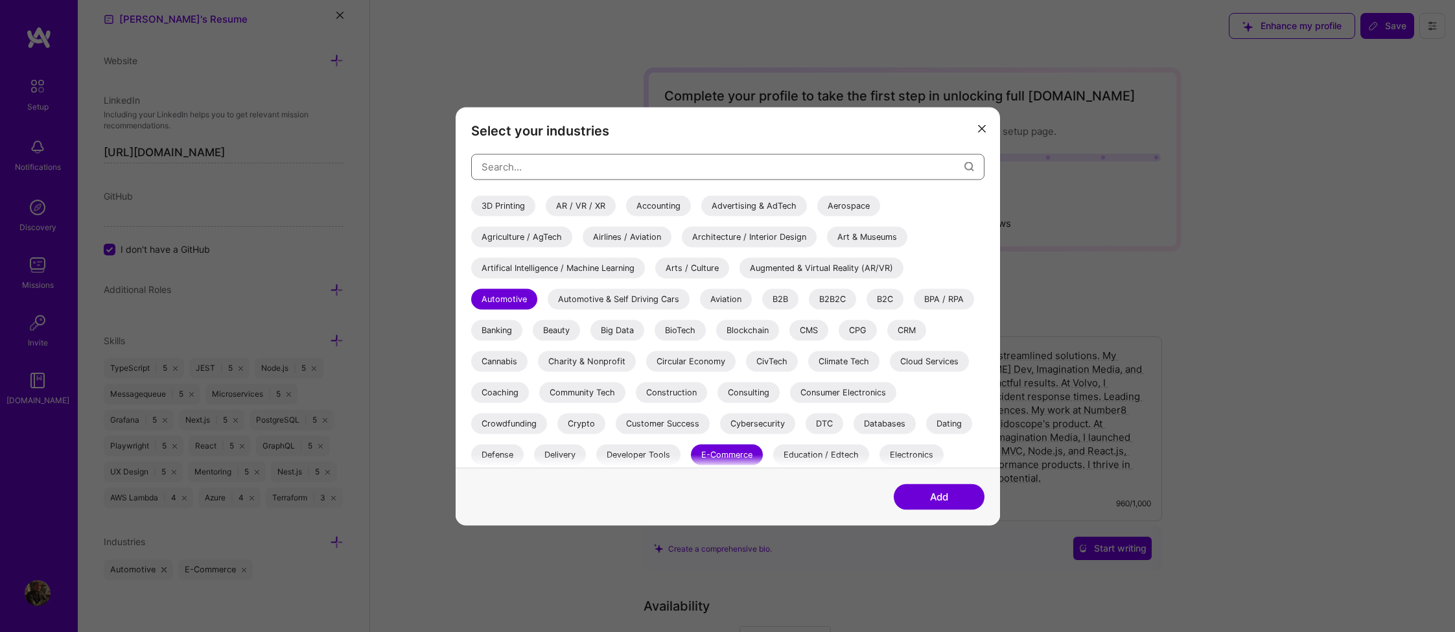
click at [504, 165] on input "modal" at bounding box center [723, 166] width 483 height 33
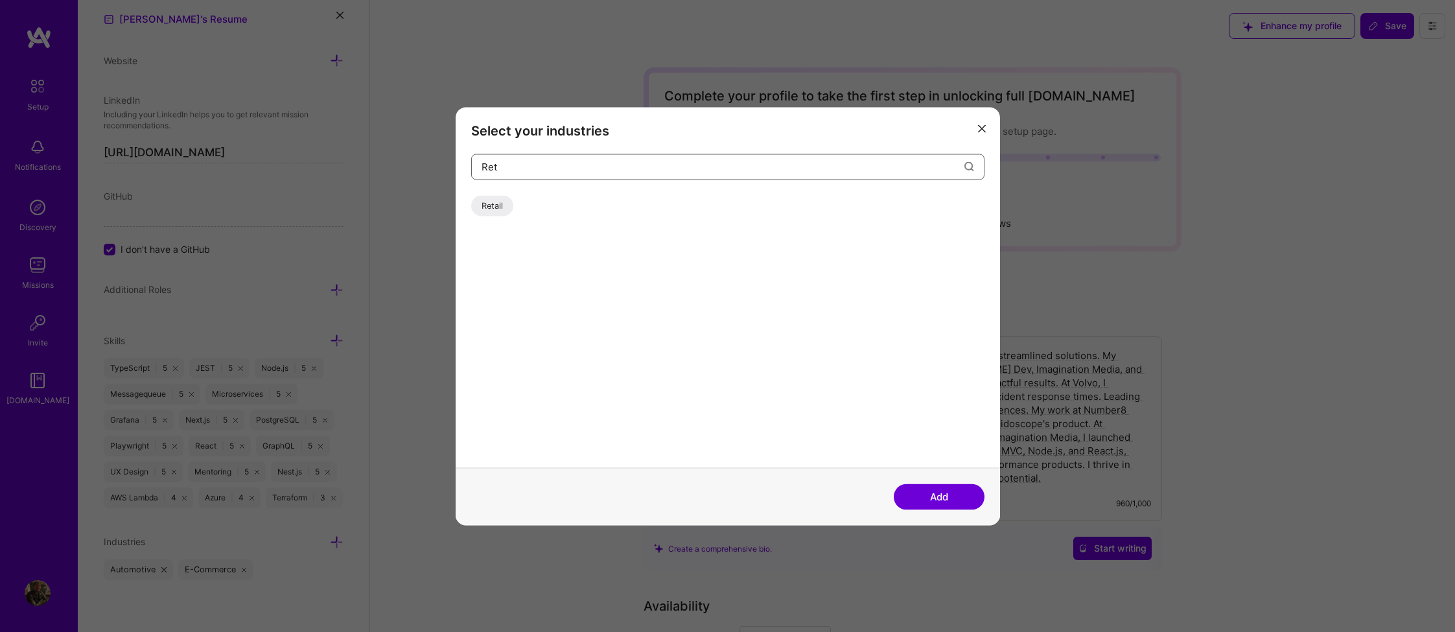
type input "Ret"
click at [493, 201] on div "Retail" at bounding box center [492, 205] width 42 height 21
click at [937, 493] on button "Add" at bounding box center [939, 497] width 91 height 26
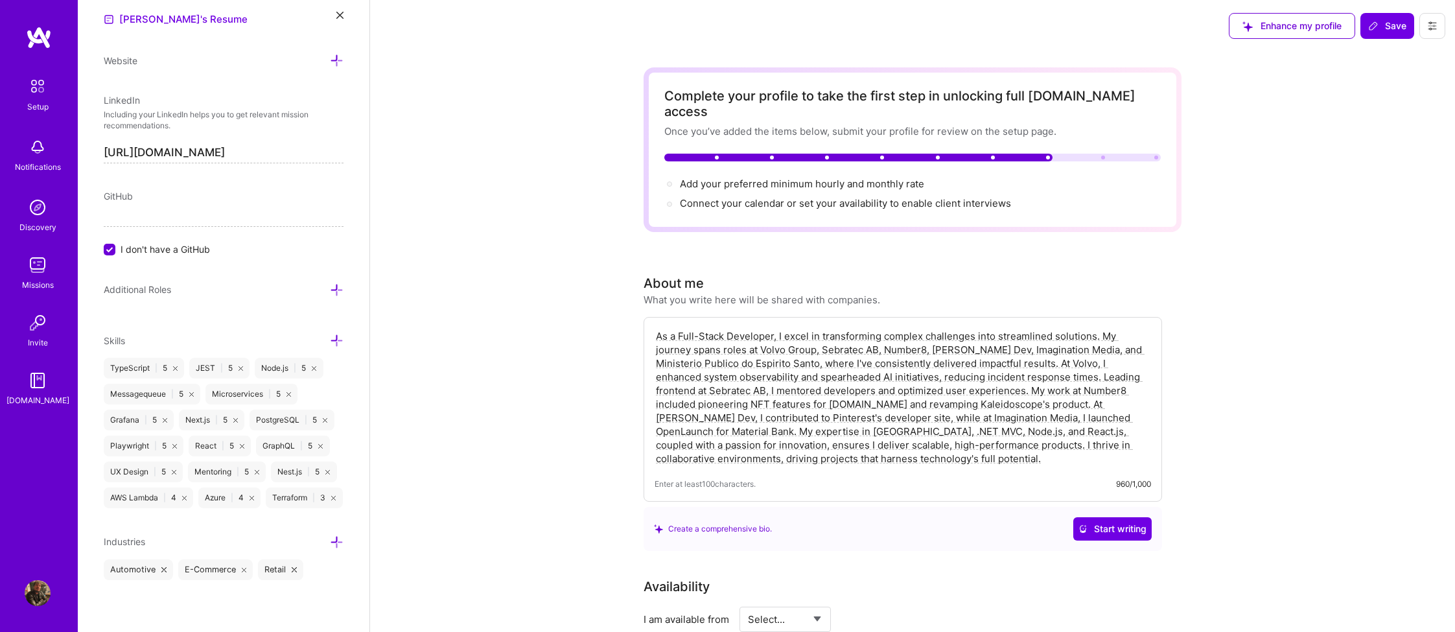
click at [334, 541] on icon at bounding box center [337, 542] width 14 height 14
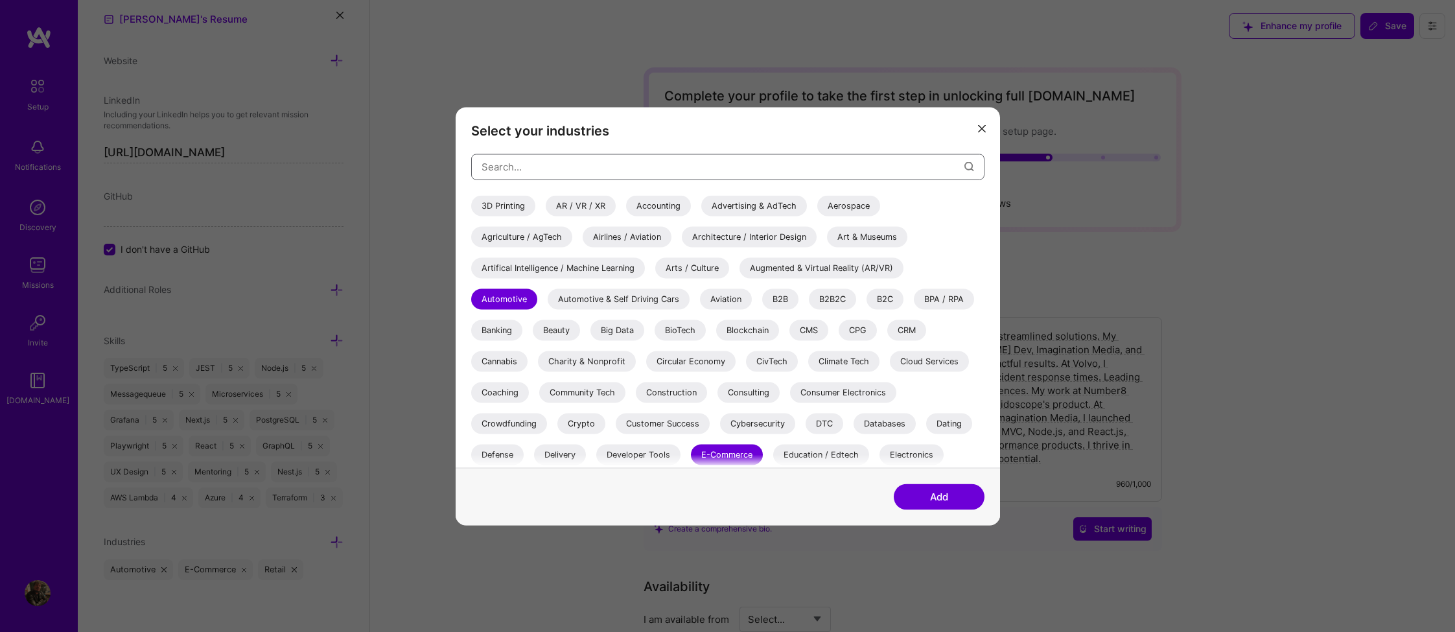
click at [593, 172] on input "modal" at bounding box center [723, 166] width 483 height 33
type input "Cons"
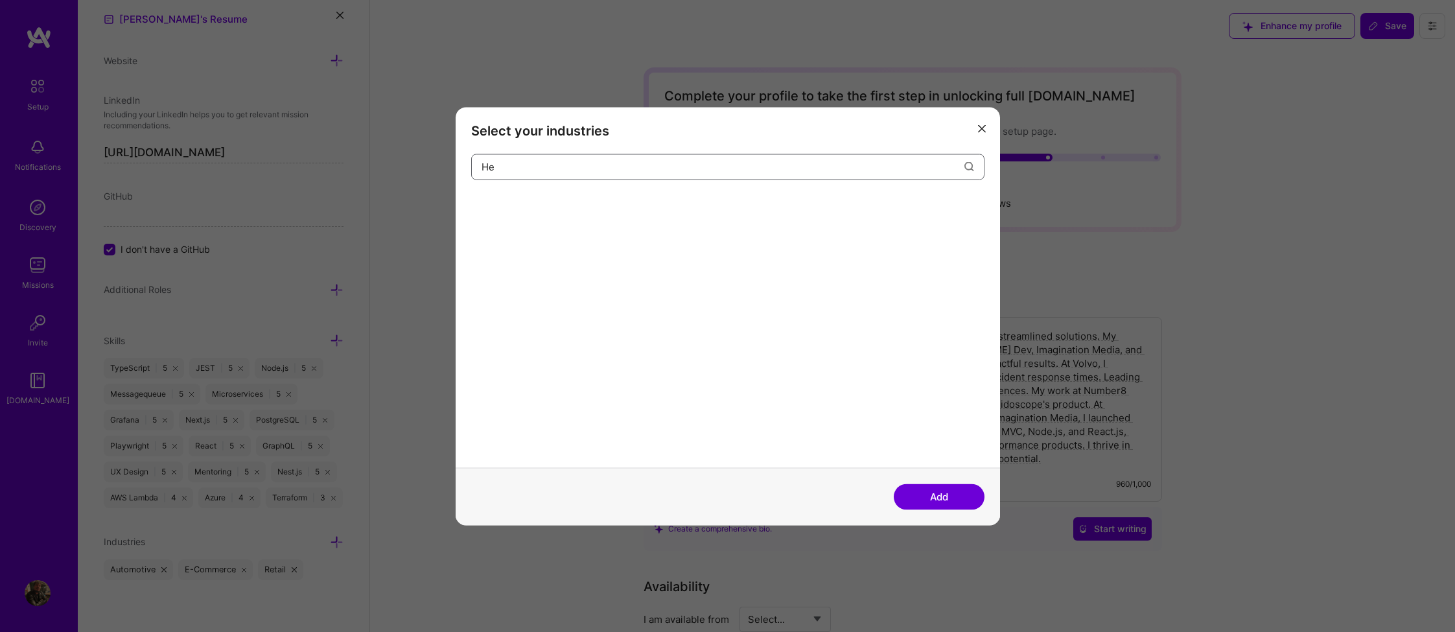
type input "H"
type input "Hea"
click at [982, 131] on icon "modal" at bounding box center [982, 129] width 8 height 8
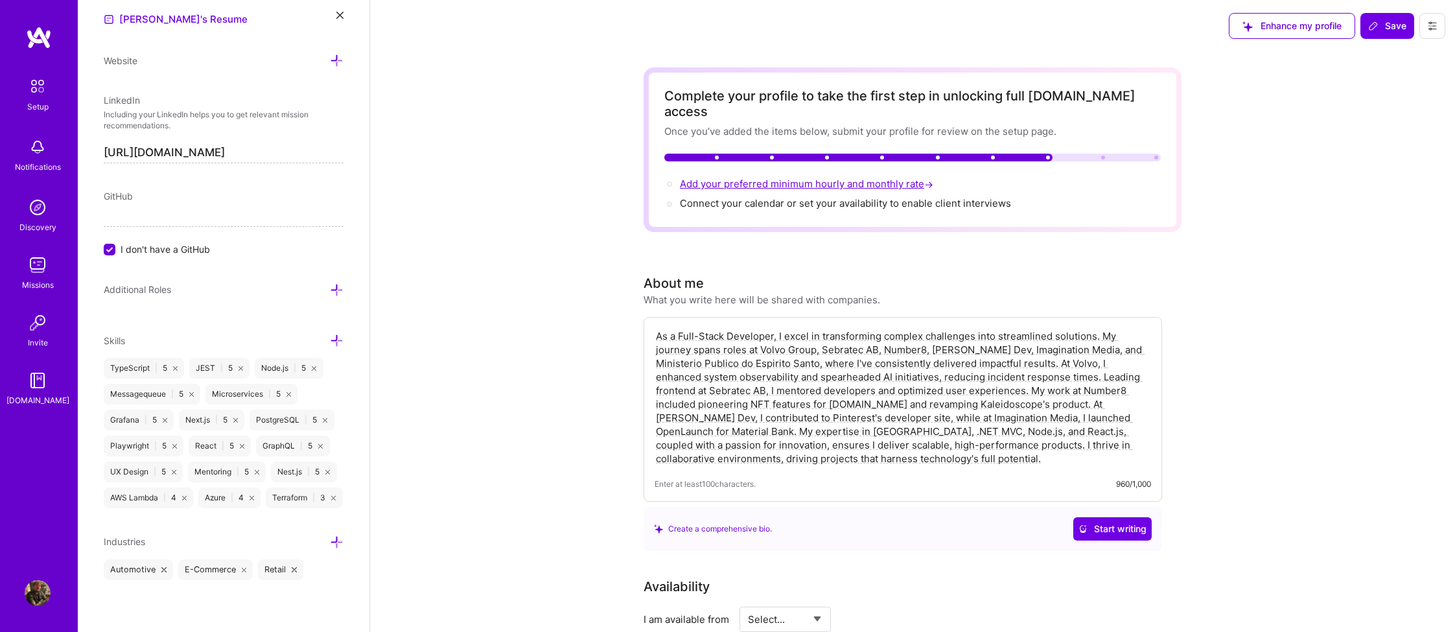
click at [777, 178] on span "Add your preferred minimum hourly and monthly rate →" at bounding box center [808, 184] width 256 height 12
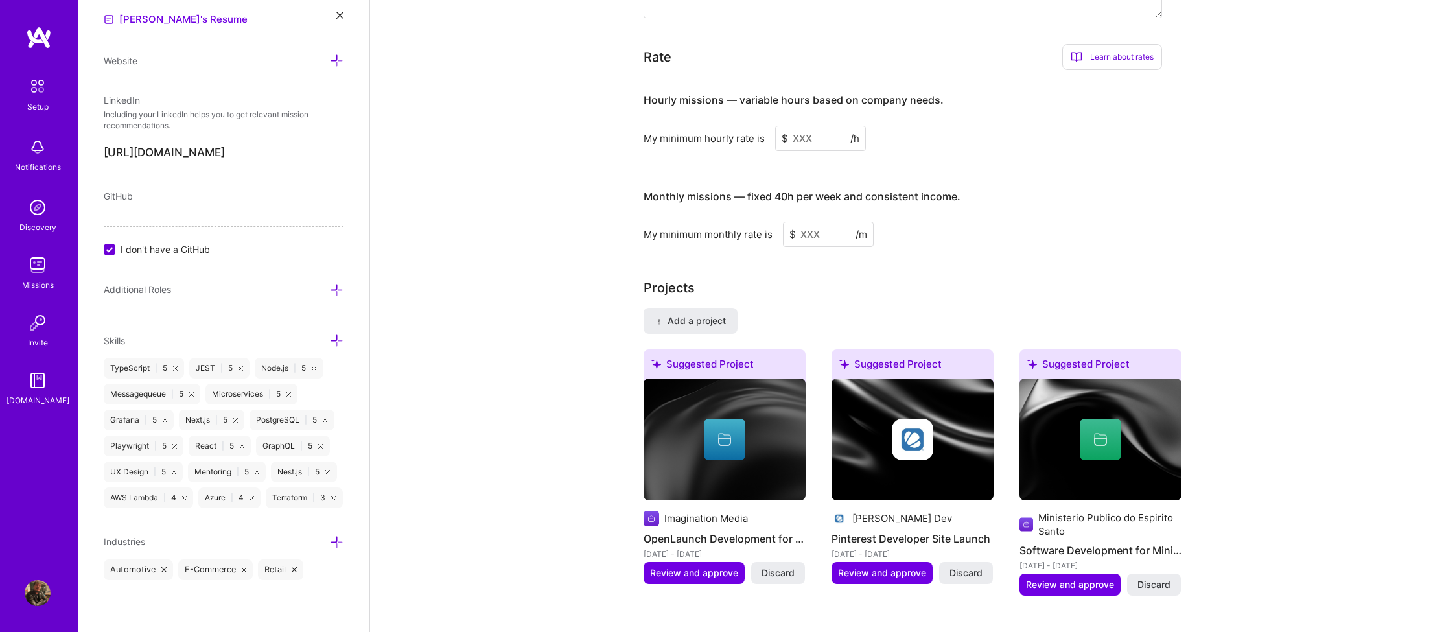
scroll to position [805, 0]
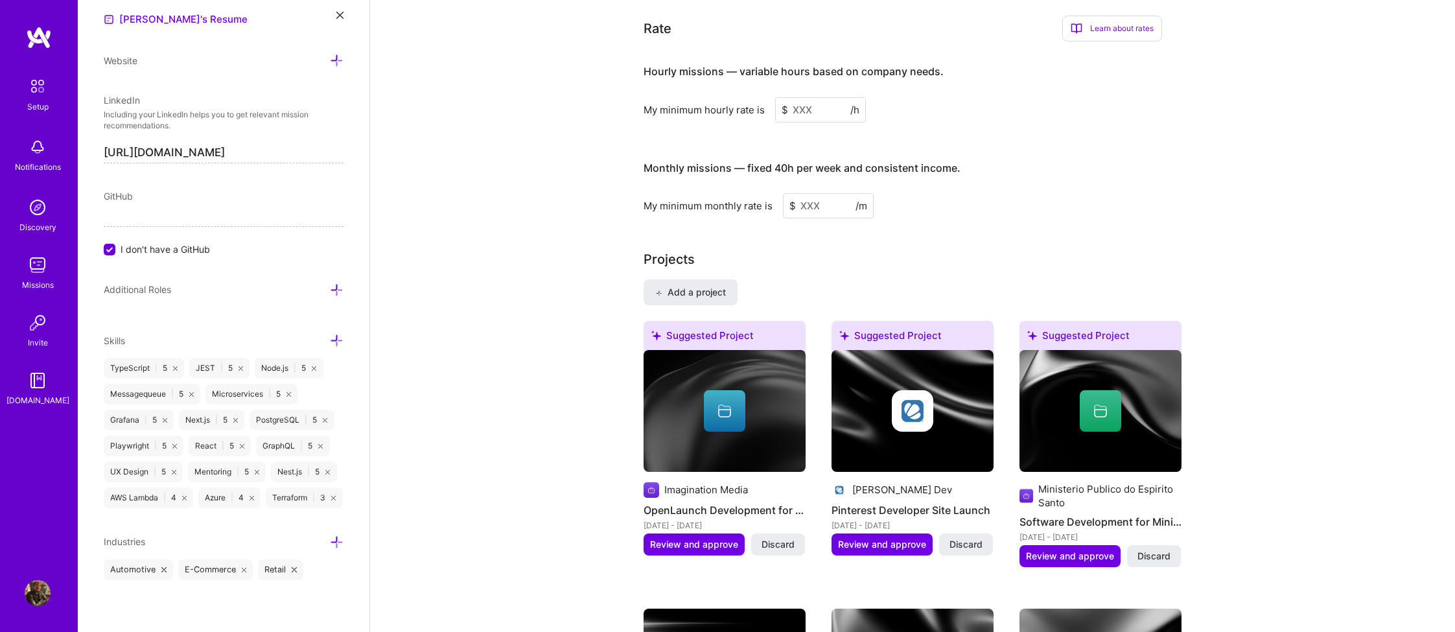
click at [818, 97] on input at bounding box center [820, 109] width 91 height 25
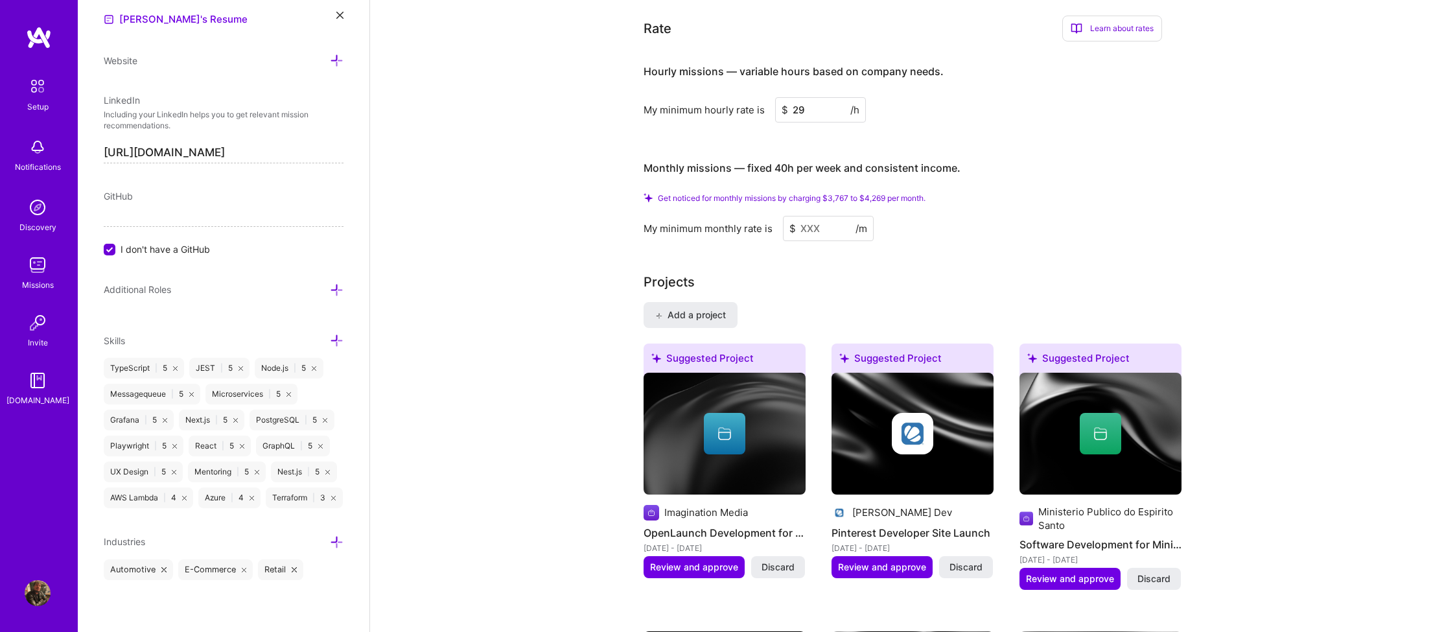
type input "29"
click at [822, 216] on input at bounding box center [828, 228] width 91 height 25
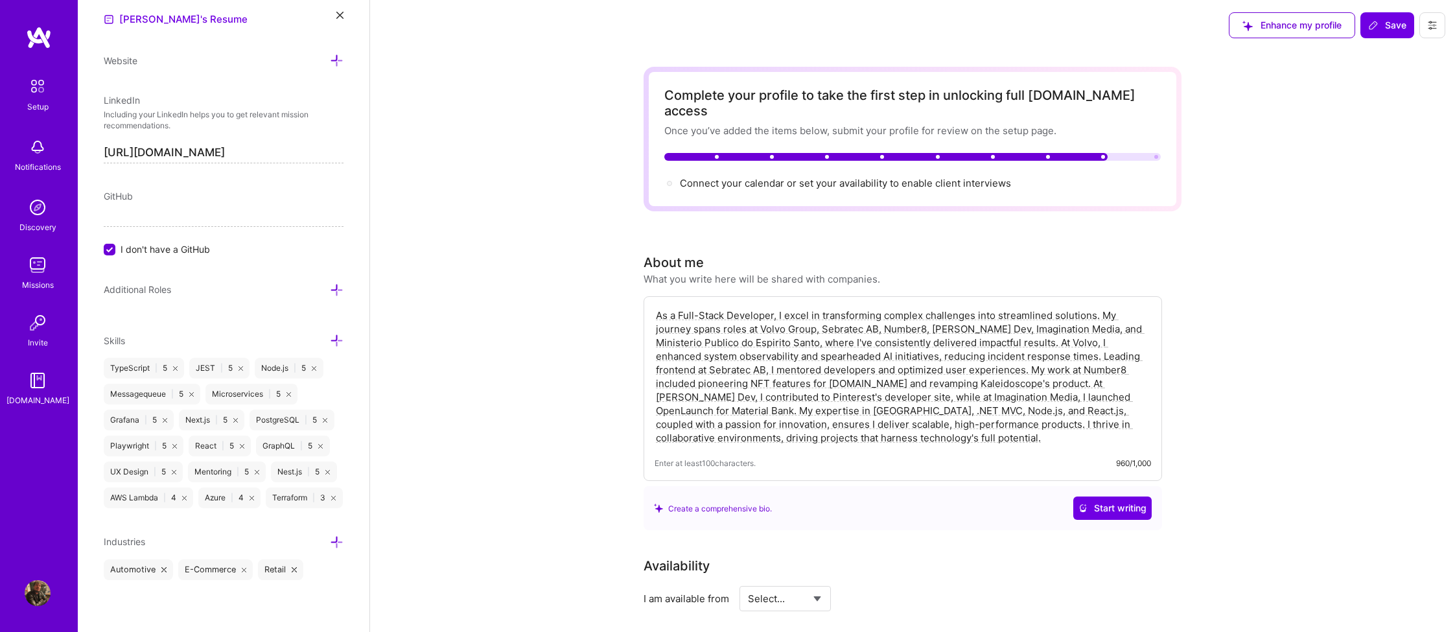
scroll to position [0, 0]
type input "29"
click at [768, 178] on span "Connect your calendar or set your availability to enable client interviews →" at bounding box center [851, 184] width 343 height 12
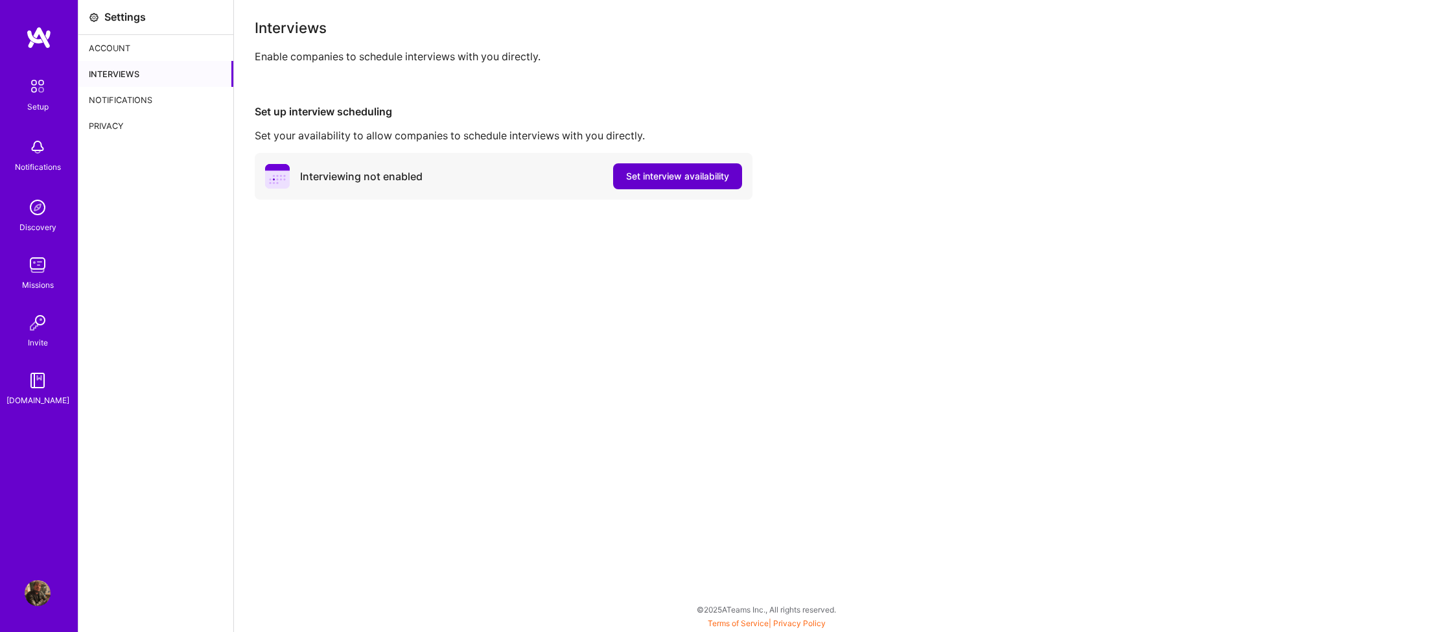
click at [687, 181] on span "Set interview availability" at bounding box center [677, 176] width 103 height 13
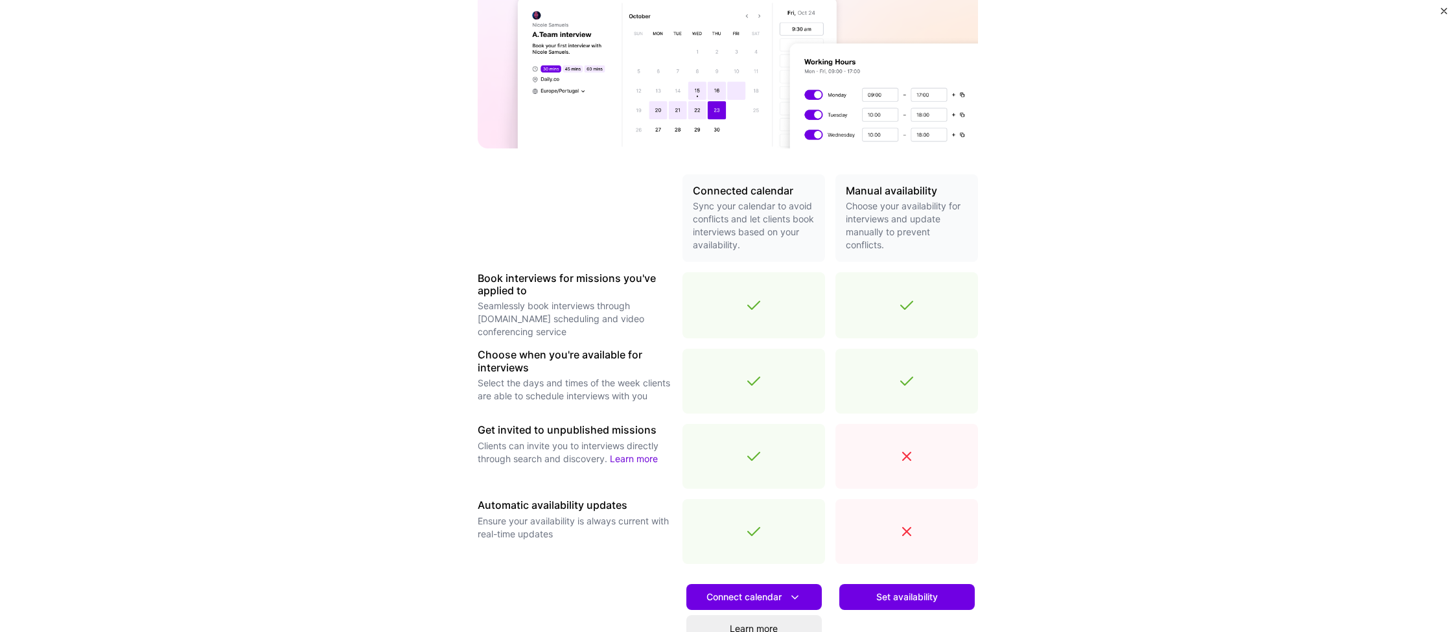
scroll to position [276, 0]
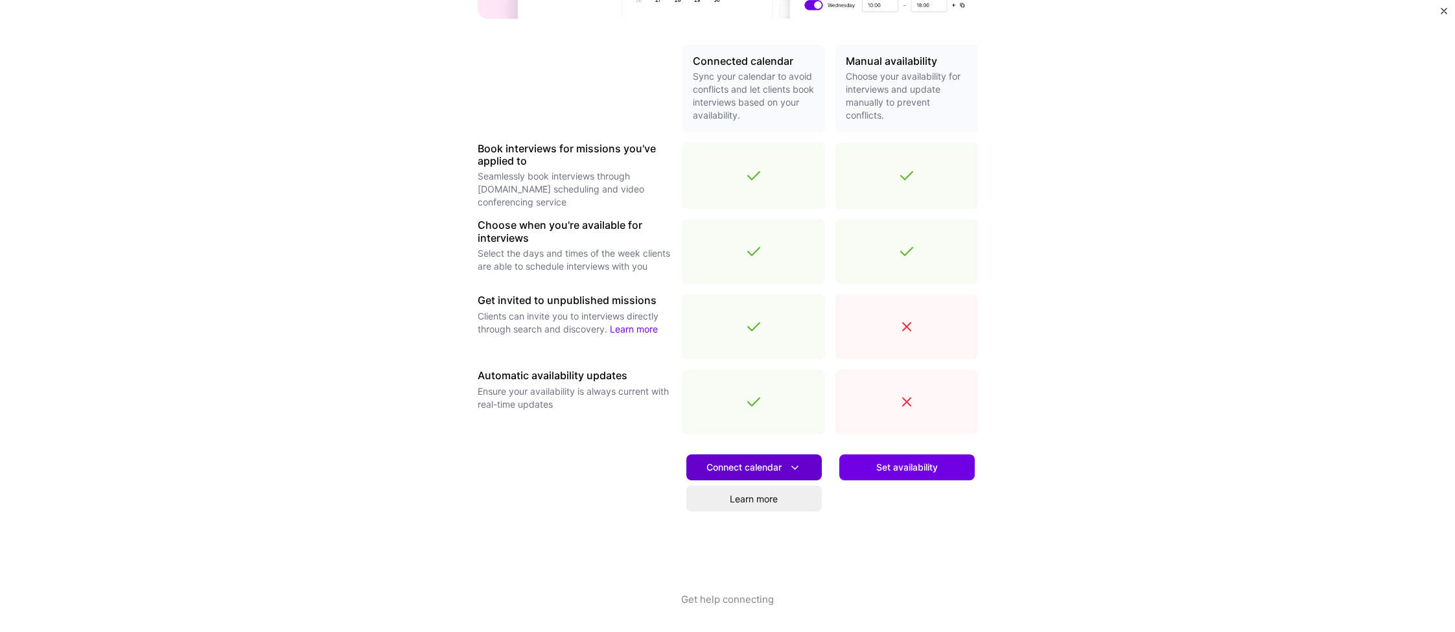
click at [775, 473] on span "Connect calendar" at bounding box center [754, 468] width 95 height 14
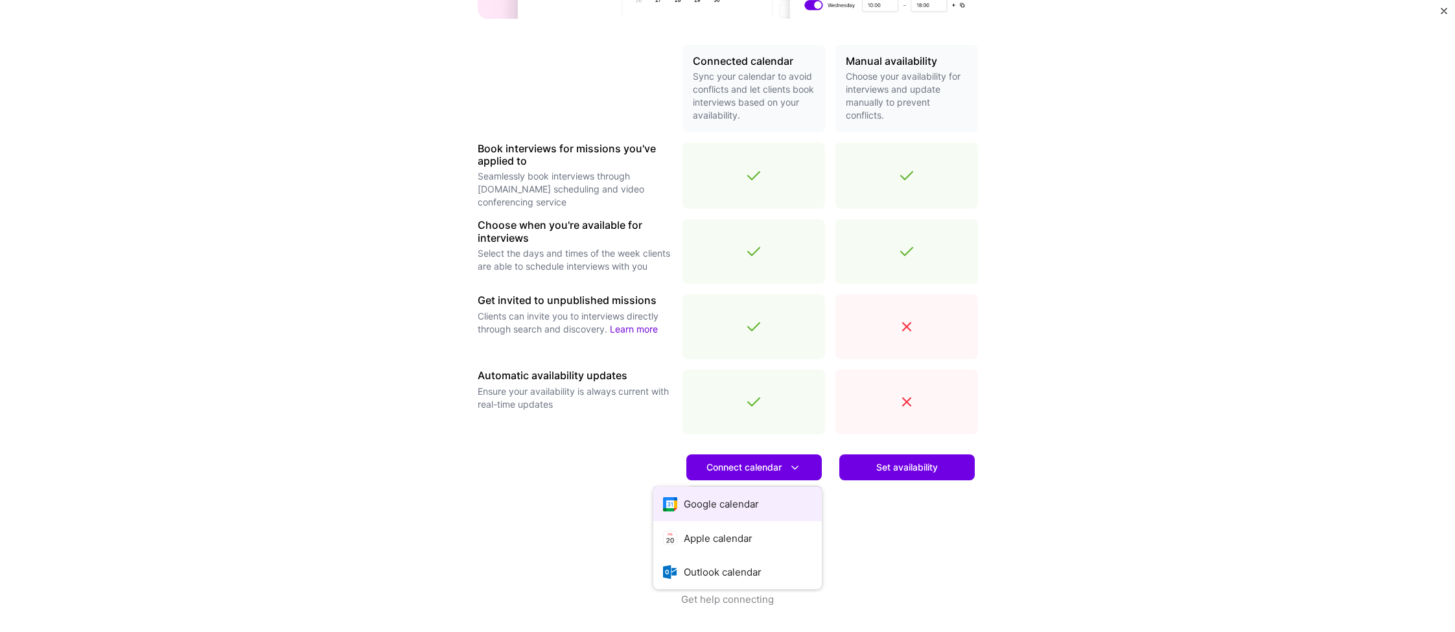
click at [727, 510] on button "Google calendar" at bounding box center [737, 504] width 169 height 34
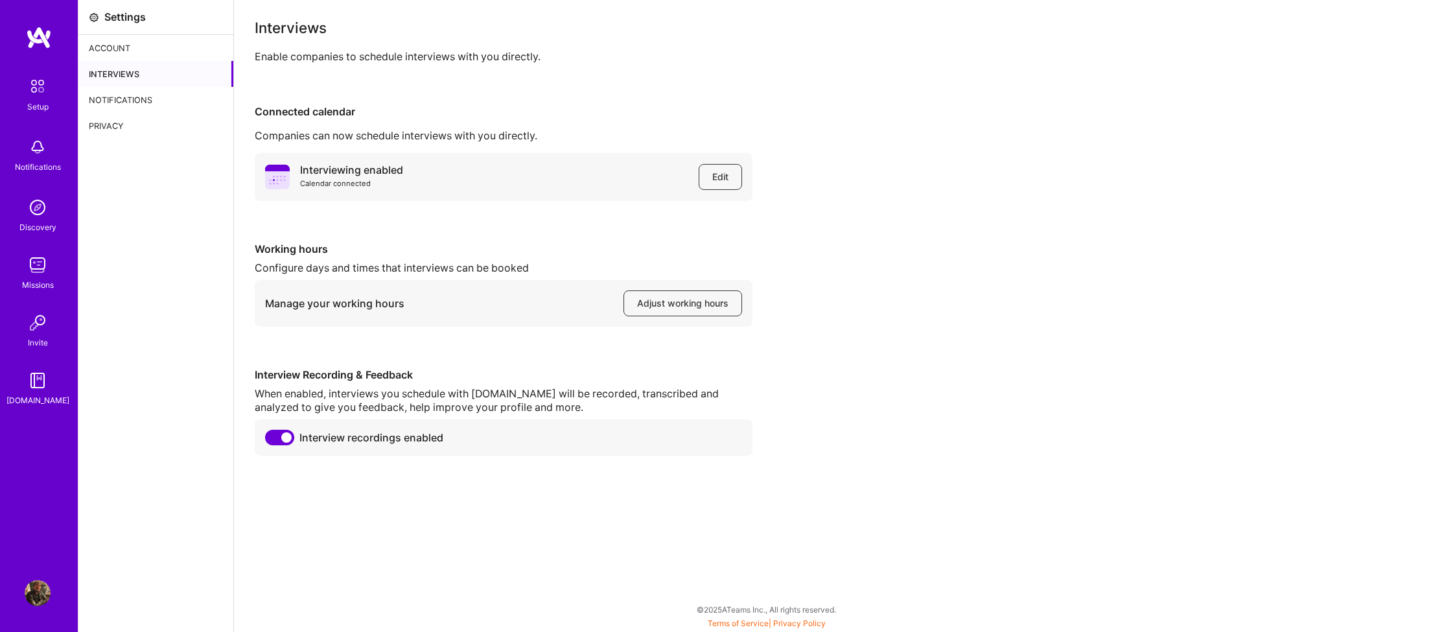
click at [130, 95] on div "Notifications" at bounding box center [155, 100] width 155 height 26
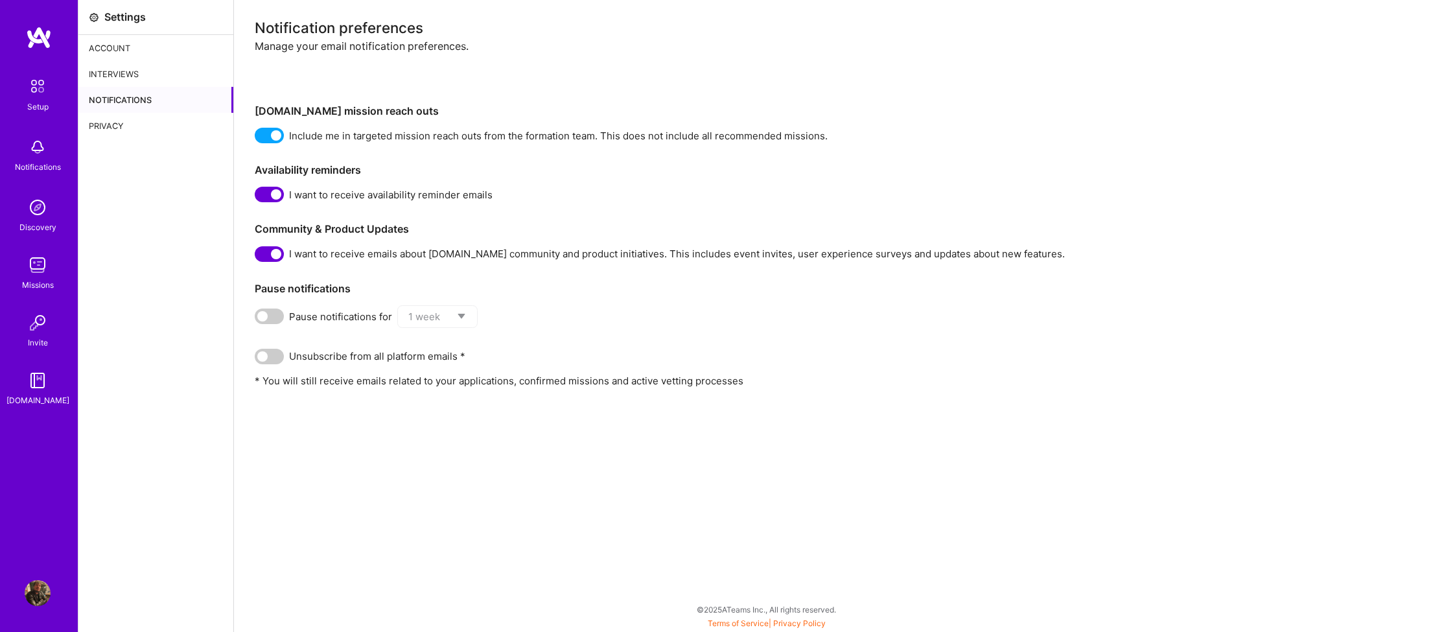
click at [112, 116] on div "Privacy" at bounding box center [155, 126] width 155 height 26
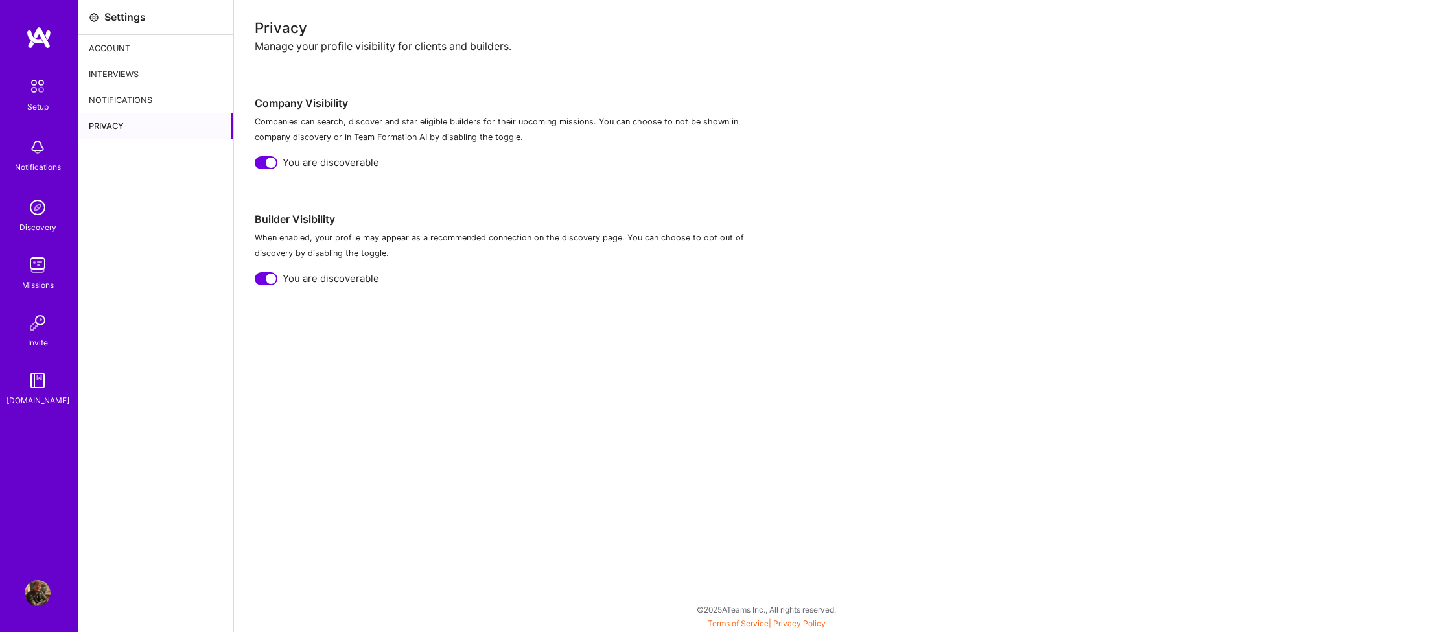
click at [116, 73] on div "Interviews" at bounding box center [155, 74] width 155 height 26
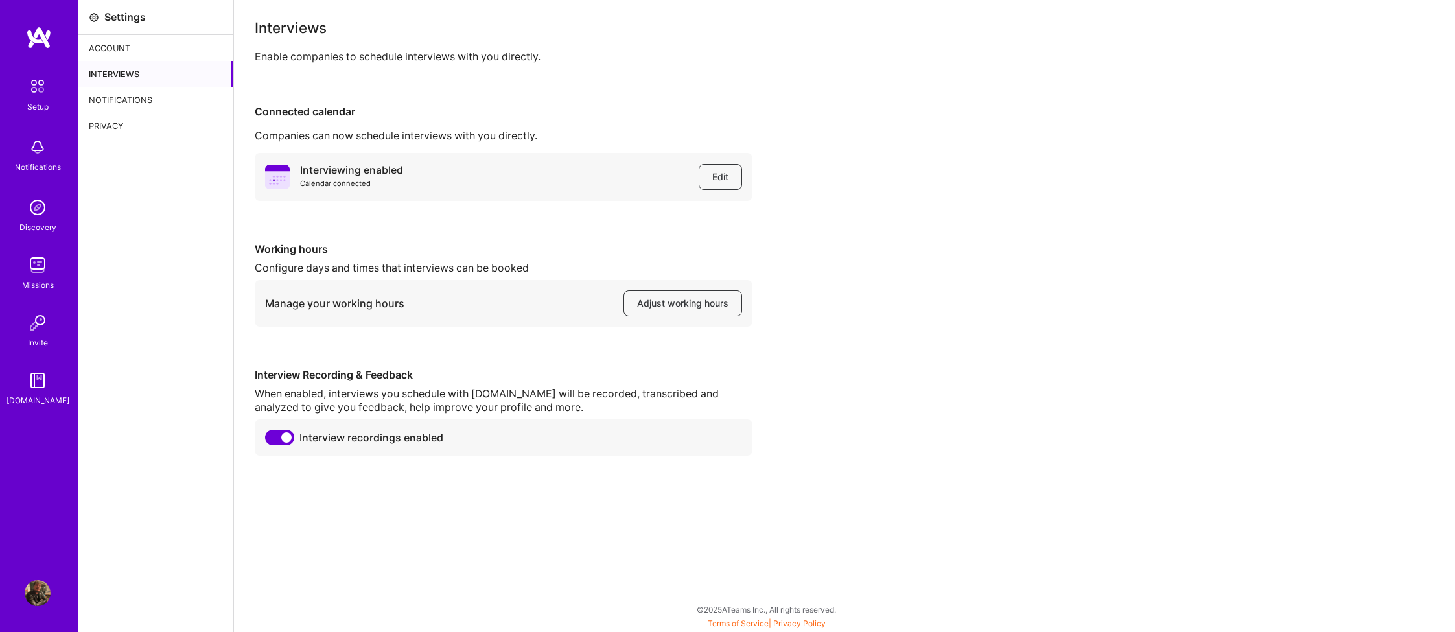
click at [112, 51] on div "Account" at bounding box center [155, 48] width 155 height 26
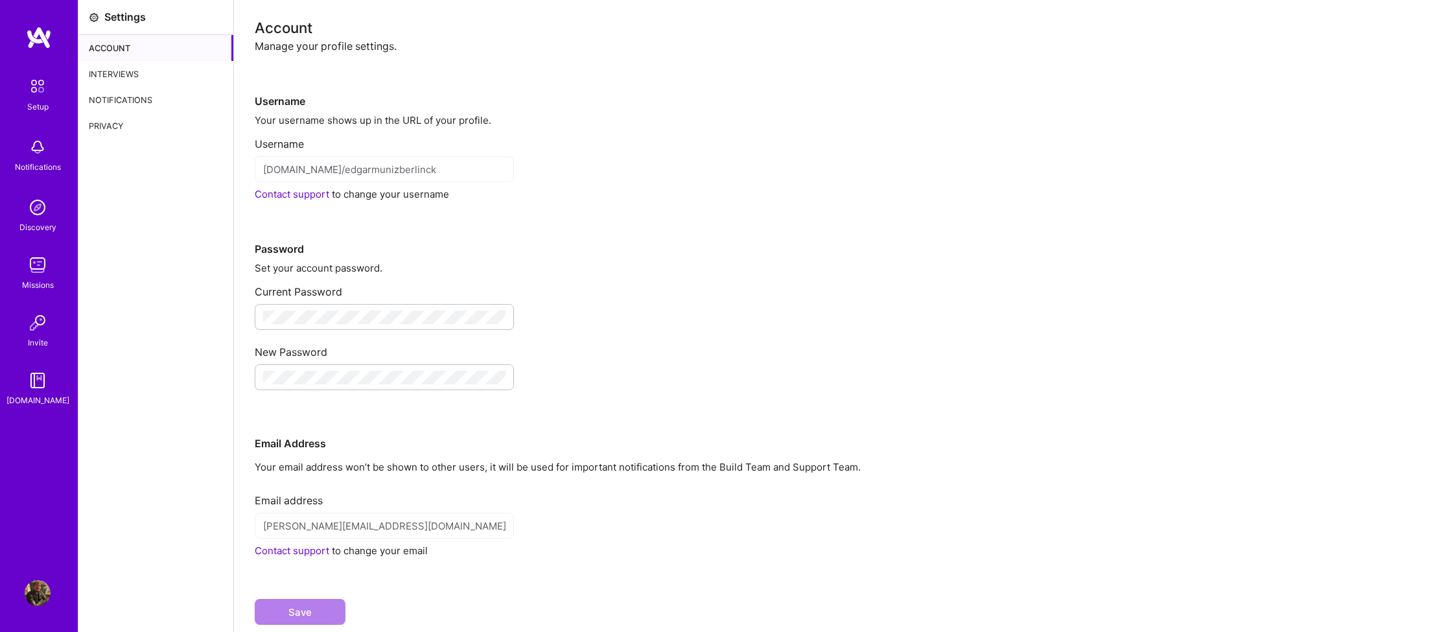
click at [36, 265] on img at bounding box center [38, 265] width 26 height 26
